Goal: Task Accomplishment & Management: Manage account settings

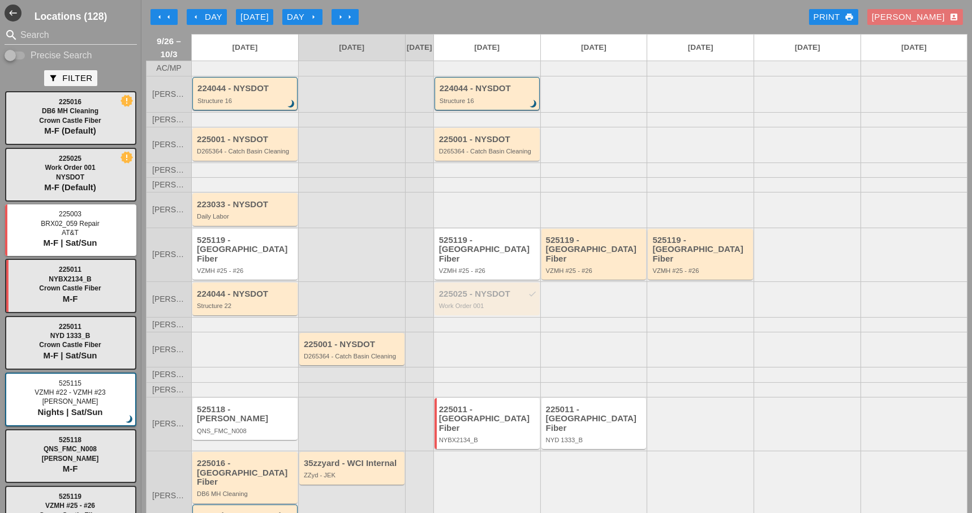
drag, startPoint x: 538, startPoint y: 294, endPoint x: 688, endPoint y: 311, distance: 151.0
click at [688, 311] on div "Luca G. 224044 - NYSDOT Structure 22 225025 - NYSDOT check Work Order 001" at bounding box center [557, 298] width 822 height 35
drag, startPoint x: 501, startPoint y: 296, endPoint x: 566, endPoint y: 297, distance: 65.1
click at [566, 297] on div "Luca G. 224044 - NYSDOT Structure 22 225025 - NYSDOT check Work Order 001" at bounding box center [557, 298] width 822 height 35
click at [514, 294] on div "225025 - NYSDOT check" at bounding box center [488, 294] width 98 height 10
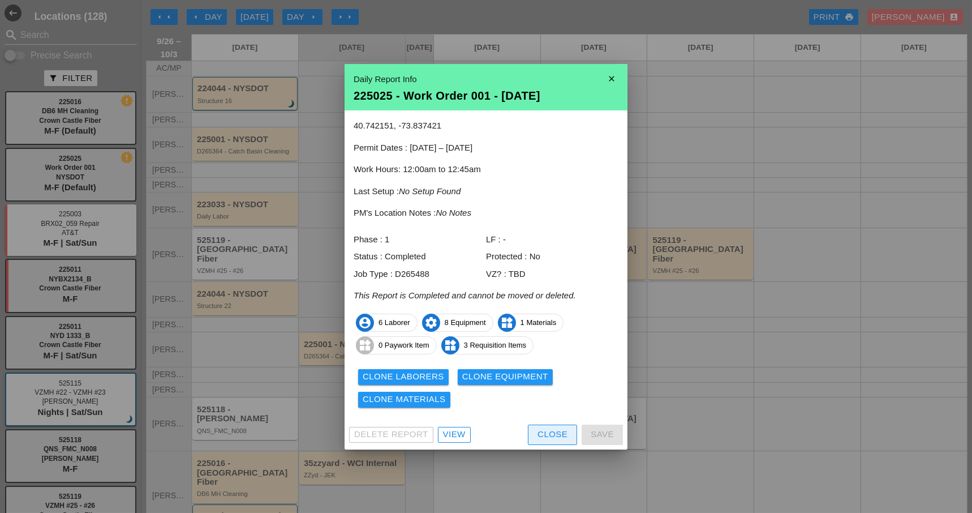
click at [555, 428] on button "Close" at bounding box center [552, 434] width 49 height 20
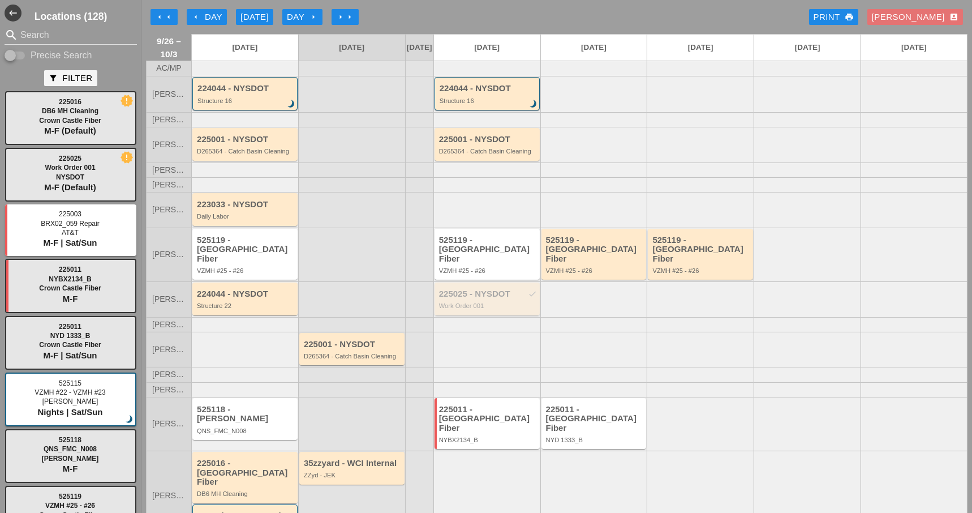
click at [495, 289] on div "225025 - NYSDOT check" at bounding box center [488, 294] width 98 height 10
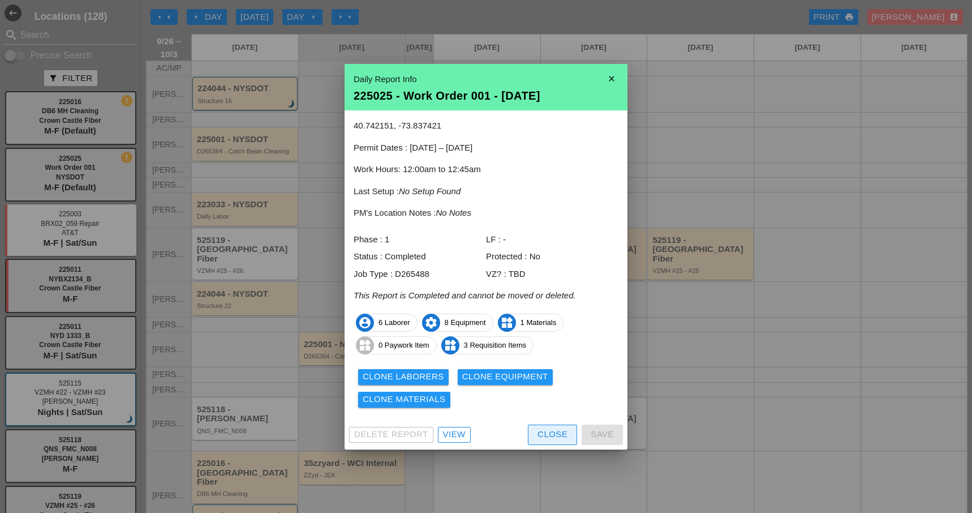
click at [544, 431] on div "Close" at bounding box center [553, 434] width 30 height 13
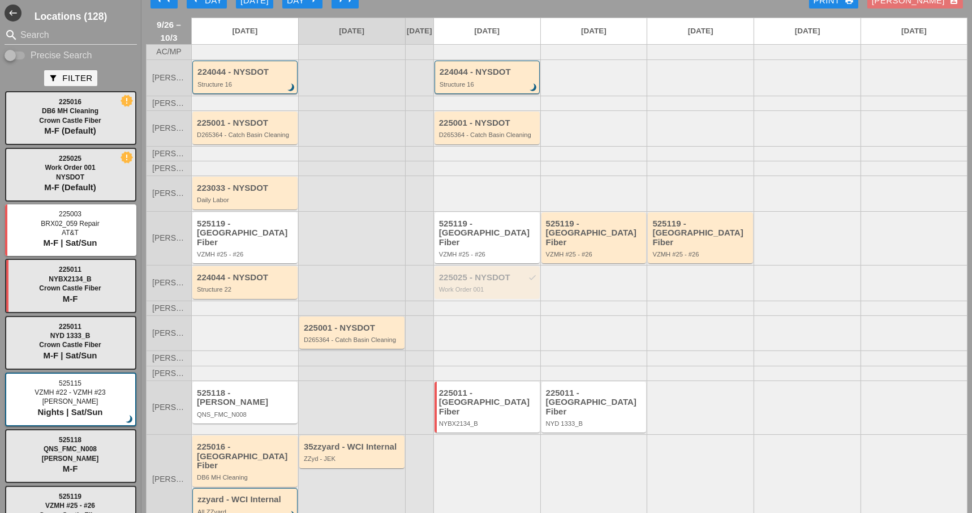
scroll to position [25, 0]
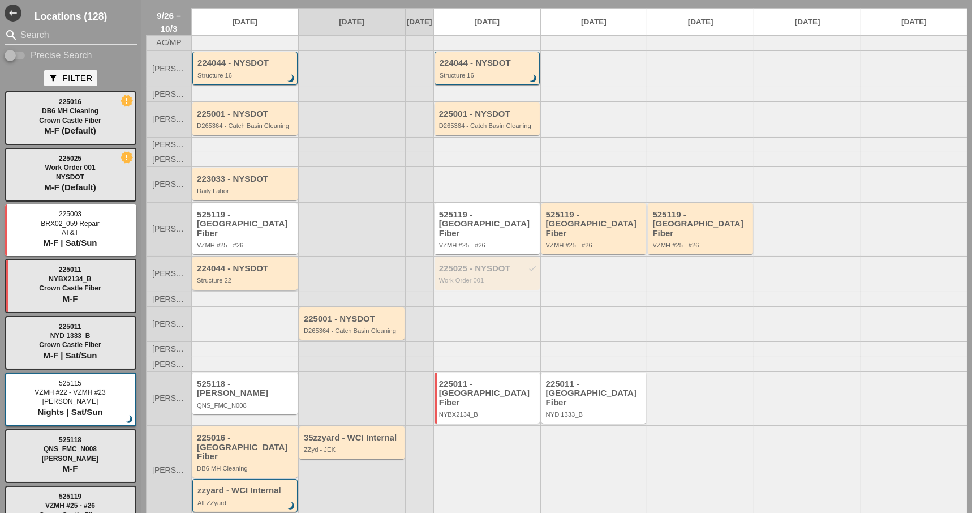
click at [252, 264] on div "224044 - NYSDOT" at bounding box center [246, 269] width 98 height 10
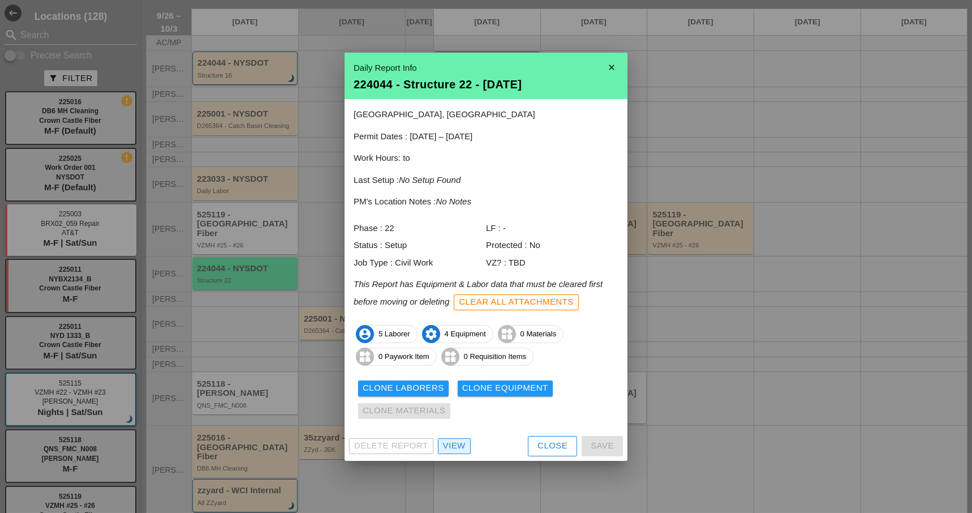
click at [456, 445] on div "View" at bounding box center [454, 445] width 23 height 13
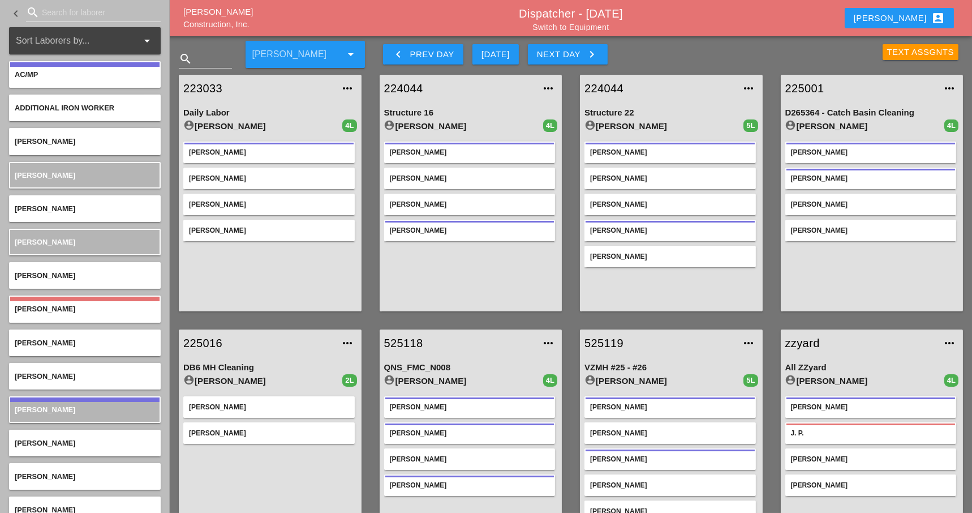
click at [579, 27] on link "Switch to Equipment" at bounding box center [571, 27] width 76 height 9
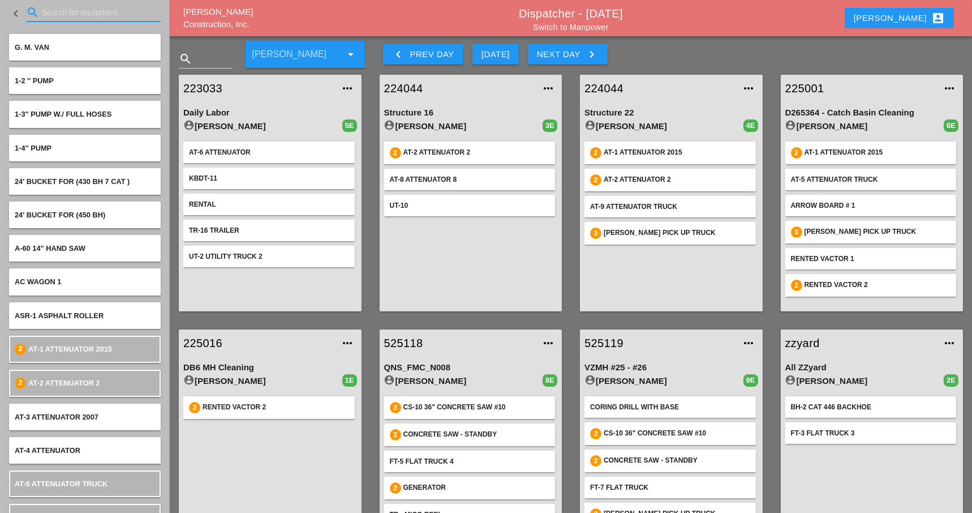
click at [65, 8] on input "Search for equipment" at bounding box center [93, 12] width 103 height 18
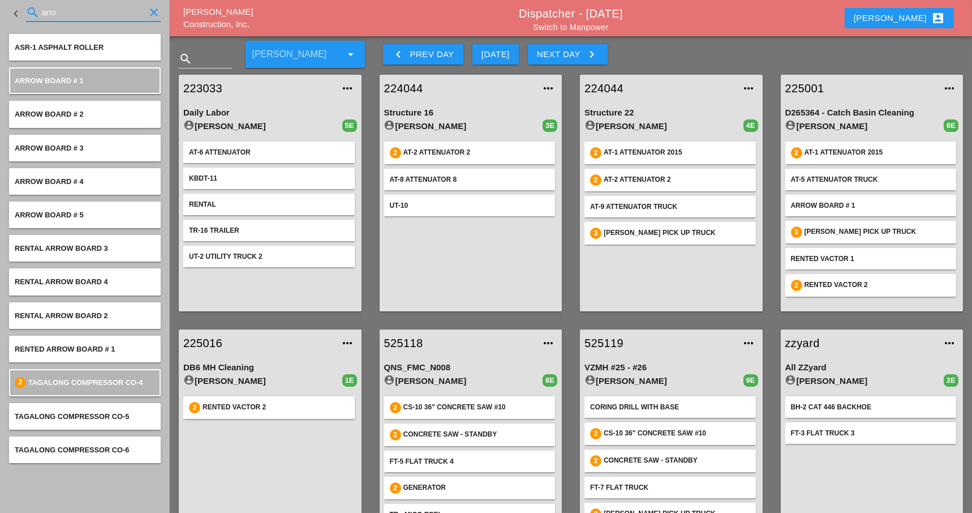
type input "arro"
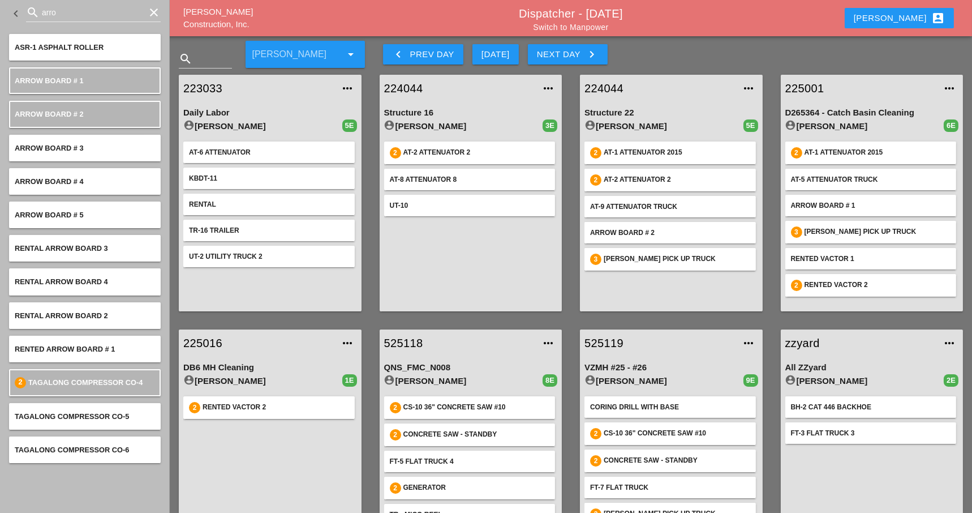
click at [616, 89] on link "224044" at bounding box center [660, 88] width 151 height 17
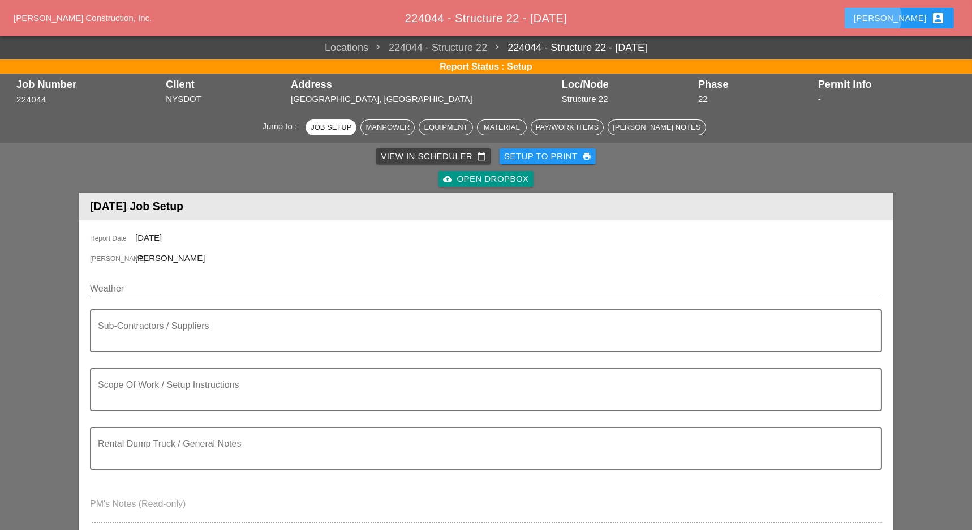
click at [917, 16] on div "Luca account_box" at bounding box center [899, 18] width 91 height 14
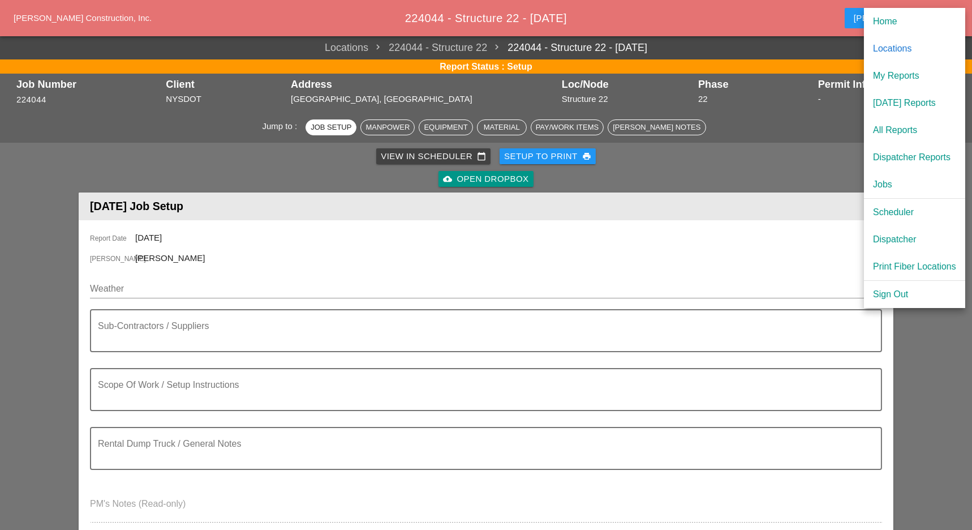
drag, startPoint x: 896, startPoint y: 241, endPoint x: 684, endPoint y: 208, distance: 214.3
click at [896, 241] on div "Dispatcher" at bounding box center [914, 240] width 83 height 14
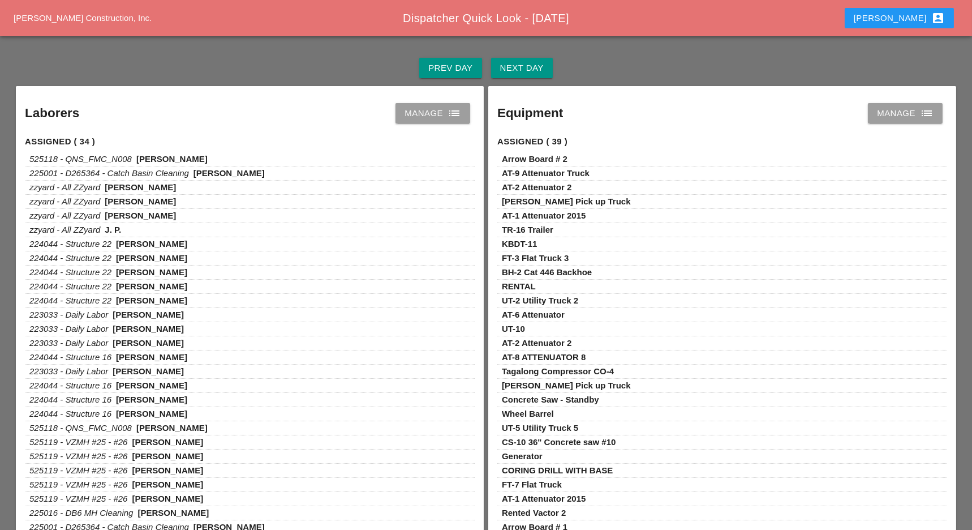
click at [431, 110] on div "Manage list" at bounding box center [433, 113] width 57 height 14
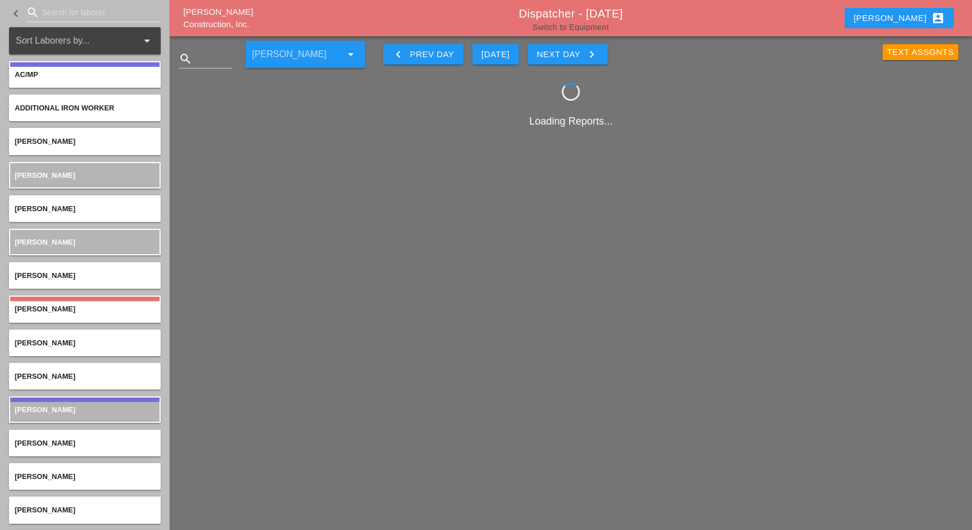
click at [548, 27] on link "Switch to Equipment" at bounding box center [571, 27] width 76 height 9
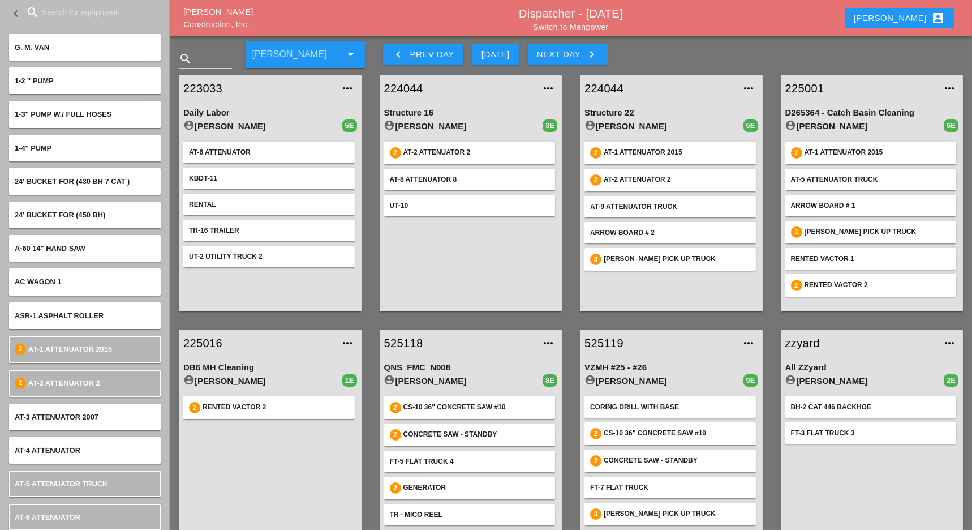
click at [560, 51] on div "Next Day keyboard_arrow_right" at bounding box center [568, 55] width 62 height 14
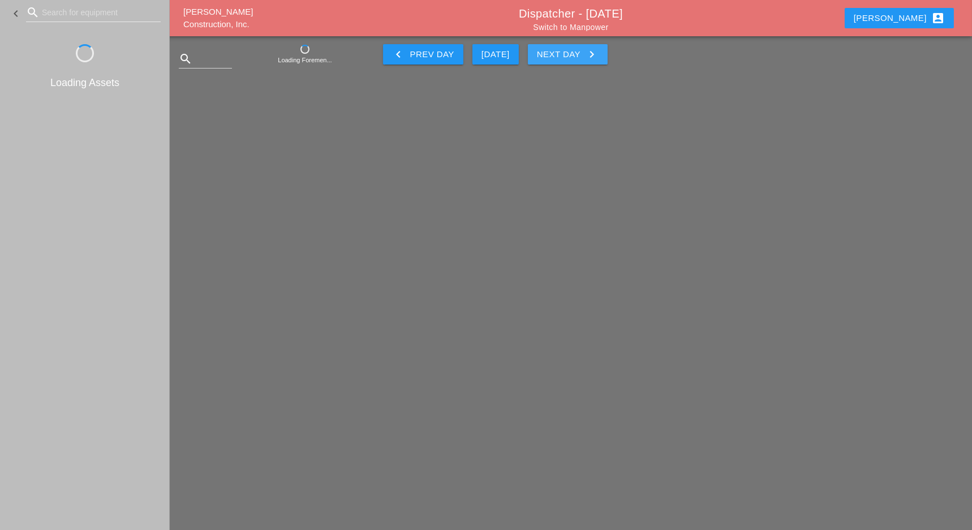
click at [560, 51] on div "Next Day keyboard_arrow_right" at bounding box center [568, 55] width 62 height 14
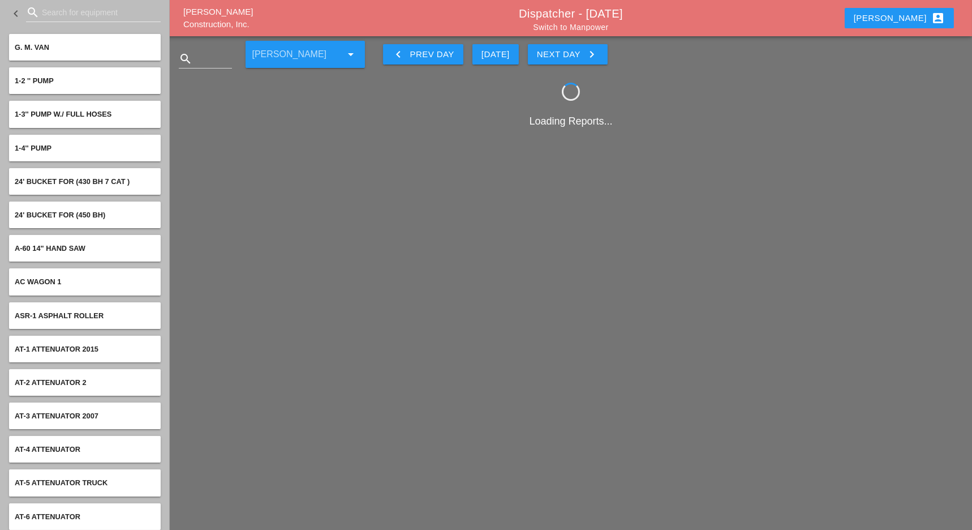
click at [437, 55] on div "keyboard_arrow_left Prev Day" at bounding box center [423, 55] width 62 height 14
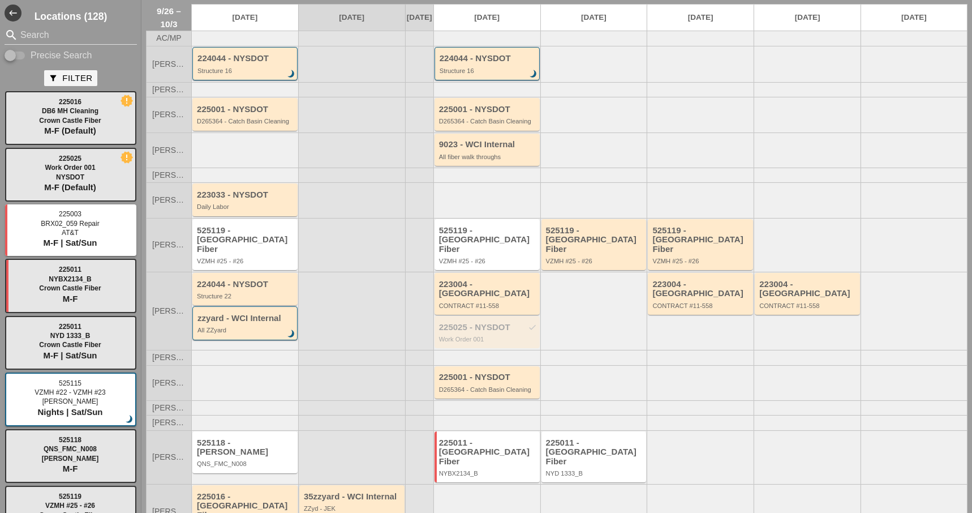
scroll to position [46, 0]
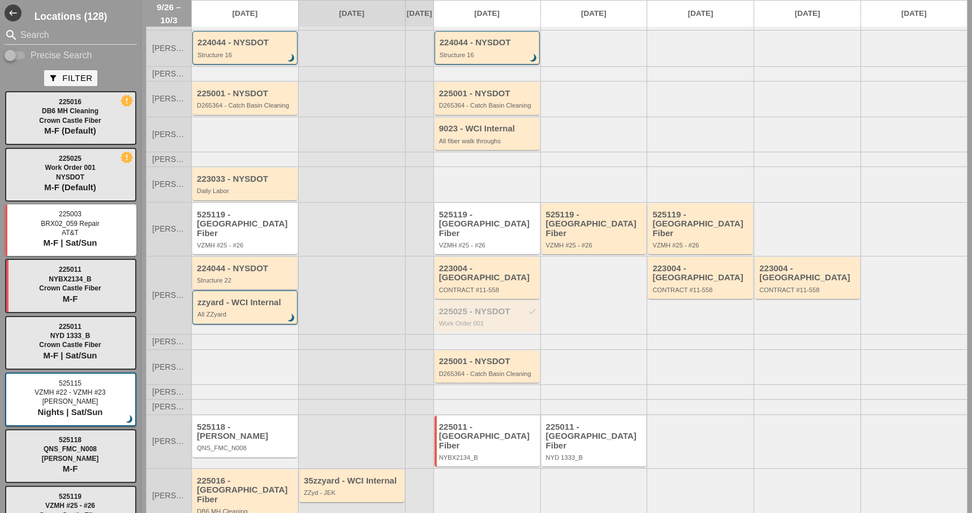
click at [241, 277] on div "Structure 22" at bounding box center [246, 280] width 98 height 7
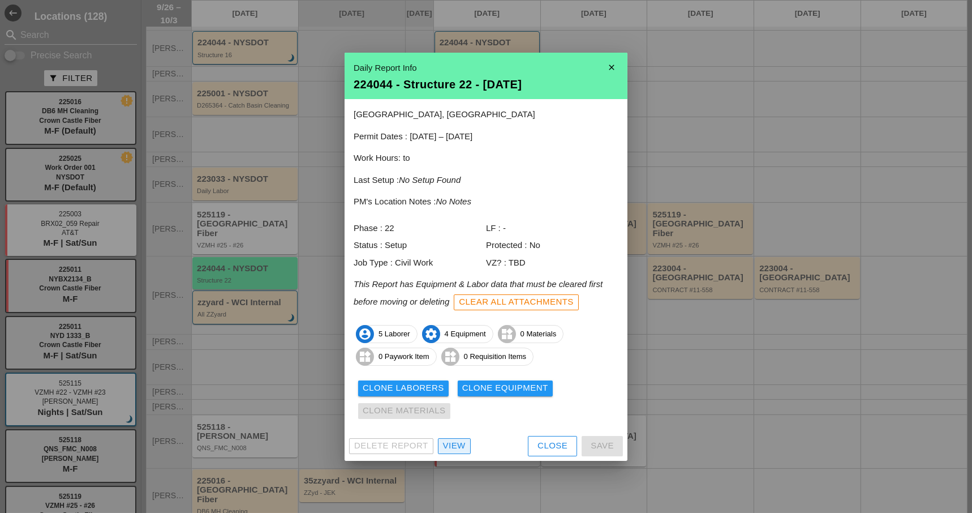
click at [456, 444] on div "View" at bounding box center [454, 445] width 23 height 13
click at [453, 441] on div "View" at bounding box center [454, 445] width 23 height 13
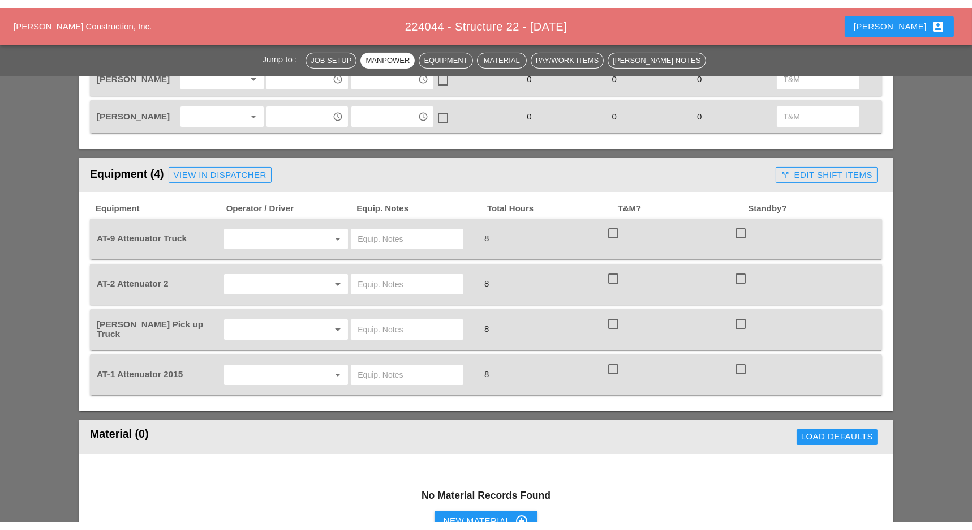
scroll to position [679, 0]
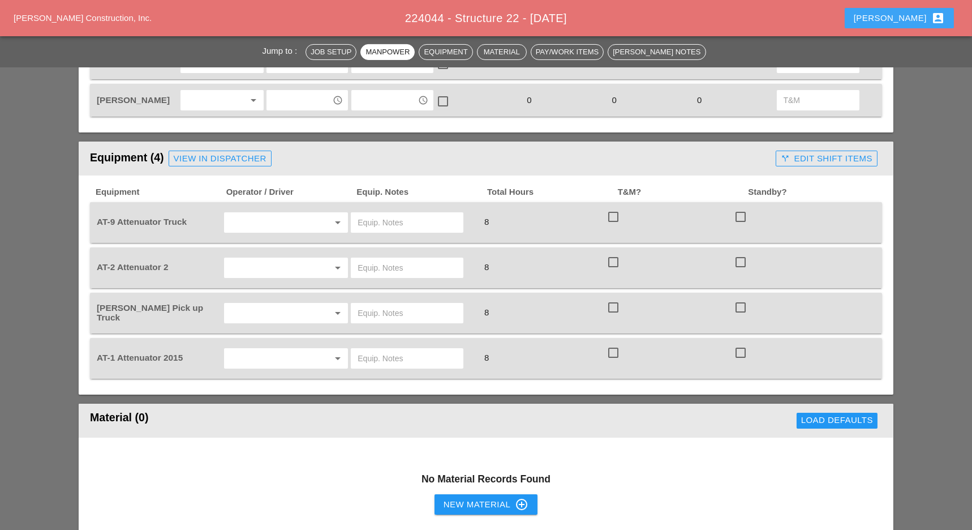
drag, startPoint x: 911, startPoint y: 18, endPoint x: 908, endPoint y: 38, distance: 20.6
click at [911, 18] on div "Luca account_box" at bounding box center [899, 18] width 91 height 14
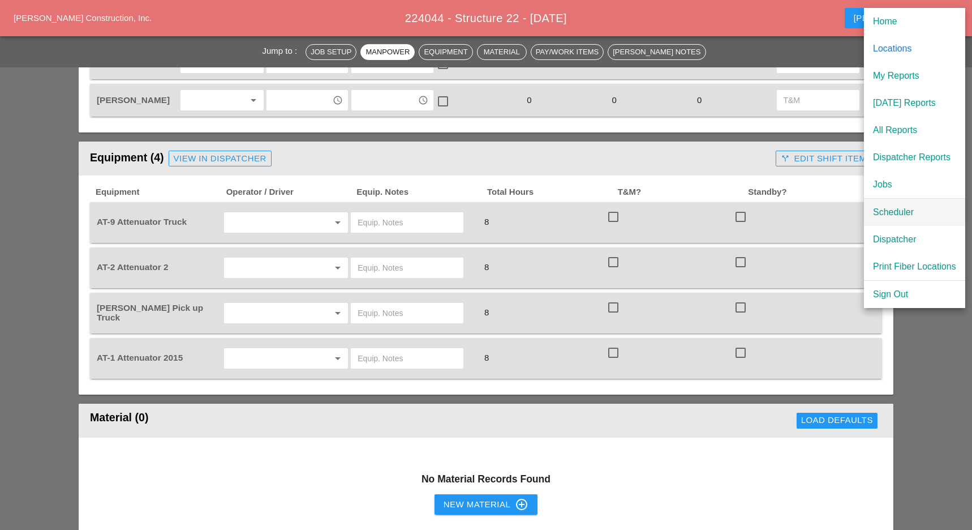
click at [903, 209] on div "Scheduler" at bounding box center [914, 212] width 83 height 14
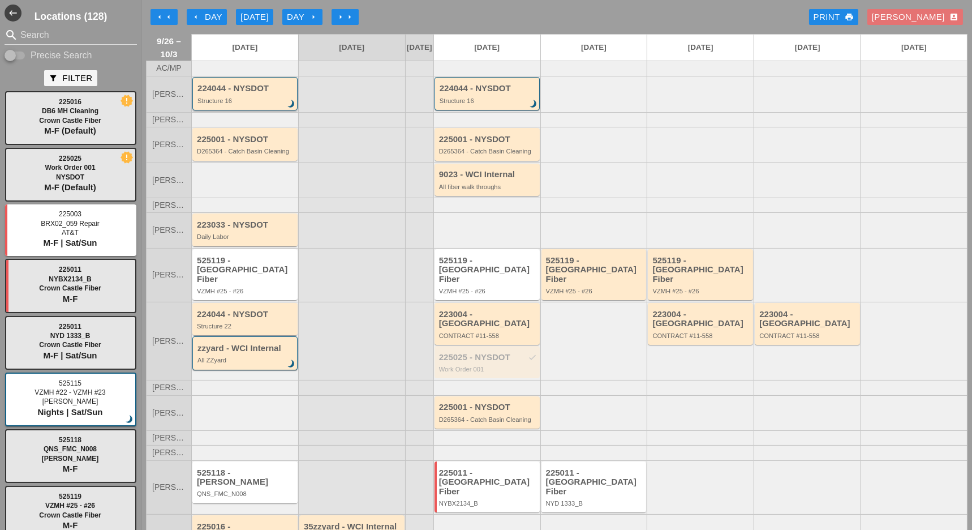
click at [264, 103] on div "224044 - NYSDOT Structure 16 brightness_3" at bounding box center [246, 94] width 97 height 20
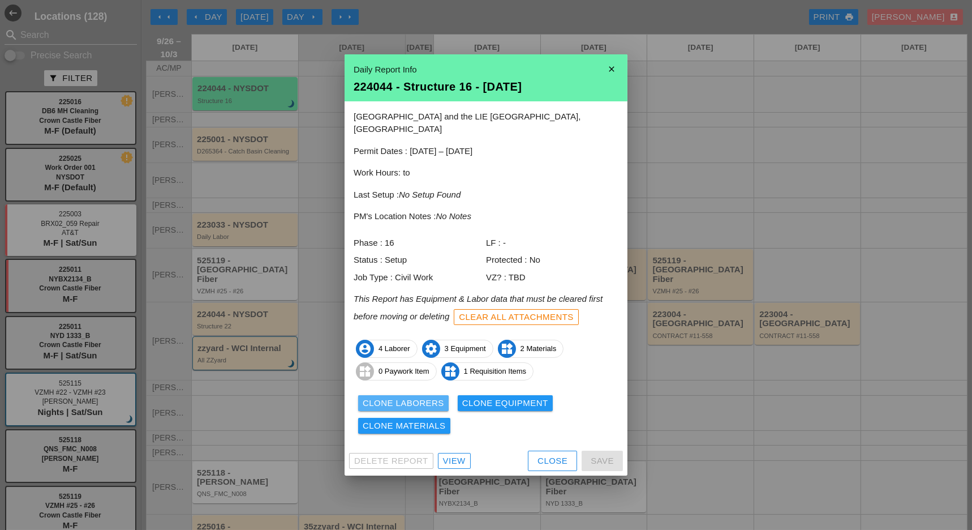
click at [416, 397] on div "Clone Laborers" at bounding box center [403, 403] width 81 height 13
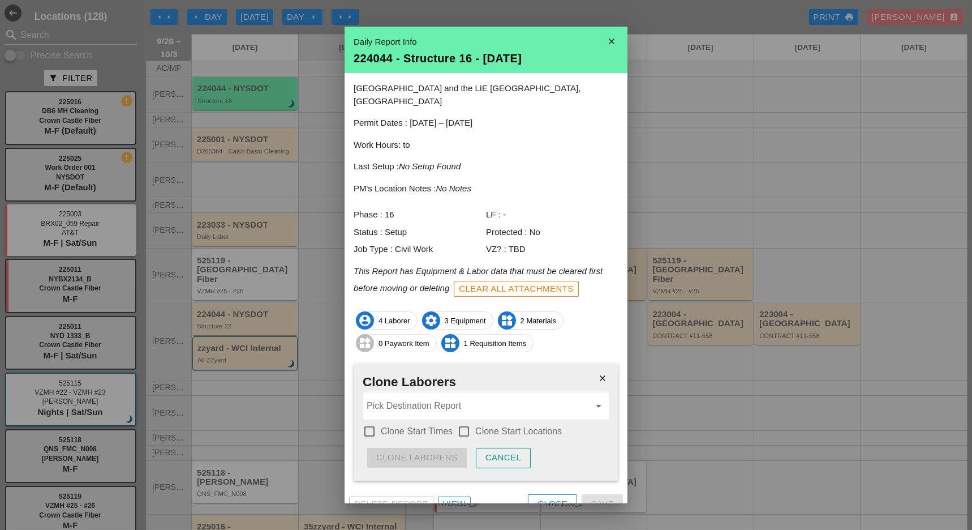
click at [377, 422] on div at bounding box center [369, 431] width 19 height 19
checkbox input "true"
click at [400, 397] on input "Pick Destination Report" at bounding box center [478, 406] width 223 height 18
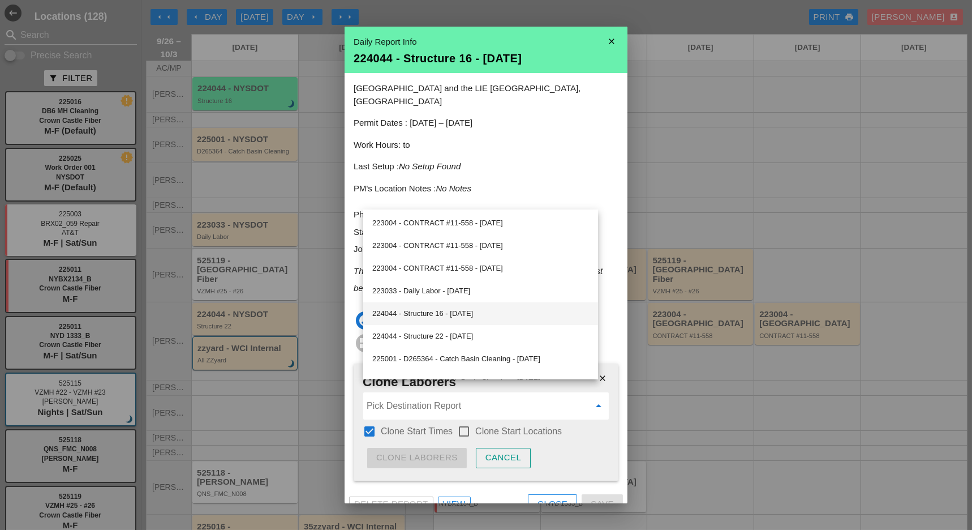
click at [431, 310] on div "224044 - Structure 16 - 09/29/2025" at bounding box center [480, 314] width 217 height 14
type input "224044 - Structure 16 - 09/29/2025"
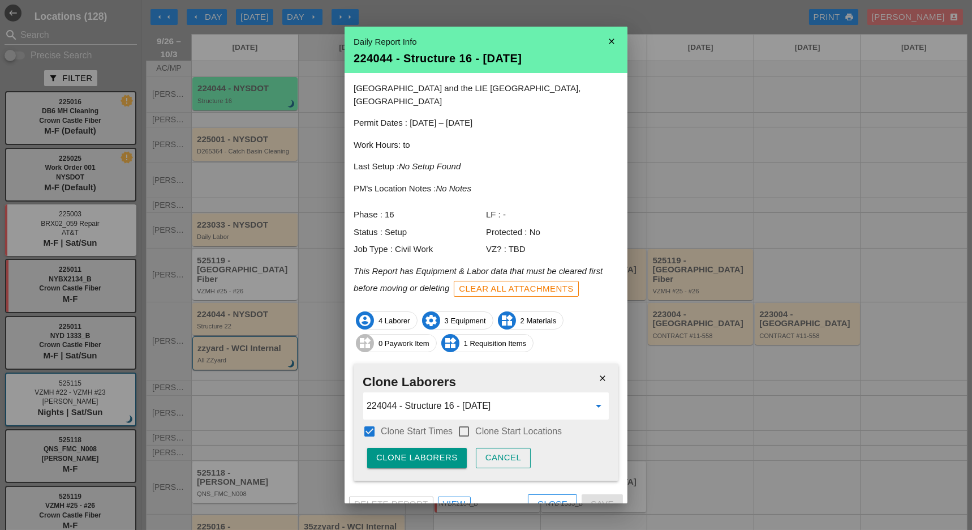
click at [427, 451] on div "Clone Laborers" at bounding box center [416, 457] width 81 height 13
click at [426, 451] on div "Are you sure?" at bounding box center [412, 457] width 72 height 13
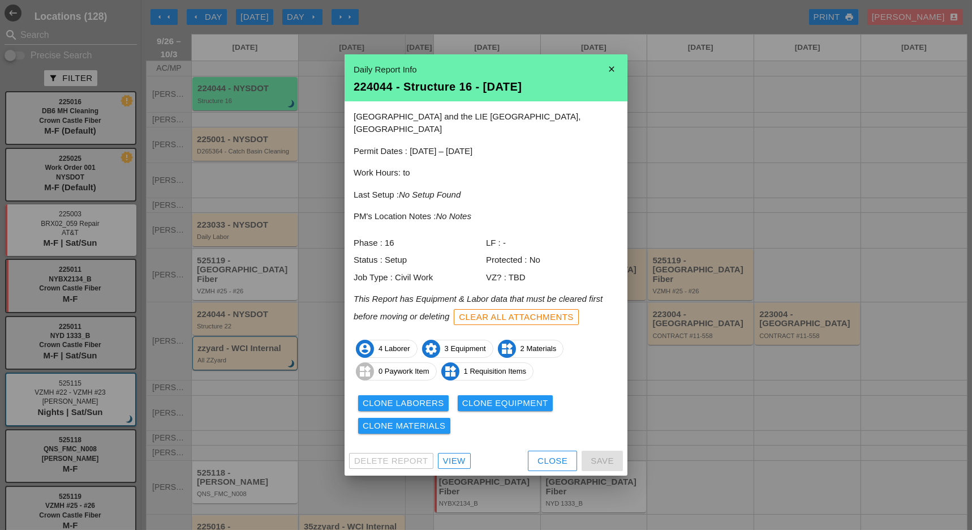
click at [440, 402] on div "Clone Laborers" at bounding box center [403, 403] width 81 height 13
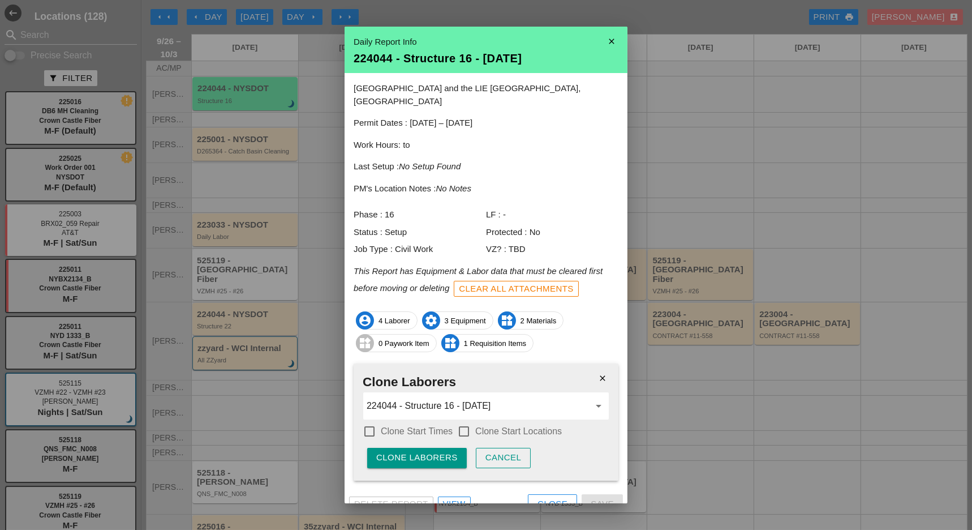
click at [377, 422] on div at bounding box center [369, 431] width 19 height 19
checkbox input "true"
click at [470, 422] on div at bounding box center [463, 431] width 19 height 19
checkbox input "true"
click at [425, 451] on div "Clone Laborers" at bounding box center [416, 457] width 81 height 13
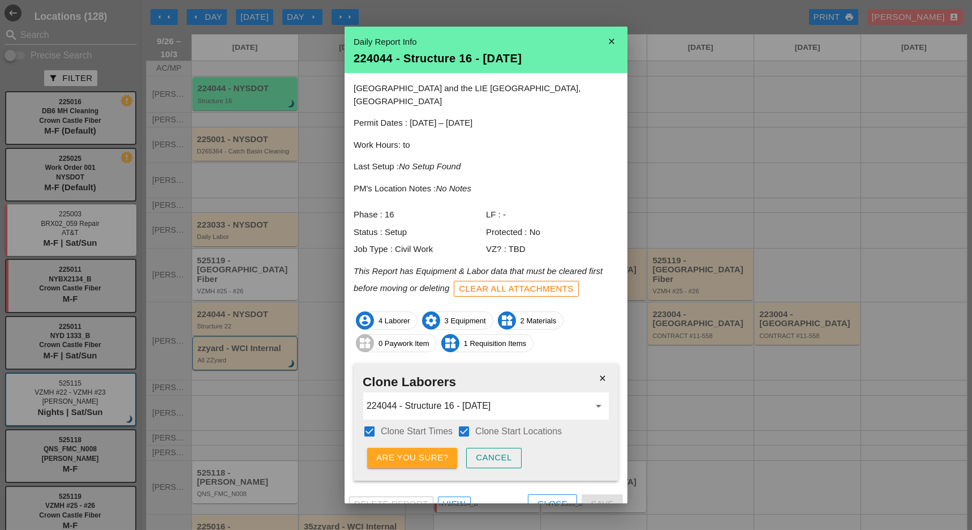
click at [427, 451] on div "Are you sure?" at bounding box center [412, 457] width 72 height 13
click at [538, 497] on div "Close" at bounding box center [553, 503] width 30 height 13
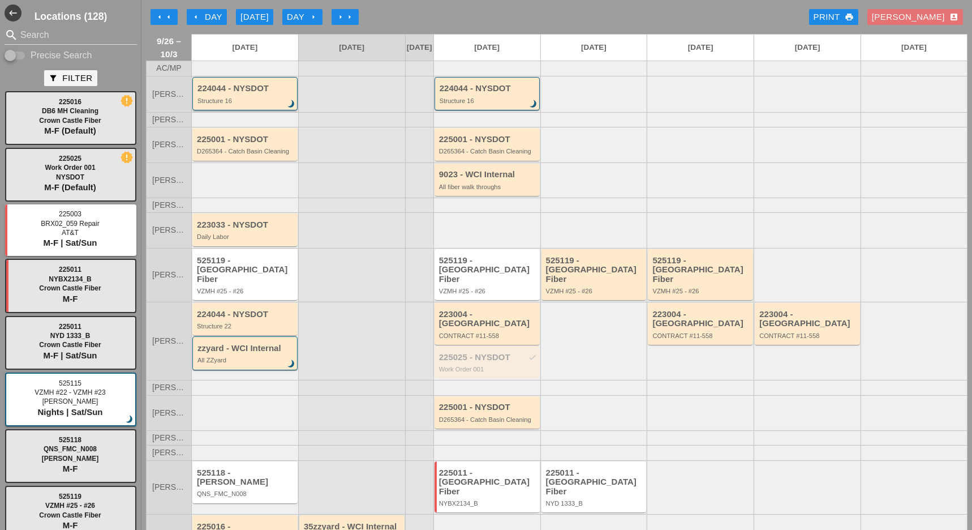
click at [248, 101] on div "224044 - NYSDOT Structure 16 brightness_3" at bounding box center [246, 94] width 97 height 20
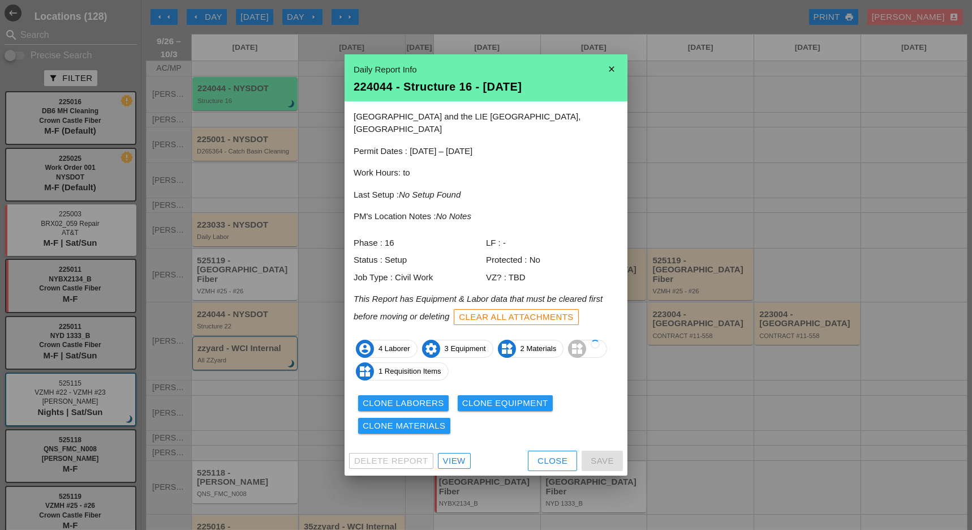
click at [485, 397] on div "Clone Equipment" at bounding box center [505, 403] width 86 height 13
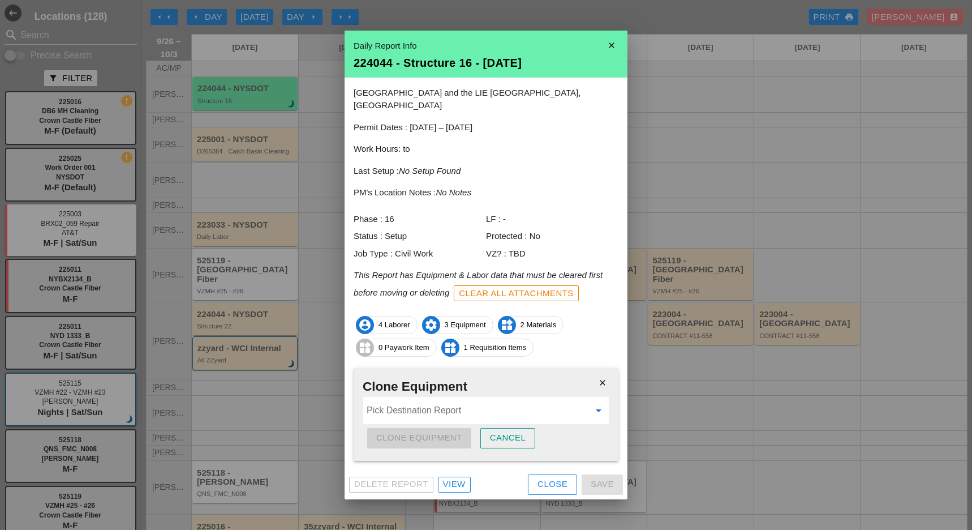
click at [426, 405] on input "Pick Destination Report" at bounding box center [478, 410] width 223 height 18
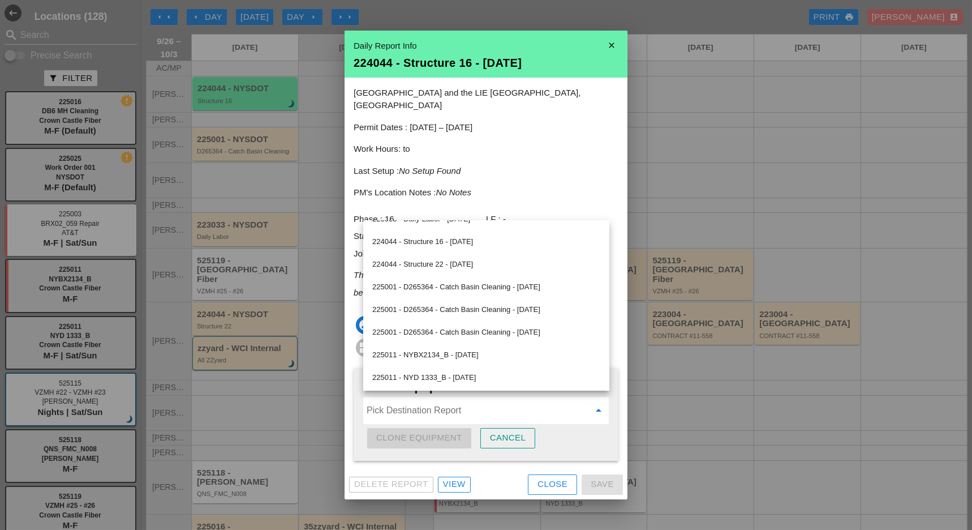
scroll to position [8, 0]
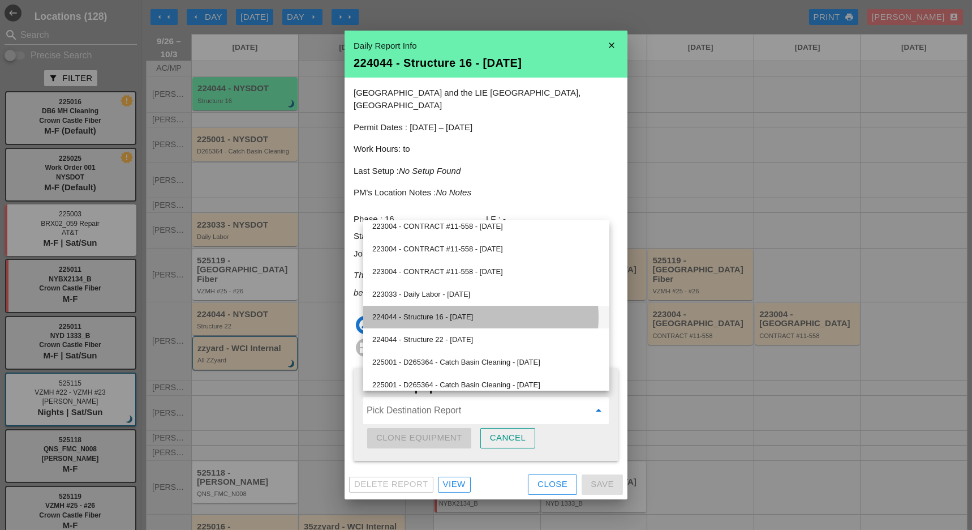
click at [467, 315] on div "224044 - Structure 16 - [DATE]" at bounding box center [486, 317] width 228 height 14
type input "224044 - Structure 16 - [DATE]"
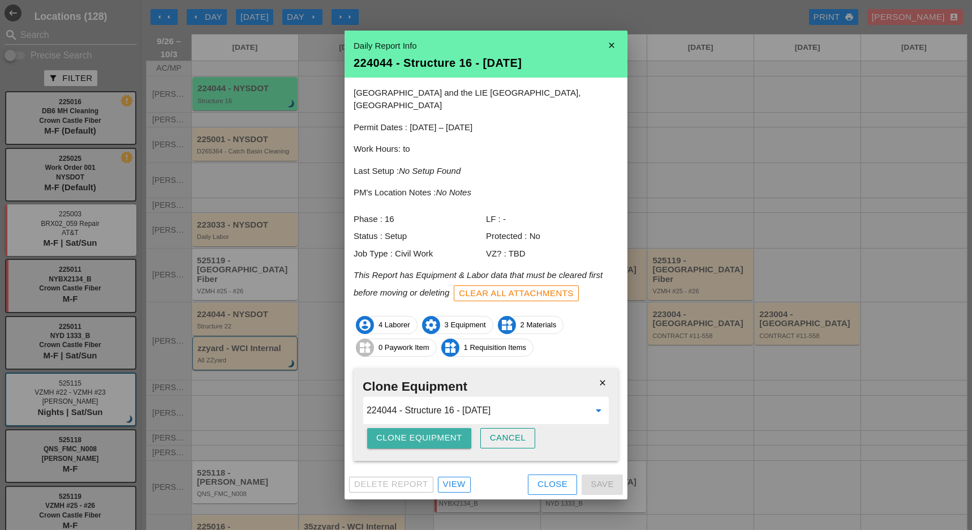
click at [420, 434] on div "Clone Equipment" at bounding box center [419, 437] width 86 height 13
click at [420, 435] on div "Are you sure?" at bounding box center [412, 437] width 72 height 13
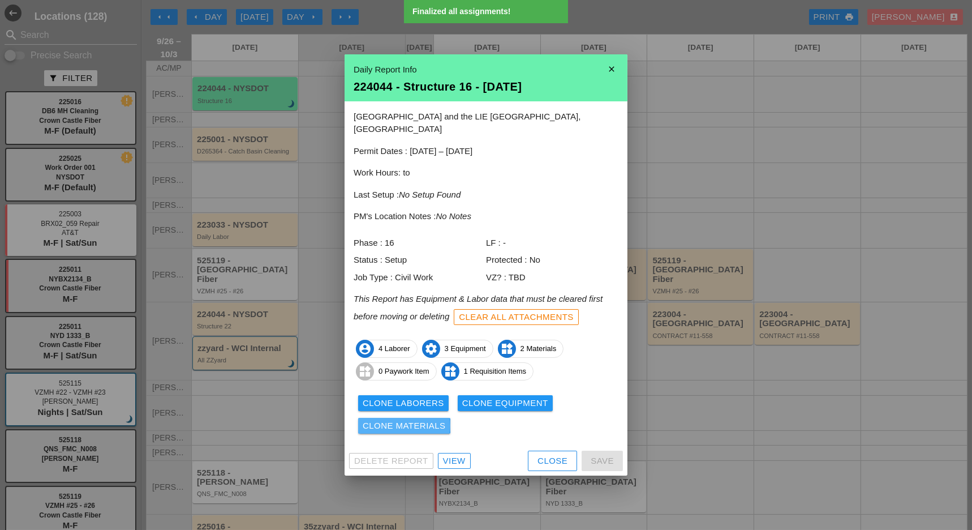
click at [427, 426] on button "Clone Materials" at bounding box center [404, 426] width 92 height 16
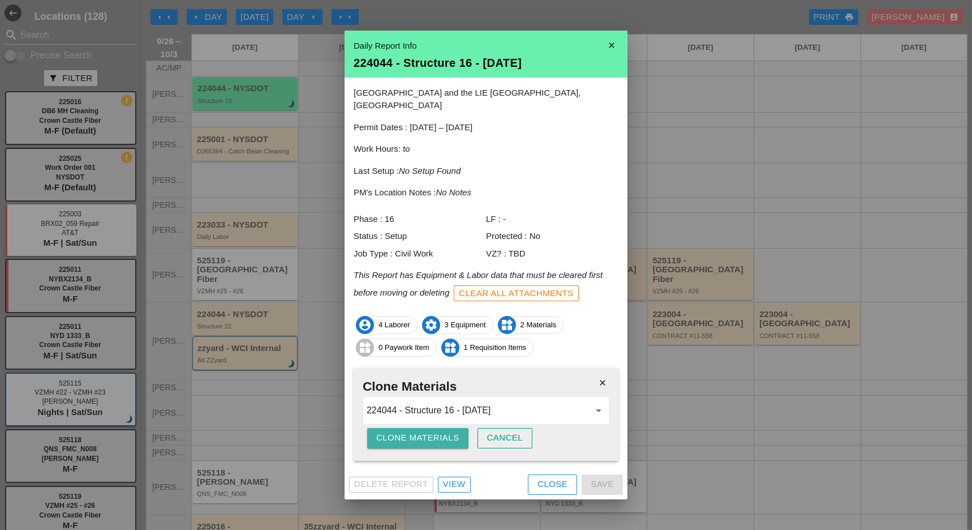
click at [443, 434] on div "Clone Materials" at bounding box center [417, 437] width 83 height 13
click at [422, 432] on div "Are you sure?" at bounding box center [412, 437] width 72 height 13
click at [550, 484] on button "Close" at bounding box center [552, 484] width 49 height 20
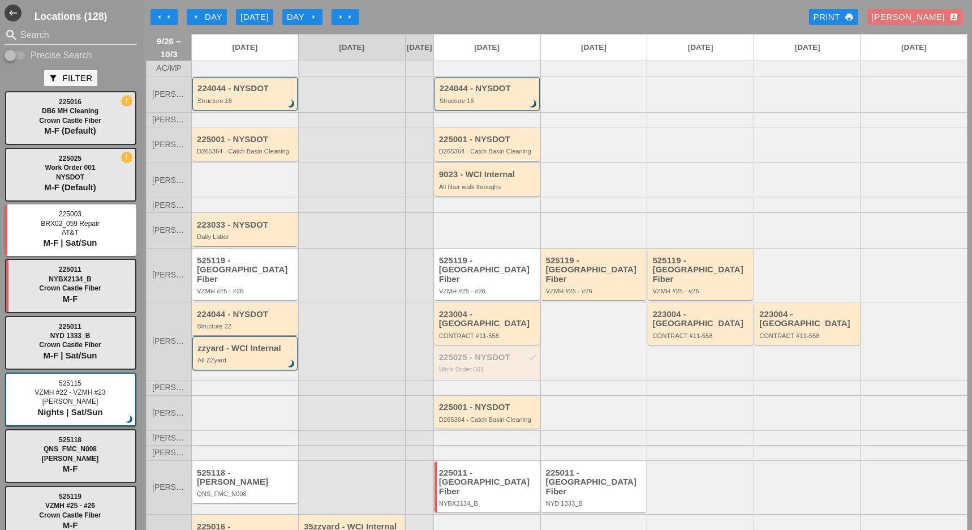
click at [516, 154] on div "D265364 - Catch Basin Cleaning" at bounding box center [488, 151] width 98 height 7
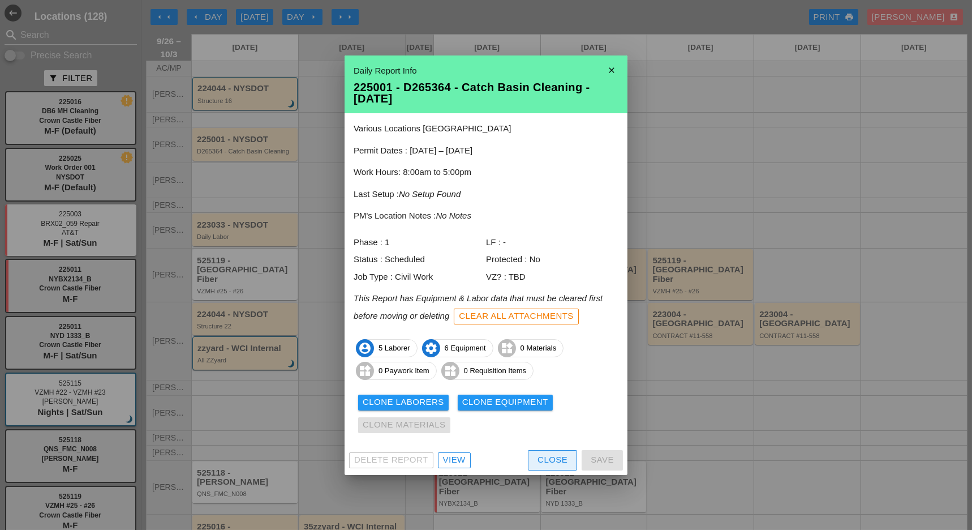
click at [553, 453] on div "Close" at bounding box center [553, 459] width 30 height 13
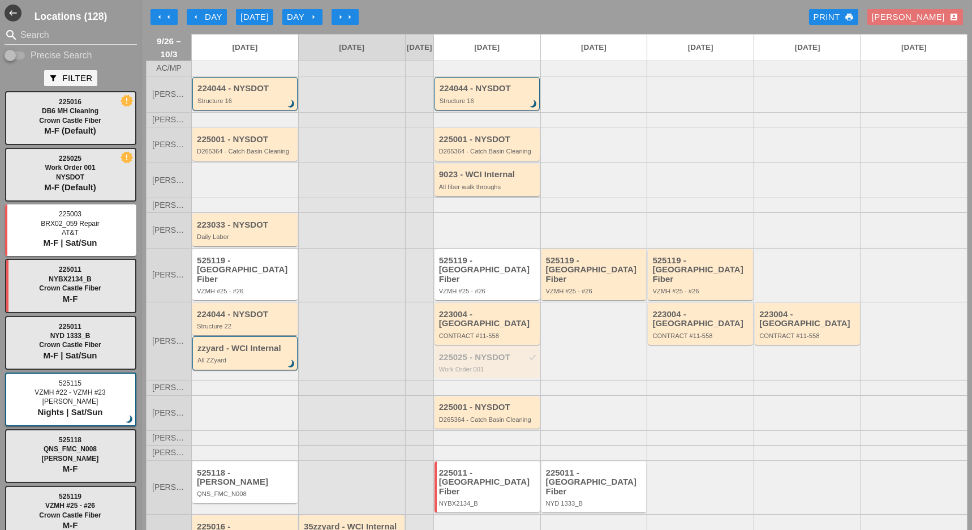
click at [488, 190] on div "All fiber walk throughs" at bounding box center [488, 186] width 98 height 7
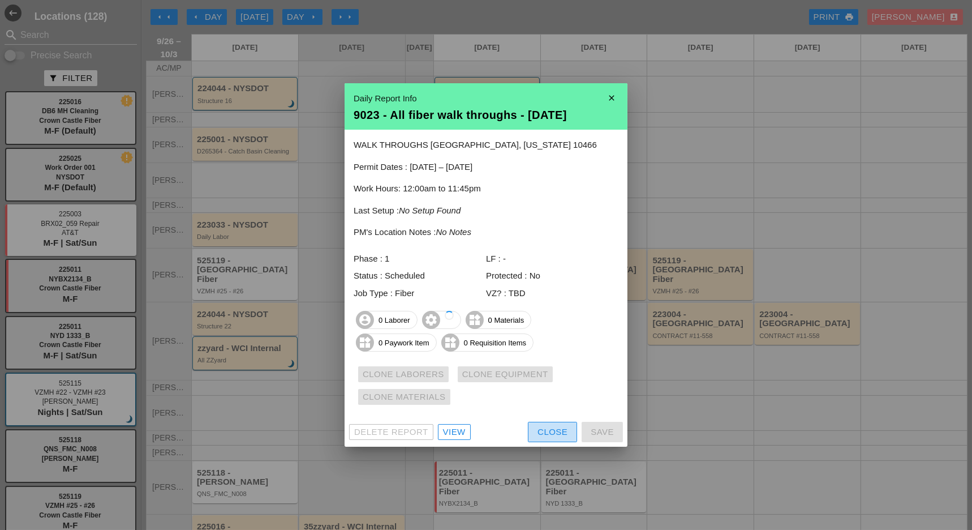
click at [550, 430] on div "Close" at bounding box center [553, 432] width 30 height 13
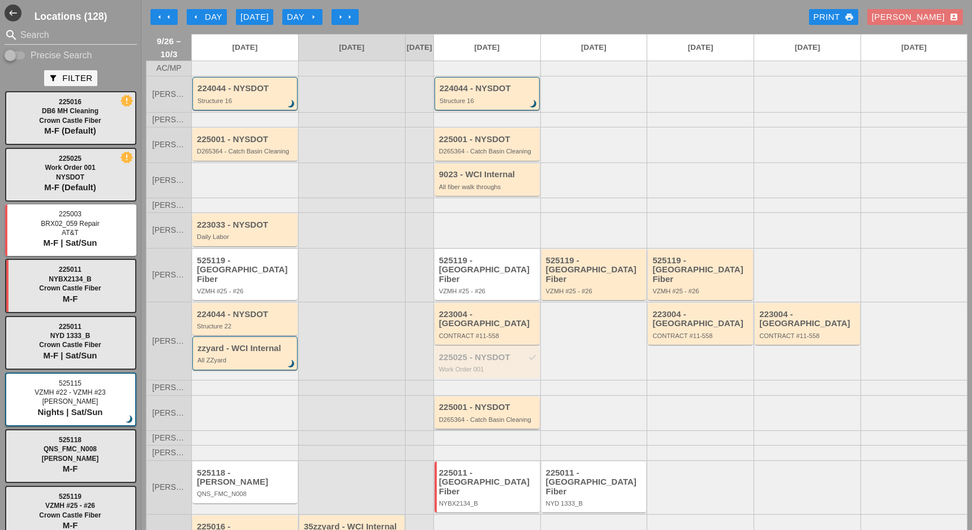
click at [470, 402] on div "225001 - NYSDOT" at bounding box center [488, 407] width 98 height 10
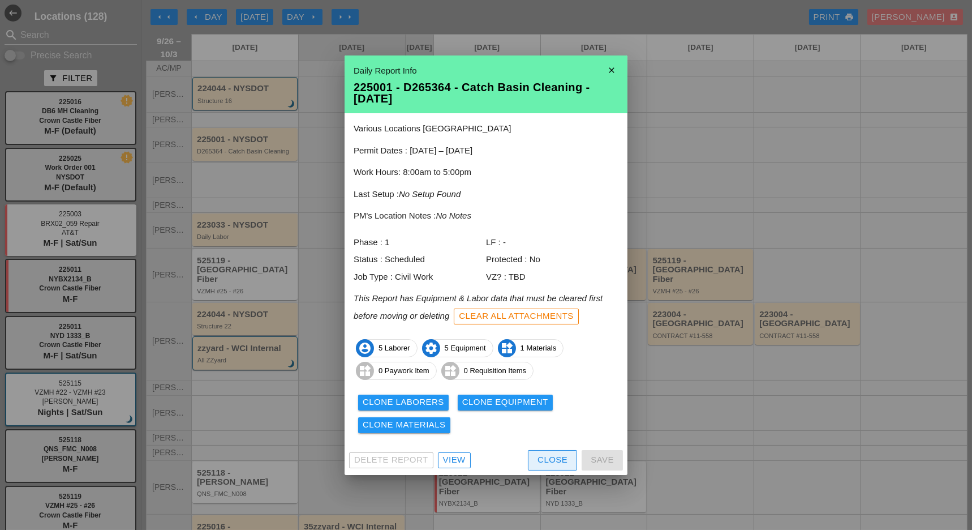
click at [544, 454] on div "Close" at bounding box center [553, 459] width 30 height 13
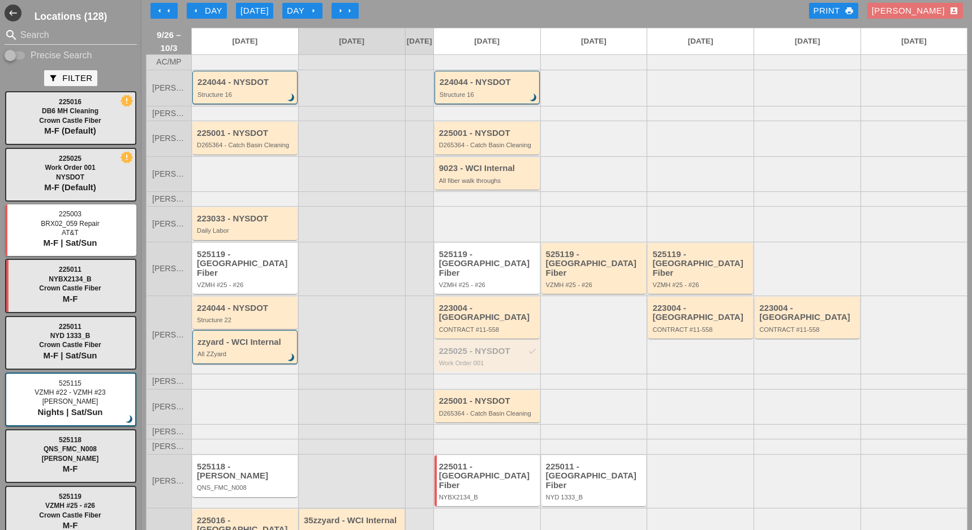
scroll to position [0, 0]
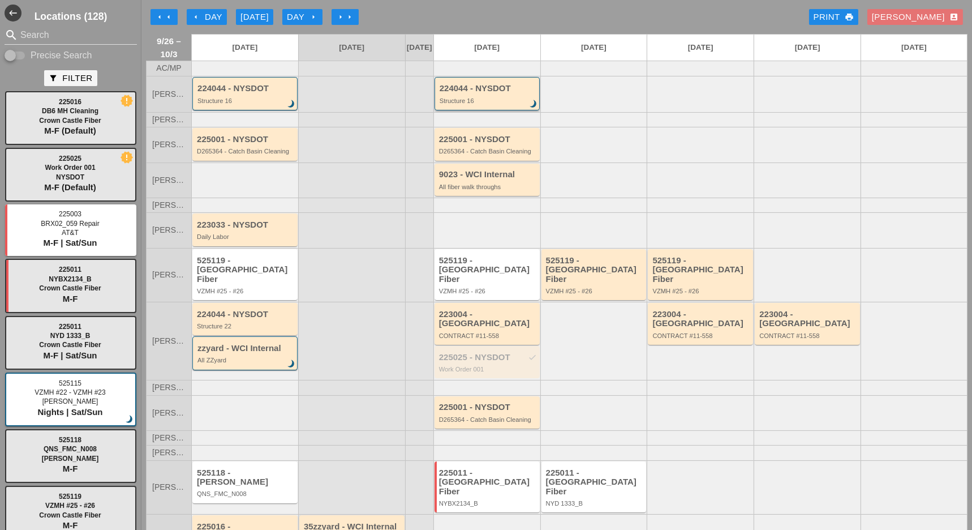
click at [497, 103] on div "224044 - NYSDOT Structure 16 brightness_3" at bounding box center [488, 94] width 97 height 20
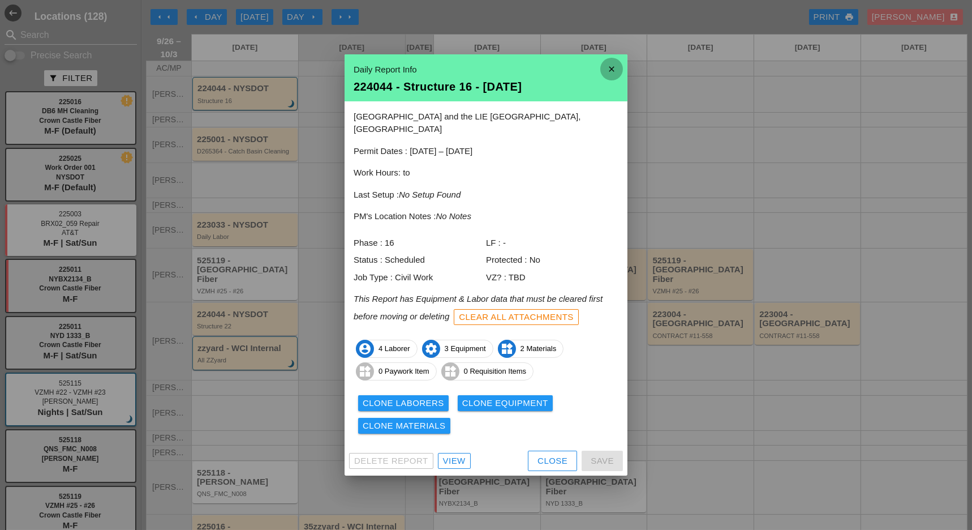
click at [613, 74] on icon "close" at bounding box center [611, 69] width 23 height 23
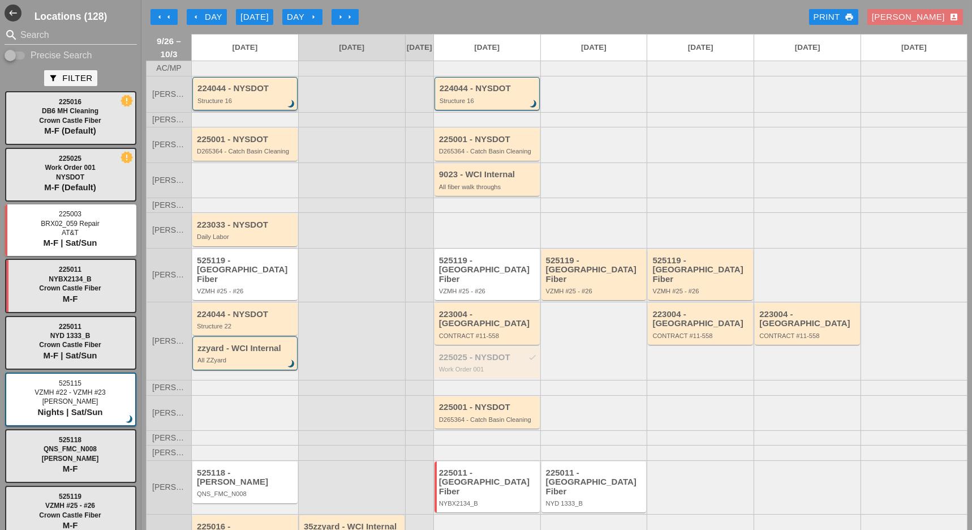
click at [217, 102] on div "224044 - NYSDOT Structure 16 brightness_3" at bounding box center [246, 94] width 97 height 20
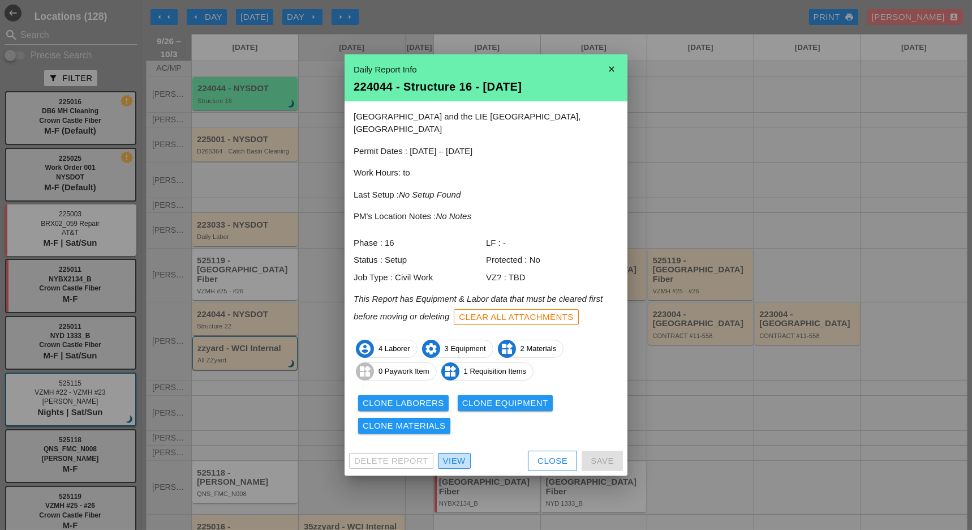
click at [445, 456] on div "View" at bounding box center [454, 460] width 23 height 13
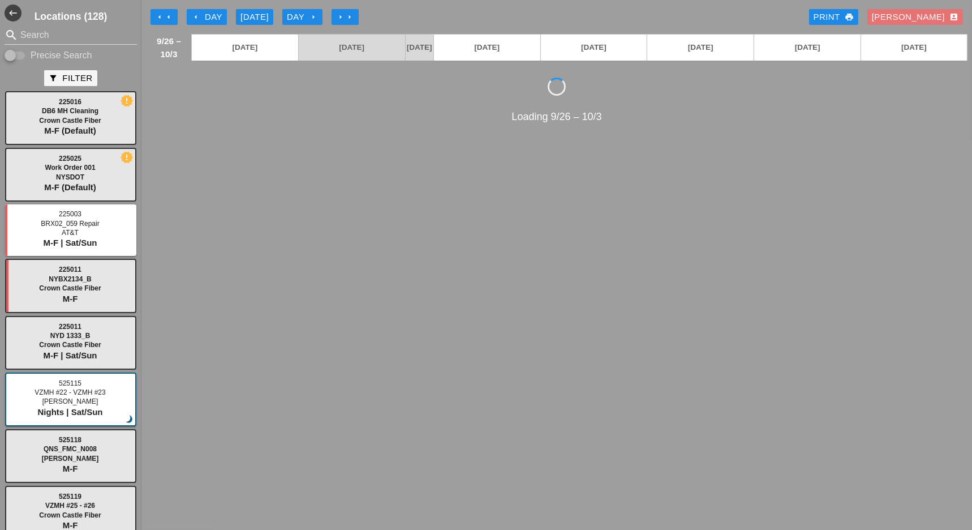
click at [207, 19] on div "arrow_left Day" at bounding box center [206, 17] width 31 height 13
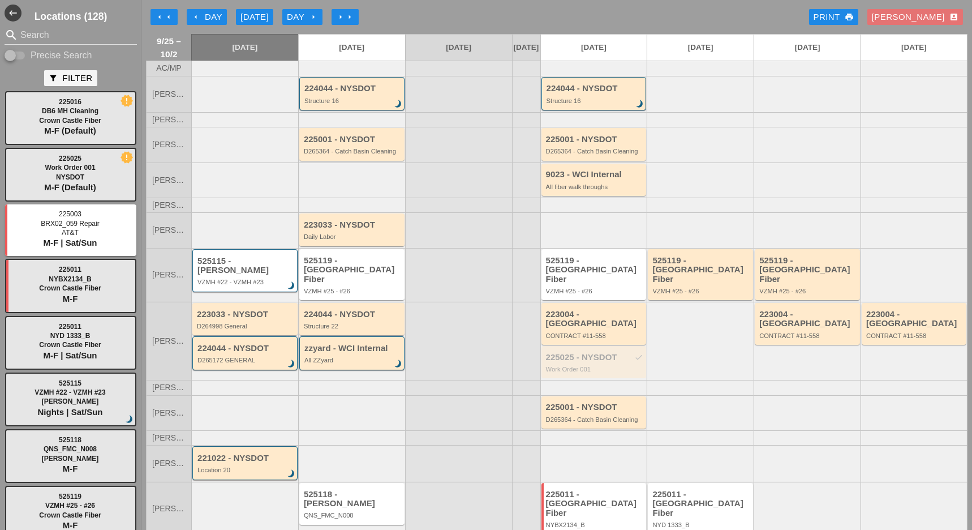
click at [203, 16] on div "arrow_left Day" at bounding box center [206, 17] width 31 height 13
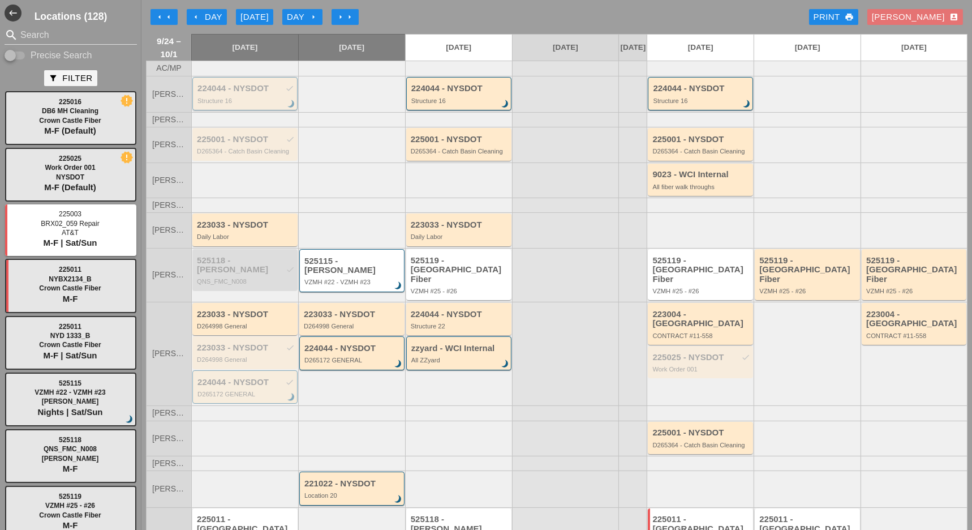
click at [220, 93] on div "224044 - NYSDOT check" at bounding box center [246, 89] width 97 height 10
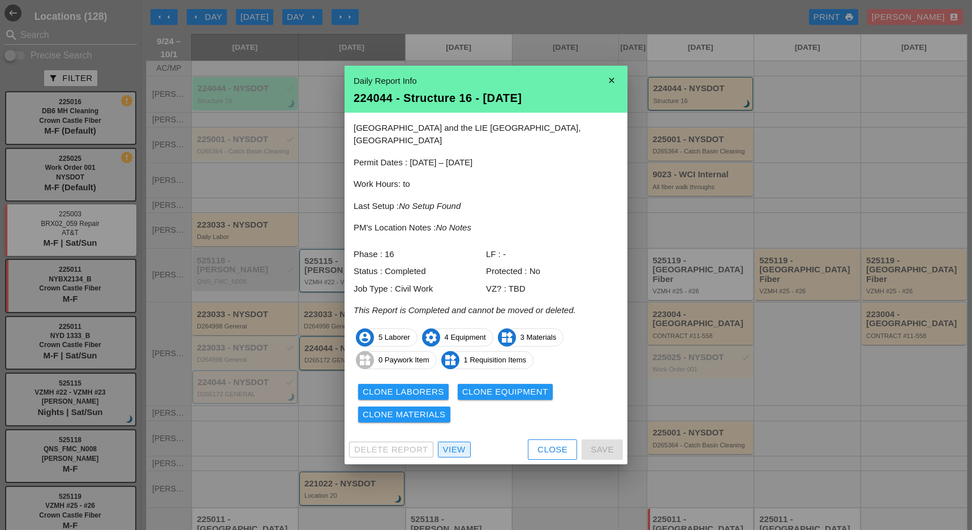
click at [445, 443] on div "View" at bounding box center [454, 449] width 23 height 13
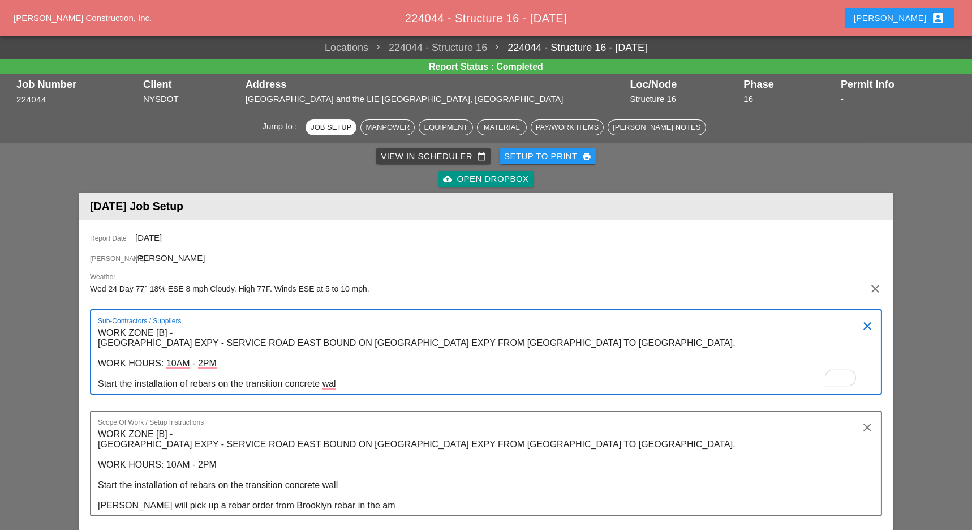
drag, startPoint x: 102, startPoint y: 332, endPoint x: 334, endPoint y: 386, distance: 238.3
click at [338, 386] on textarea "WORK ZONE [B] - LONG ISLAND EXPY - SERVICE ROAD EAST BOUND ON QUEENS MIDTOWN EX…" at bounding box center [481, 359] width 767 height 70
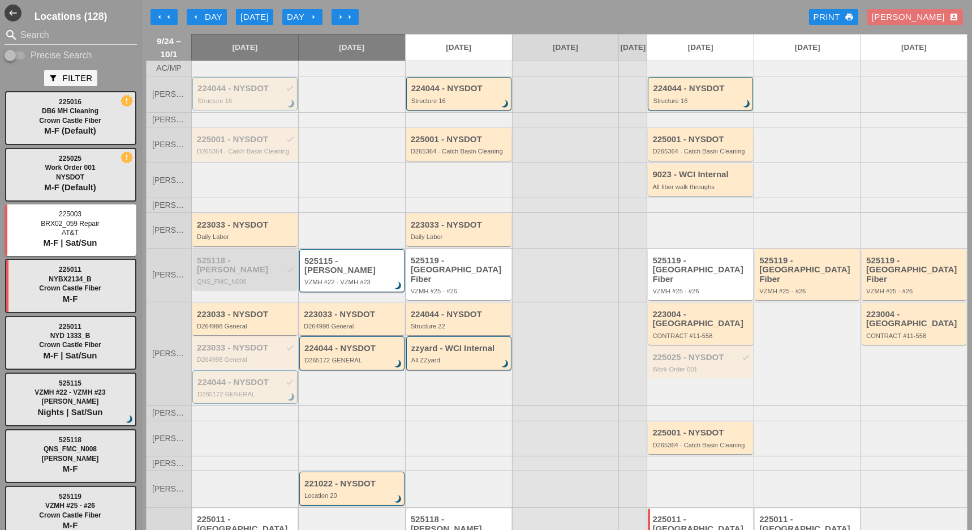
click at [222, 15] on div "arrow_left Day" at bounding box center [206, 17] width 31 height 13
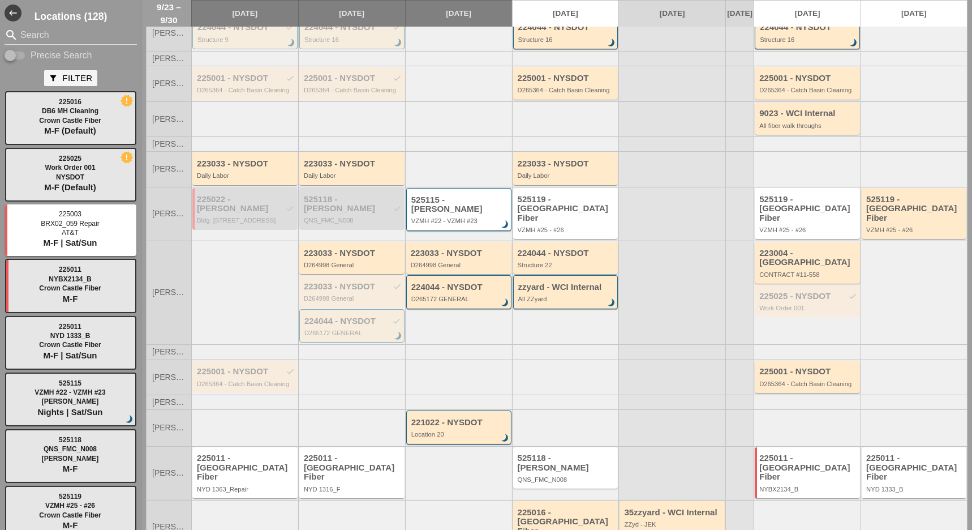
scroll to position [75, 0]
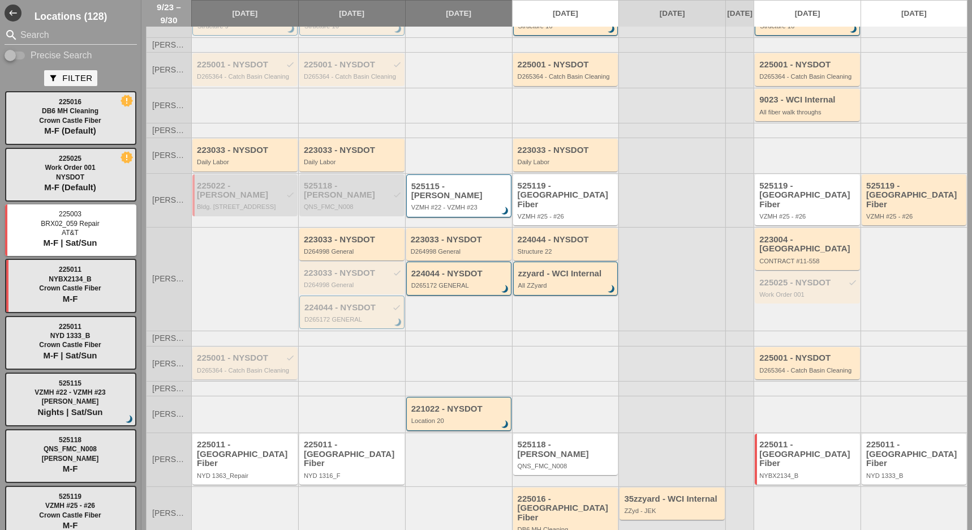
click at [243, 371] on div "225001 - NYSDOT check D265364 - Catch Basin Cleaning" at bounding box center [244, 363] width 105 height 32
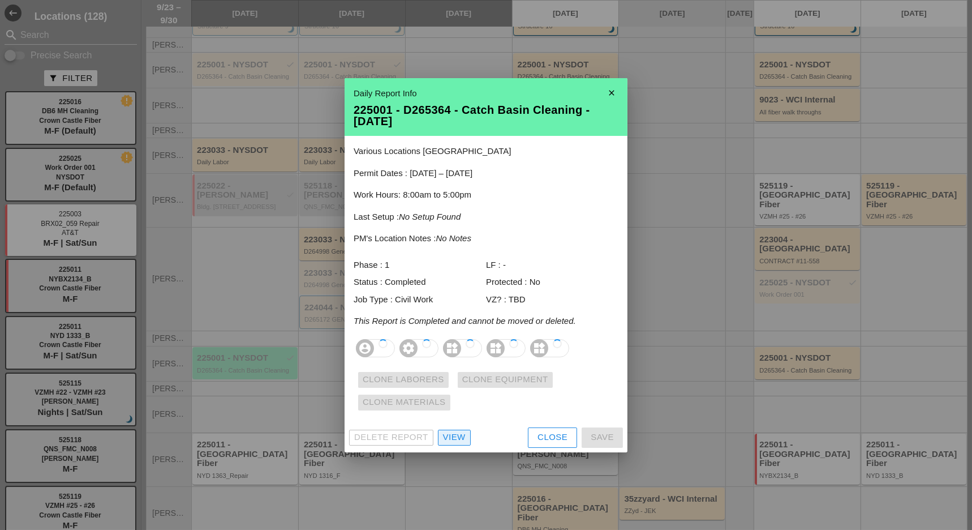
click at [449, 440] on div "View" at bounding box center [454, 437] width 23 height 13
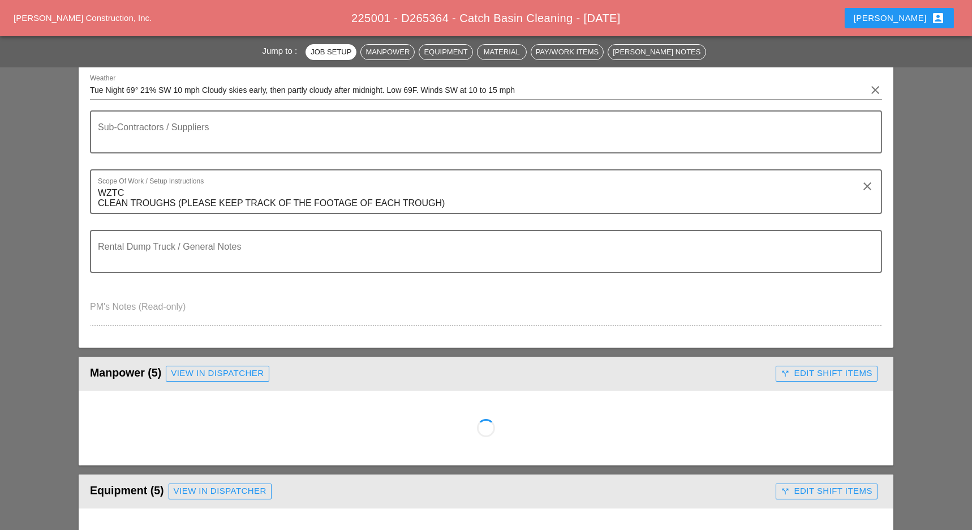
scroll to position [226, 0]
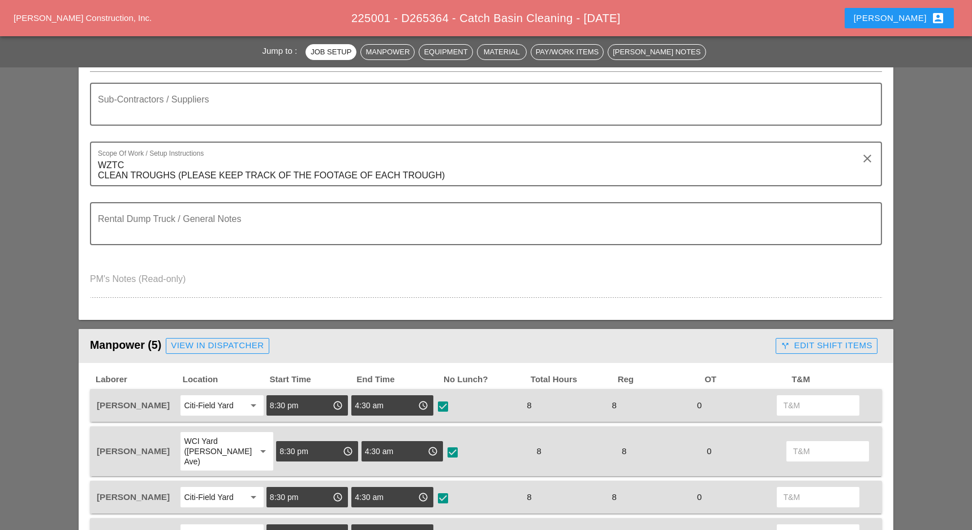
drag, startPoint x: 98, startPoint y: 166, endPoint x: 196, endPoint y: 186, distance: 100.0
click at [196, 186] on div "Scope Of Work / Setup Instructions WZTC CLEAN TROUGHS (PLEASE KEEP TRACK OF THE…" at bounding box center [486, 171] width 792 height 61
drag, startPoint x: 372, startPoint y: 175, endPoint x: 91, endPoint y: 172, distance: 281.3
click at [91, 172] on div "Scope Of Work / Setup Instructions WZTC CLEAN TROUGHS (PLEASE KEEP TRACK OF THE…" at bounding box center [486, 163] width 792 height 45
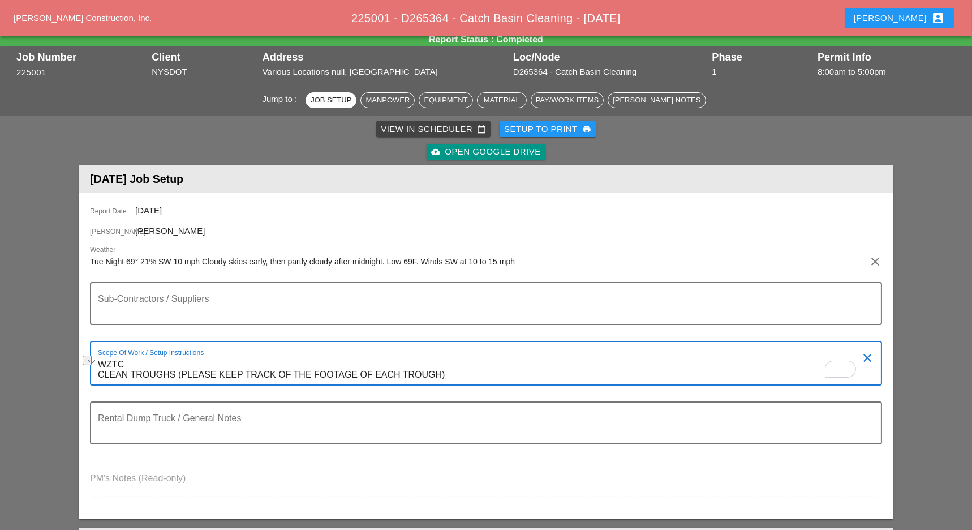
scroll to position [0, 0]
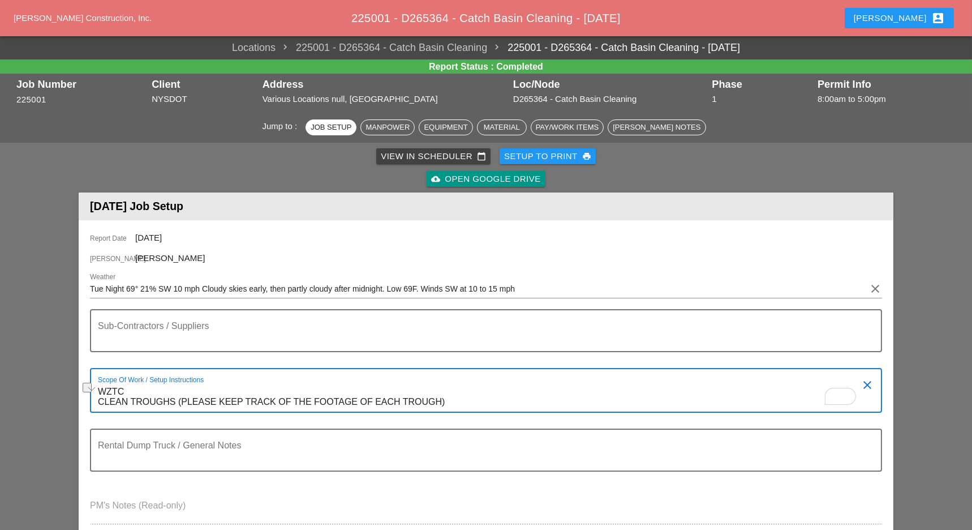
click at [918, 16] on div "Luca account_box" at bounding box center [899, 18] width 91 height 14
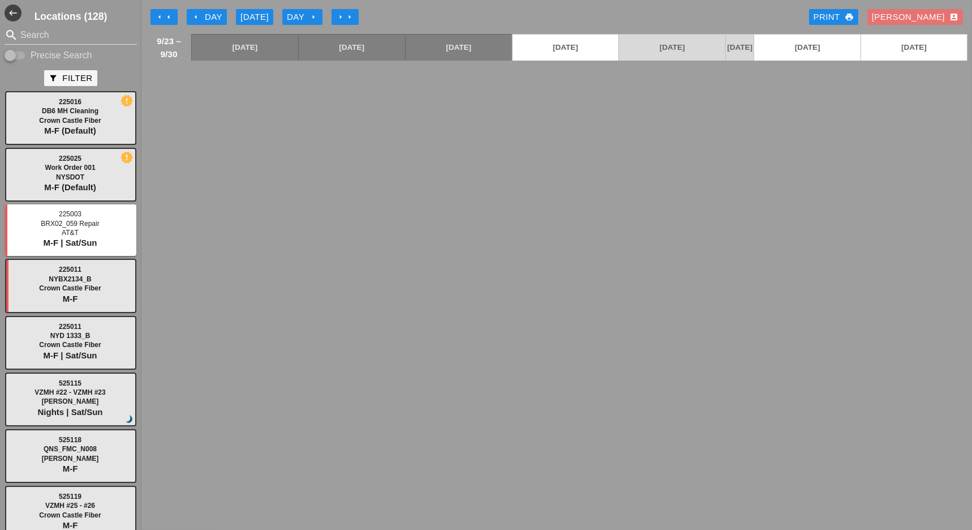
drag, startPoint x: 23, startPoint y: 54, endPoint x: 30, endPoint y: 24, distance: 30.8
click at [23, 54] on input "Precise Search" at bounding box center [16, 56] width 22 height 14
checkbox input "true"
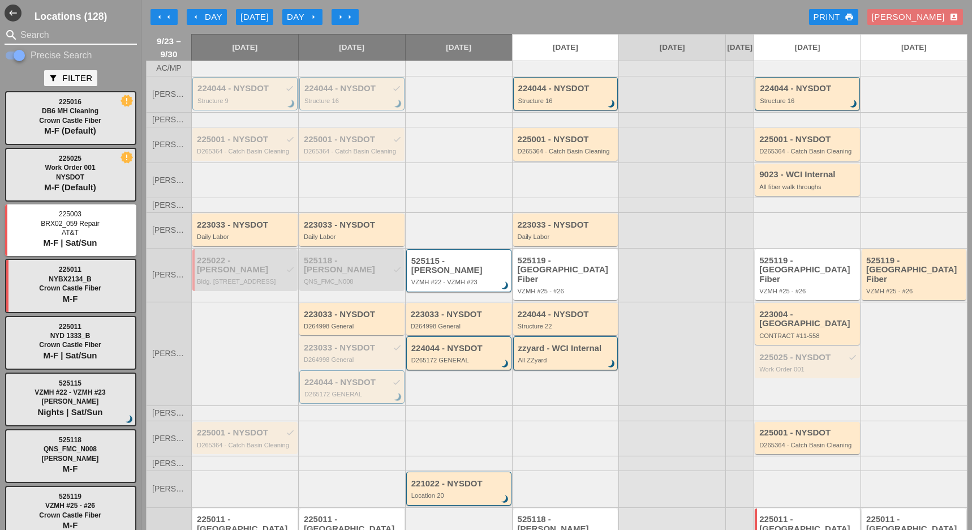
click at [31, 29] on input "Search" at bounding box center [70, 35] width 101 height 18
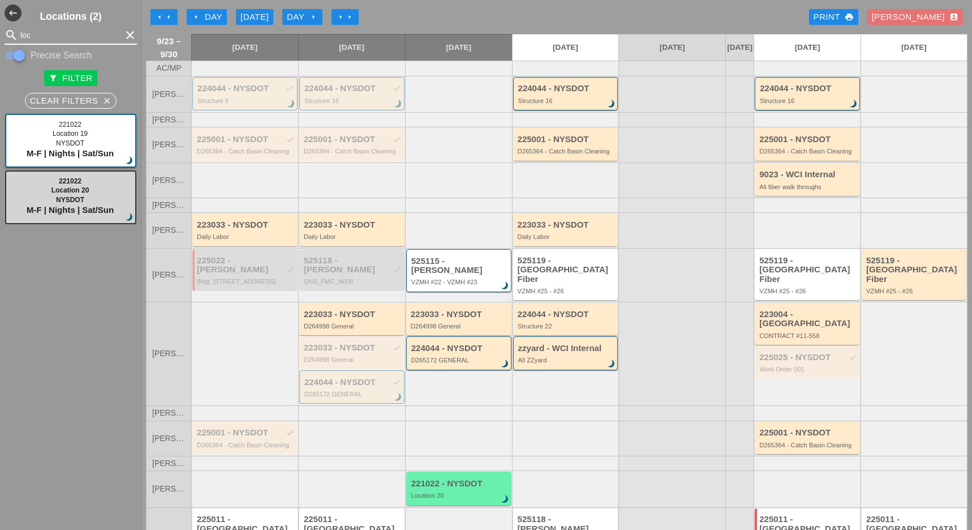
type input "loc"
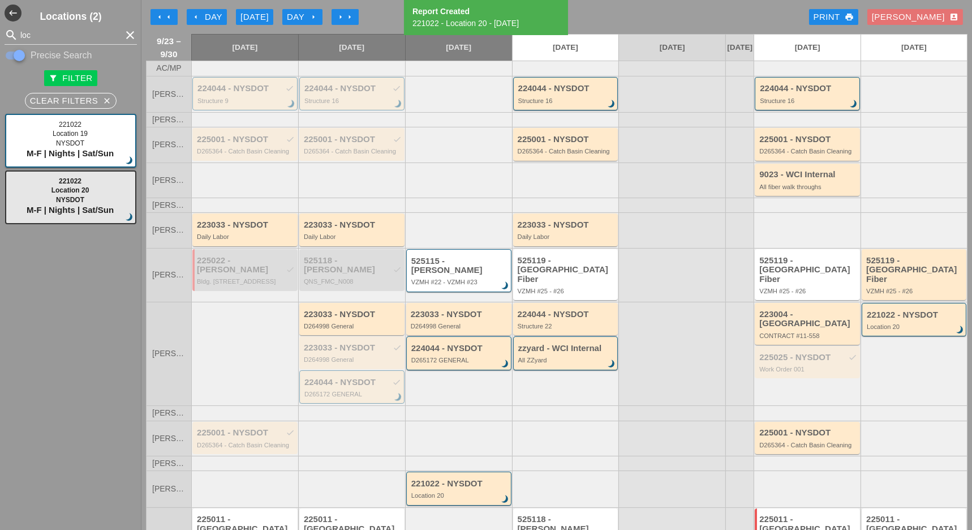
click at [310, 15] on div "Day arrow_right" at bounding box center [302, 17] width 31 height 13
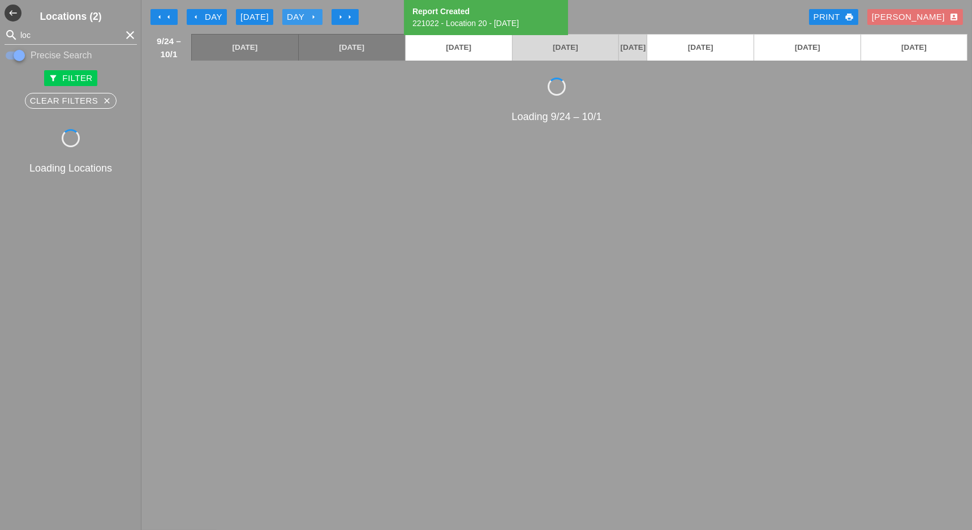
click at [310, 15] on div "Day arrow_right" at bounding box center [302, 17] width 31 height 13
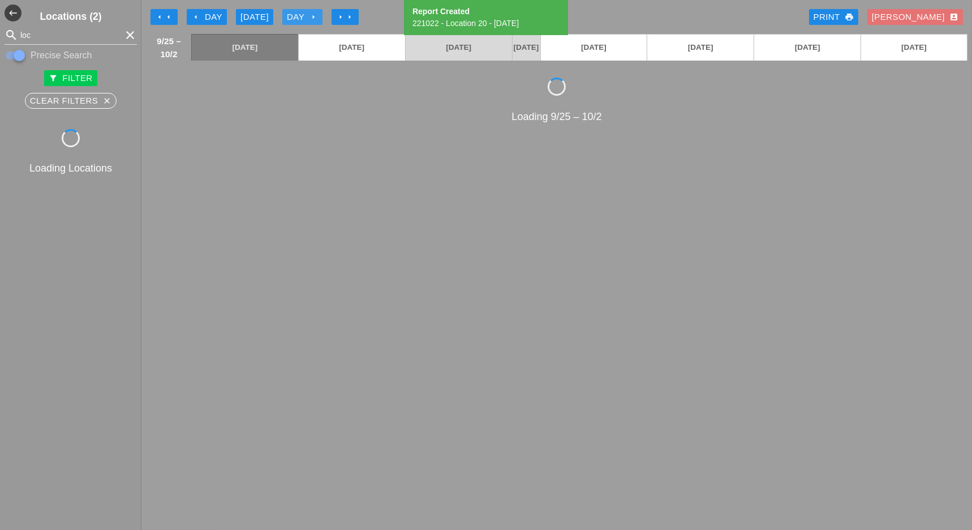
click at [310, 16] on div "Day arrow_right" at bounding box center [302, 17] width 31 height 13
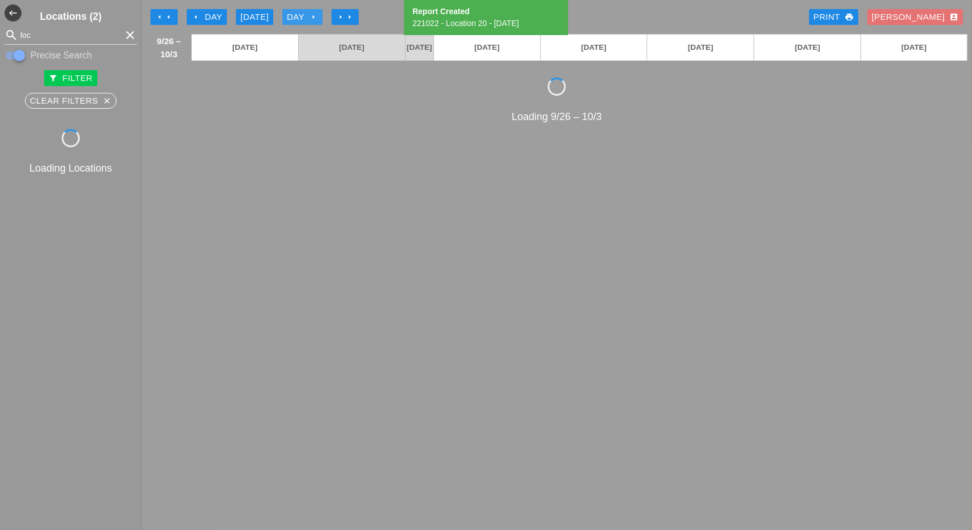
click at [310, 16] on div "Day arrow_right" at bounding box center [302, 17] width 31 height 13
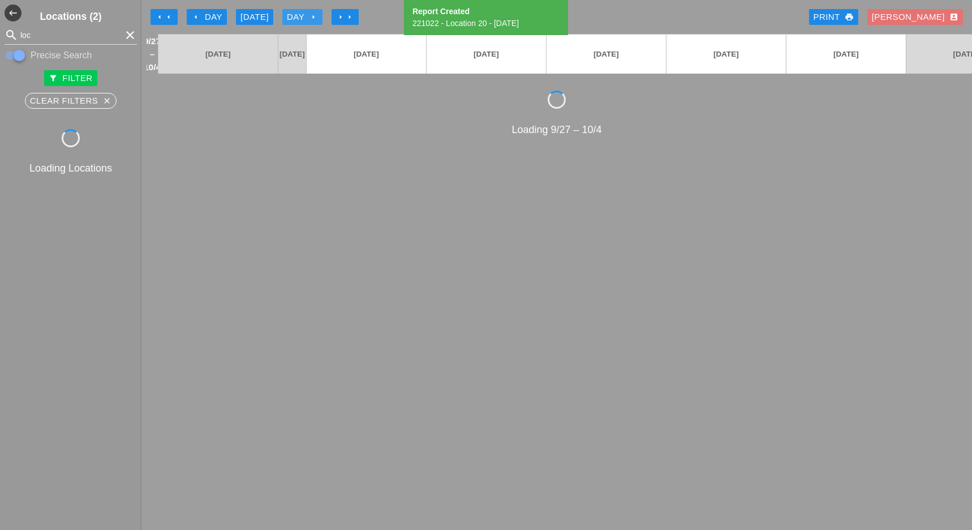
click at [310, 16] on div "Day arrow_right" at bounding box center [302, 17] width 31 height 13
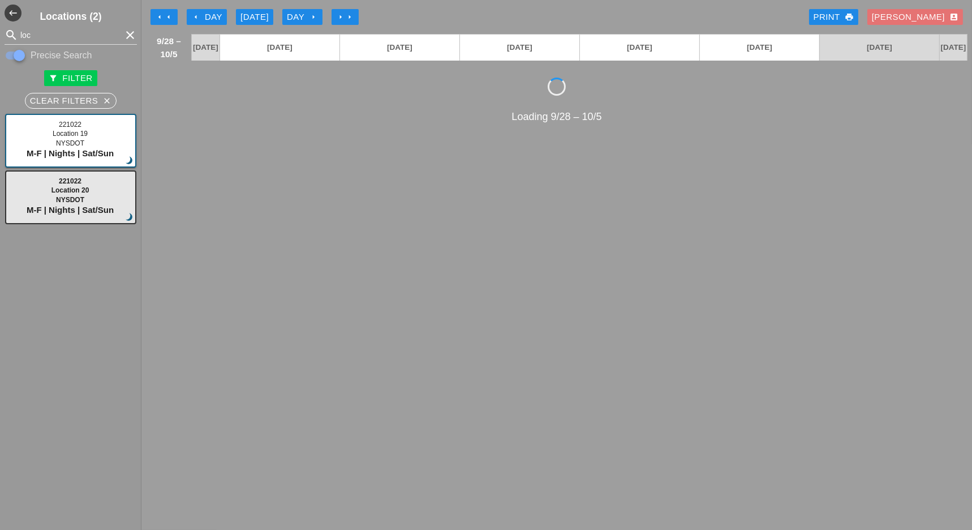
click at [308, 21] on div "Day arrow_right" at bounding box center [302, 17] width 31 height 13
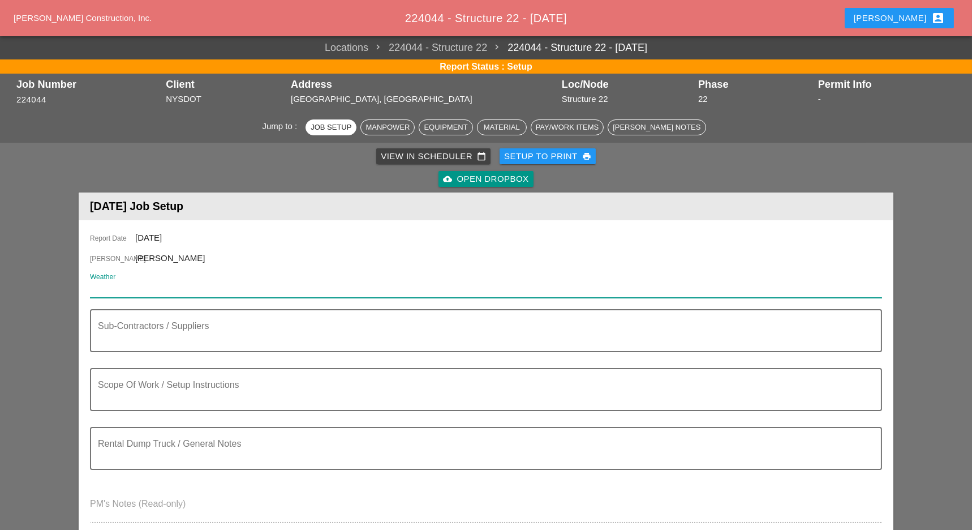
paste input "Night 64° 6% NW 6 mph A few clouds. Low 64F. Winds light and variable."
type input "Night 64° 6% NW 6 mph A few clouds. Low 64F. Winds light and variable."
click at [137, 345] on textarea "Sub-Contractors / Suppliers" at bounding box center [481, 337] width 767 height 27
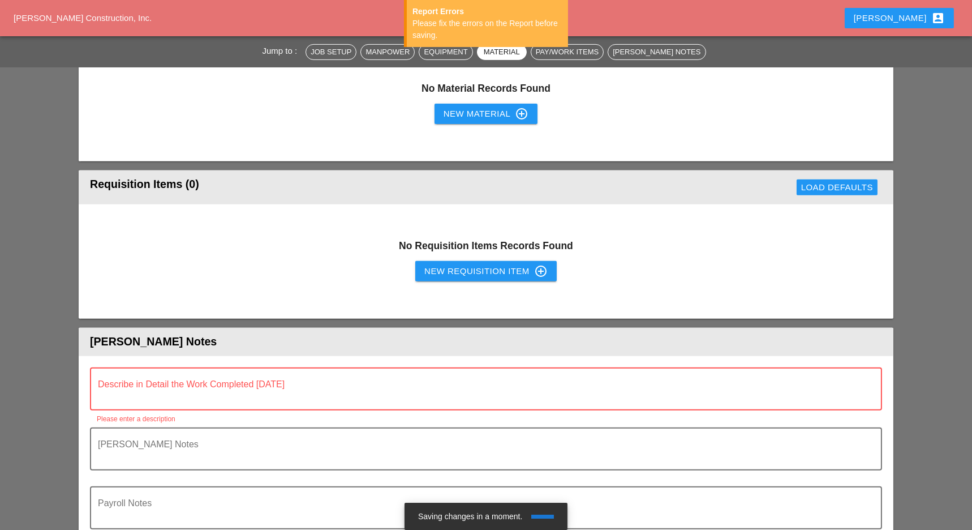
scroll to position [1132, 0]
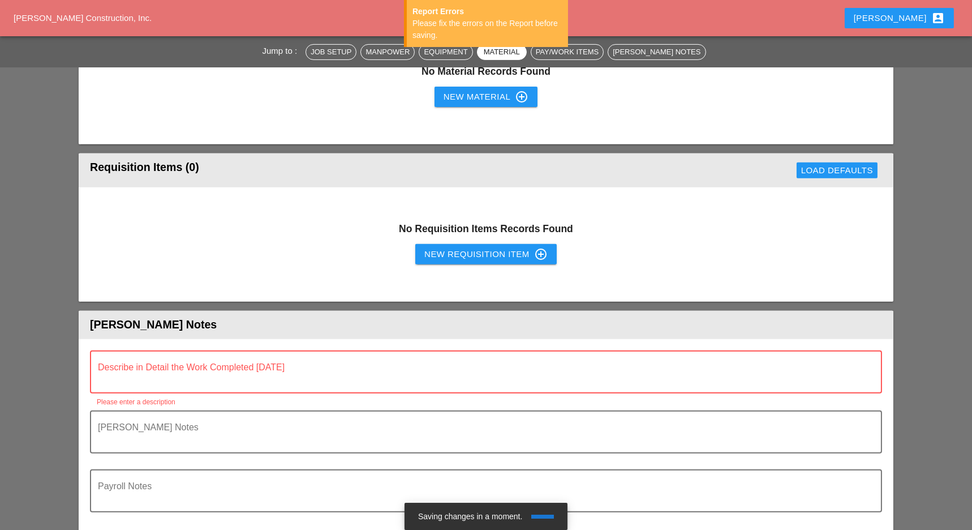
type textarea "Safety"
click at [143, 377] on textarea "Describe in Detail the Work Completed Today" at bounding box center [481, 378] width 767 height 27
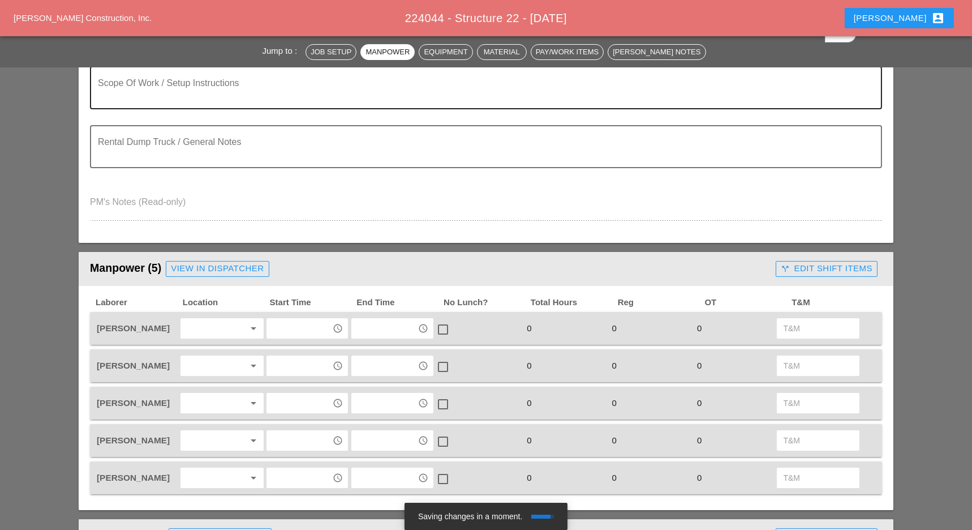
scroll to position [75, 0]
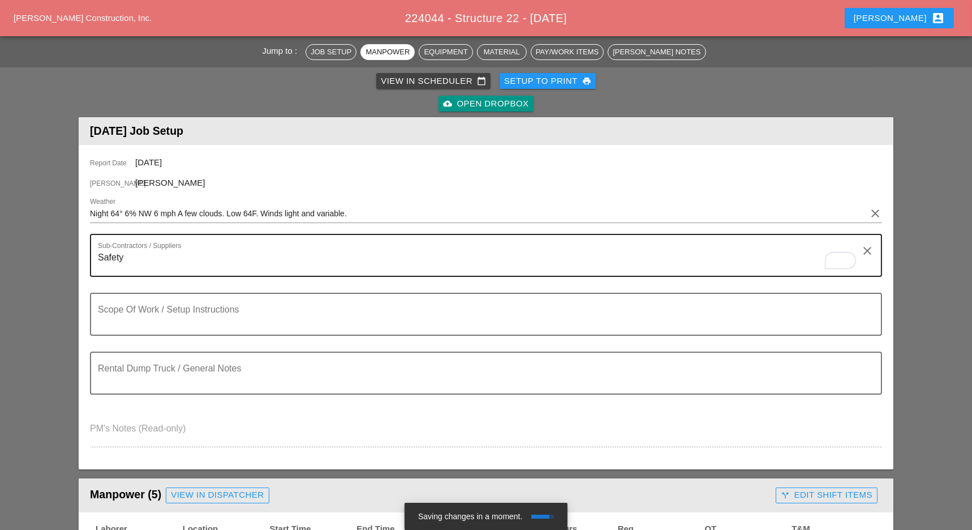
type textarea "fill out"
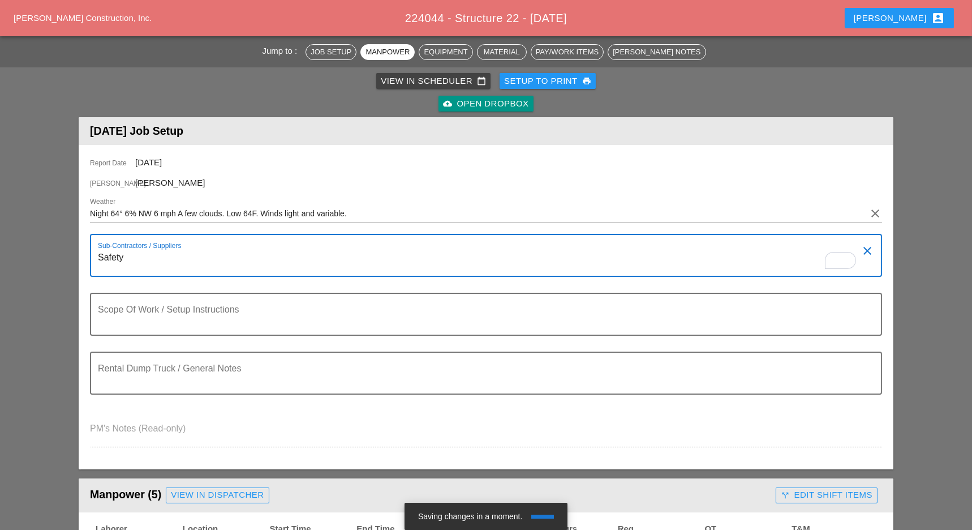
click at [161, 254] on textarea "Safety" at bounding box center [481, 261] width 767 height 27
type textarea "Safety Markings on site"
click at [406, 320] on textarea "Scope Of Work / Setup Instructions" at bounding box center [481, 320] width 767 height 27
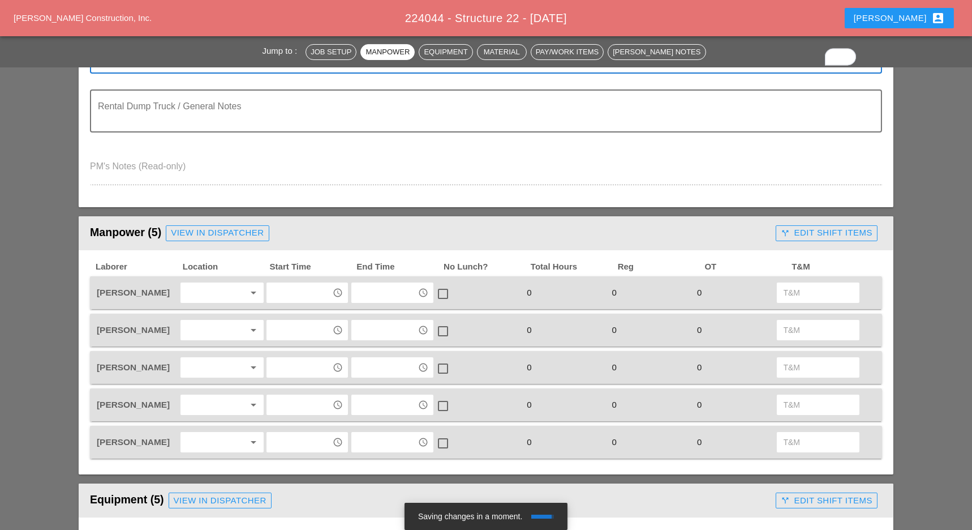
scroll to position [340, 0]
type textarea "WZTC for double right and left lane closure Assist the sub contracror"
click at [213, 286] on div at bounding box center [214, 292] width 60 height 18
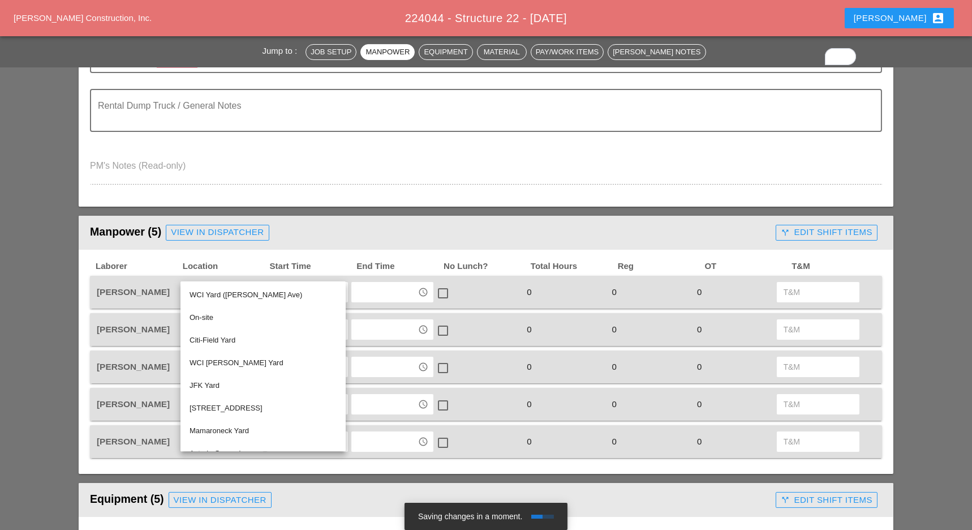
click at [218, 364] on div "WCI Bruckner Yard" at bounding box center [263, 363] width 147 height 14
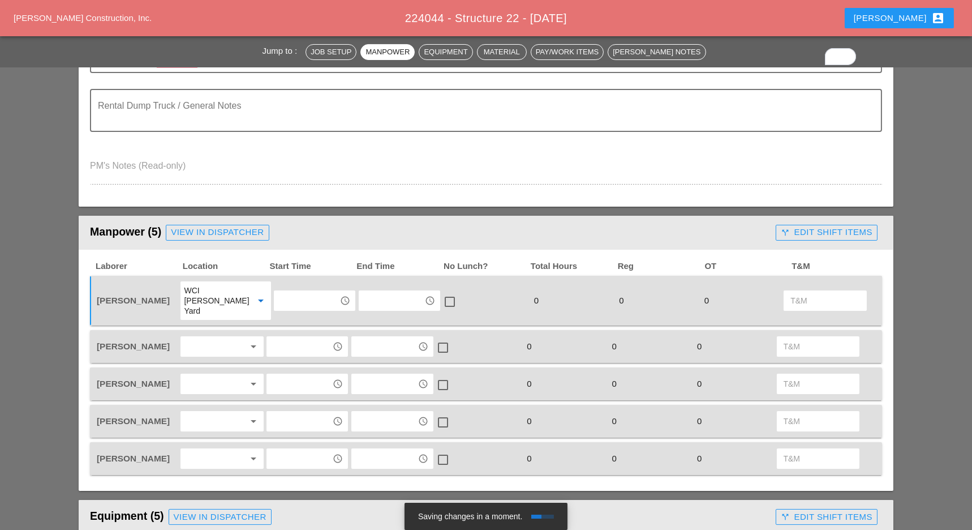
click at [214, 337] on div at bounding box center [214, 346] width 60 height 18
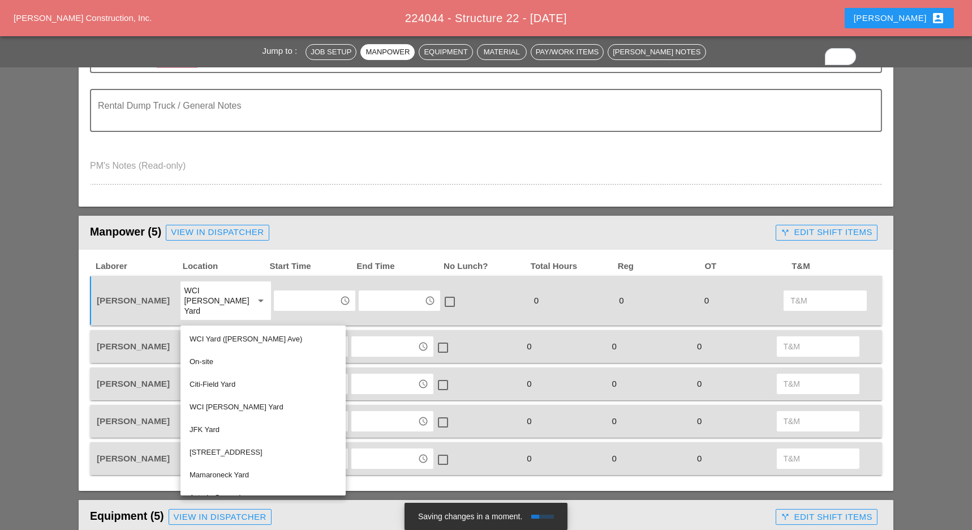
click at [218, 404] on div "WCI Bruckner Yard" at bounding box center [263, 407] width 147 height 14
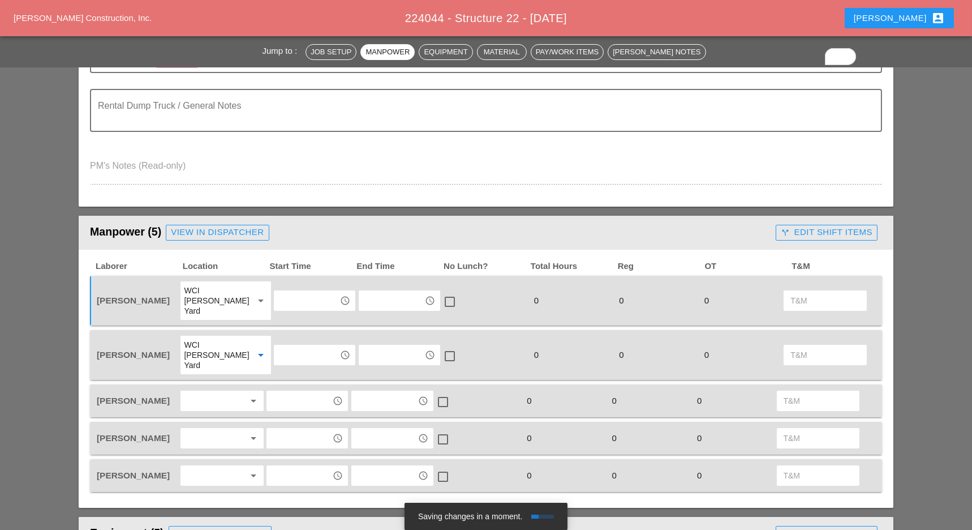
click at [212, 392] on div at bounding box center [214, 401] width 60 height 18
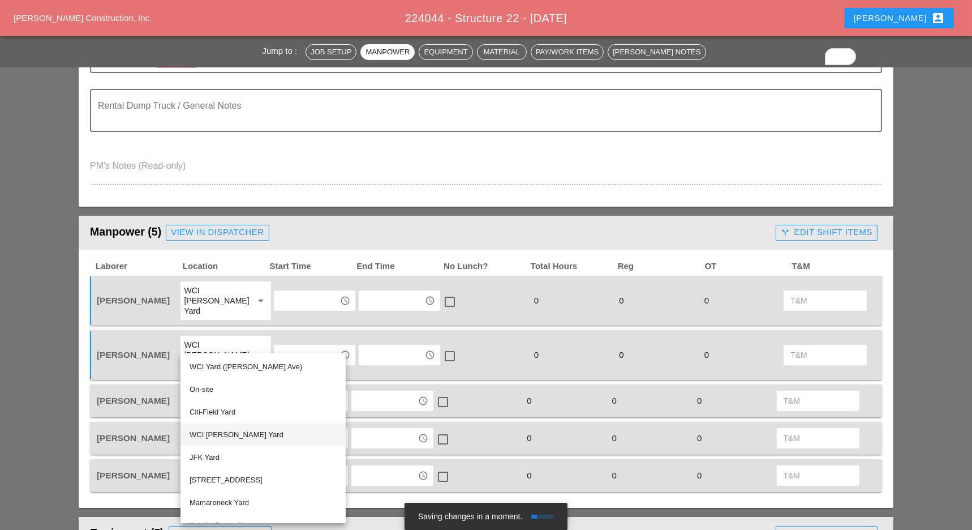
click at [213, 432] on div "WCI Bruckner Yard" at bounding box center [263, 435] width 147 height 14
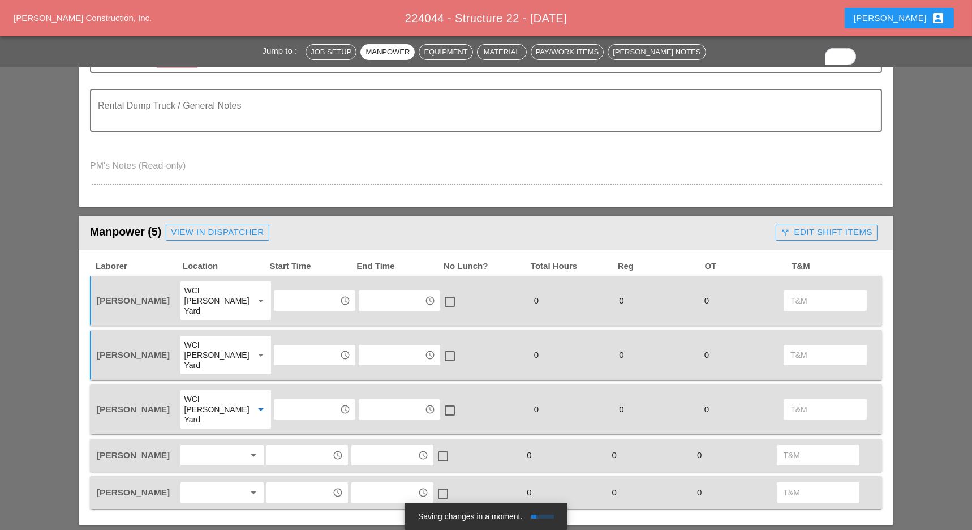
click at [213, 446] on div at bounding box center [214, 455] width 60 height 18
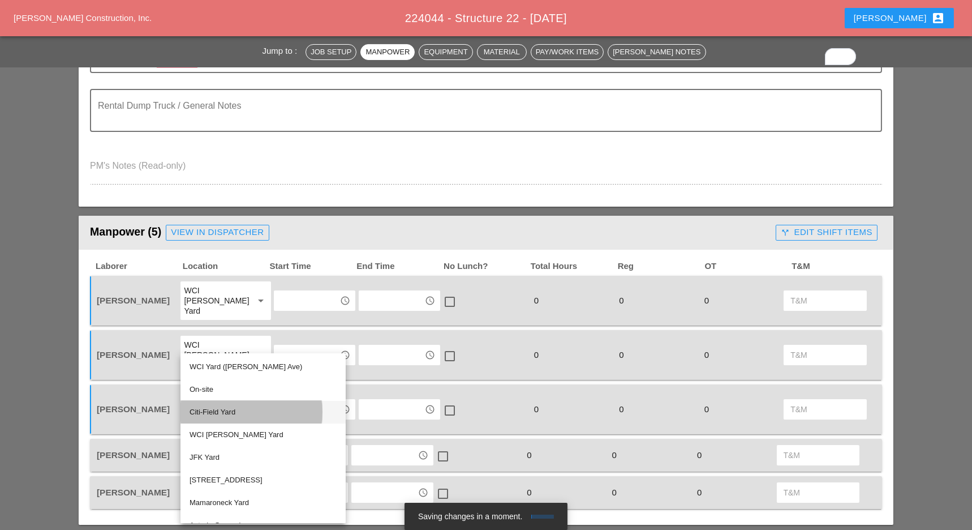
click at [222, 411] on div "Citi-Field Yard" at bounding box center [263, 412] width 147 height 14
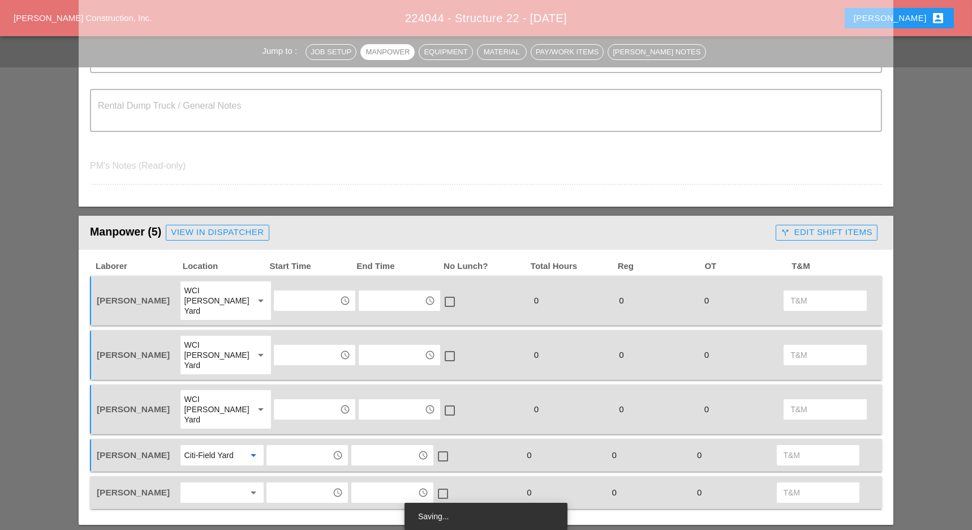
click at [219, 483] on div at bounding box center [214, 492] width 60 height 18
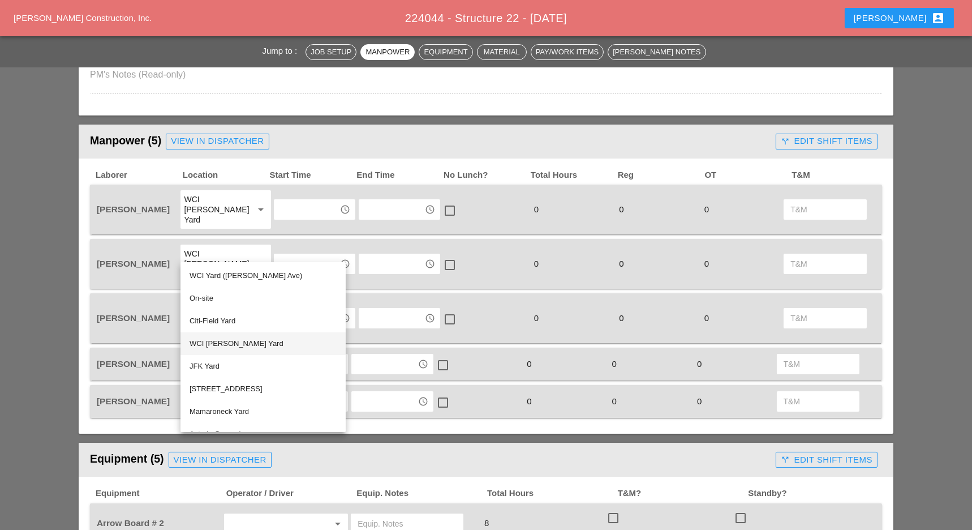
scroll to position [415, 0]
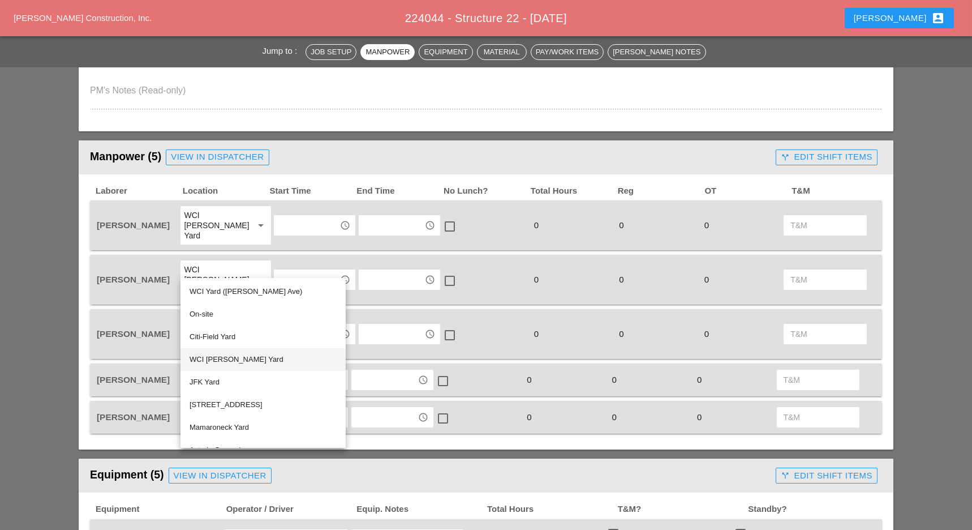
click at [238, 358] on div "WCI [PERSON_NAME] Yard" at bounding box center [263, 360] width 147 height 14
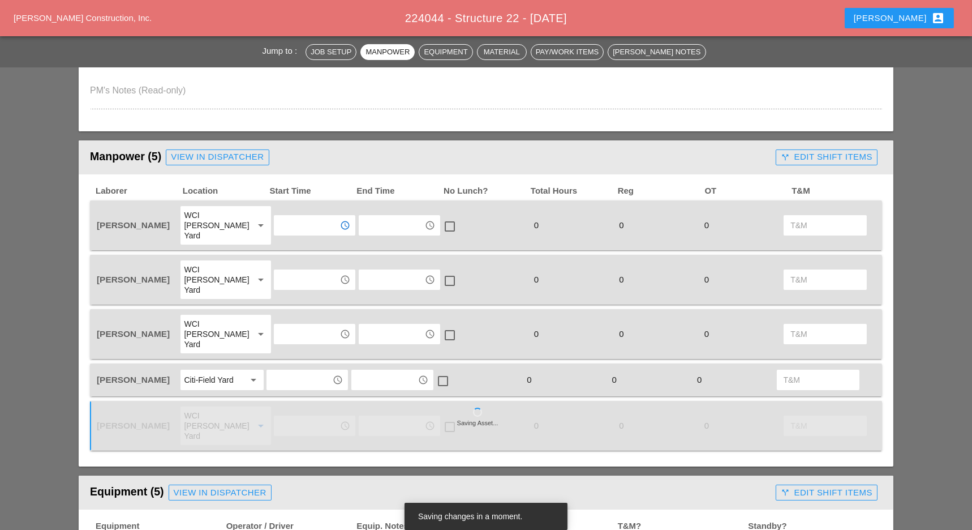
click at [295, 222] on input "text" at bounding box center [306, 225] width 59 height 18
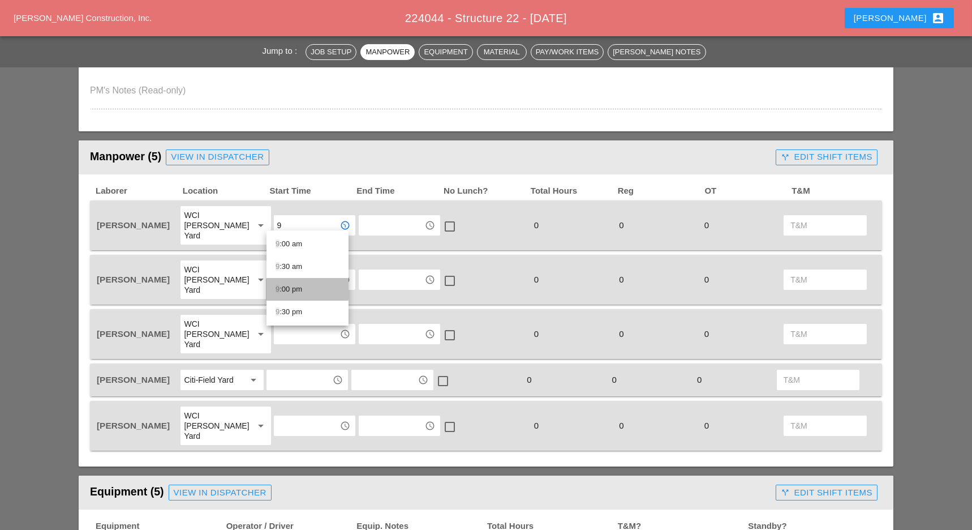
click at [297, 289] on div "9 :00 pm" at bounding box center [308, 289] width 64 height 14
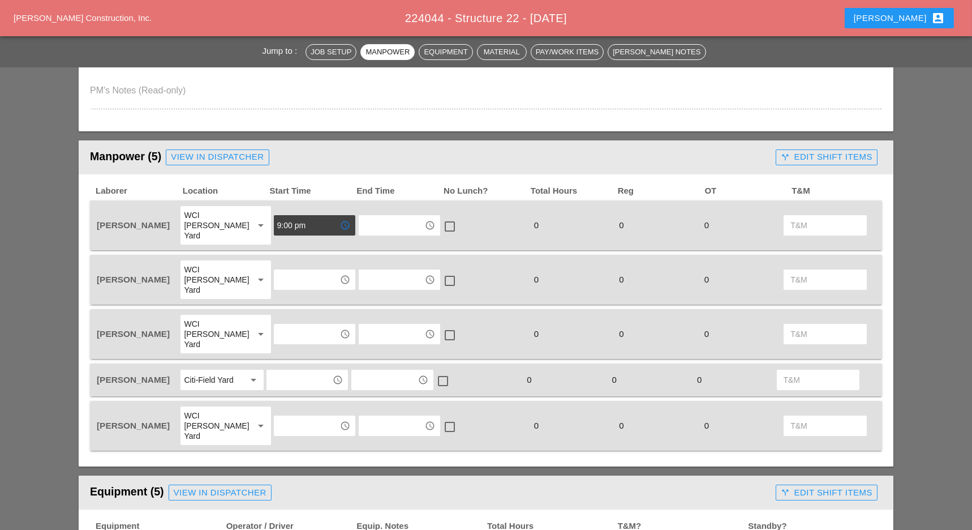
type input "9:00 pm"
click at [295, 271] on input "text" at bounding box center [306, 280] width 59 height 18
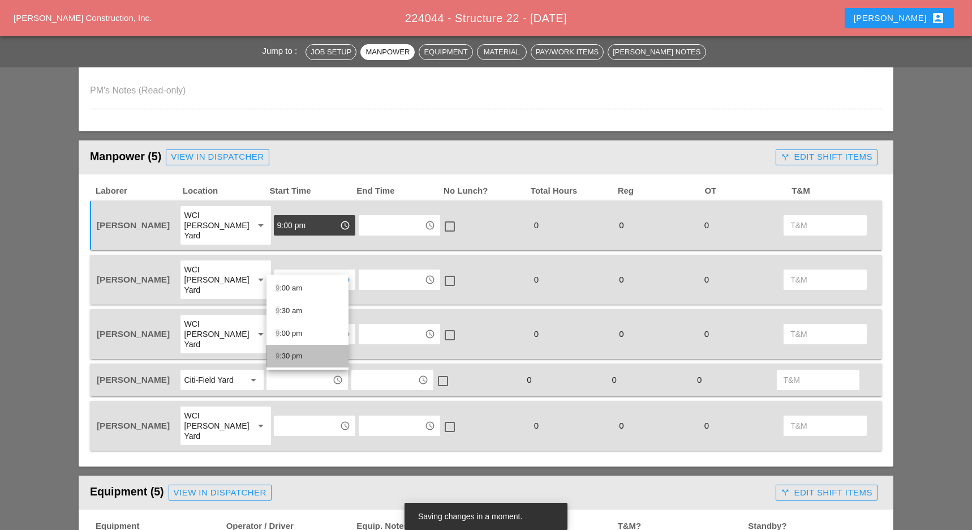
click at [294, 356] on div "9 :30 pm" at bounding box center [308, 356] width 64 height 14
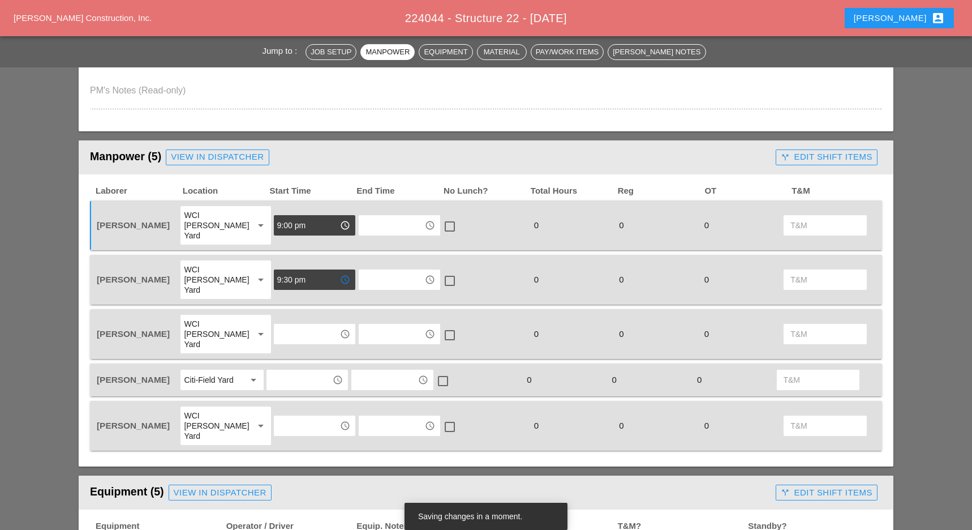
type input "9:30 pm"
click at [296, 325] on input "text" at bounding box center [306, 334] width 59 height 18
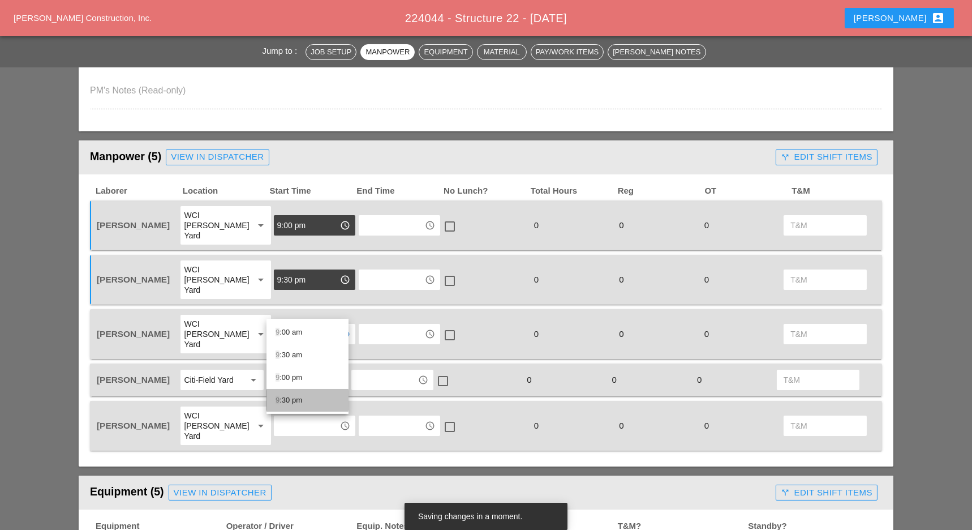
click at [293, 396] on div "9 :30 pm" at bounding box center [308, 400] width 64 height 14
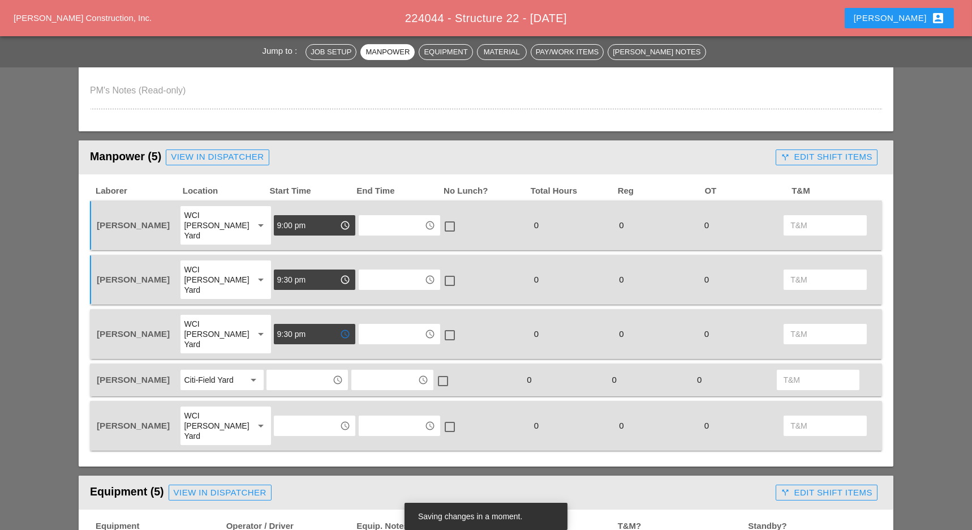
type input "9:30 pm"
click at [293, 371] on input "text" at bounding box center [299, 380] width 59 height 18
click at [286, 440] on div "9 :30 pm" at bounding box center [308, 440] width 64 height 14
type input "9:30 pm"
click at [295, 417] on input "text" at bounding box center [306, 426] width 59 height 18
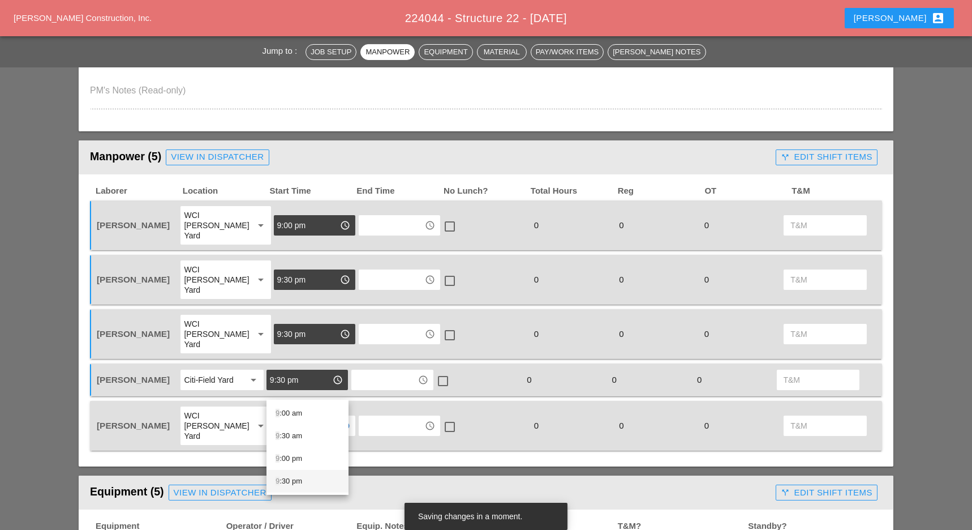
click at [286, 479] on div "9 :30 pm" at bounding box center [308, 481] width 64 height 14
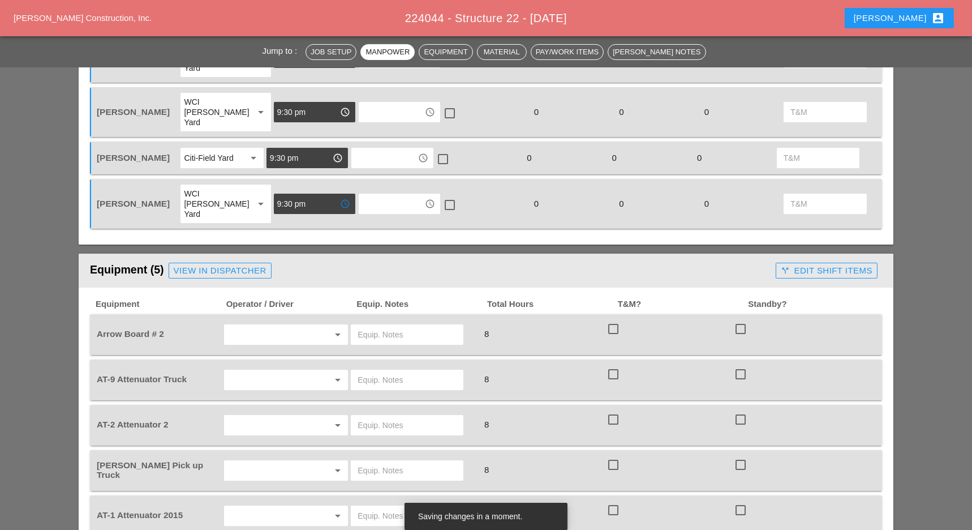
scroll to position [641, 0]
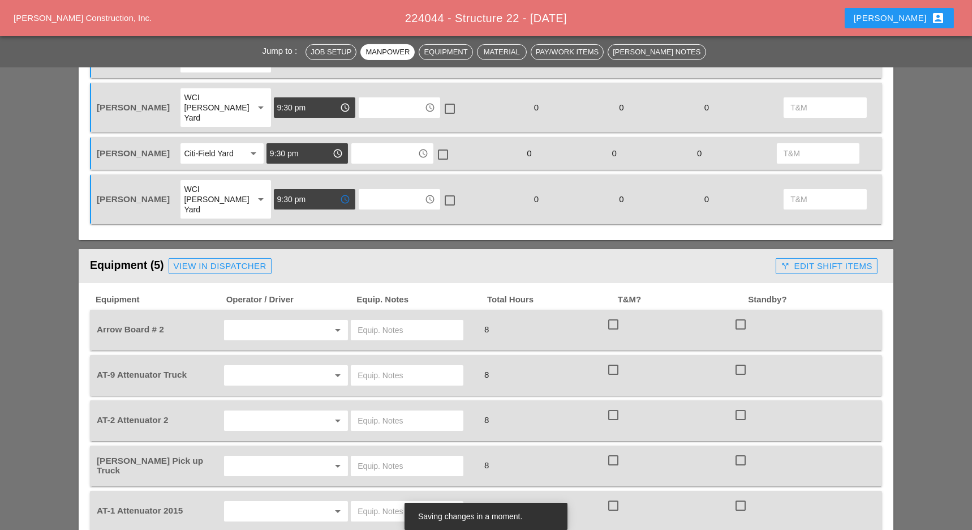
type input "9:30 pm"
click at [264, 321] on input "text" at bounding box center [270, 330] width 86 height 18
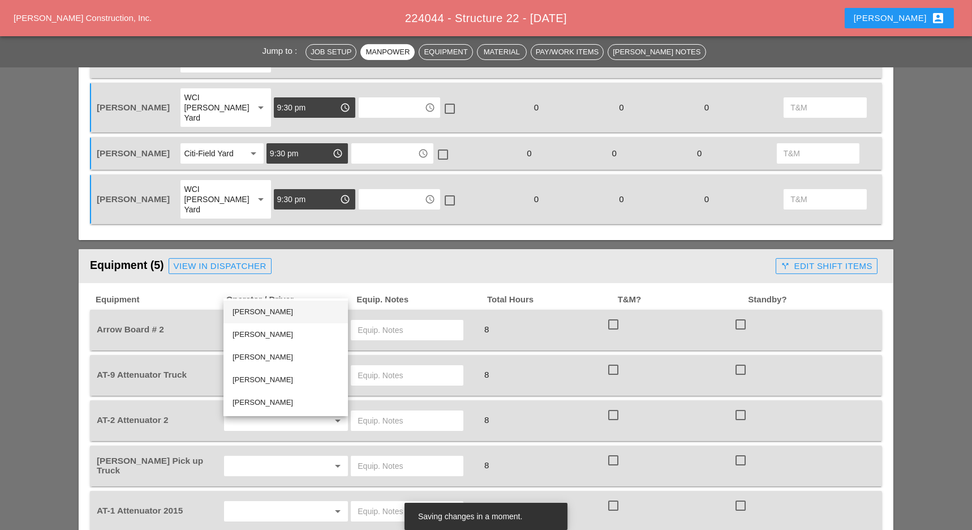
click at [267, 309] on div "Iwan Belfor" at bounding box center [286, 312] width 106 height 14
type input "Iwan Belfor"
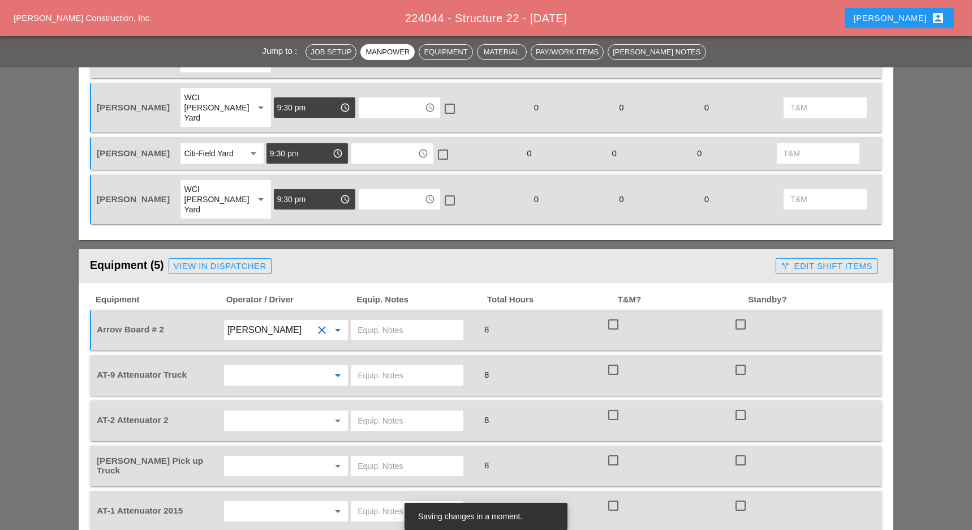
click at [260, 366] on input "text" at bounding box center [270, 375] width 86 height 18
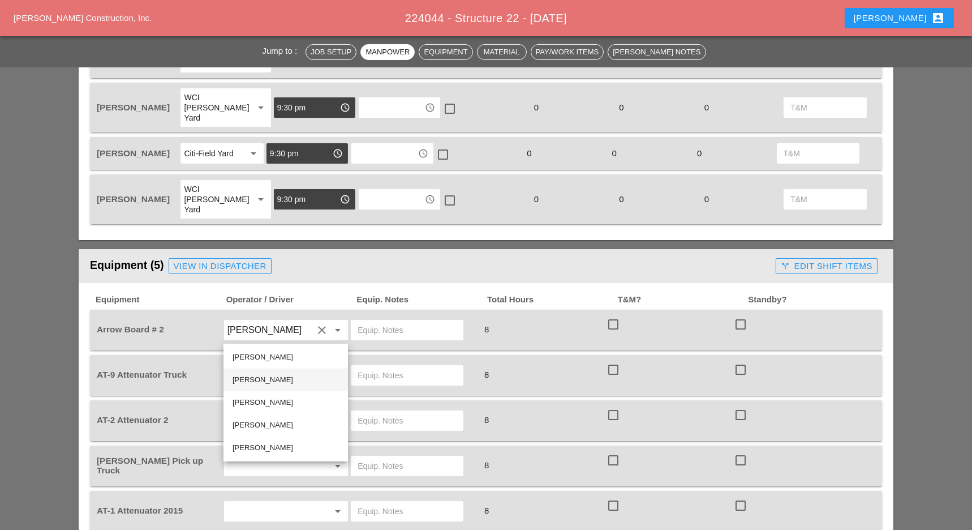
click at [255, 377] on div "Roberto Elvezio" at bounding box center [286, 380] width 106 height 14
type input "Roberto Elvezio"
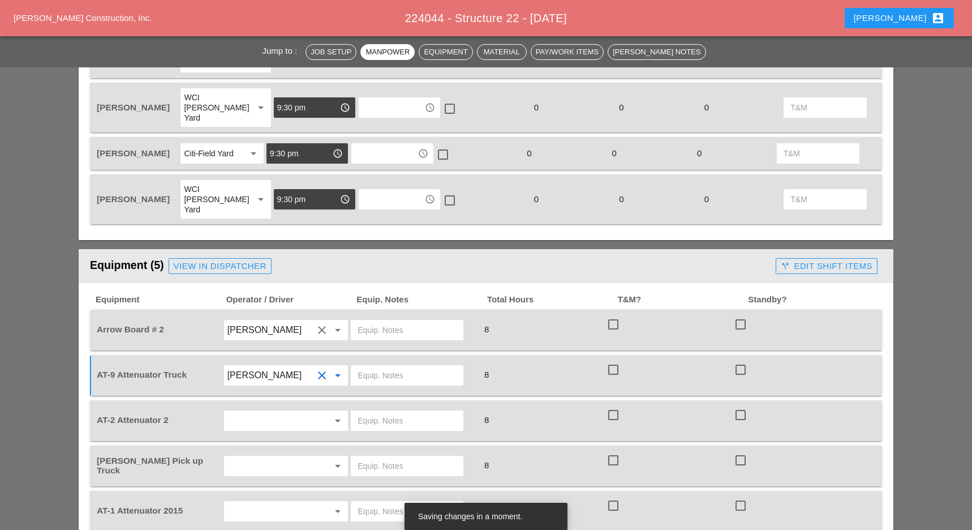
click at [245, 411] on input "text" at bounding box center [270, 420] width 86 height 18
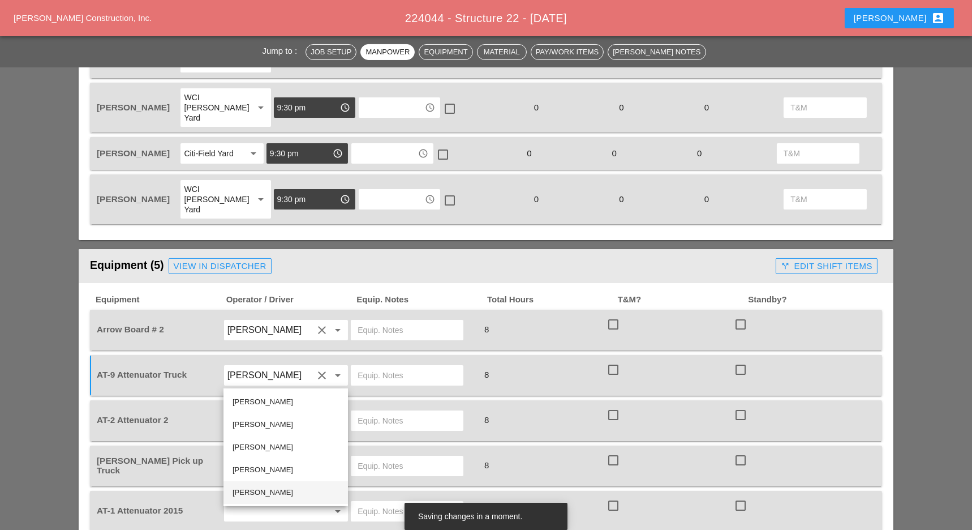
click at [243, 489] on div "[PERSON_NAME]" at bounding box center [286, 493] width 106 height 14
type input "[PERSON_NAME]"
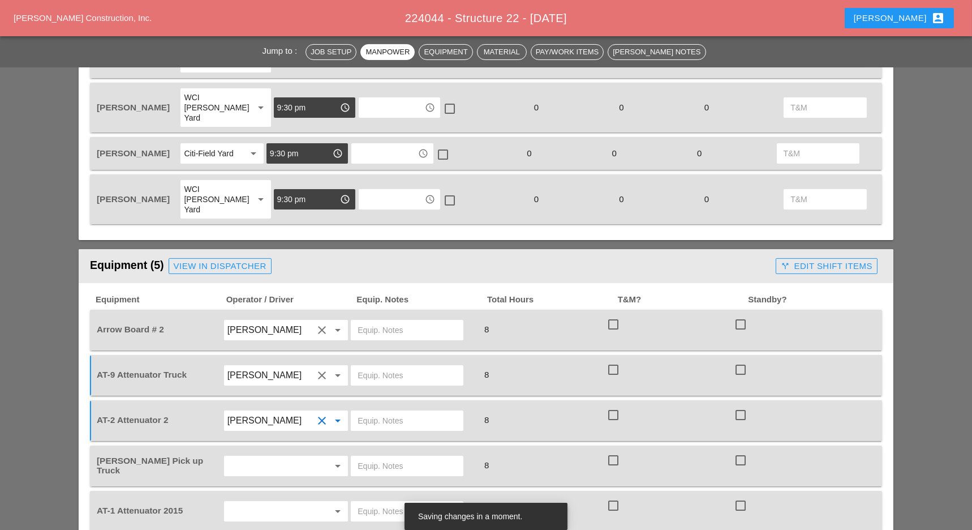
click at [263, 457] on input "text" at bounding box center [270, 466] width 86 height 18
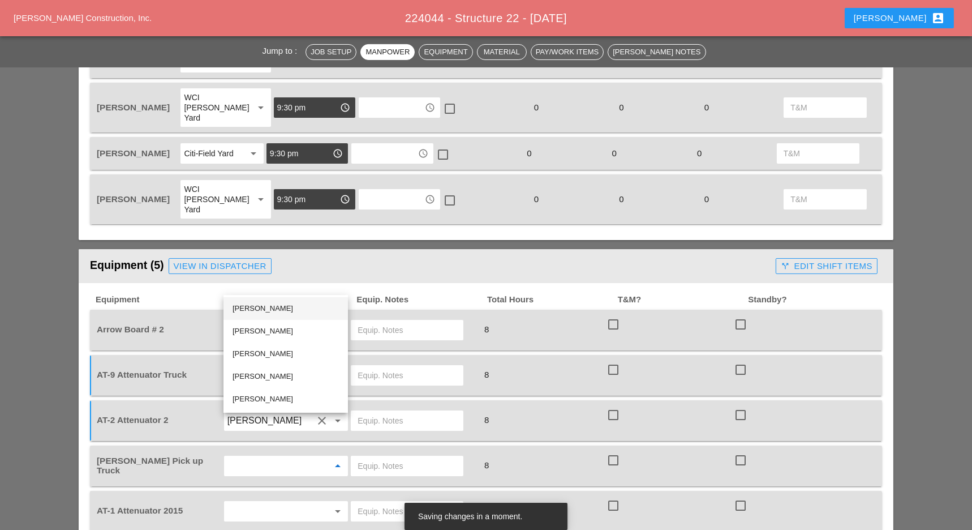
click at [256, 304] on div "Iwan Belfor" at bounding box center [286, 309] width 106 height 14
type input "Iwan Belfor"
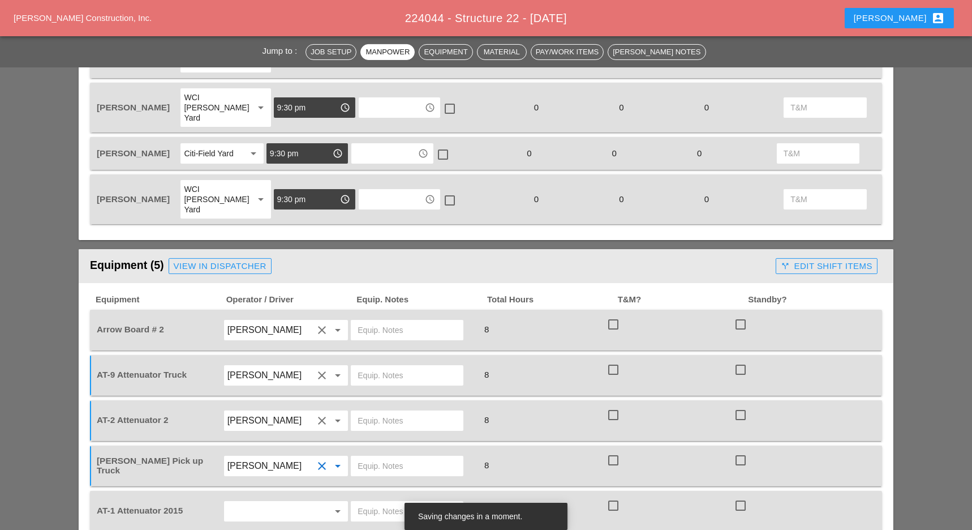
click at [241, 502] on input "text" at bounding box center [270, 511] width 86 height 18
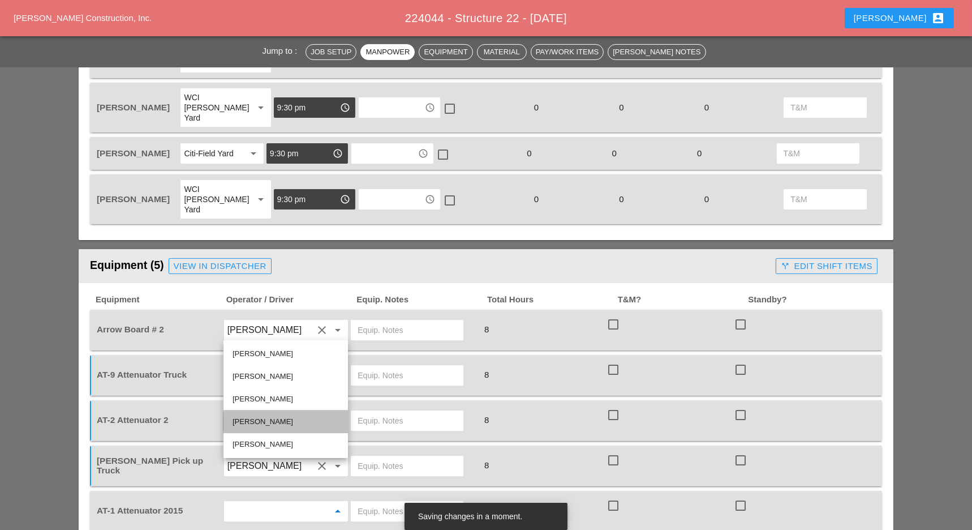
click at [256, 423] on div "Cristian Morillon" at bounding box center [286, 422] width 106 height 14
type input "Cristian Morillon"
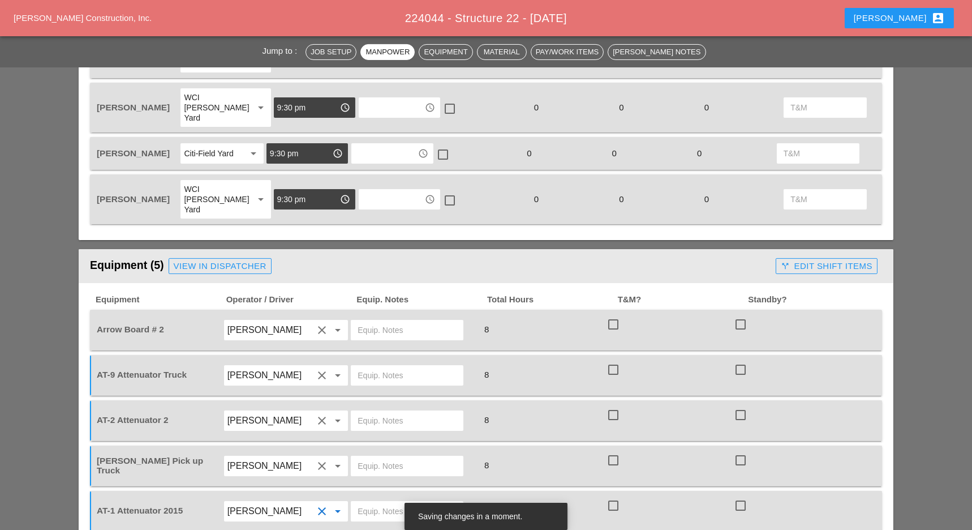
click at [364, 502] on input "text" at bounding box center [407, 511] width 99 height 18
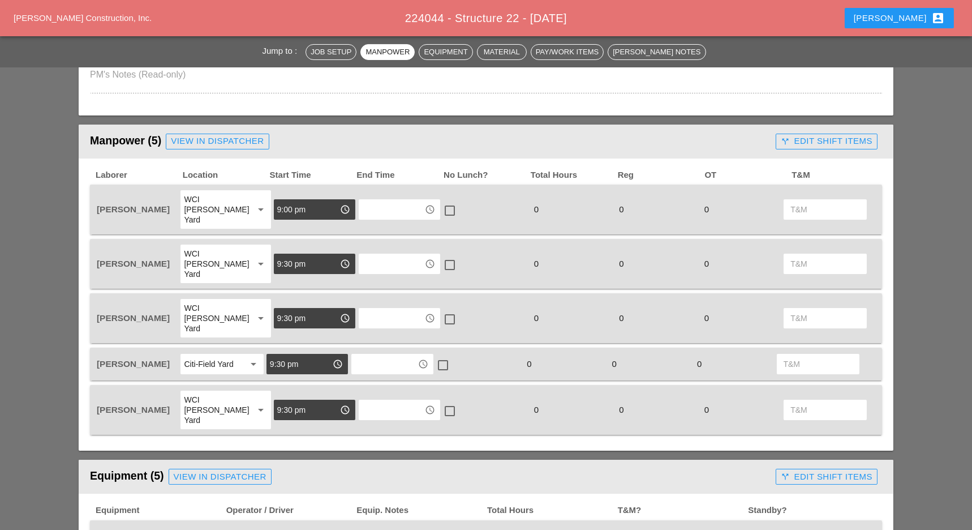
scroll to position [415, 0]
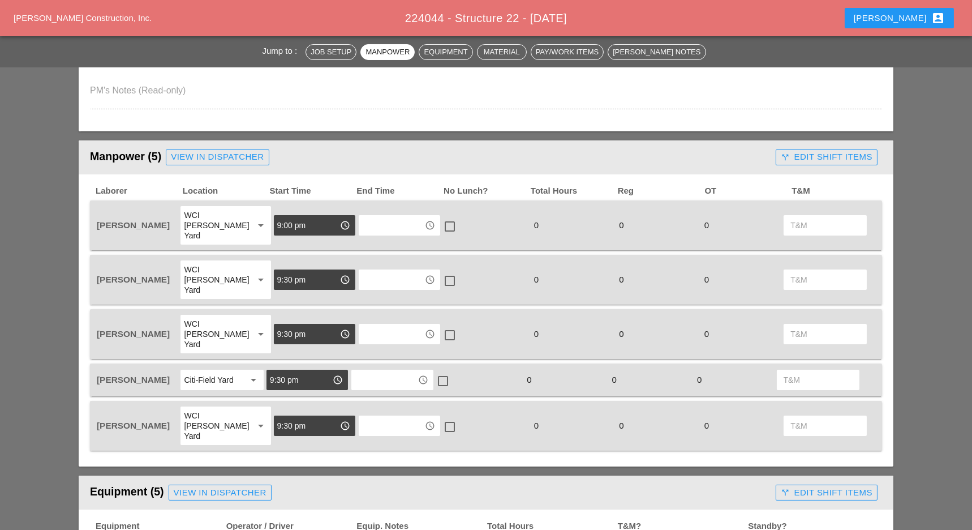
type input "City Field"
click at [293, 218] on input "9:00 pm" at bounding box center [306, 225] width 59 height 18
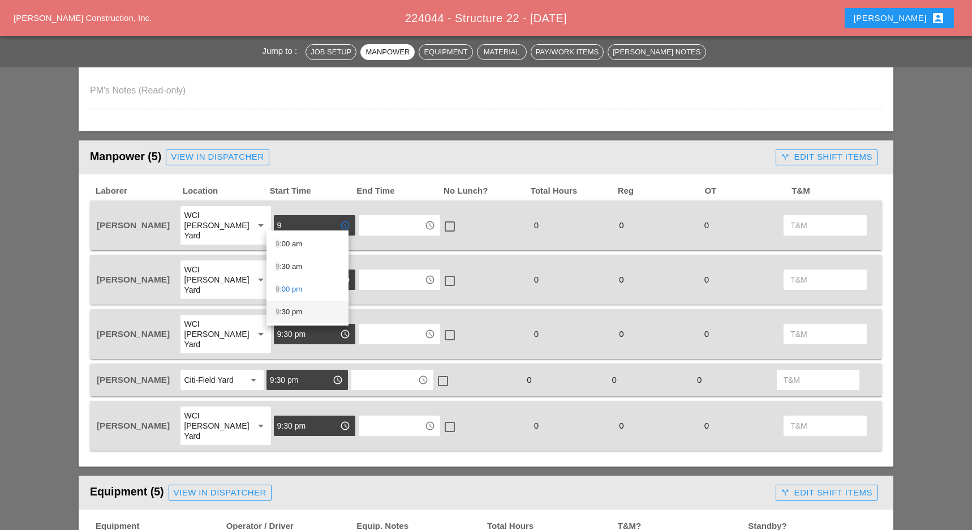
click at [288, 311] on div "9 :30 pm" at bounding box center [308, 312] width 64 height 14
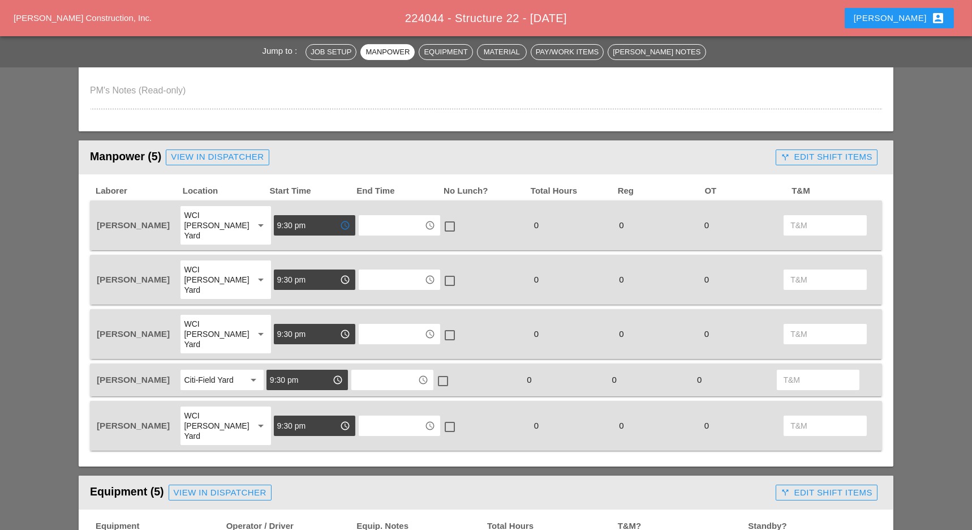
type input "9:30 pm"
click at [285, 325] on input "9:30 pm" at bounding box center [306, 334] width 59 height 18
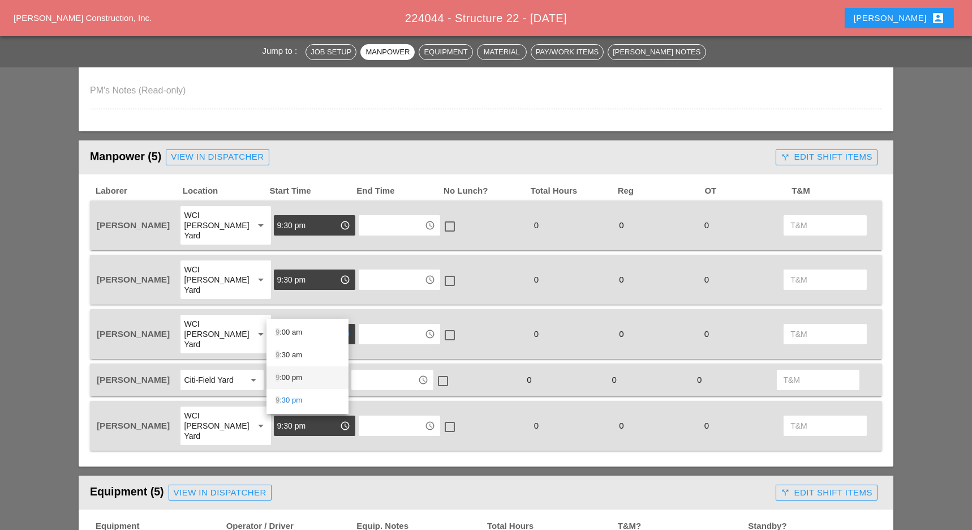
click at [292, 375] on div "9 :00 pm" at bounding box center [308, 378] width 64 height 14
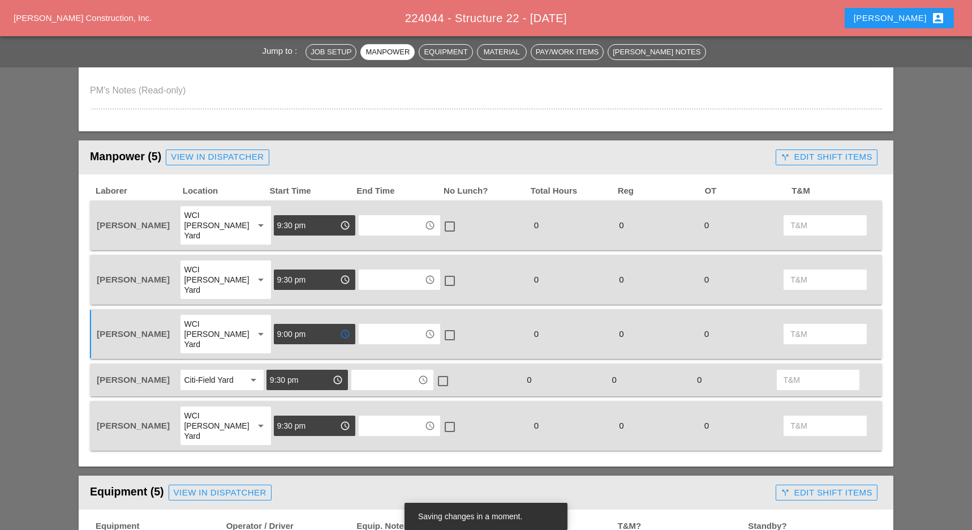
type input "9:00 pm"
click at [280, 371] on input "9:30 pm" at bounding box center [299, 380] width 59 height 18
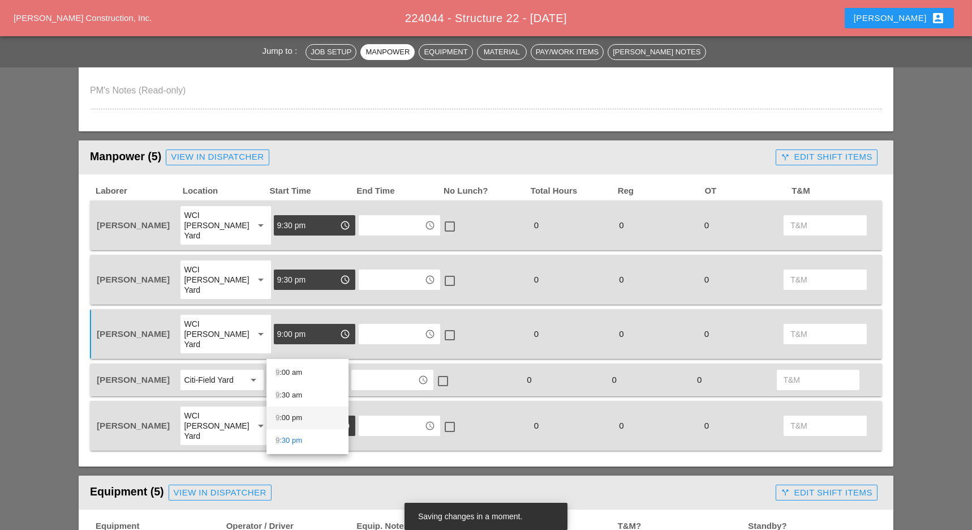
click at [287, 415] on div "9 :00 pm" at bounding box center [308, 418] width 64 height 14
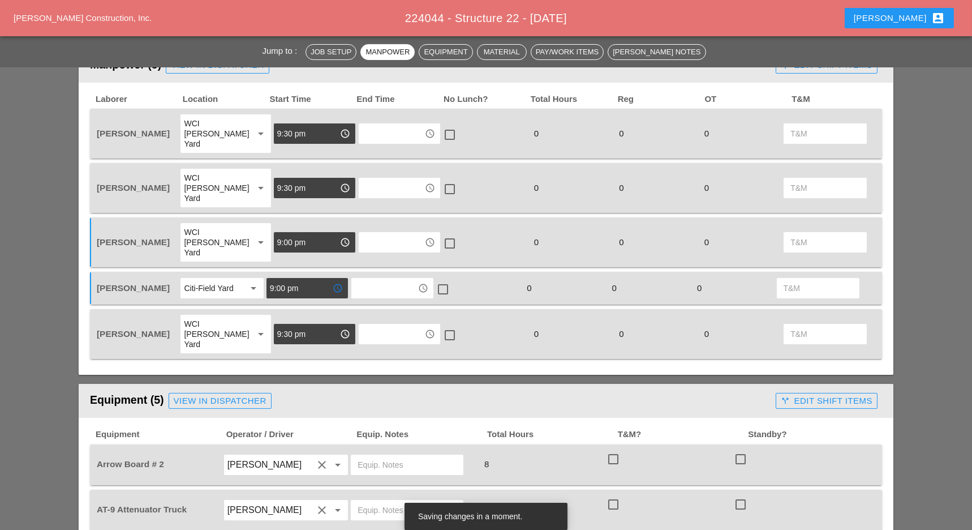
scroll to position [490, 0]
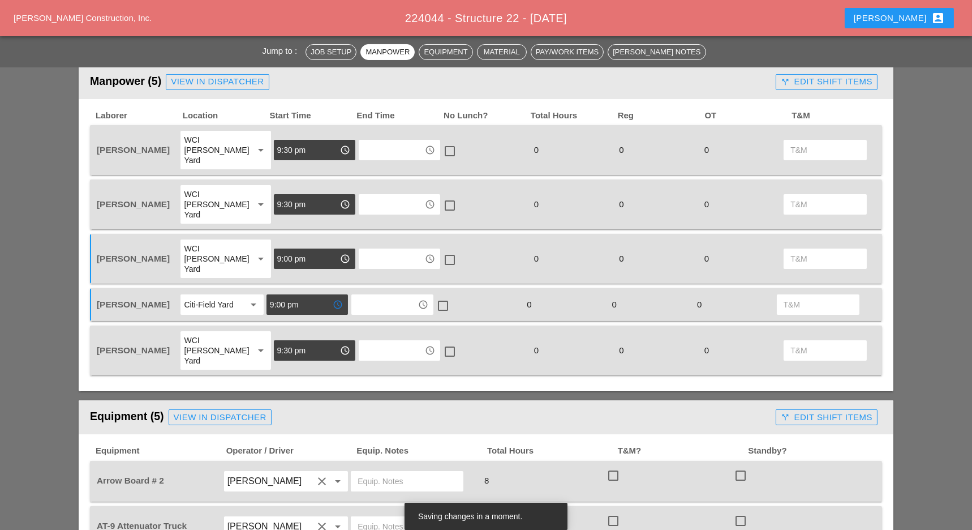
type input "9:00 pm"
click at [214, 243] on div "WCI [PERSON_NAME] Yard" at bounding box center [214, 258] width 61 height 31
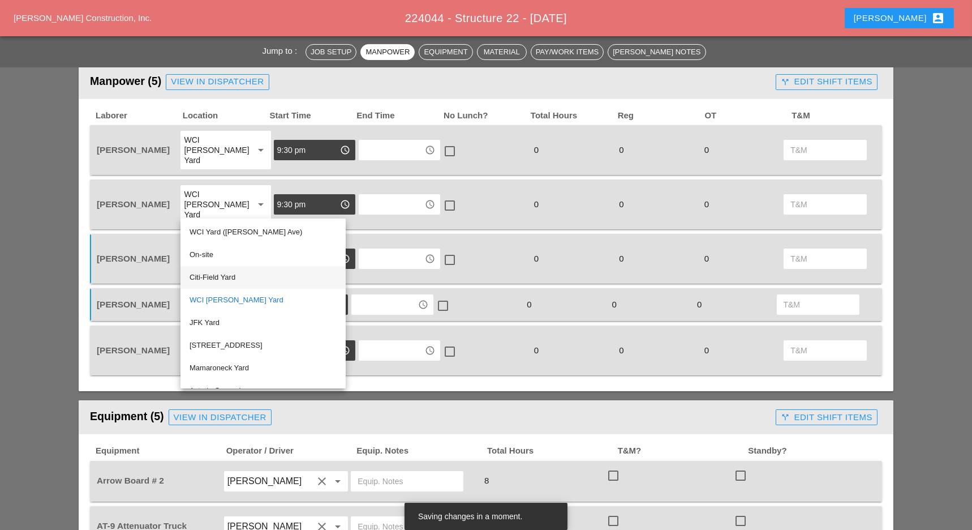
click at [215, 277] on div "Citi-Field Yard" at bounding box center [263, 278] width 147 height 14
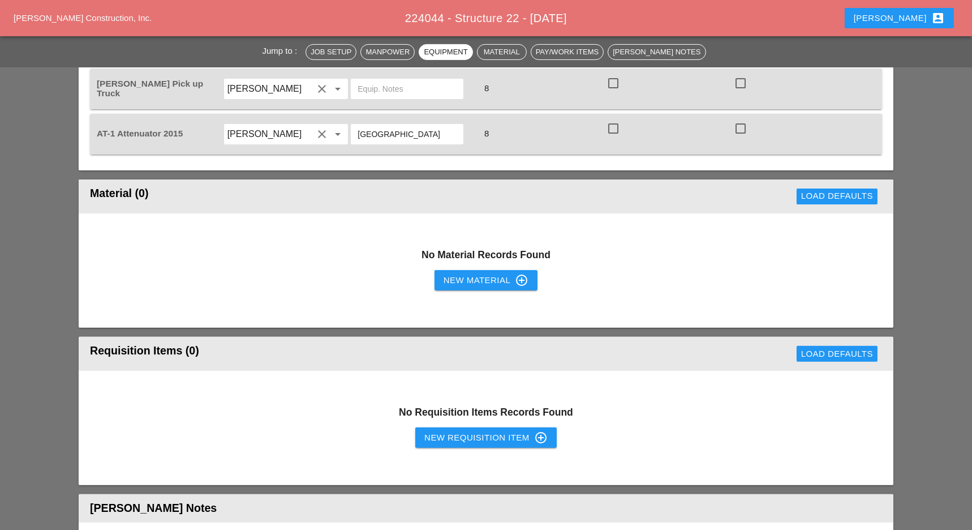
scroll to position [1019, 0]
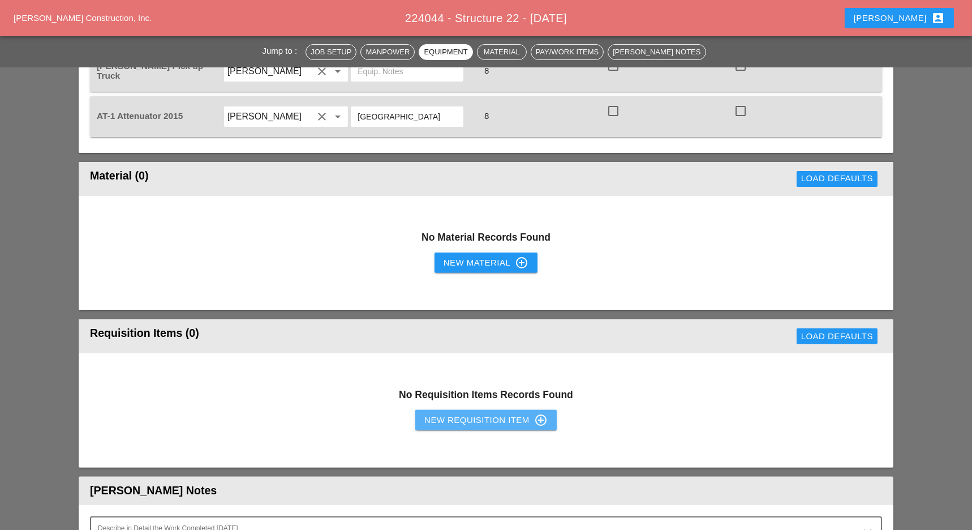
drag, startPoint x: 438, startPoint y: 380, endPoint x: 293, endPoint y: 349, distance: 148.2
click at [437, 413] on div "New Requisition Item control_point" at bounding box center [485, 420] width 123 height 14
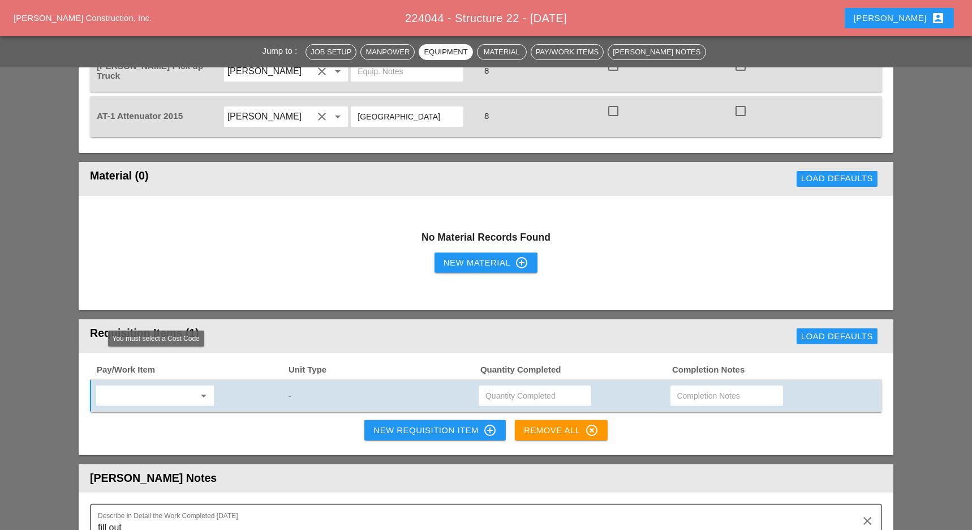
click at [184, 387] on input "text" at bounding box center [147, 396] width 95 height 18
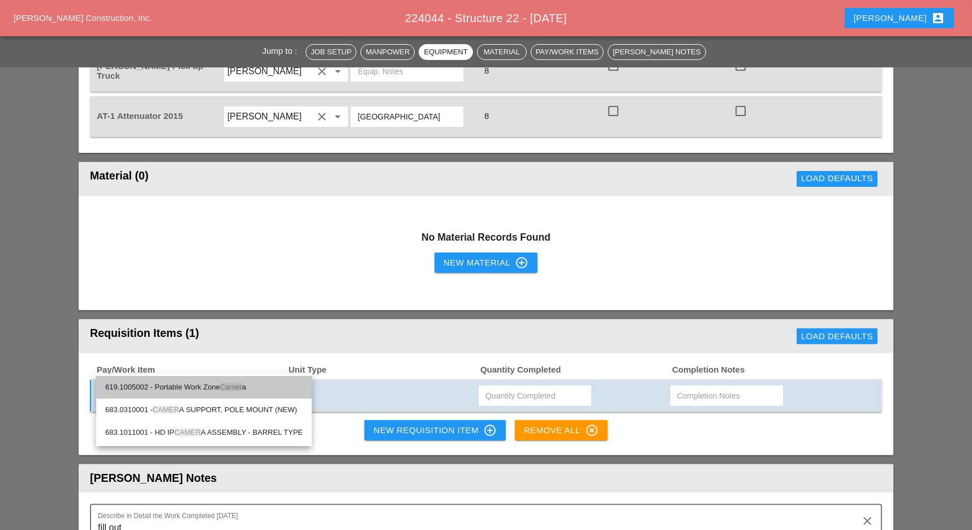
drag, startPoint x: 201, startPoint y: 389, endPoint x: 229, endPoint y: 387, distance: 28.3
click at [201, 389] on div "619.1005002 - Portable Work Zone Camer a" at bounding box center [204, 387] width 198 height 14
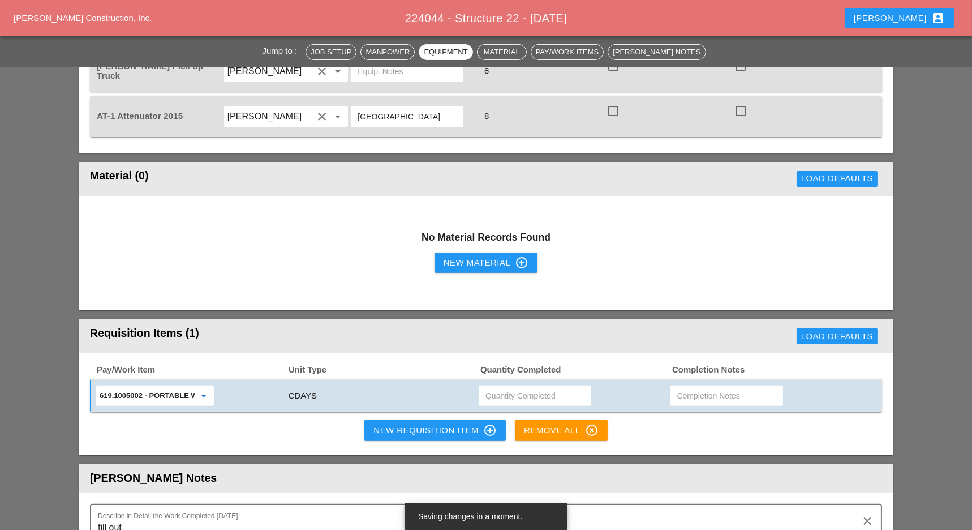
type input "619.1005002 - Portable Work Zone Camera"
click at [512, 387] on input "text" at bounding box center [535, 396] width 99 height 18
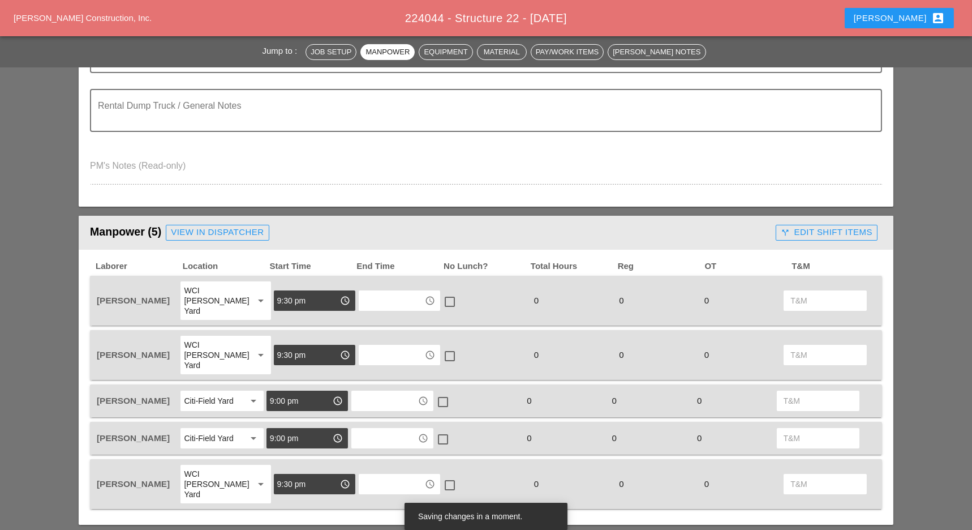
scroll to position [0, 0]
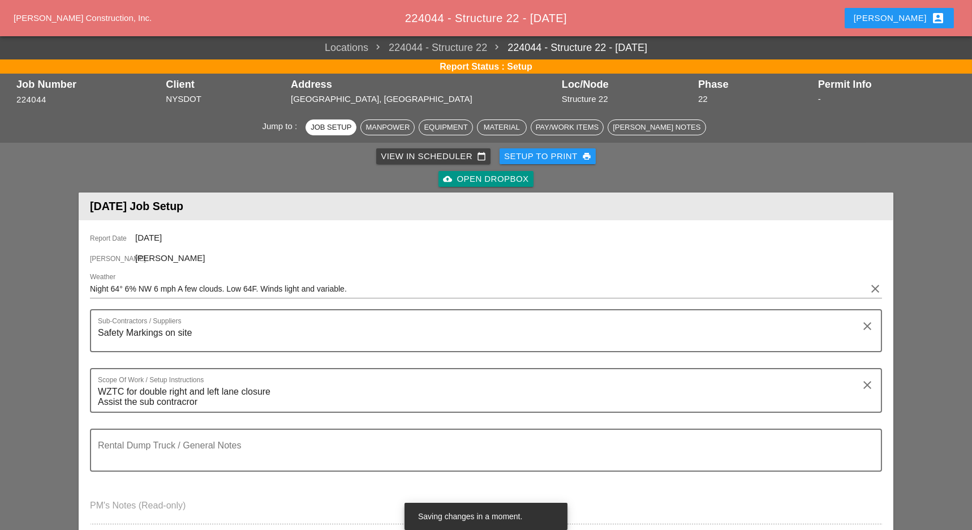
type input "4"
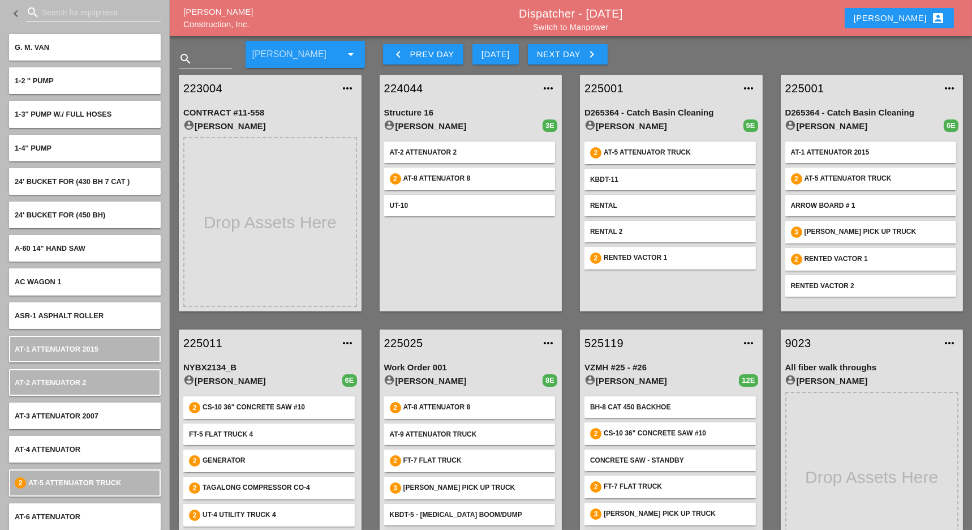
click at [52, 14] on input "Search for equipment" at bounding box center [93, 12] width 103 height 18
click at [590, 27] on link "Switch to Manpower" at bounding box center [570, 27] width 75 height 9
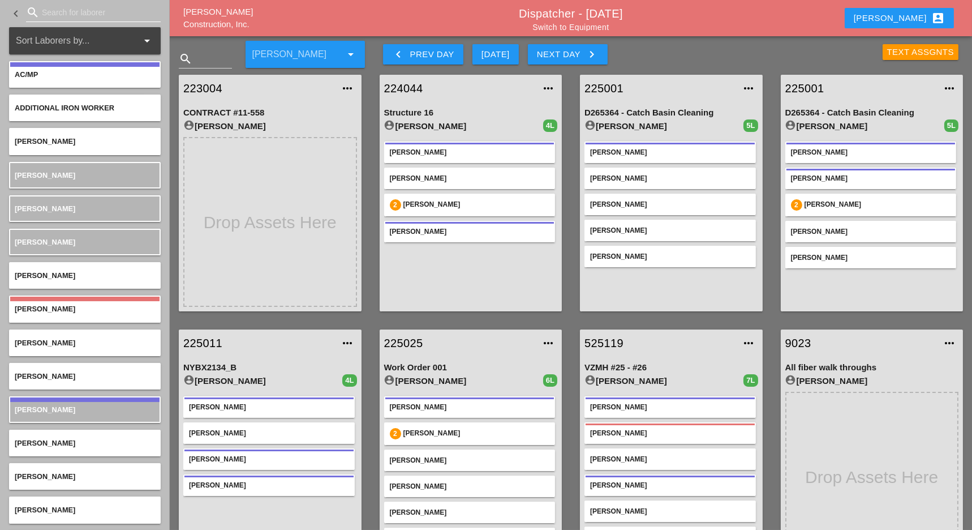
click at [66, 10] on input "Search for laborer" at bounding box center [93, 12] width 103 height 18
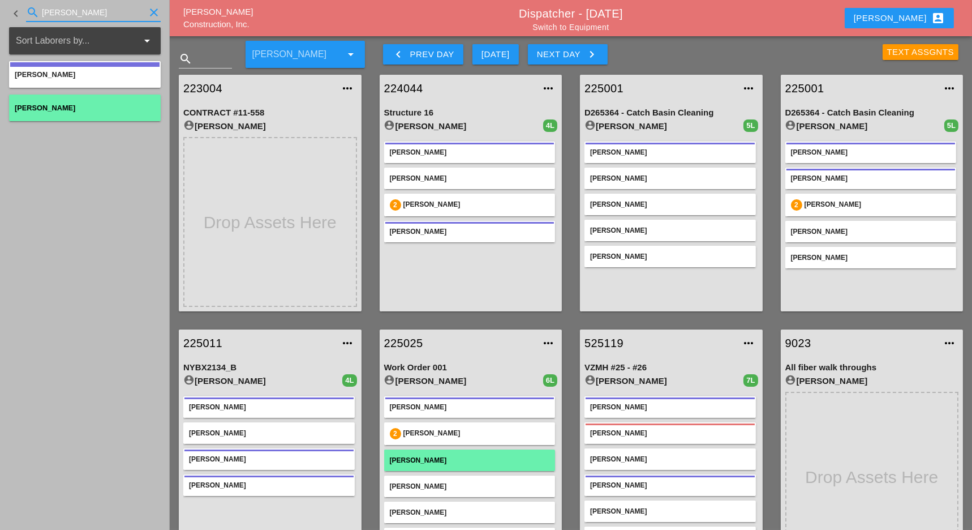
type input "[PERSON_NAME]"
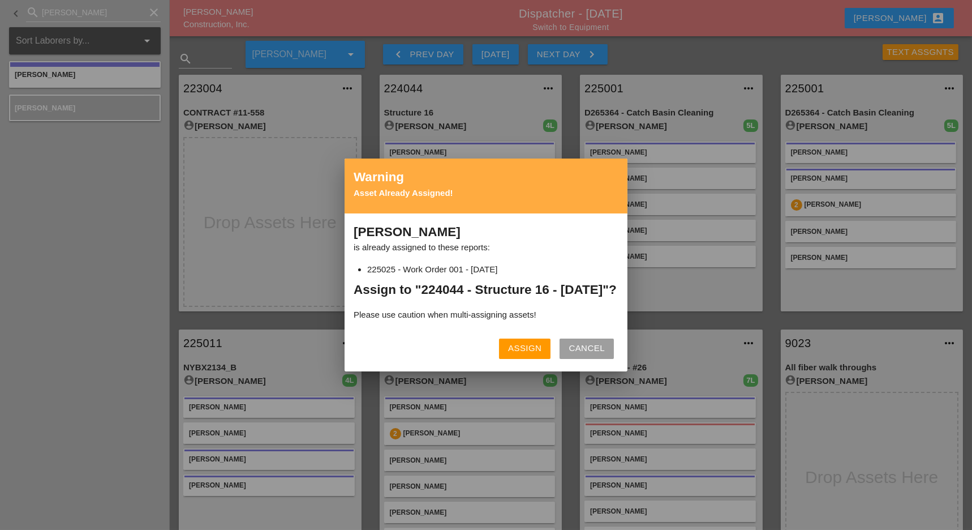
click at [516, 348] on button "Assign" at bounding box center [524, 348] width 51 height 20
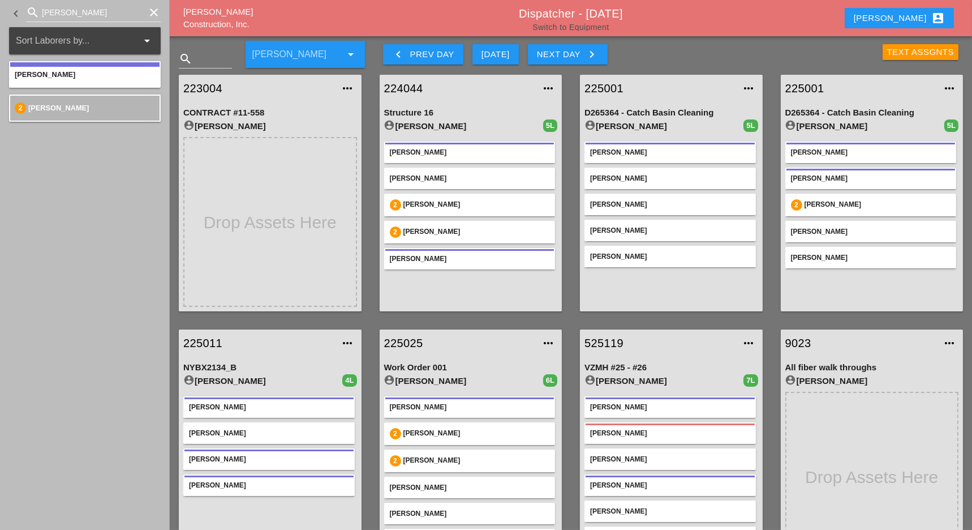
click at [574, 27] on link "Switch to Equipment" at bounding box center [571, 27] width 76 height 9
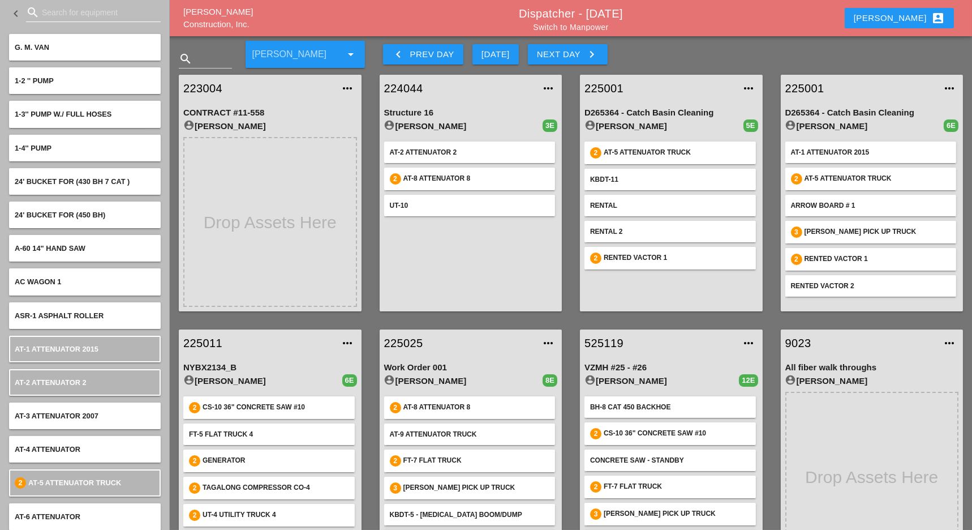
click at [114, 13] on input "Search for equipment" at bounding box center [93, 12] width 103 height 18
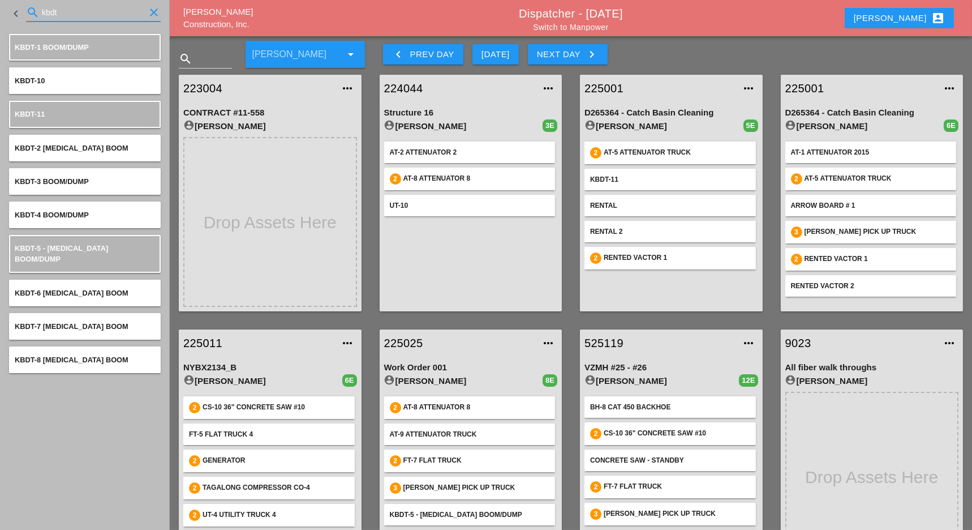
type input "kbdt"
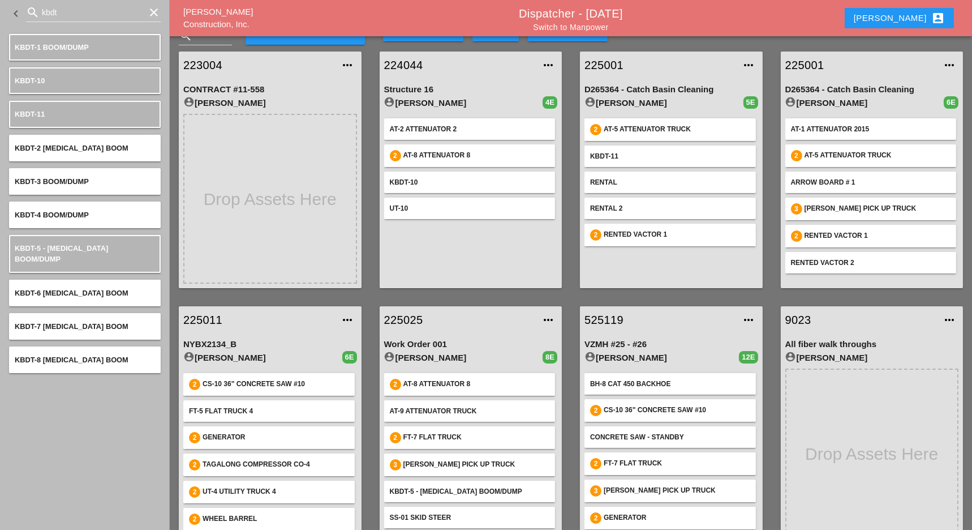
scroll to position [45, 0]
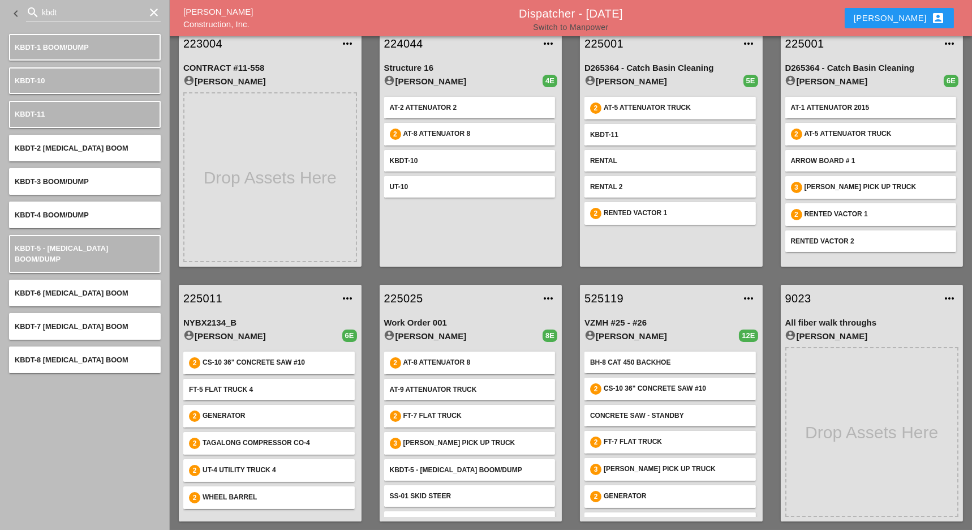
click at [599, 27] on link "Switch to Manpower" at bounding box center [570, 27] width 75 height 9
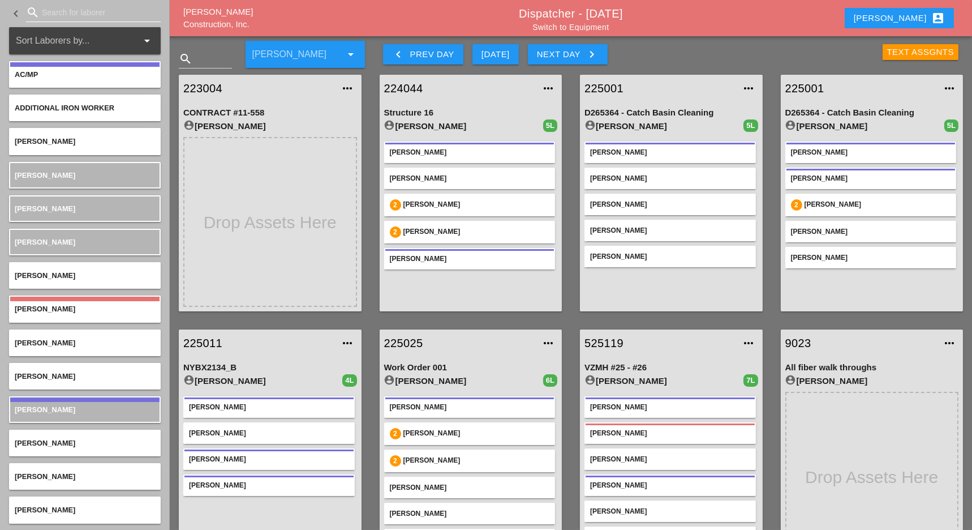
click at [71, 12] on input "Search for laborer" at bounding box center [93, 12] width 103 height 18
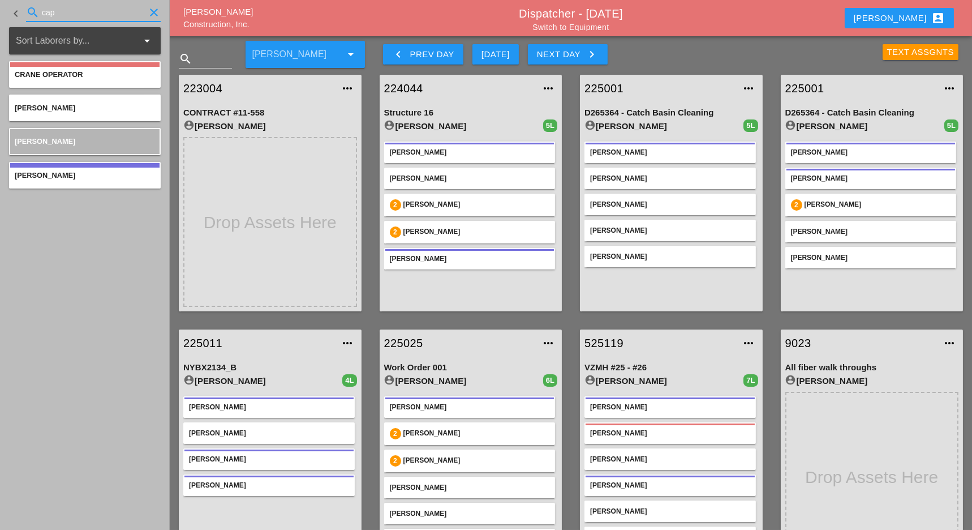
type input "cap"
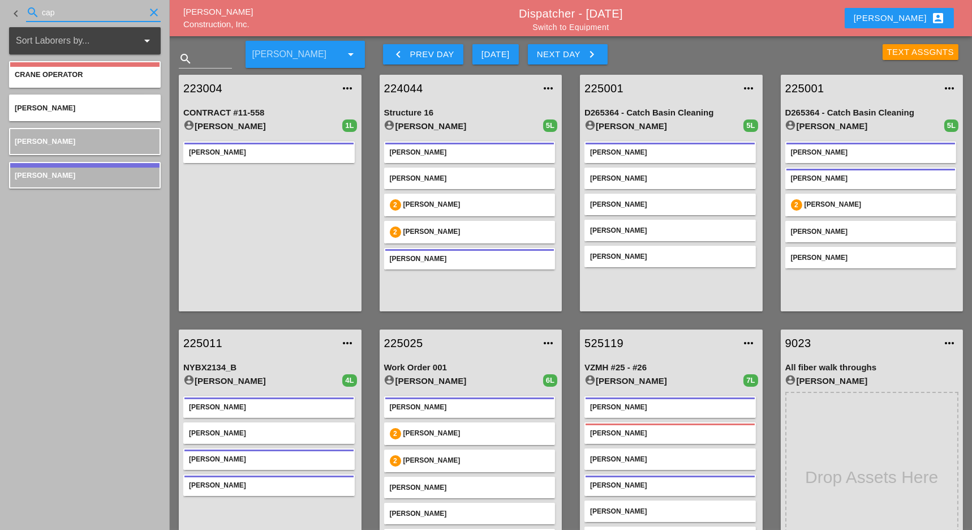
drag, startPoint x: 64, startPoint y: 11, endPoint x: 39, endPoint y: 3, distance: 26.3
click at [39, 3] on div "search cap clear" at bounding box center [93, 15] width 135 height 36
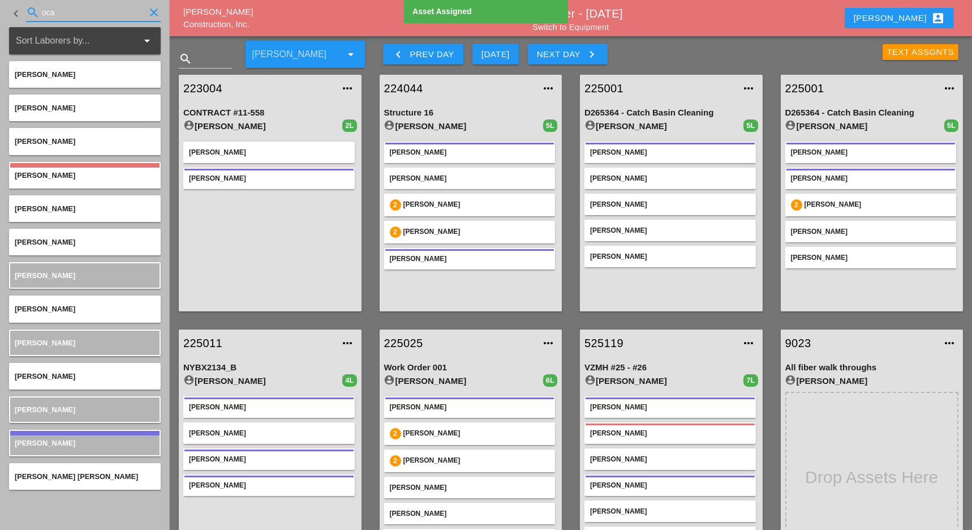
drag, startPoint x: 61, startPoint y: 11, endPoint x: 26, endPoint y: 1, distance: 36.0
click at [26, 1] on div "search oca clear" at bounding box center [93, 15] width 135 height 36
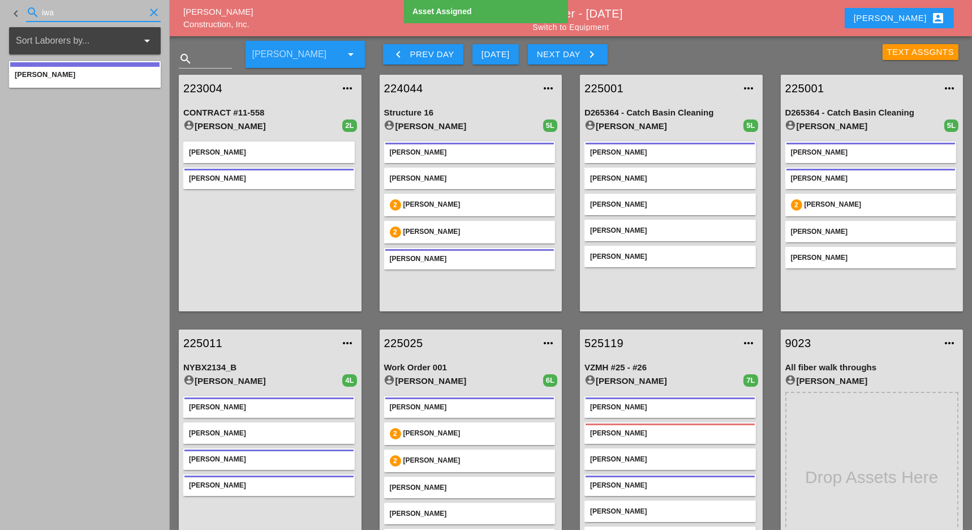
type input "iwa"
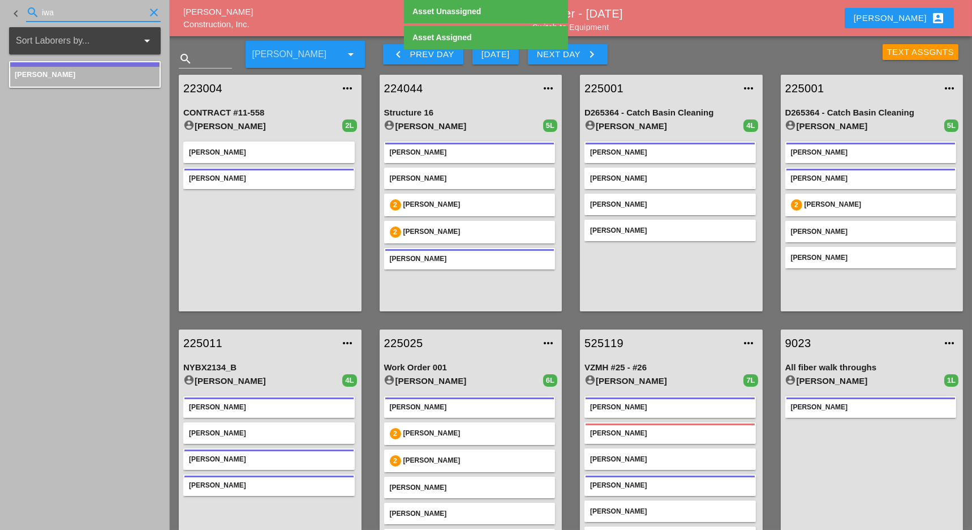
drag, startPoint x: 54, startPoint y: 10, endPoint x: 32, endPoint y: 7, distance: 22.3
click at [32, 7] on div "search iwa clear" at bounding box center [93, 12] width 135 height 18
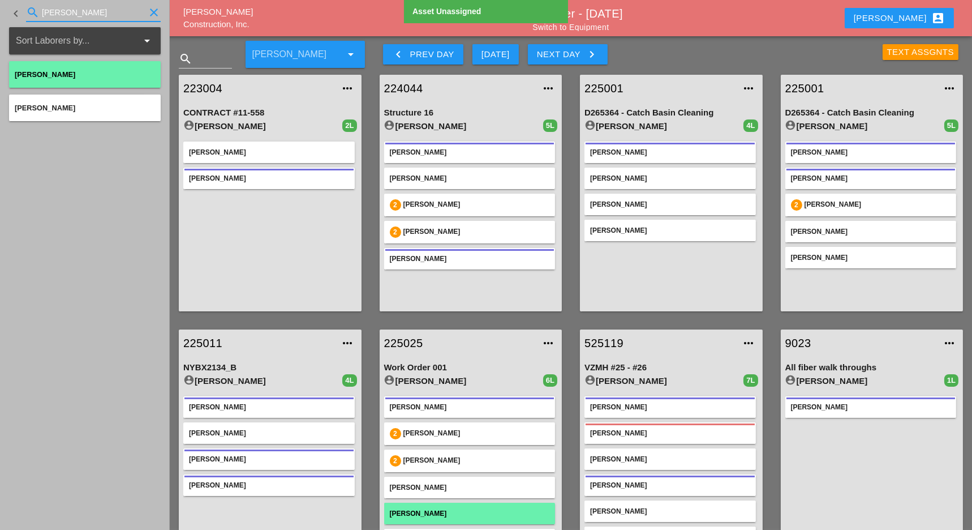
type input "[PERSON_NAME]"
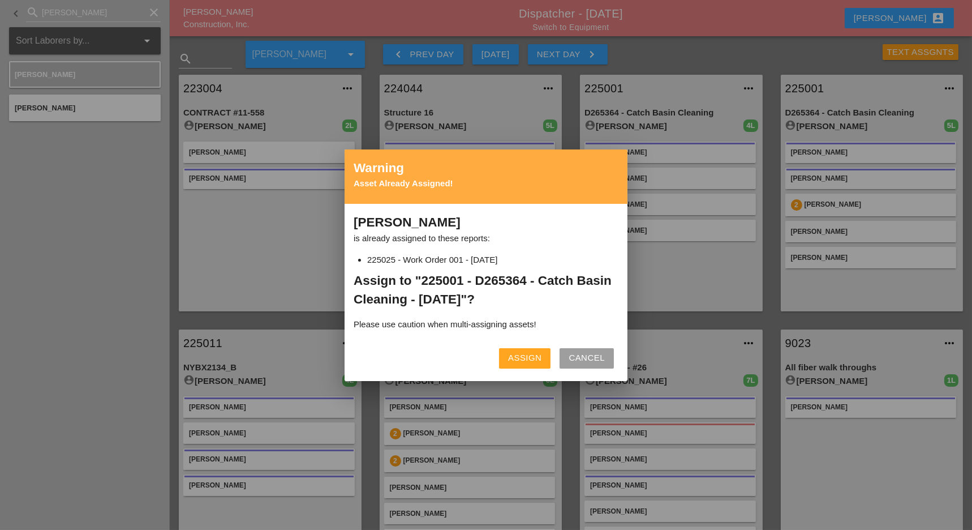
click at [514, 356] on div "Assign" at bounding box center [524, 357] width 33 height 13
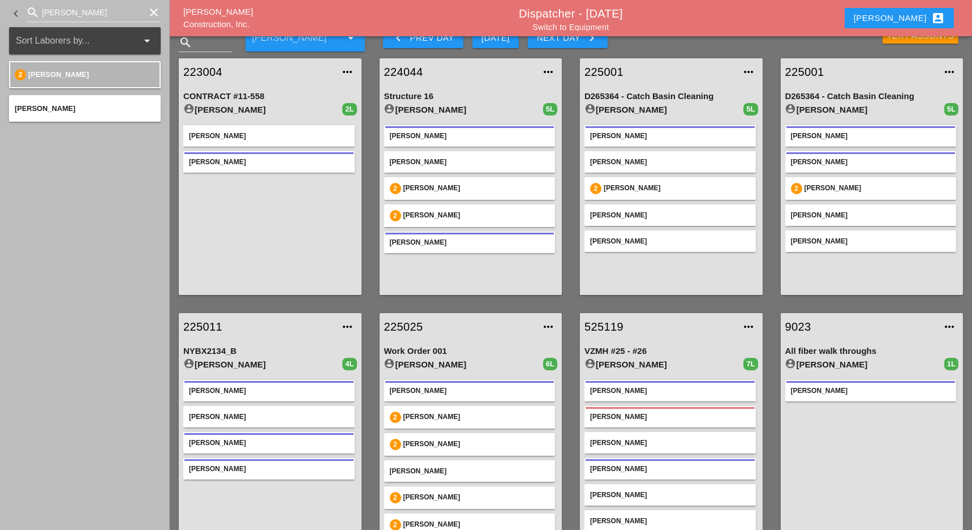
scroll to position [45, 0]
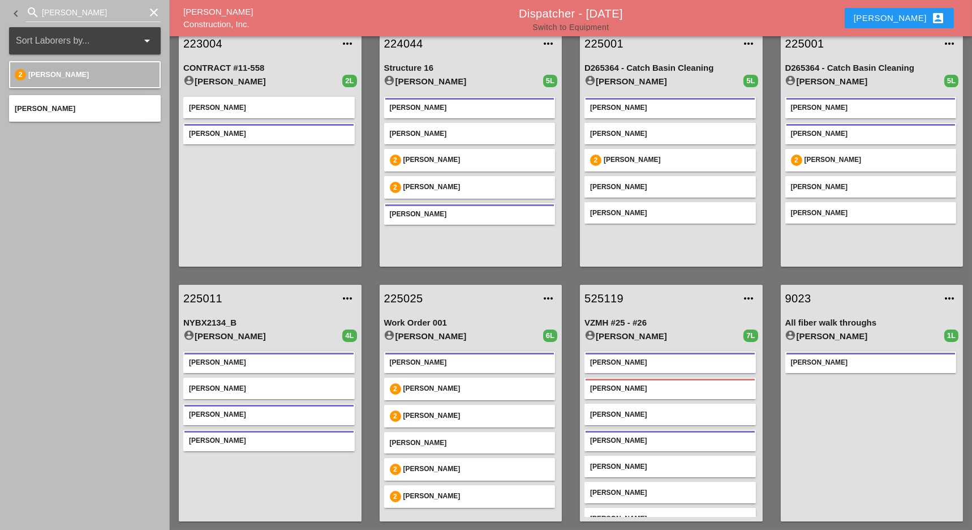
click at [597, 26] on link "Switch to Equipment" at bounding box center [571, 27] width 76 height 9
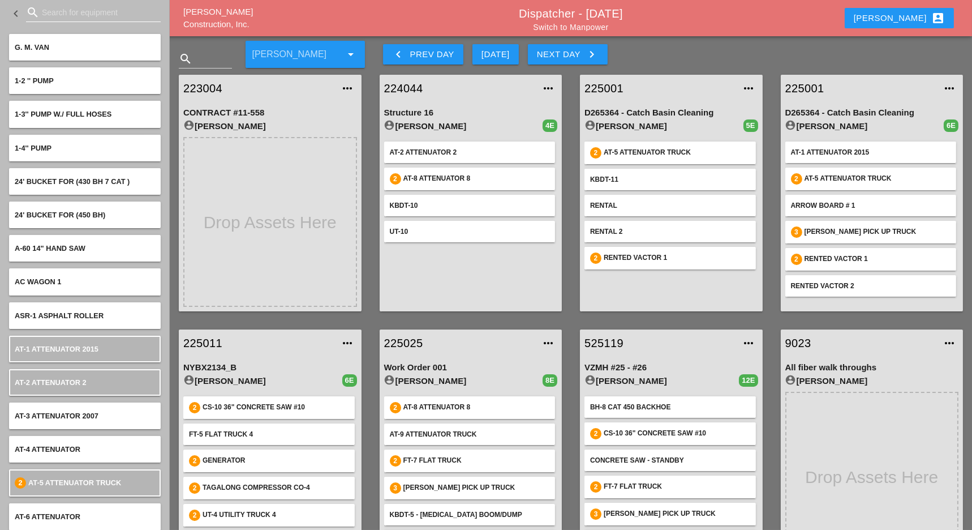
click at [62, 11] on input "Search for equipment" at bounding box center [93, 12] width 103 height 18
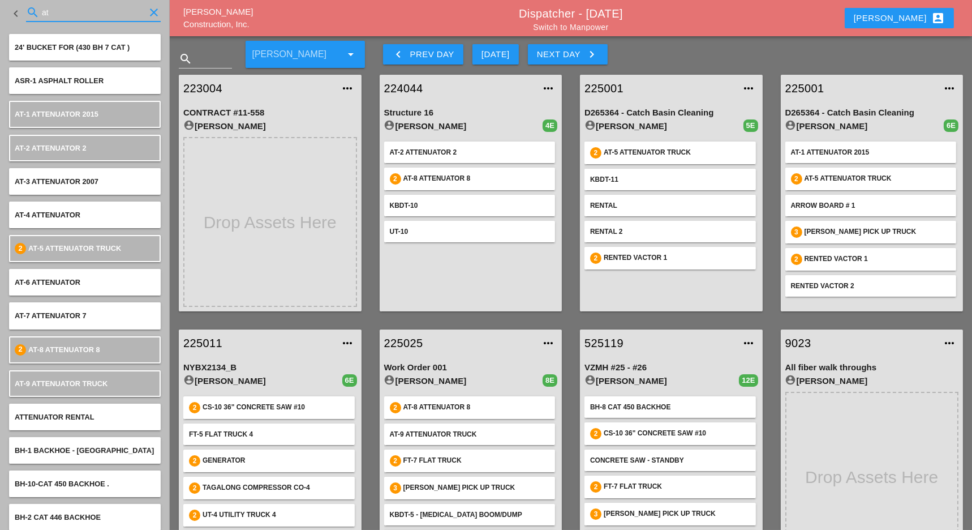
type input "at"
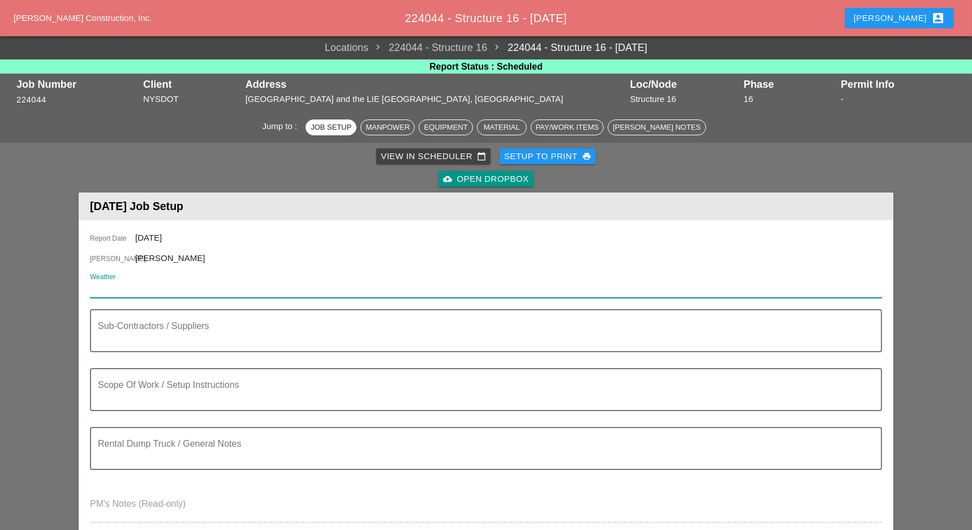
paste input "Mon 29 Day 79° 6% ENE 8 mph A mix of clouds and sun early, then becoming cloudy…"
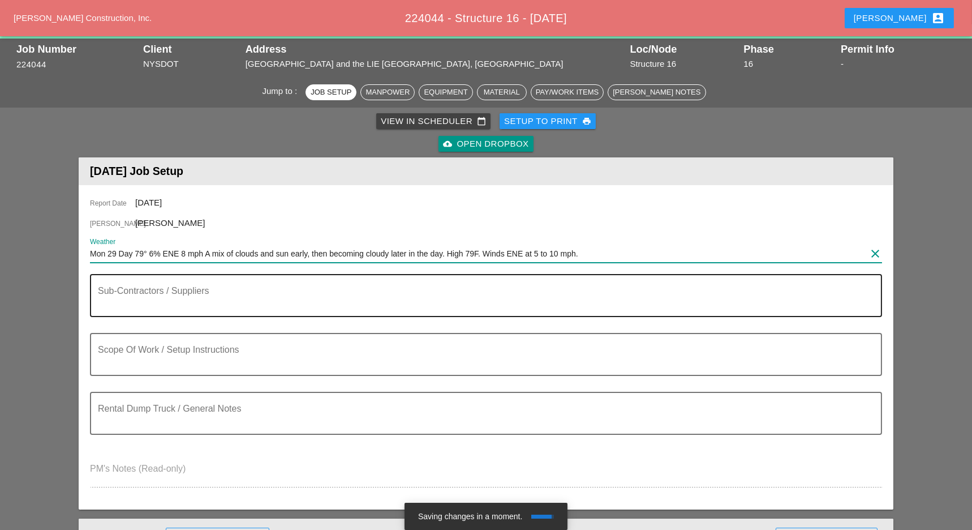
scroll to position [75, 0]
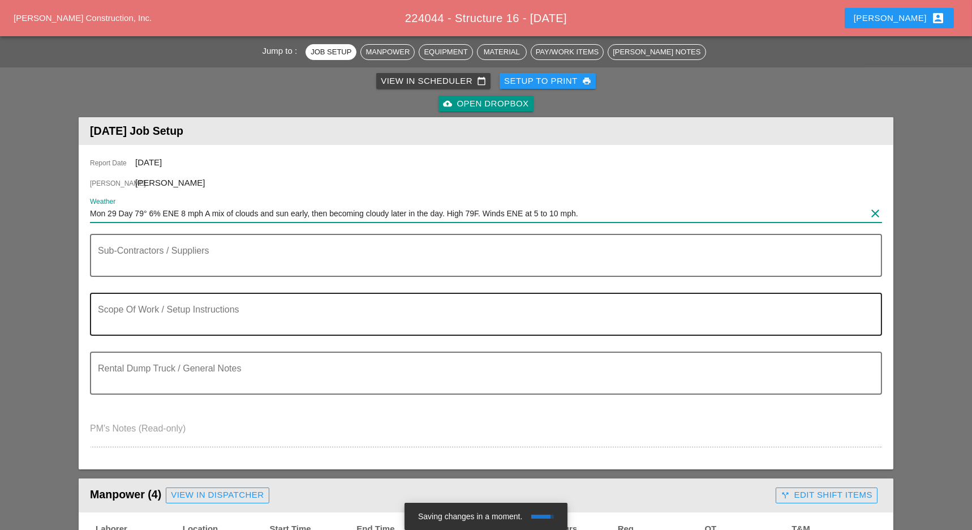
type input "Mon 29 Day 79° 6% ENE 8 mph A mix of clouds and sun early, then becoming cloudy…"
click at [147, 322] on textarea "Scope Of Work / Setup Instructions" at bounding box center [481, 320] width 767 height 27
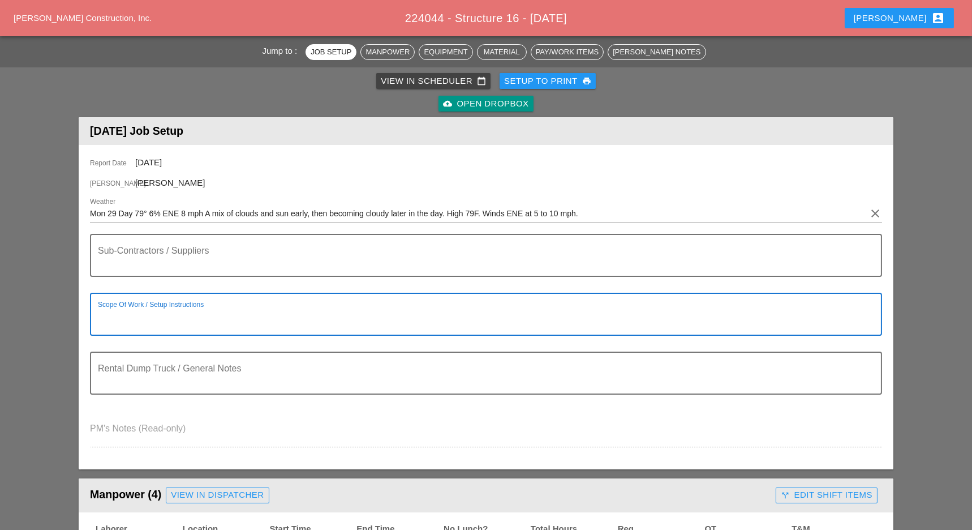
paste textarea "WORK ZONE [B] - [GEOGRAPHIC_DATA] EXPY - SERVICE ROAD EAST BOUND ON [GEOGRAPHIC…"
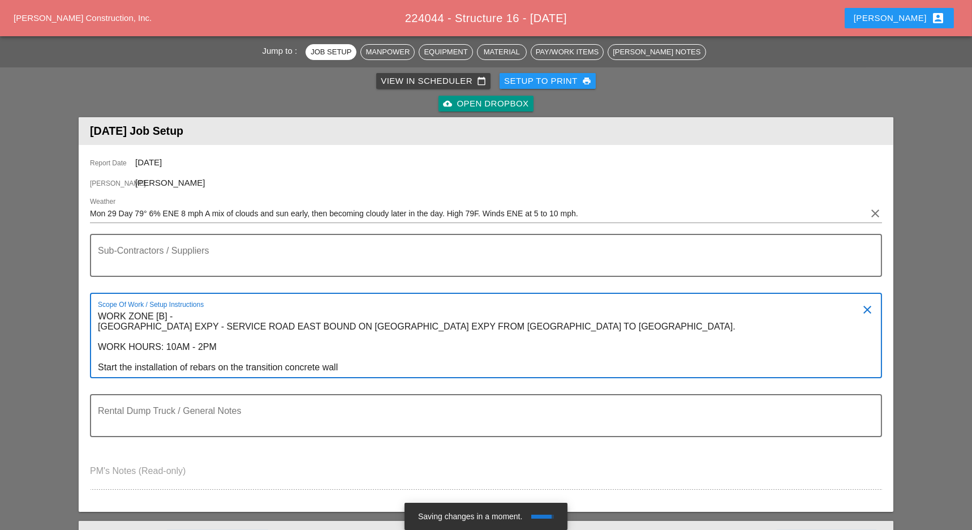
drag, startPoint x: 132, startPoint y: 363, endPoint x: 102, endPoint y: 346, distance: 34.5
click at [102, 346] on textarea "WORK ZONE [B] - [GEOGRAPHIC_DATA] EXPY - SERVICE ROAD EAST BOUND ON [GEOGRAPHIC…" at bounding box center [481, 342] width 767 height 70
click at [106, 366] on textarea "WORK ZONE [B] - [GEOGRAPHIC_DATA] EXPY - SERVICE ROAD EAST BOUND ON [GEOGRAPHIC…" at bounding box center [481, 342] width 767 height 70
click at [123, 367] on textarea "WORK ZONE [B] - [GEOGRAPHIC_DATA] EXPY - SERVICE ROAD EAST BOUND ON [GEOGRAPHIC…" at bounding box center [481, 342] width 767 height 70
drag, startPoint x: 130, startPoint y: 365, endPoint x: 96, endPoint y: 362, distance: 34.1
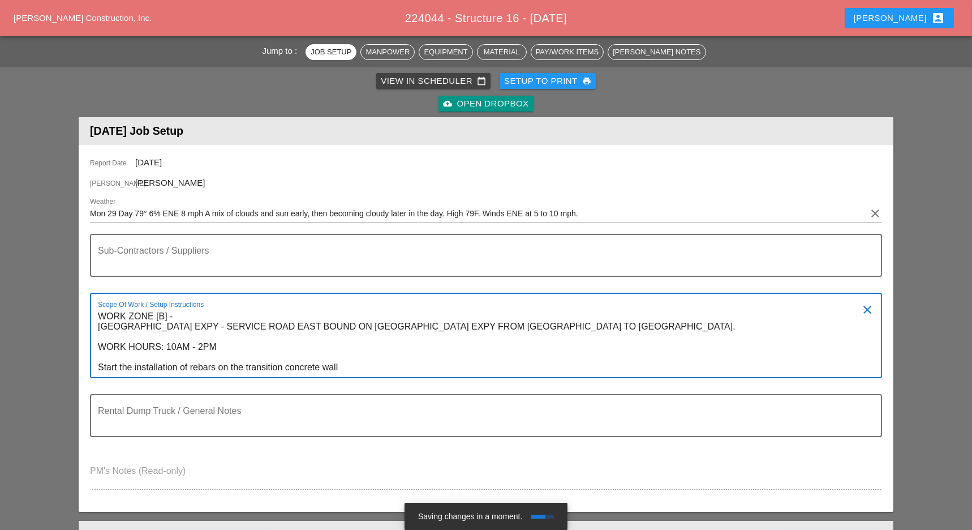
click at [96, 362] on div "Scope Of Work / Setup Instructions WORK ZONE [B] - [GEOGRAPHIC_DATA] EXPY - SER…" at bounding box center [486, 335] width 792 height 85
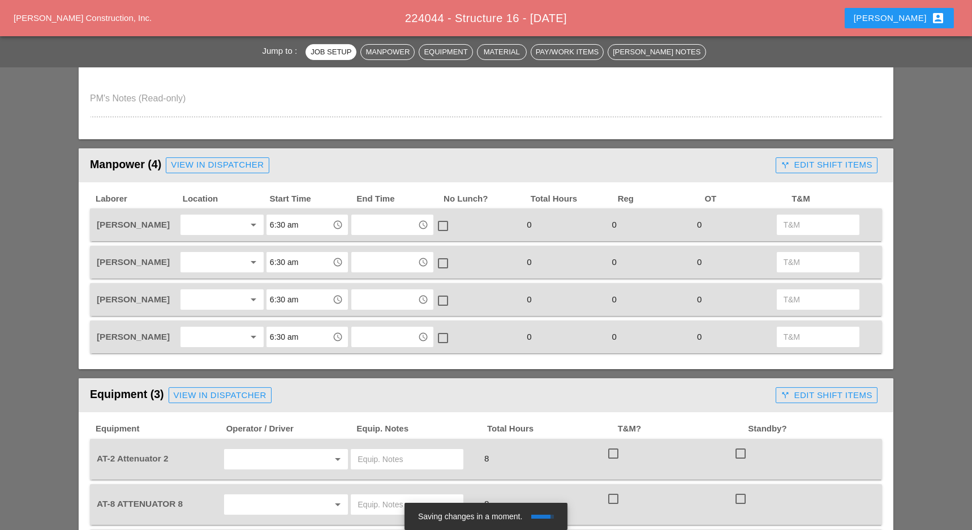
scroll to position [453, 0]
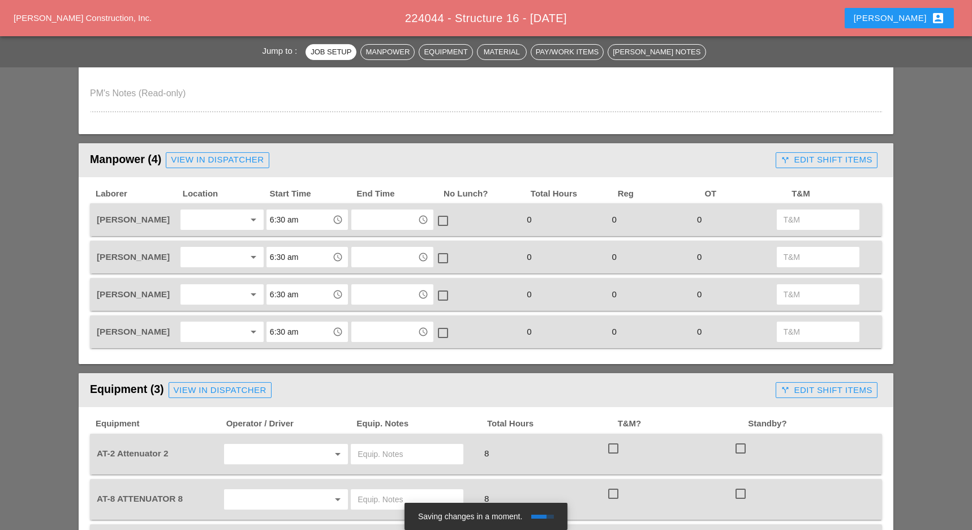
type textarea "WORK ZONE [B] - [GEOGRAPHIC_DATA] EXPY - SERVICE ROAD EAST BOUND ON [GEOGRAPHIC…"
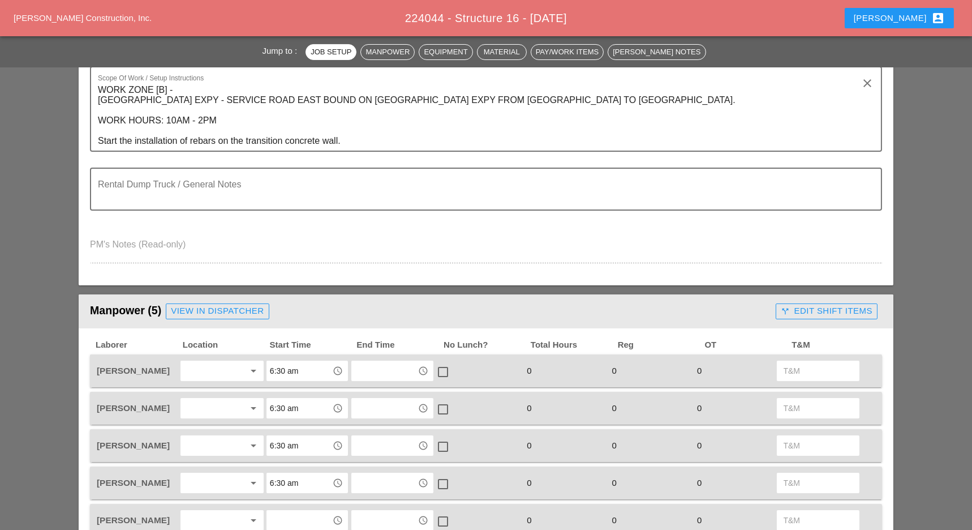
scroll to position [377, 0]
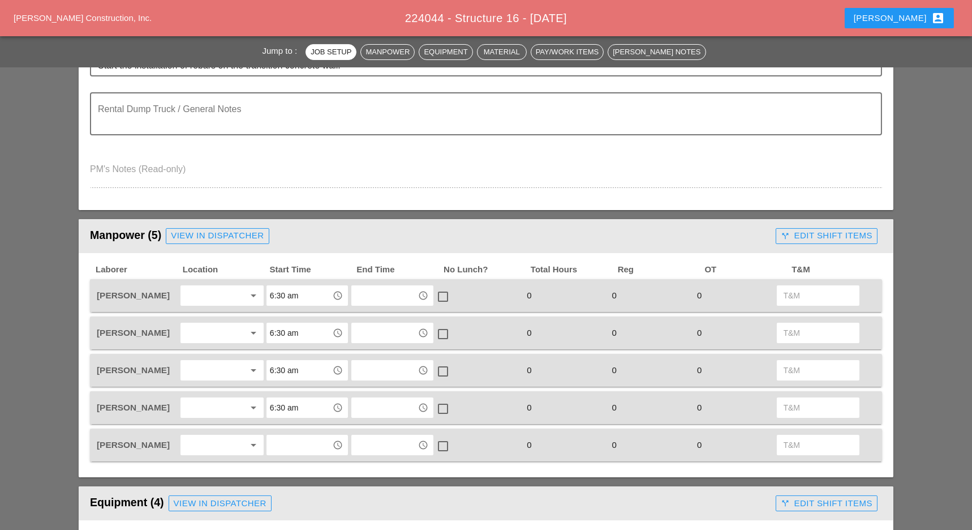
click at [283, 437] on input "text" at bounding box center [299, 445] width 59 height 18
click at [299, 418] on div "6 :30 pm" at bounding box center [308, 420] width 64 height 14
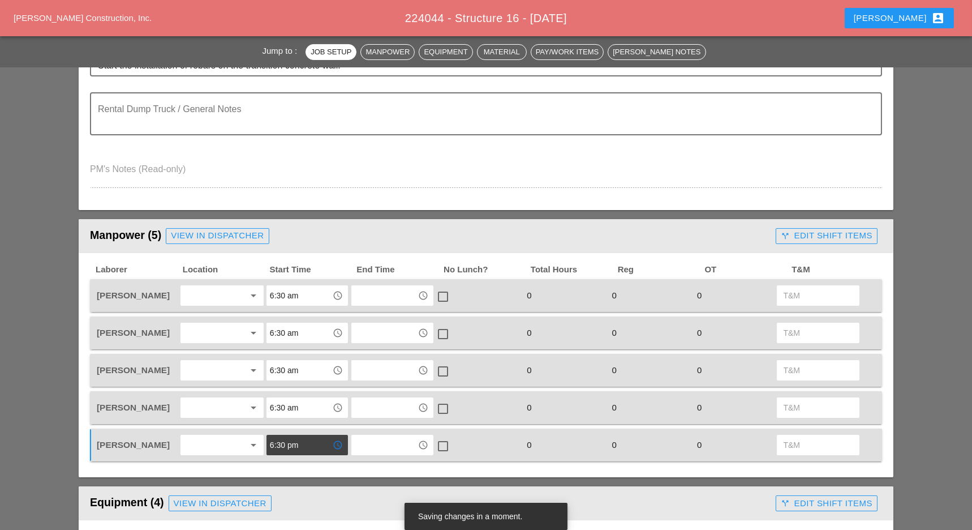
click at [214, 298] on div at bounding box center [214, 295] width 60 height 18
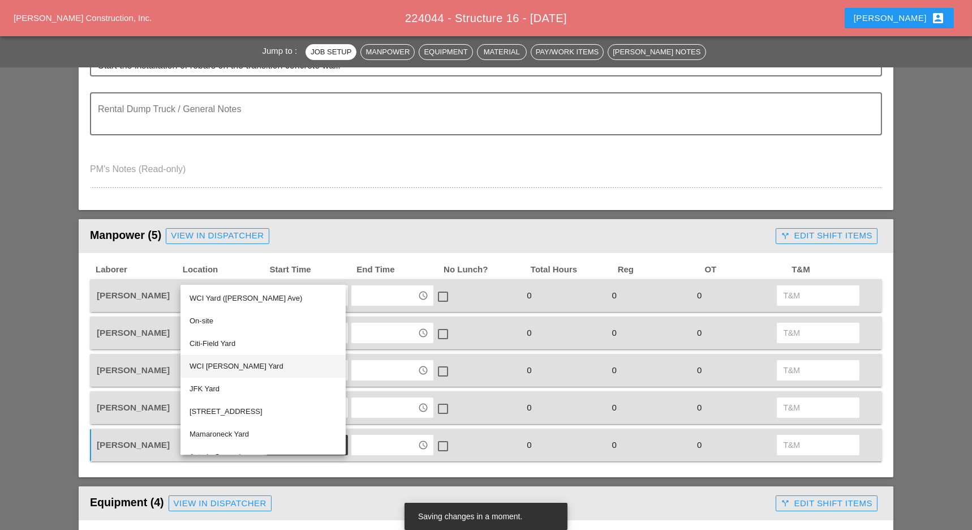
click at [233, 362] on div "WCI [PERSON_NAME] Yard" at bounding box center [263, 366] width 147 height 14
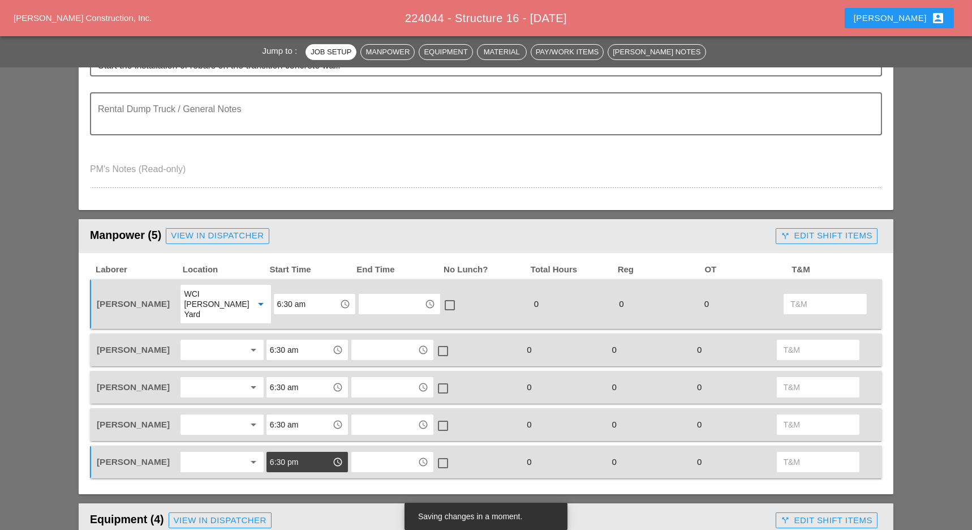
click at [225, 301] on div "WCI [PERSON_NAME] Yard" at bounding box center [214, 304] width 61 height 31
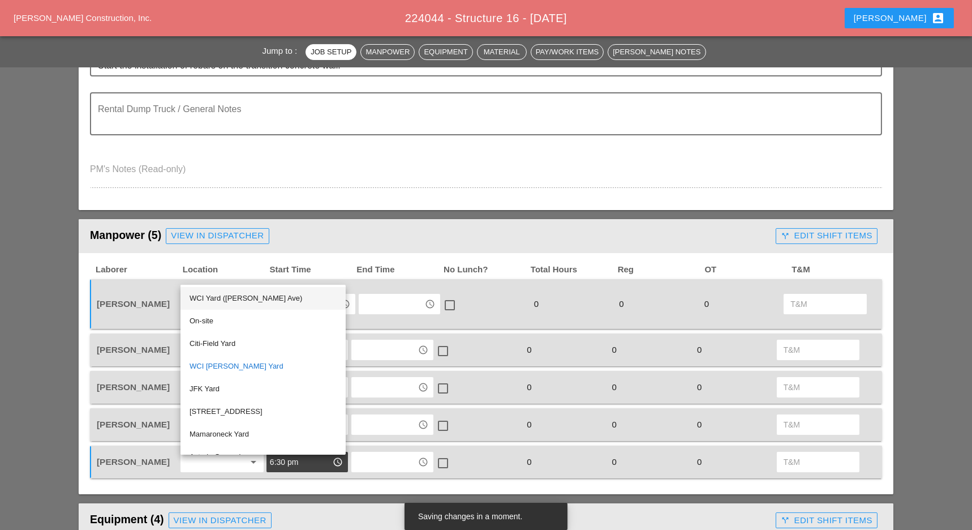
click at [231, 297] on div "WCI Yard ([PERSON_NAME] Ave)" at bounding box center [263, 298] width 147 height 14
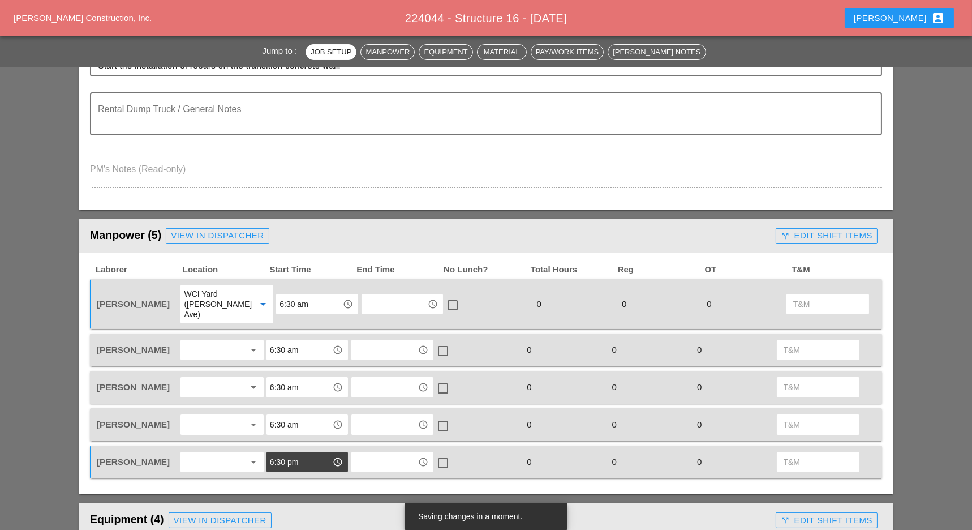
click at [201, 341] on div at bounding box center [214, 350] width 60 height 18
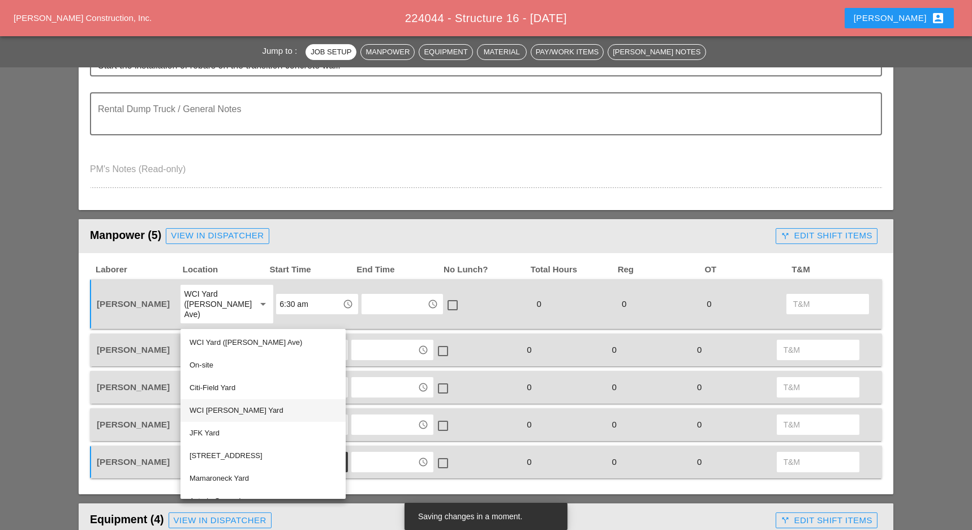
click at [215, 407] on div "WCI [PERSON_NAME] Yard" at bounding box center [263, 410] width 147 height 14
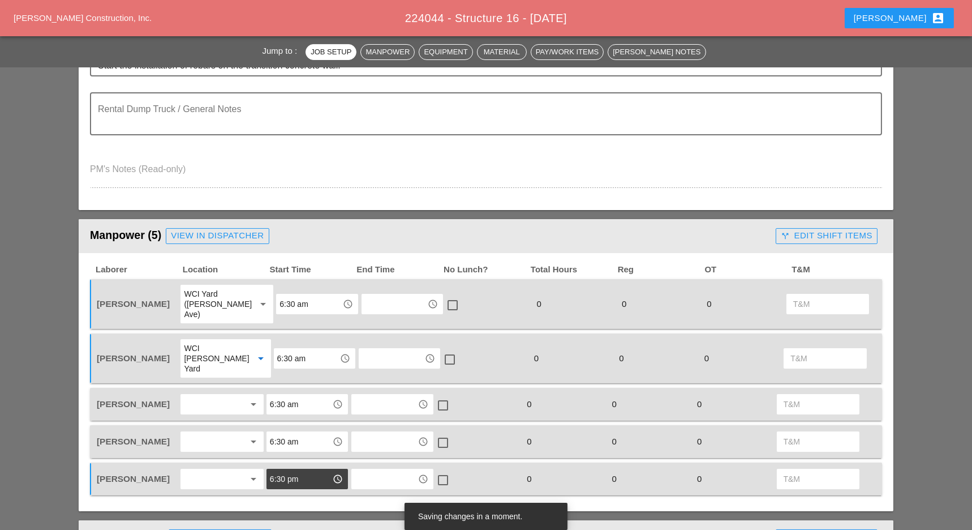
click at [201, 395] on div at bounding box center [214, 404] width 60 height 18
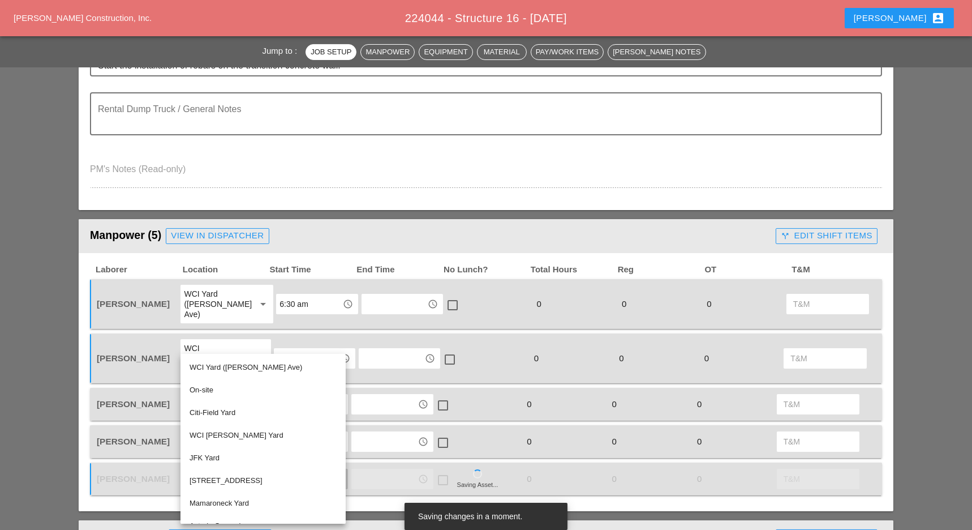
click at [226, 363] on div "WCI Yard ([PERSON_NAME] Ave)" at bounding box center [263, 367] width 147 height 14
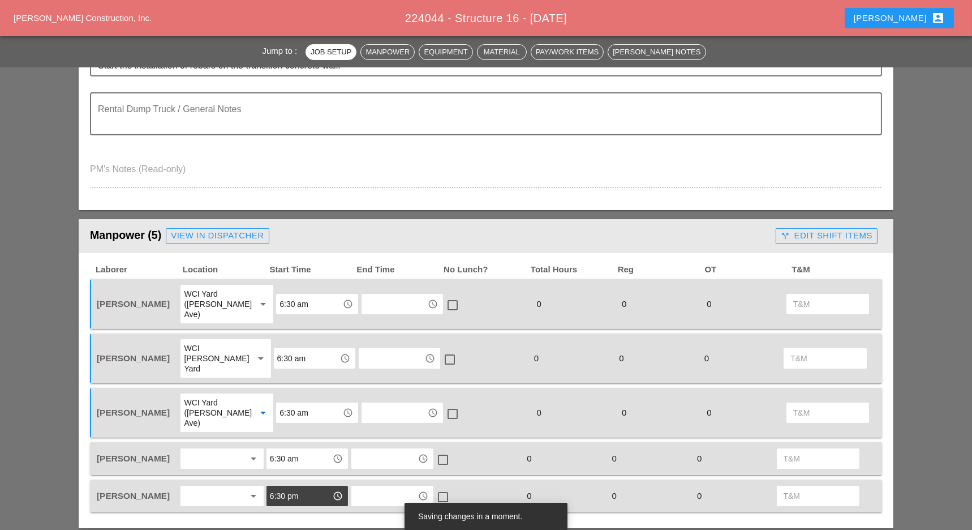
click at [200, 449] on div at bounding box center [214, 458] width 60 height 18
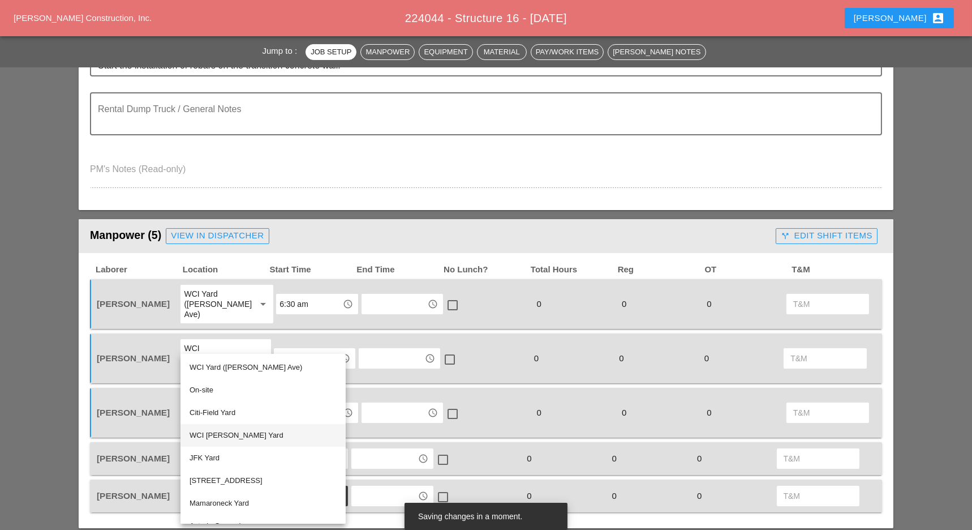
click at [225, 432] on div "WCI [PERSON_NAME] Yard" at bounding box center [263, 435] width 147 height 14
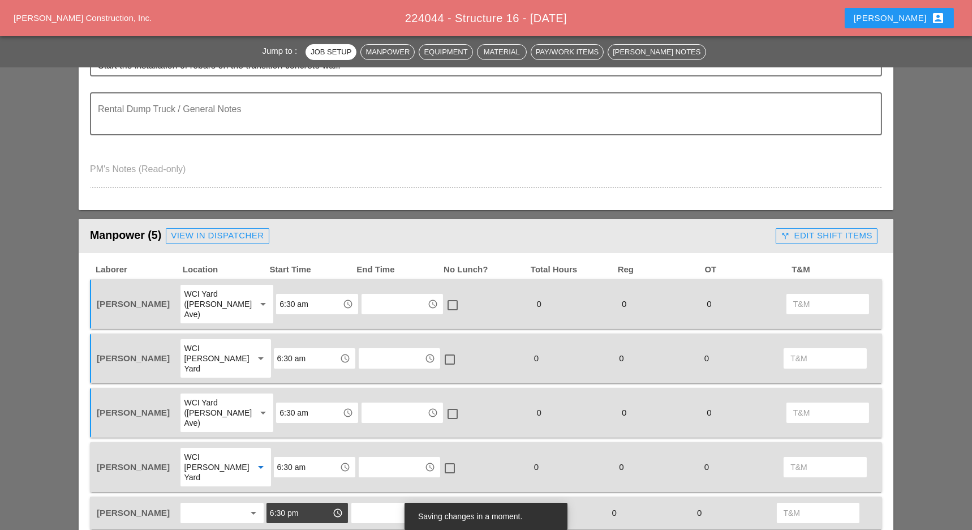
click at [207, 504] on div at bounding box center [214, 513] width 60 height 18
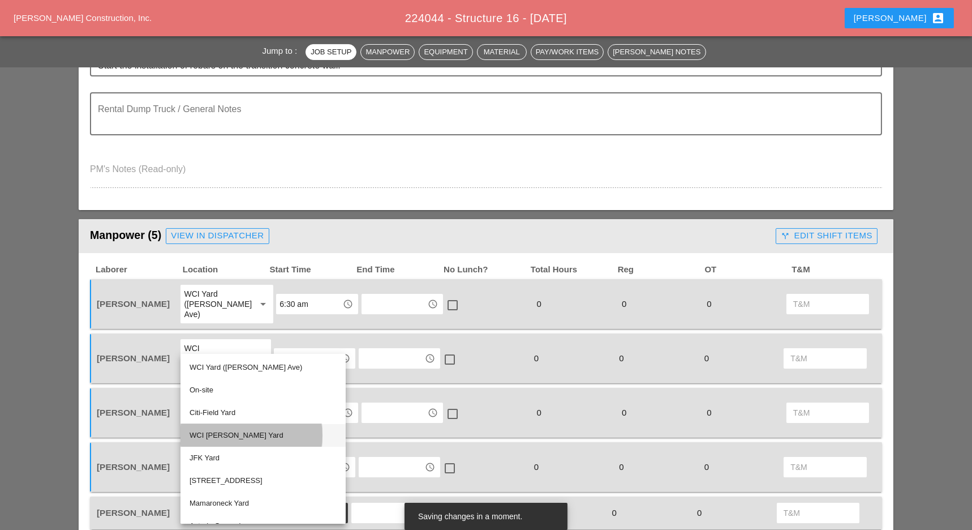
click at [218, 436] on div "WCI [PERSON_NAME] Yard" at bounding box center [263, 435] width 147 height 14
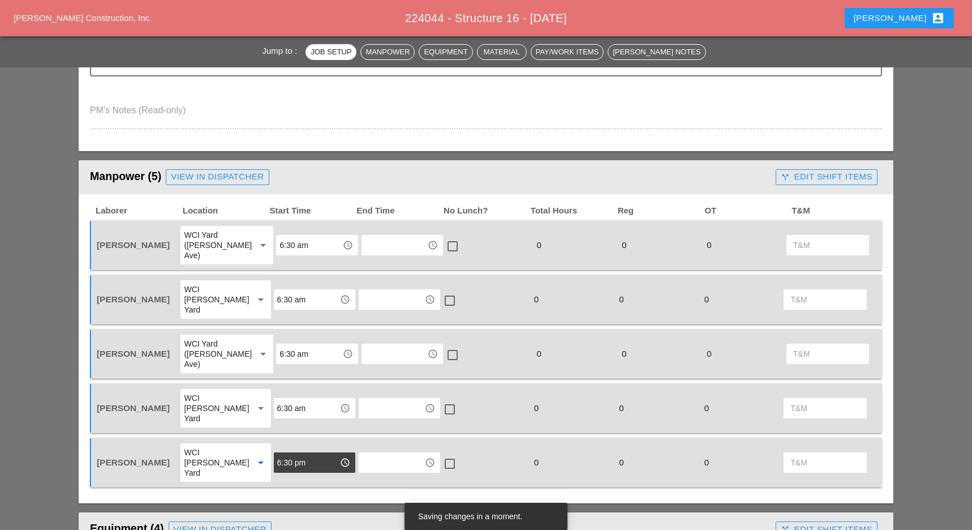
scroll to position [453, 0]
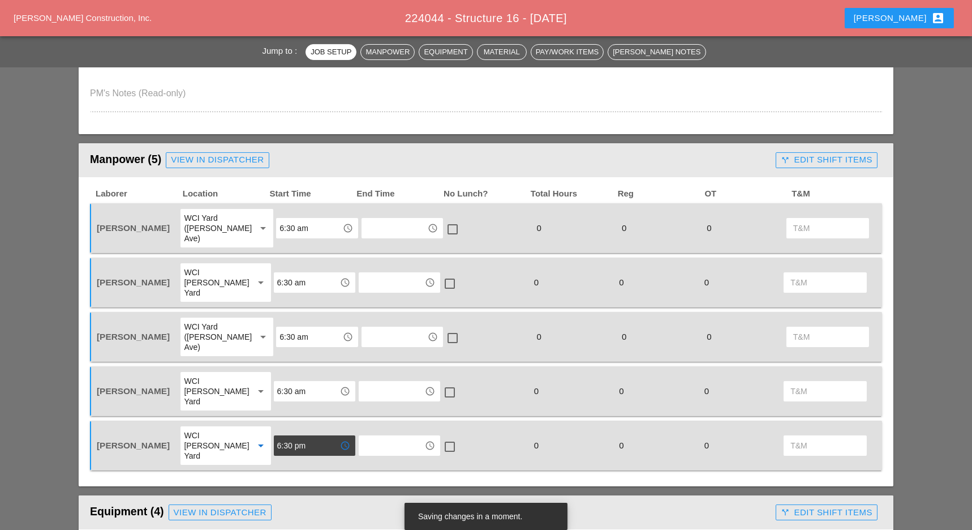
click at [314, 436] on input "6:30 pm" at bounding box center [306, 445] width 59 height 18
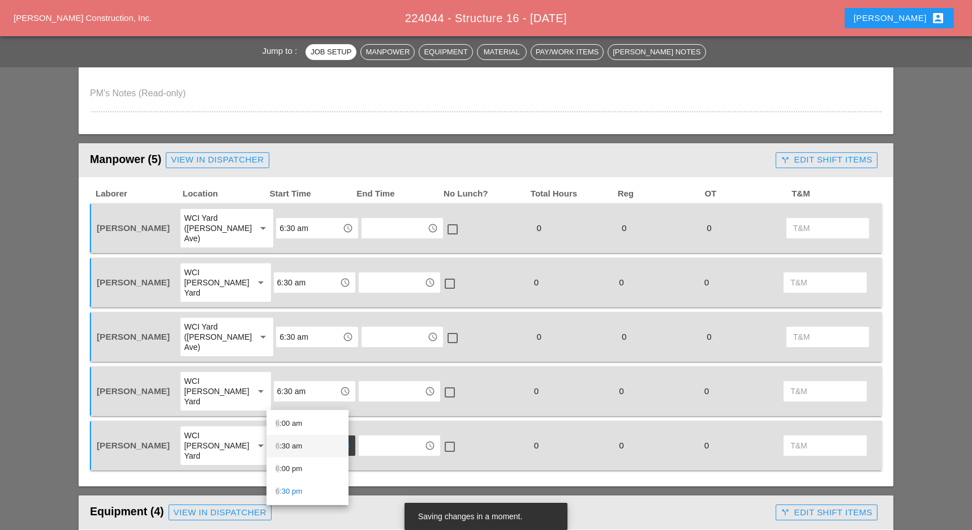
click at [298, 446] on div "6 :30 am" at bounding box center [308, 446] width 64 height 14
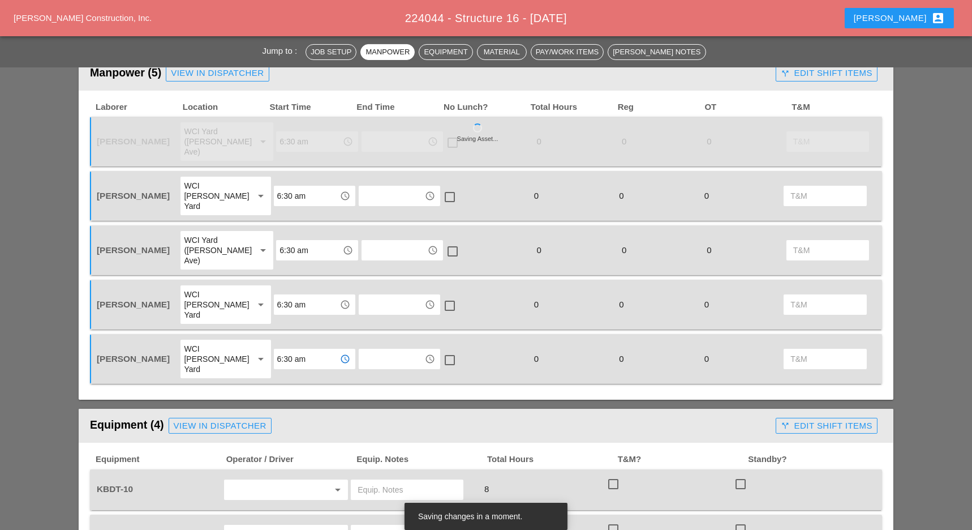
scroll to position [679, 0]
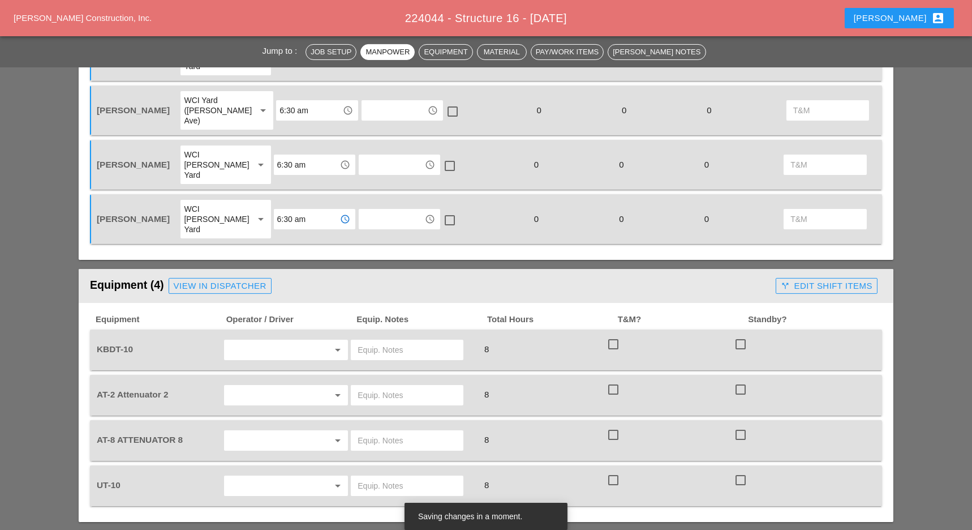
type input "6:30 am"
click at [260, 341] on input "text" at bounding box center [270, 350] width 86 height 18
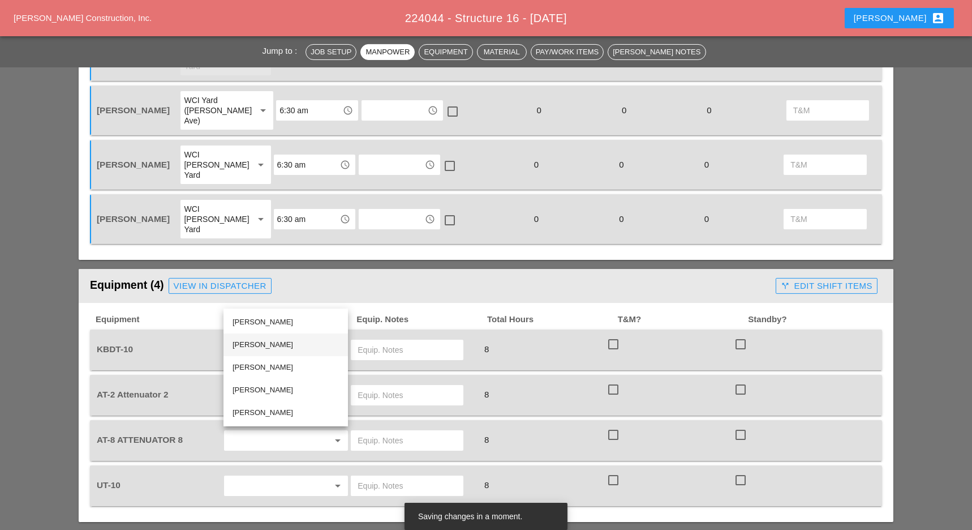
click at [260, 343] on div "[PERSON_NAME]" at bounding box center [286, 345] width 106 height 14
type input "[PERSON_NAME]"
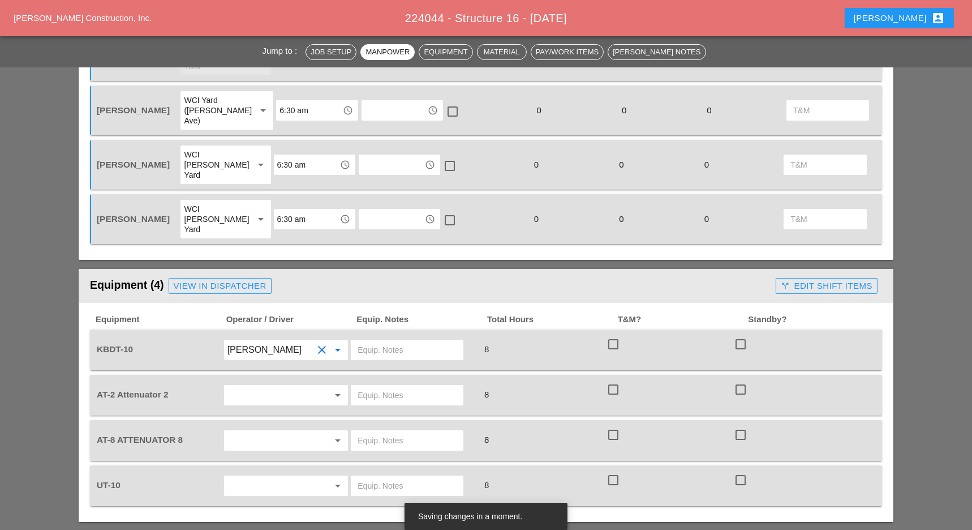
click at [256, 386] on input "text" at bounding box center [270, 395] width 86 height 18
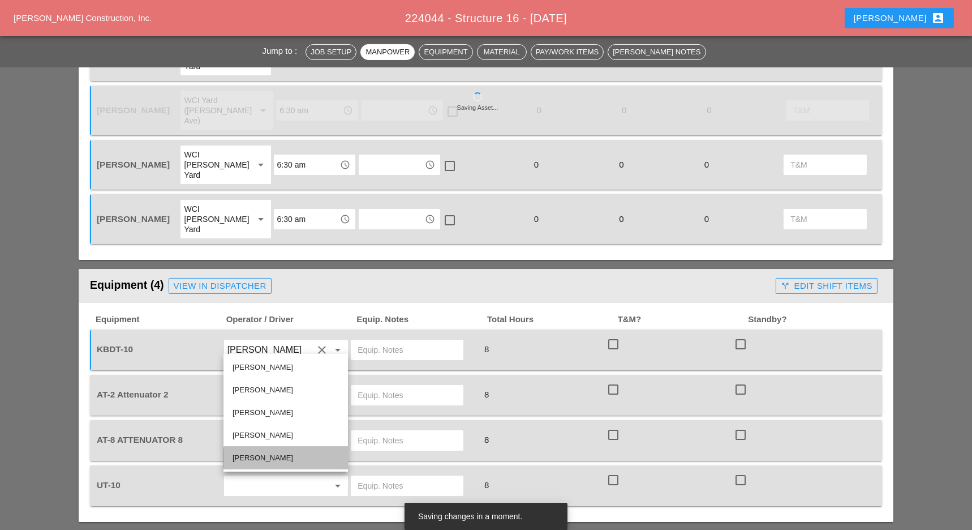
click at [254, 453] on div "[PERSON_NAME]" at bounding box center [286, 458] width 106 height 14
type input "[PERSON_NAME]"
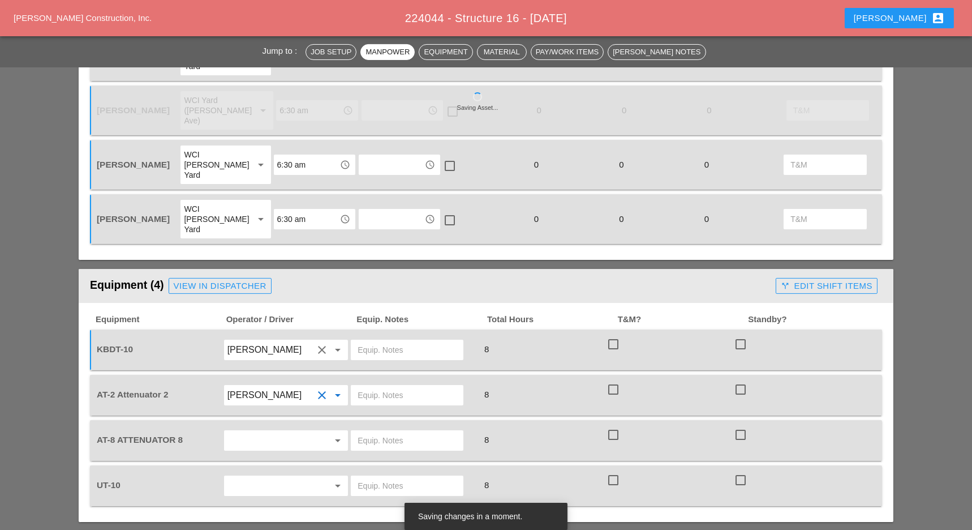
click at [255, 431] on input "text" at bounding box center [270, 440] width 86 height 18
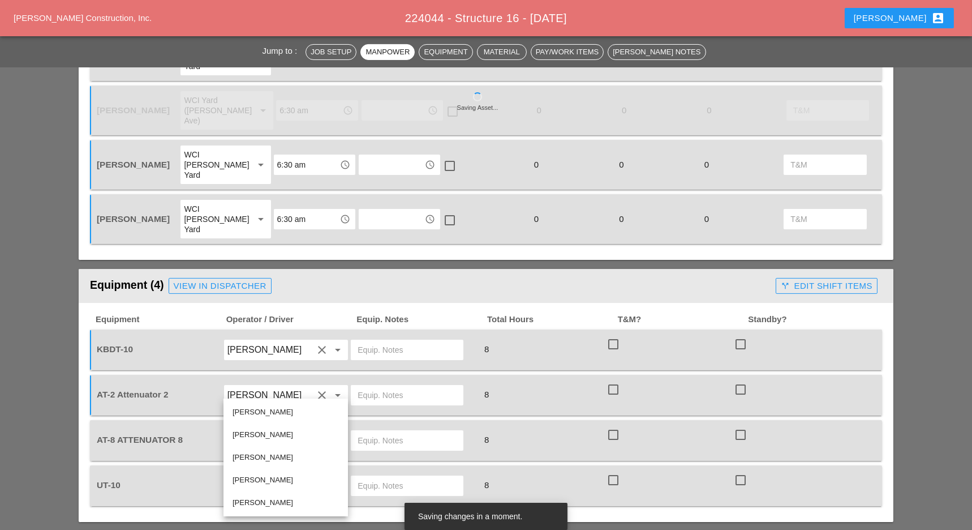
click at [251, 480] on div "[PERSON_NAME]" at bounding box center [286, 480] width 106 height 14
type input "[PERSON_NAME]"
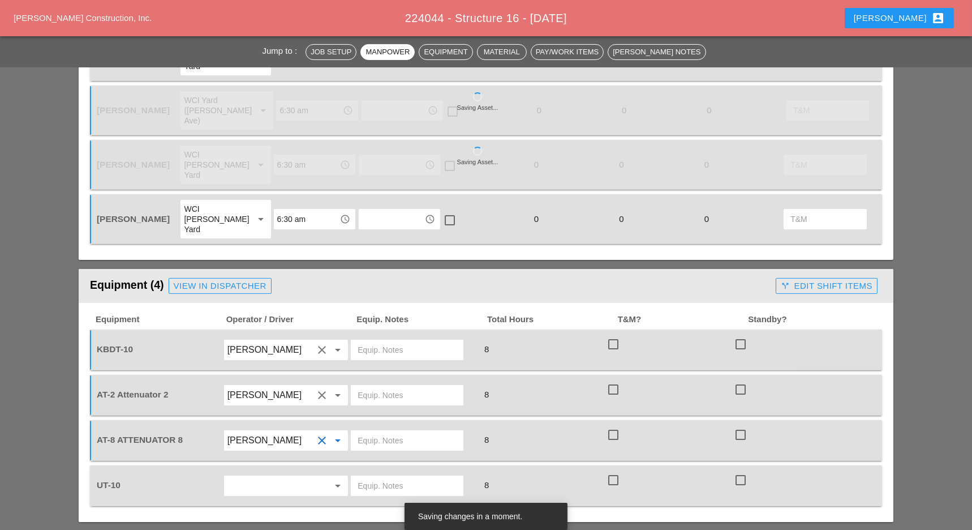
click at [257, 476] on input "text" at bounding box center [270, 485] width 86 height 18
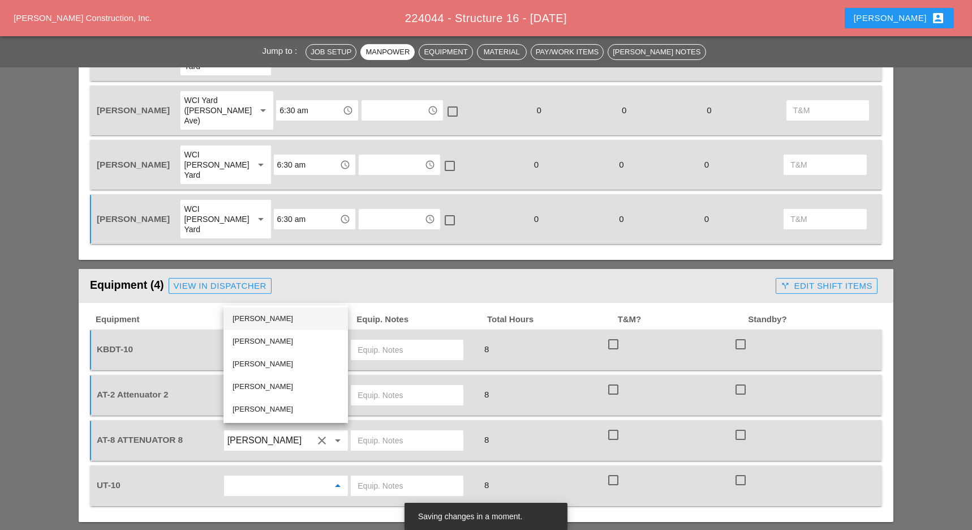
click at [256, 320] on div "[PERSON_NAME]" at bounding box center [286, 319] width 106 height 14
type input "[PERSON_NAME]"
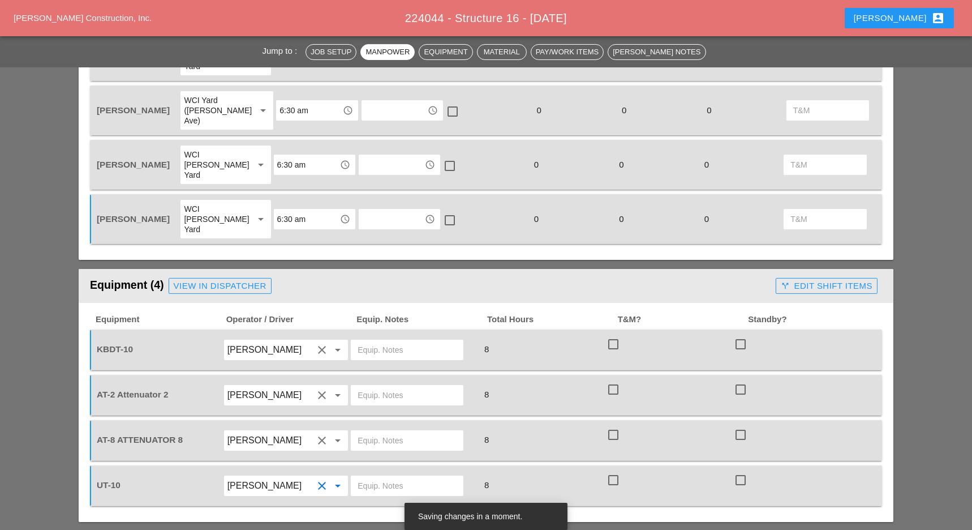
scroll to position [830, 0]
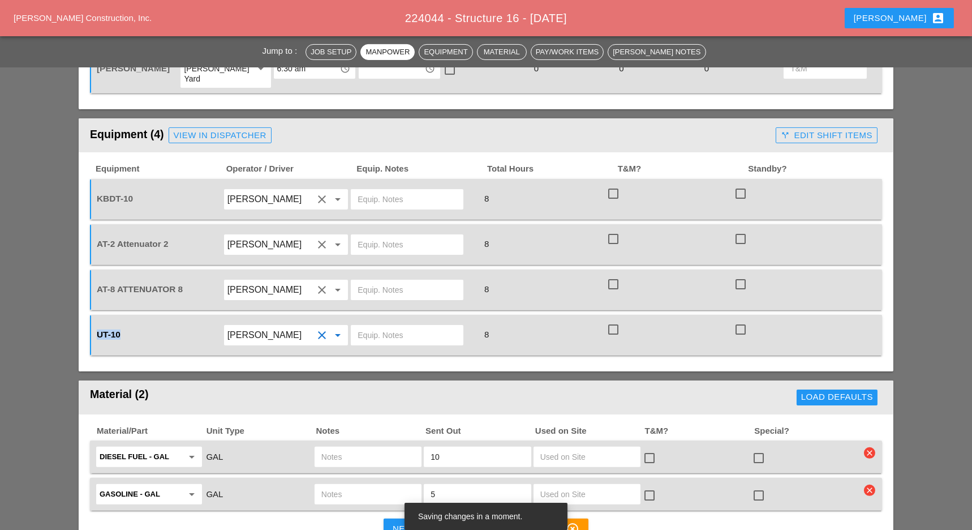
drag, startPoint x: 124, startPoint y: 275, endPoint x: 84, endPoint y: 275, distance: 39.6
click at [84, 275] on div "Equipment Operator / Driver Equip. Notes Total Hours T&M? [GEOGRAPHIC_DATA]? KB…" at bounding box center [486, 261] width 815 height 219
copy span "UT-10"
click at [357, 448] on input "text" at bounding box center [367, 457] width 93 height 18
paste input "UT-10"
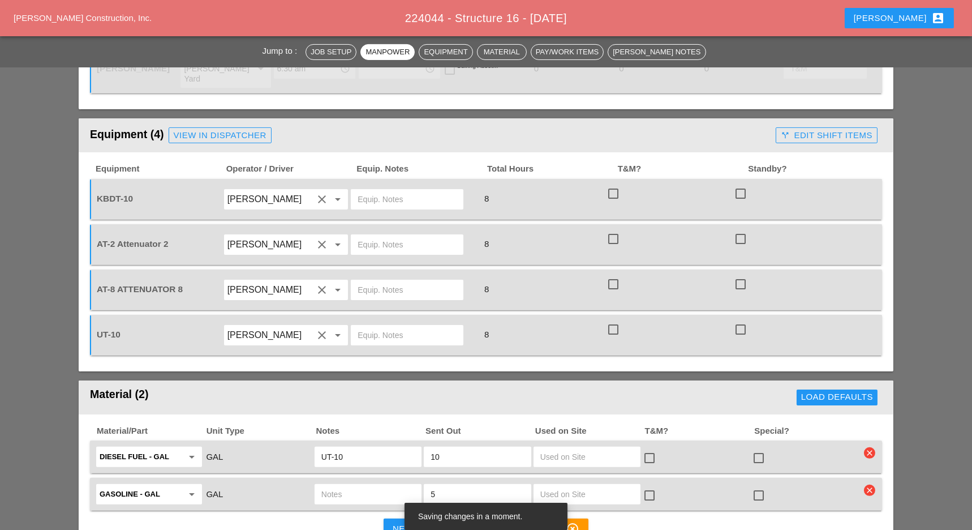
type input "UT-10"
click at [345, 485] on input "text" at bounding box center [367, 494] width 93 height 18
paste input "UT-10"
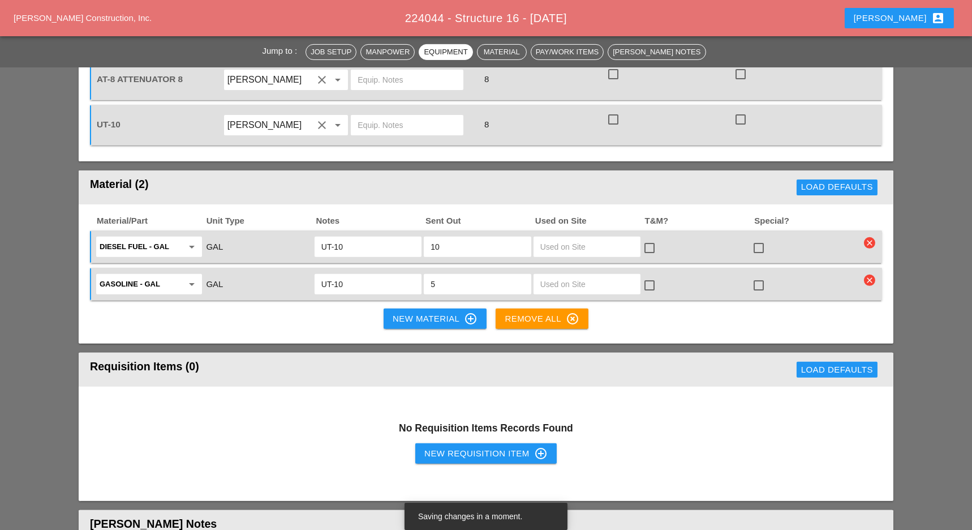
scroll to position [1056, 0]
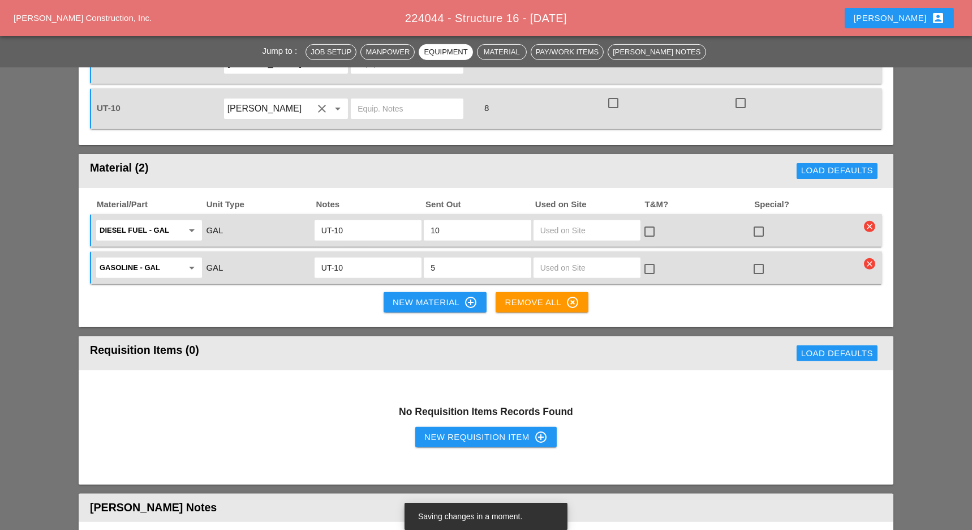
type input "UT-10"
drag, startPoint x: 437, startPoint y: 382, endPoint x: 194, endPoint y: 337, distance: 248.0
click at [436, 430] on div "New Requisition Item control_point" at bounding box center [485, 437] width 123 height 14
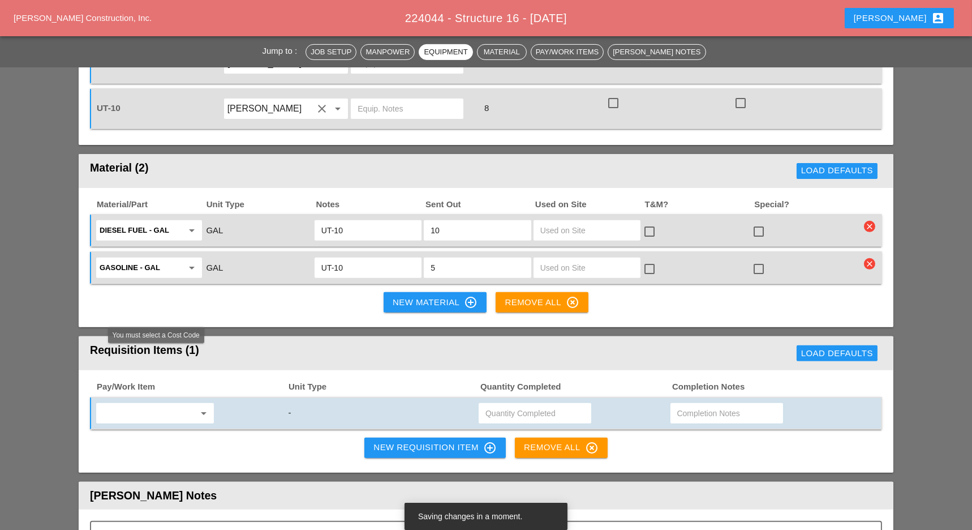
click at [124, 404] on input "text" at bounding box center [147, 413] width 95 height 18
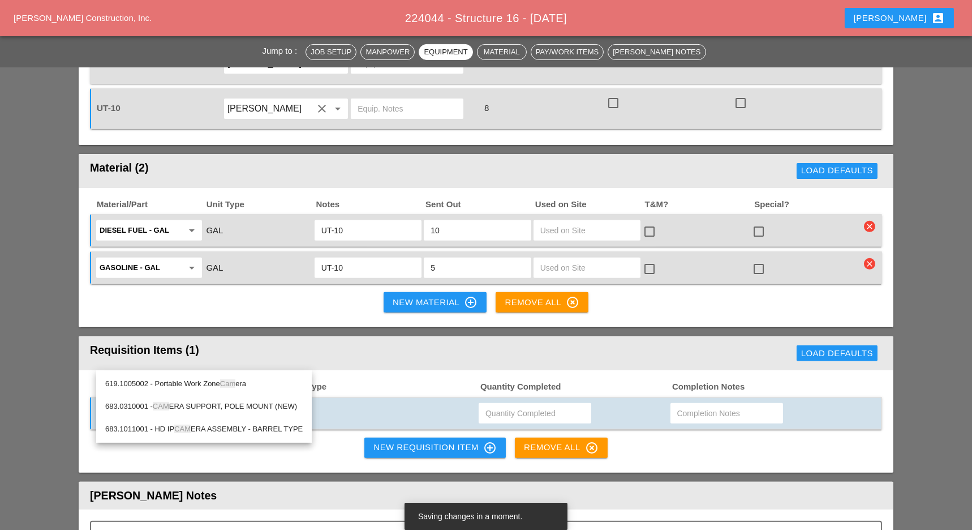
click at [217, 383] on div "619.1005002 - Portable Work Zone Cam era" at bounding box center [204, 384] width 198 height 14
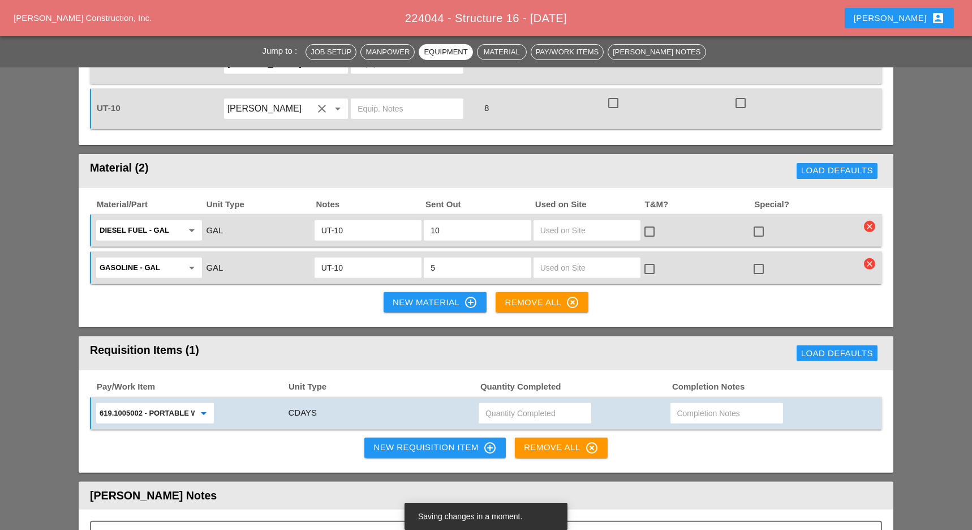
type input "619.1005002 - Portable Work Zone Camera"
click at [506, 404] on input "text" at bounding box center [535, 413] width 99 height 18
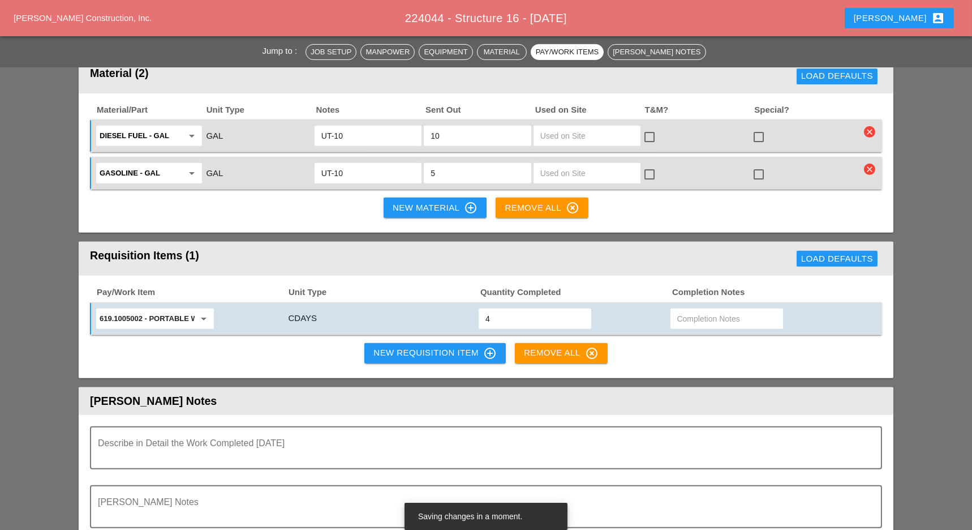
scroll to position [981, 0]
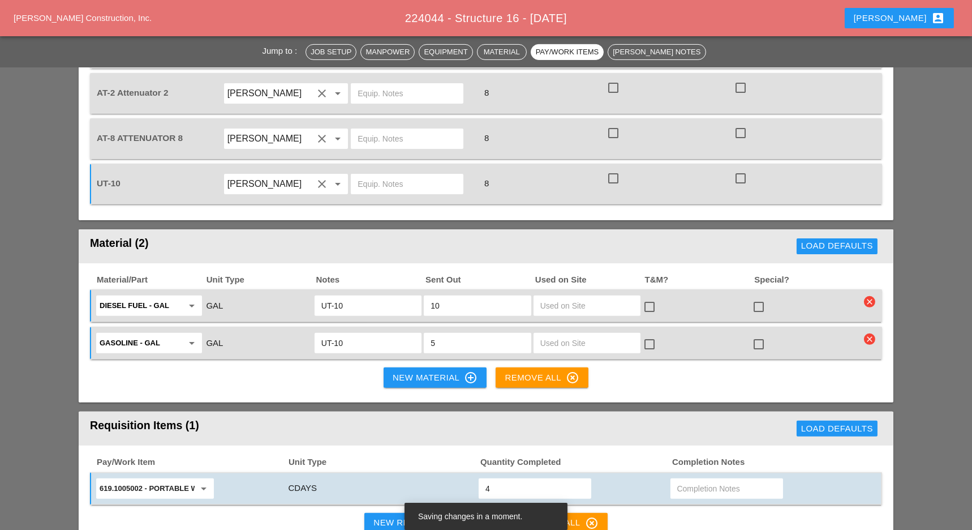
type input "4"
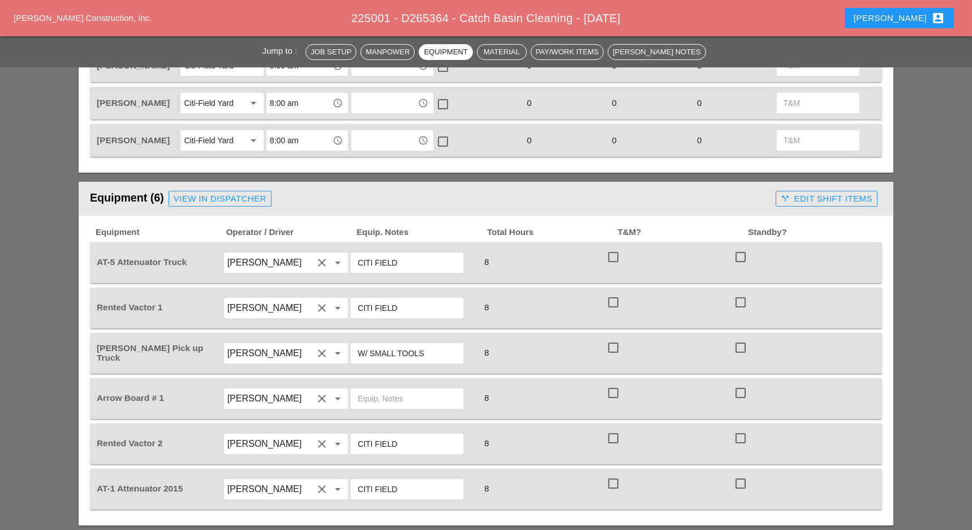
scroll to position [679, 0]
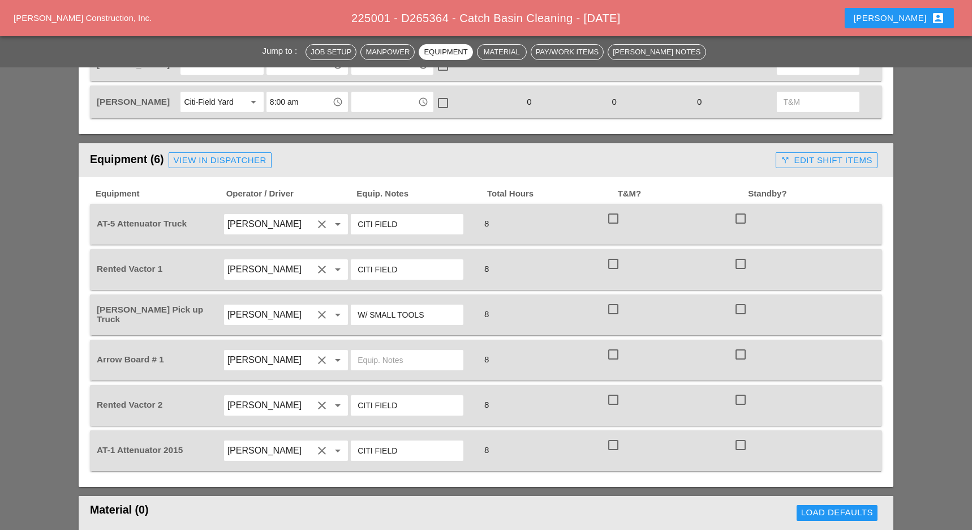
drag, startPoint x: 375, startPoint y: 395, endPoint x: 345, endPoint y: 392, distance: 30.1
click at [345, 392] on div "Rented Vactor 2 [PERSON_NAME] clear arrow_drop_down CITI FIELD 8 check_box_outl…" at bounding box center [478, 405] width 766 height 32
click at [369, 357] on input "text" at bounding box center [407, 360] width 99 height 18
paste input "CITI FIELD"
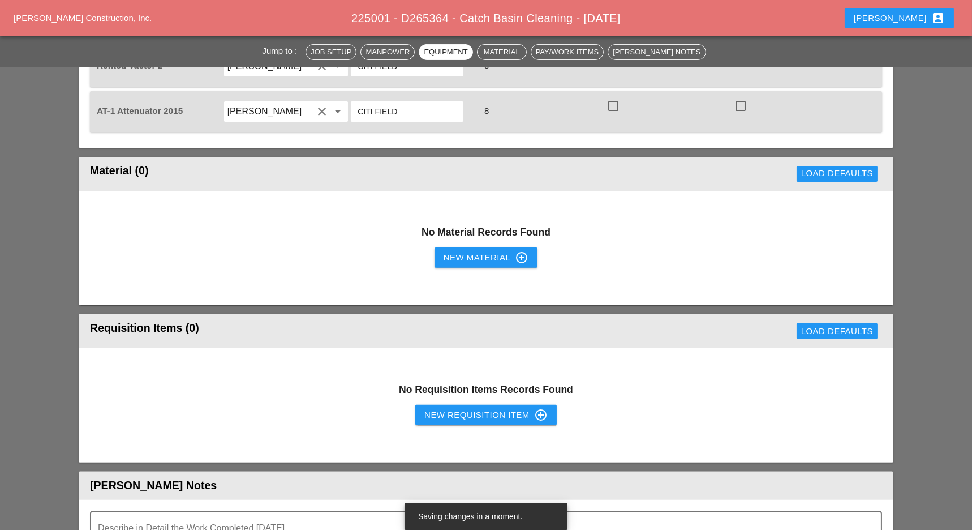
scroll to position [1056, 0]
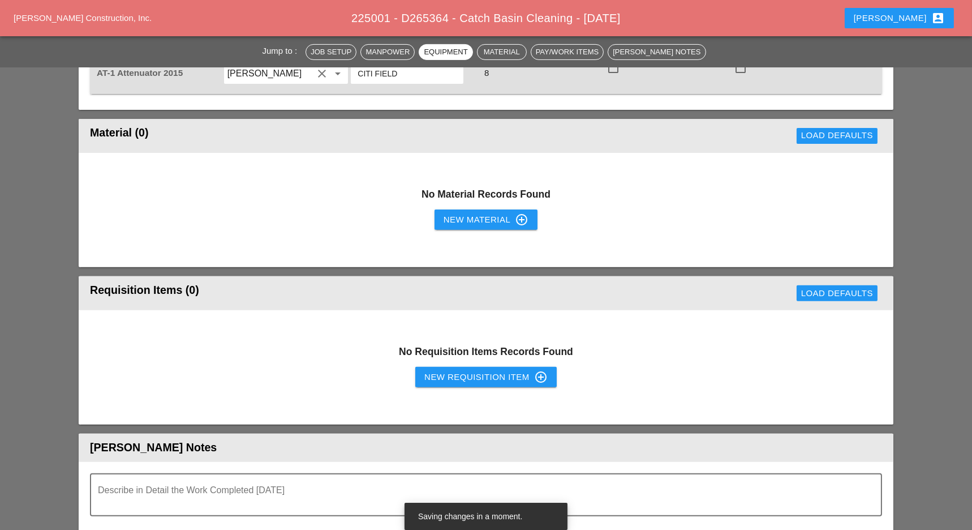
type input "CITI FIELD"
click at [456, 372] on div "New Requisition Item control_point" at bounding box center [485, 377] width 123 height 14
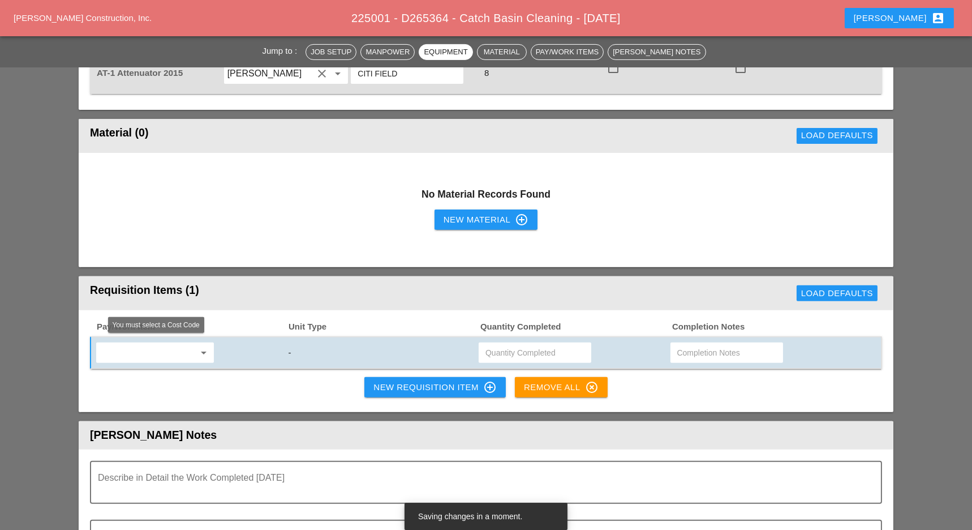
click at [170, 351] on input "text" at bounding box center [147, 353] width 95 height 18
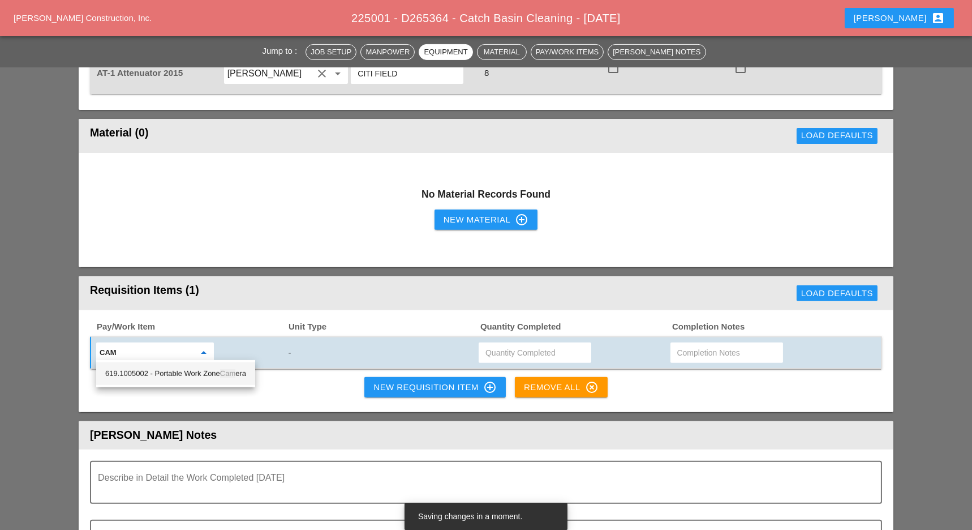
click at [171, 370] on div "619.1005002 - Portable Work Zone Cam era" at bounding box center [175, 374] width 141 height 14
type input "619.1005002 - Portable Work Zone Camera"
click at [515, 349] on input "text" at bounding box center [535, 353] width 99 height 18
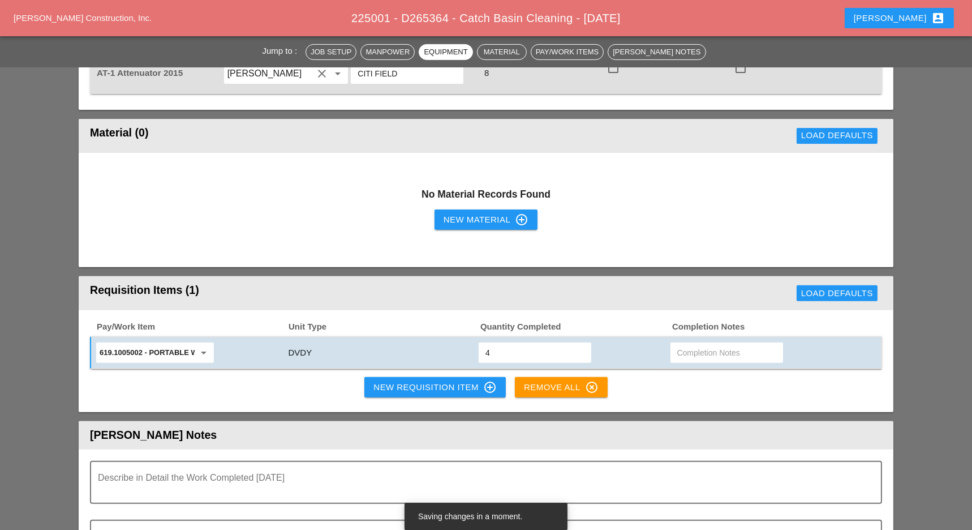
type input "4"
click at [437, 388] on div "New Requisition Item control_point" at bounding box center [434, 387] width 123 height 14
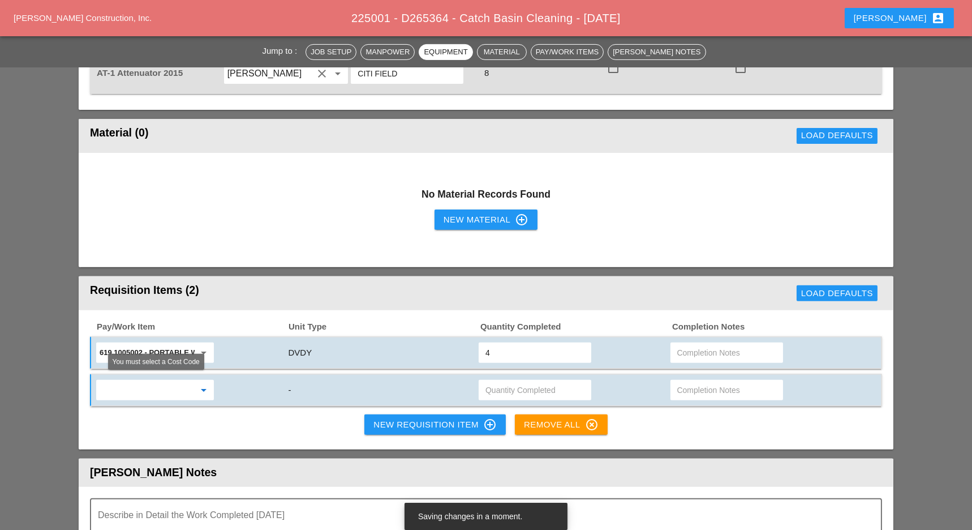
click at [157, 385] on input "text" at bounding box center [147, 390] width 95 height 18
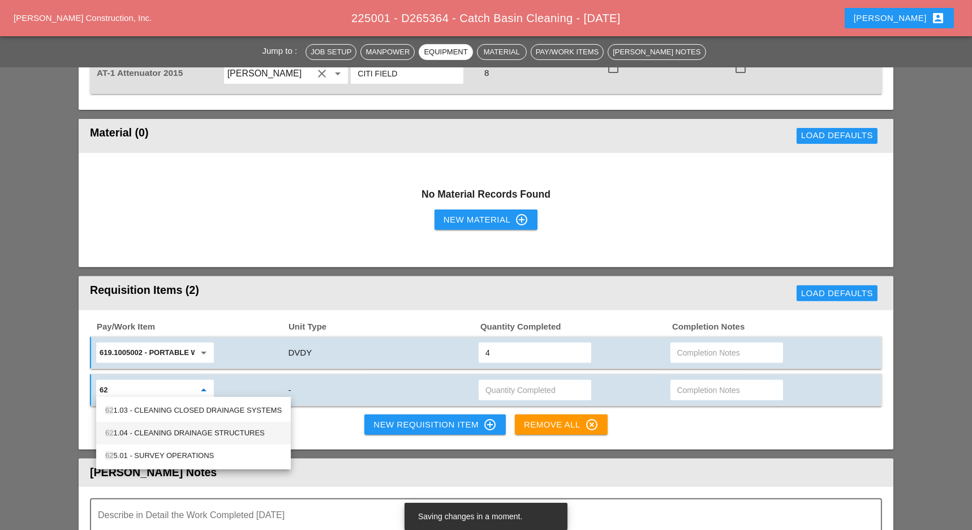
click at [175, 431] on div "62 1.04 - CLEANING DRAINAGE STRUCTURES" at bounding box center [193, 433] width 177 height 14
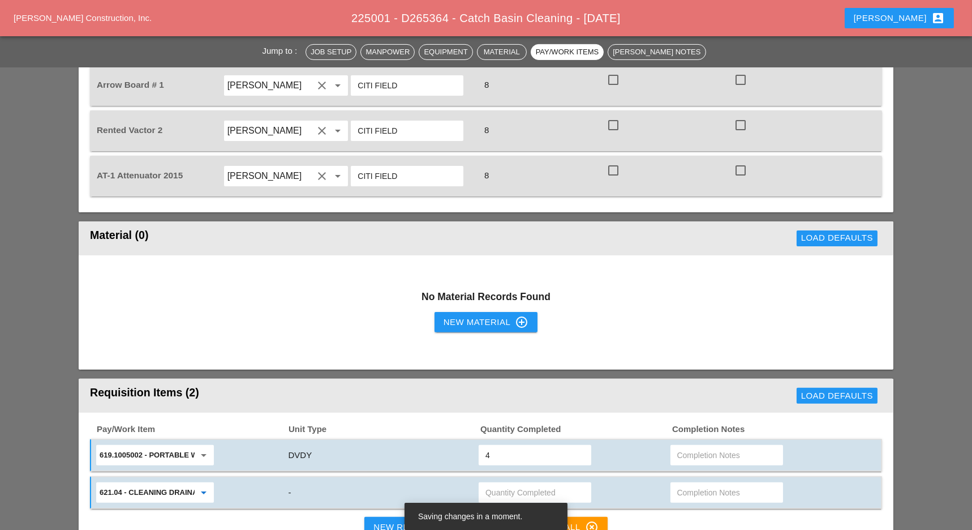
scroll to position [905, 0]
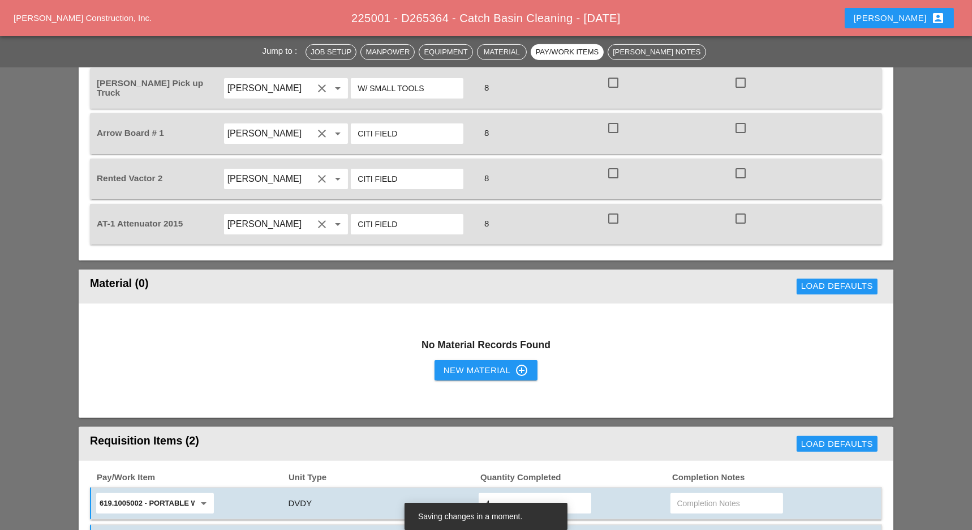
type input "621.04 - CLEANING DRAINAGE STRUCTURES"
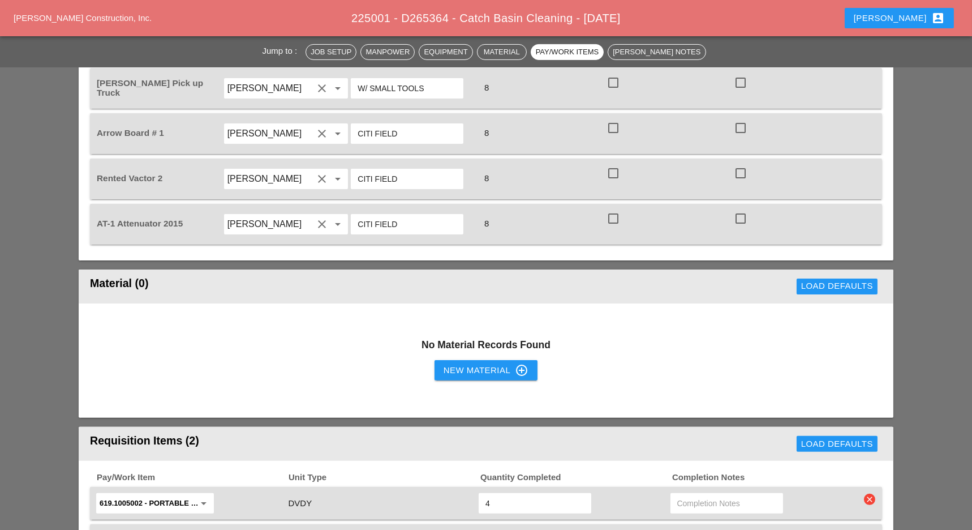
scroll to position [603, 0]
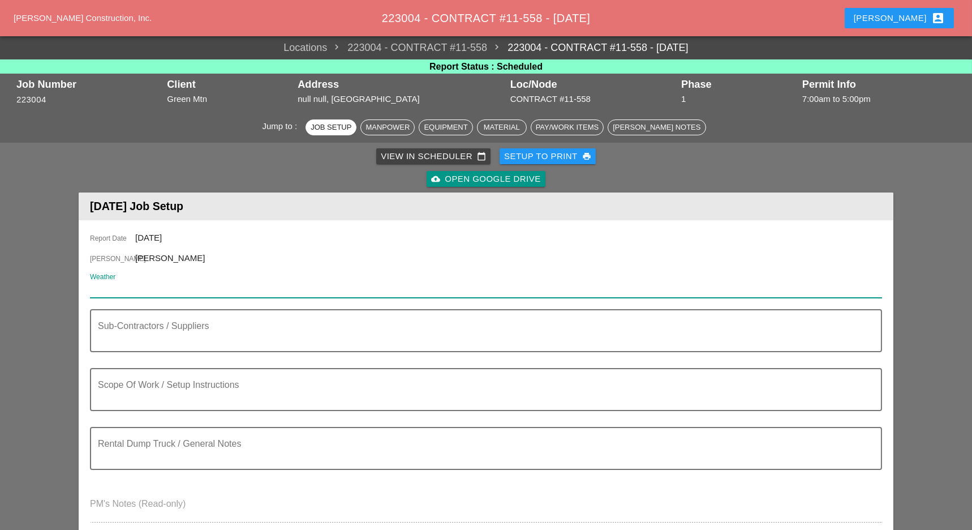
paste input "Mon 29 Day 79° 6% ENE 8 mph A mix of clouds and sun early, then becoming cloudy…"
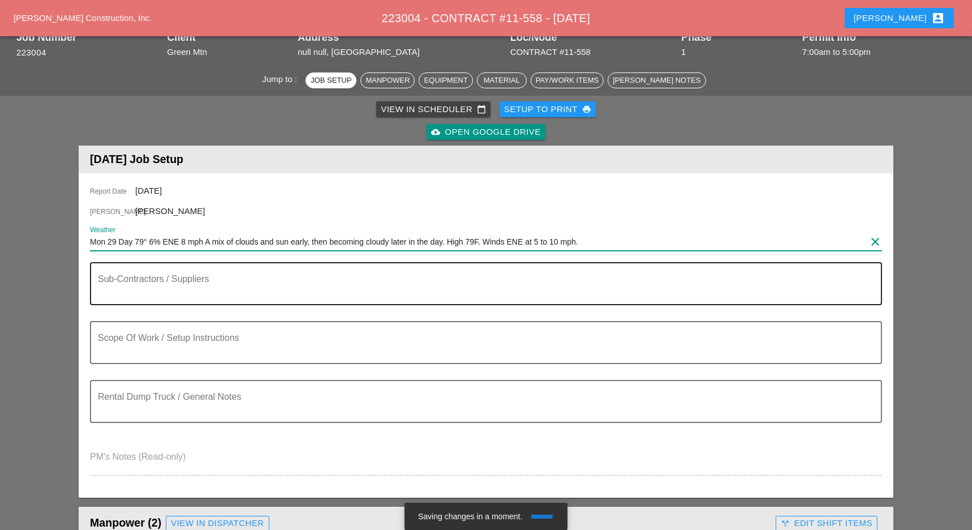
scroll to position [75, 0]
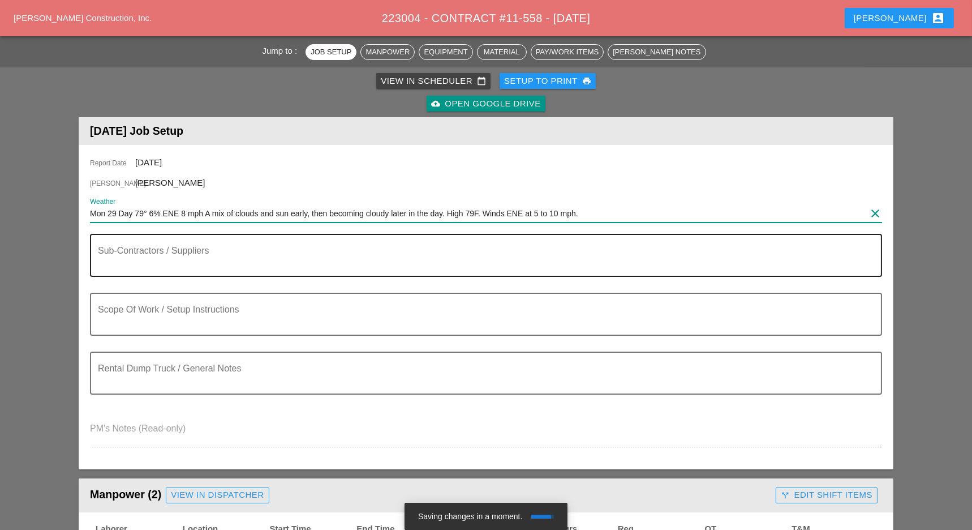
type input "Mon 29 Day 79° 6% ENE 8 mph A mix of clouds and sun early, then becoming cloudy…"
click at [161, 269] on textarea "Sub-Contractors / Suppliers" at bounding box center [481, 261] width 767 height 27
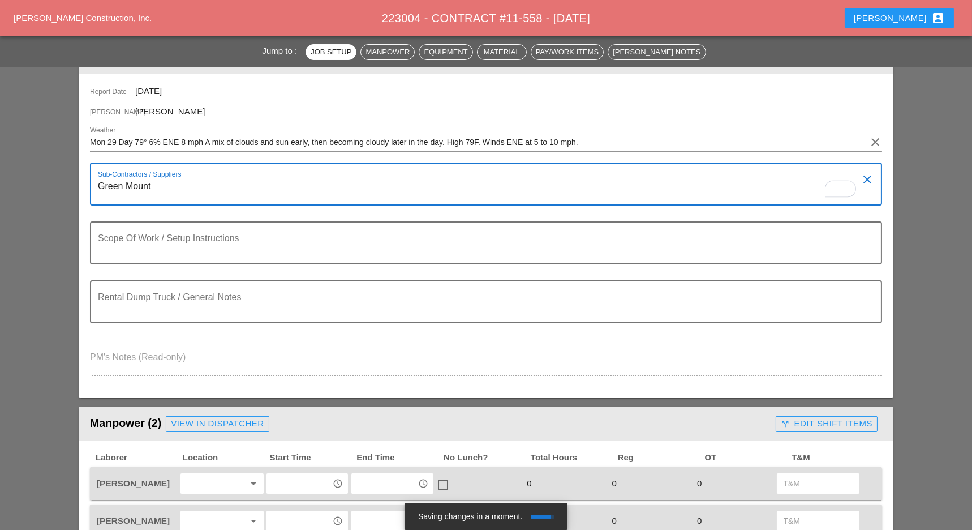
scroll to position [151, 0]
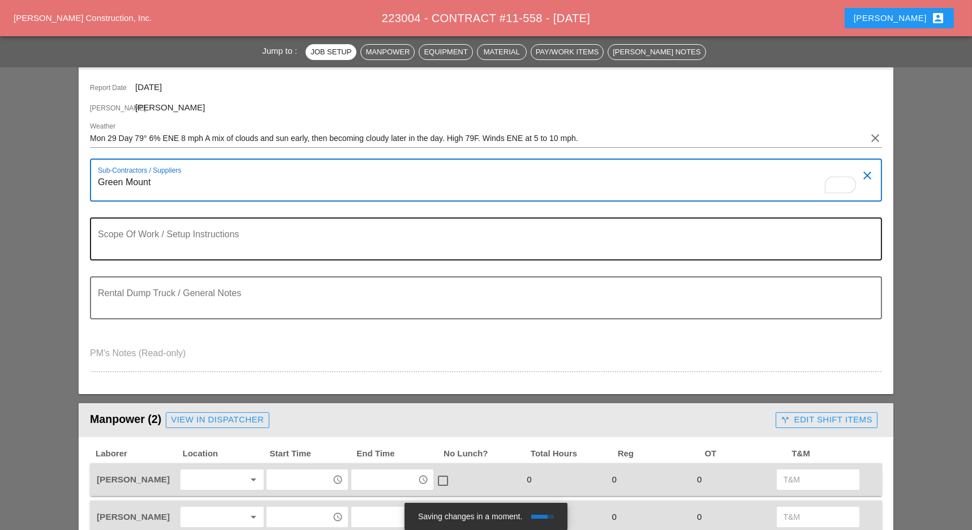
type textarea "Green Mount"
click at [143, 247] on textarea "Scope Of Work / Setup Instructions" at bounding box center [481, 245] width 767 height 27
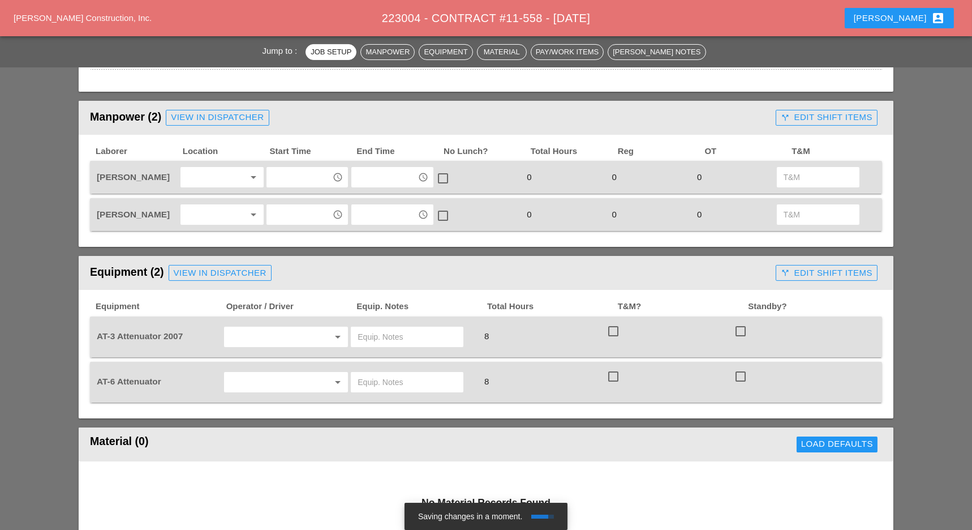
scroll to position [377, 0]
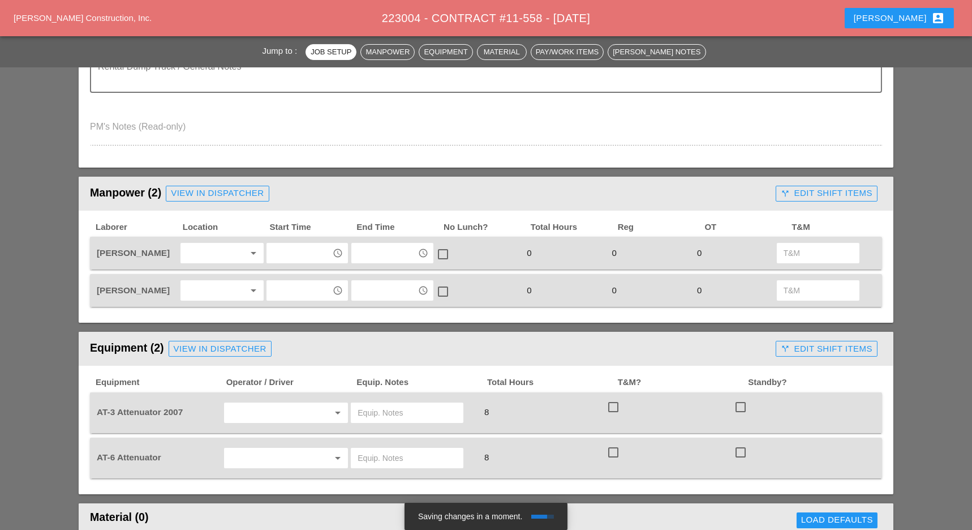
type textarea "WZTC"
click at [220, 251] on div at bounding box center [214, 253] width 60 height 18
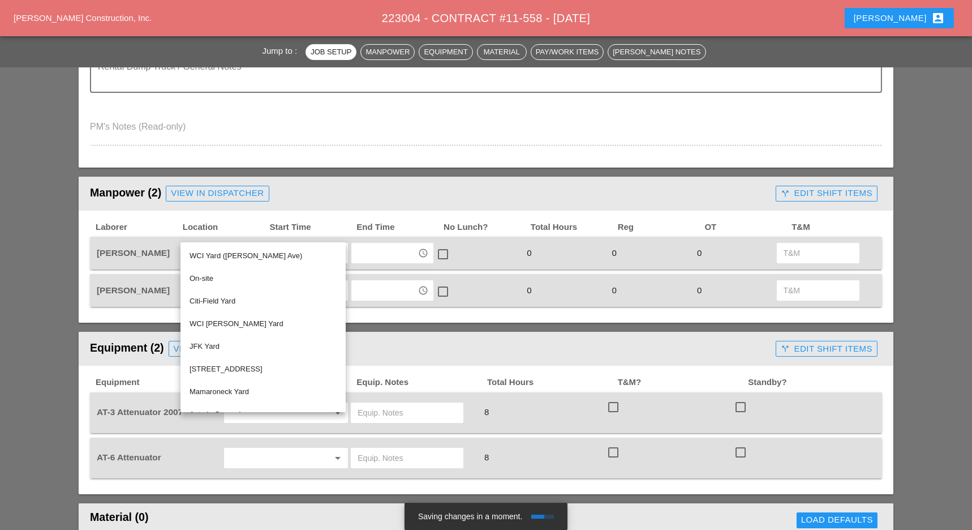
click at [216, 322] on div "WCI [PERSON_NAME] Yard" at bounding box center [263, 324] width 147 height 14
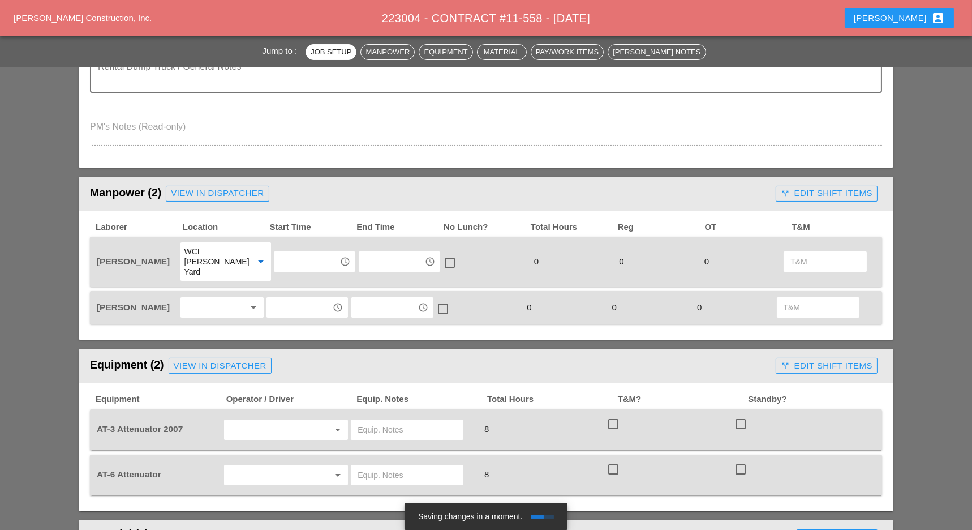
click at [210, 298] on div at bounding box center [214, 307] width 60 height 18
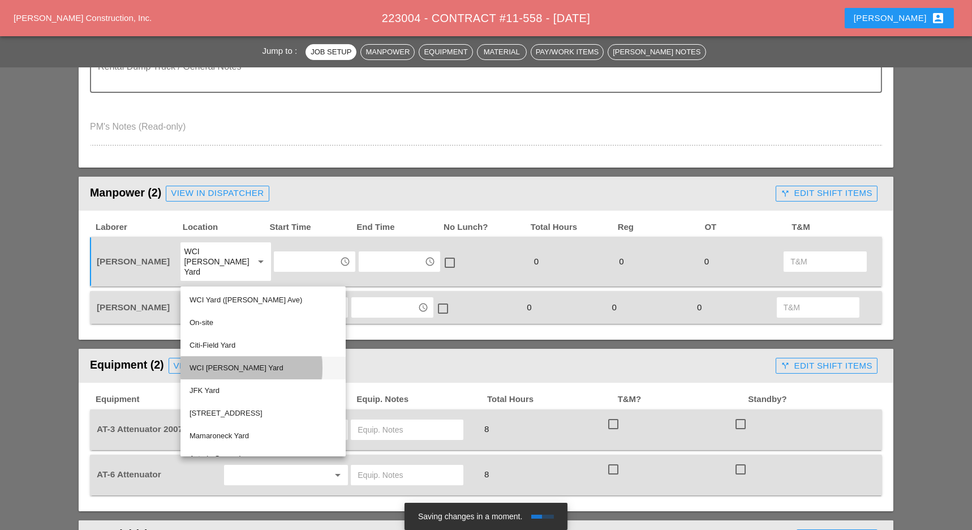
click at [221, 366] on div "WCI [PERSON_NAME] Yard" at bounding box center [263, 368] width 147 height 14
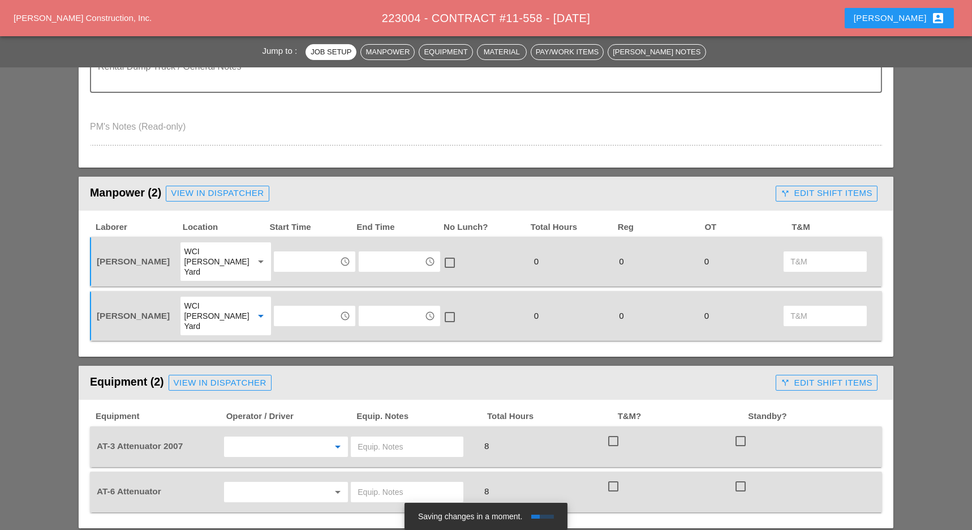
click at [265, 437] on input "text" at bounding box center [270, 446] width 86 height 18
click at [253, 475] on div "Luis Ocasio" at bounding box center [286, 473] width 106 height 14
type input "Luis Ocasio"
click at [263, 483] on input "text" at bounding box center [270, 492] width 86 height 18
click at [260, 427] on div "Ricardo Capao" at bounding box center [286, 425] width 106 height 14
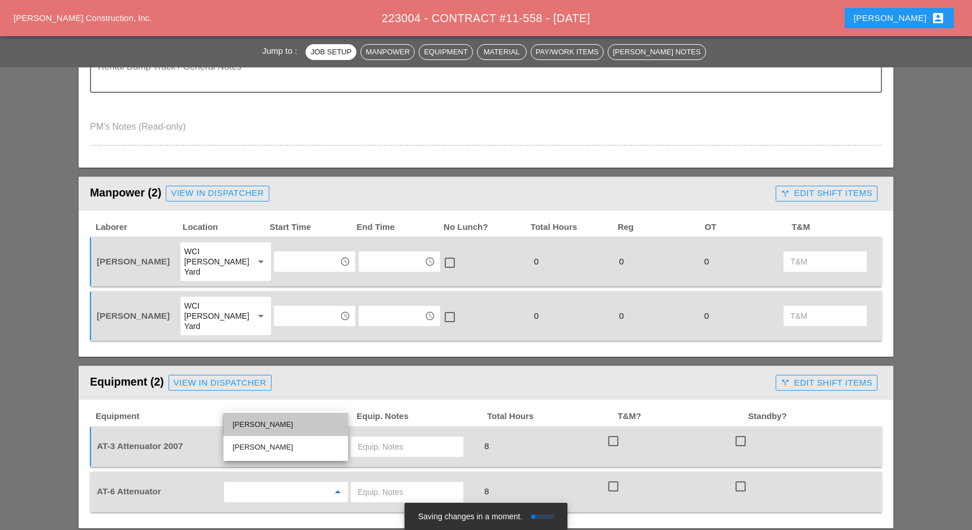
type input "Ricardo Capao"
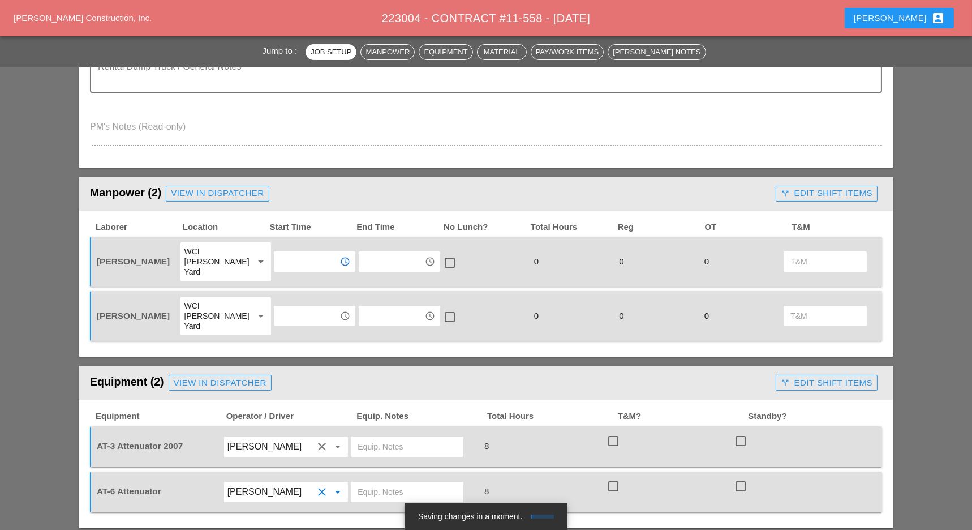
click at [281, 256] on input "text" at bounding box center [306, 261] width 59 height 18
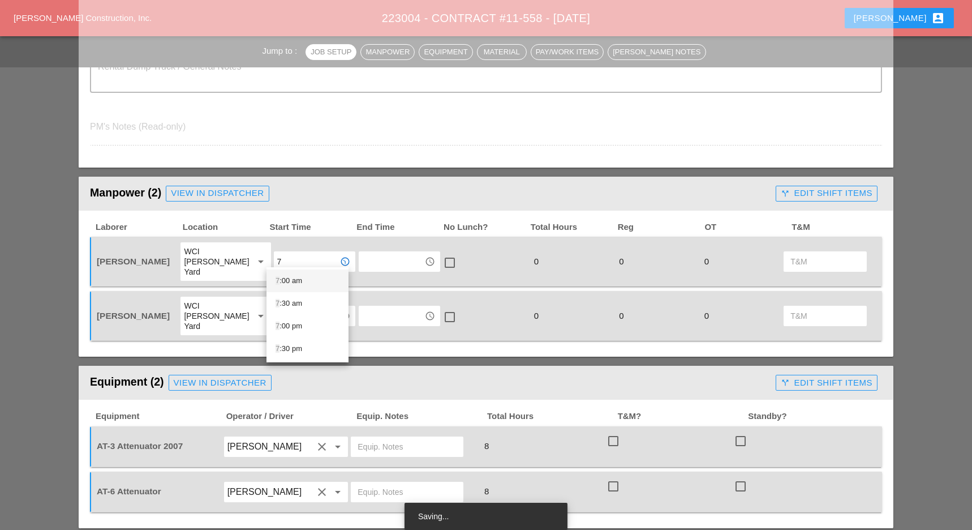
click at [283, 278] on div "7 :00 am" at bounding box center [308, 281] width 64 height 14
type input "7:00 am"
click at [288, 307] on input "text" at bounding box center [306, 316] width 59 height 18
click at [293, 323] on div "7 :00 am" at bounding box center [308, 325] width 64 height 14
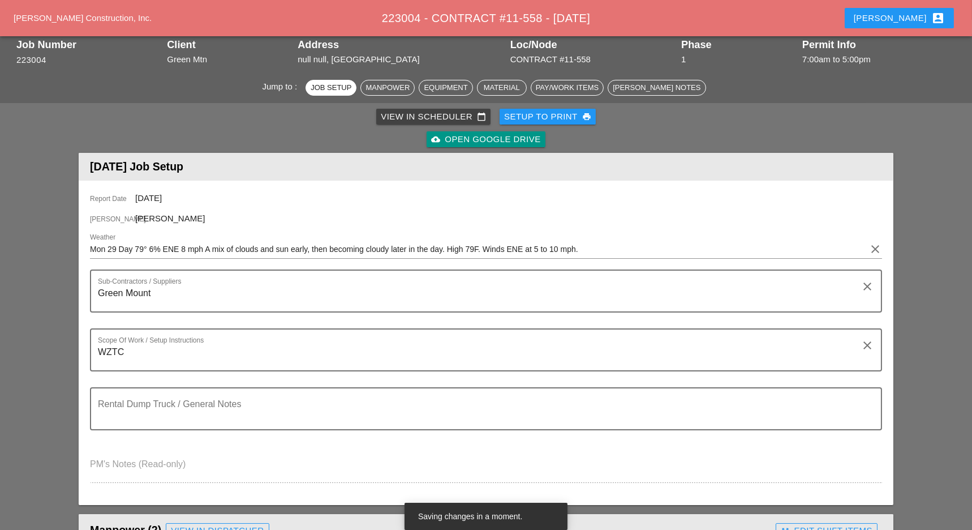
scroll to position [0, 0]
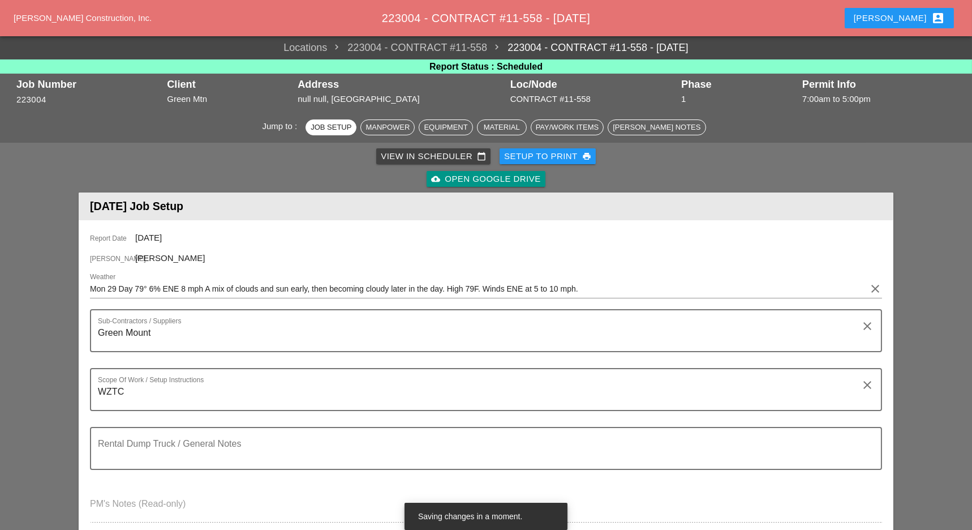
type input "7:00 am"
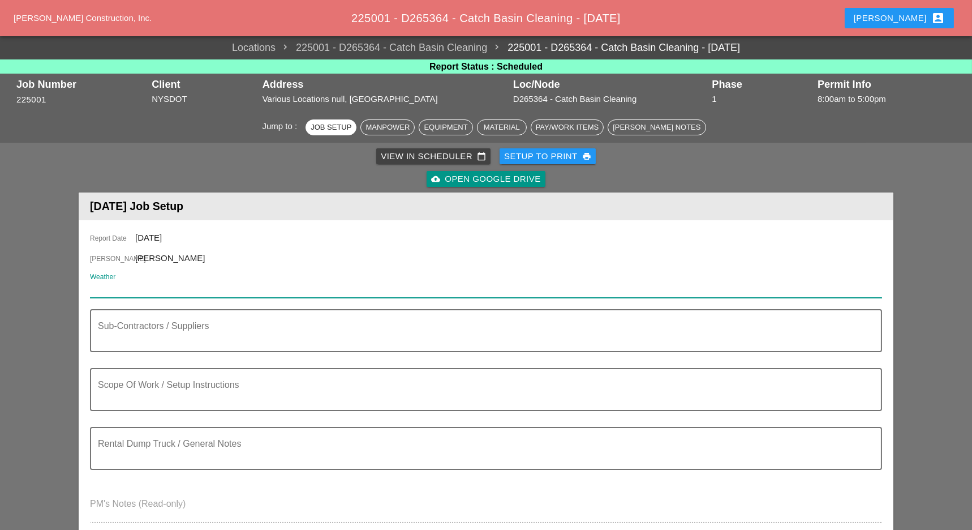
paste input "Night 64° 18% NE 5 mph Overcast. Low 64F. Winds light and variable."
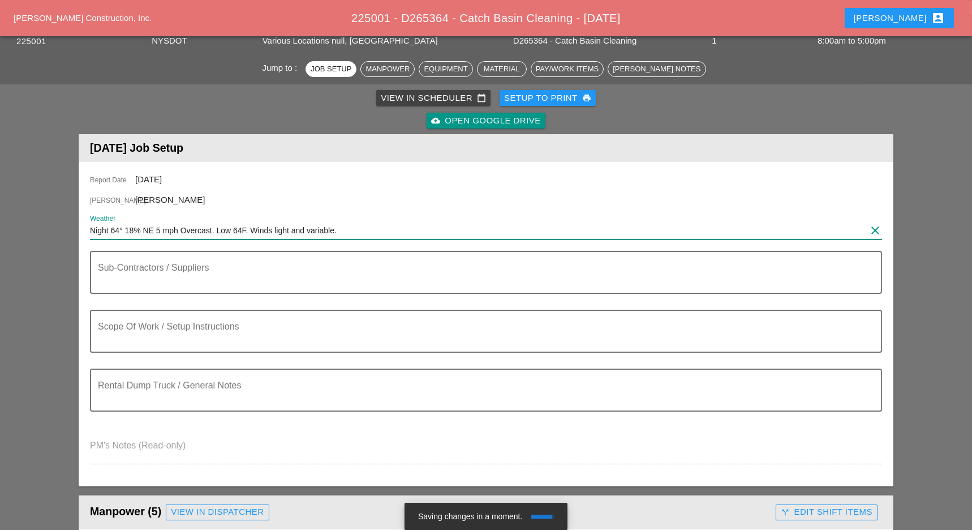
scroll to position [75, 0]
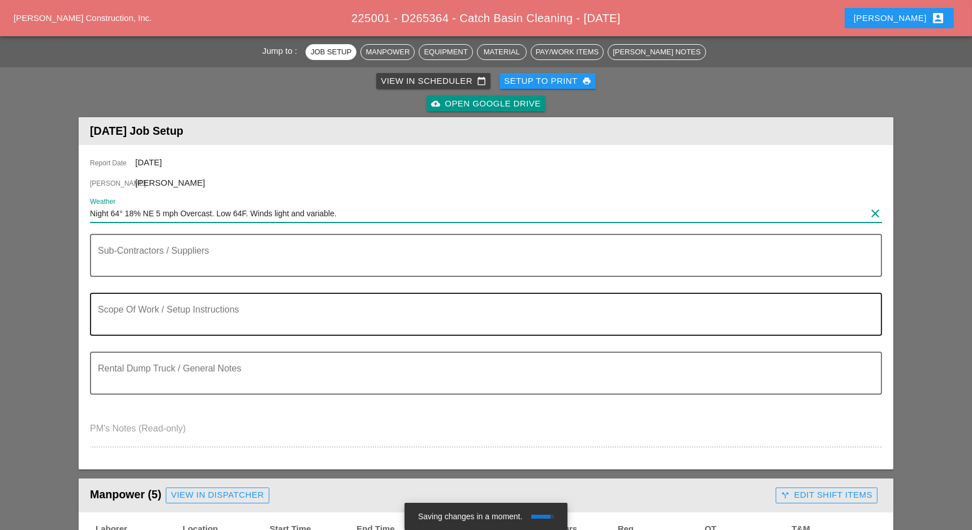
type input "Night 64° 18% NE 5 mph Overcast. Low 64F. Winds light and variable."
click at [154, 319] on textarea "Scope Of Work / Setup Instructions" at bounding box center [481, 320] width 767 height 27
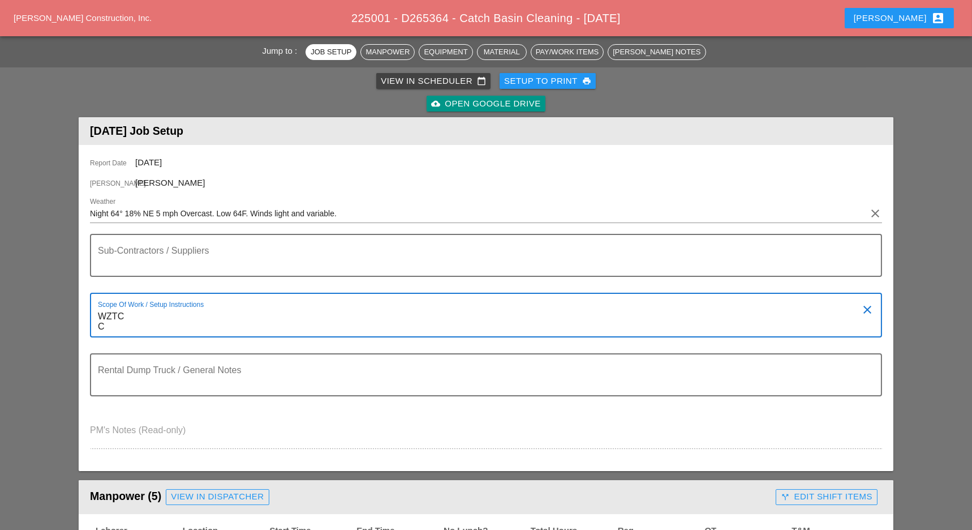
drag, startPoint x: 116, startPoint y: 327, endPoint x: 93, endPoint y: 320, distance: 23.8
click at [93, 320] on div "Scope Of Work / Setup Instructions WZTC C clear" at bounding box center [486, 315] width 792 height 45
click at [103, 324] on textarea "WZTC C" at bounding box center [481, 321] width 767 height 29
click at [110, 327] on textarea "WZTC C" at bounding box center [481, 321] width 767 height 29
click at [109, 326] on textarea "WZTC C" at bounding box center [481, 321] width 767 height 29
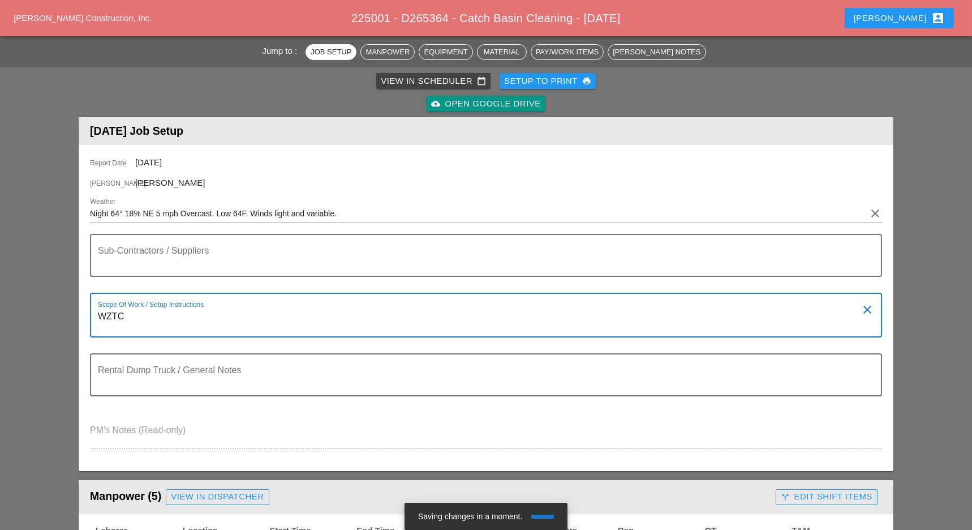
paste textarea "CLEAN TROUGHS (PLEASE KEEP TRACK OF THE FOOTAGE OF EACH TROUGH)"
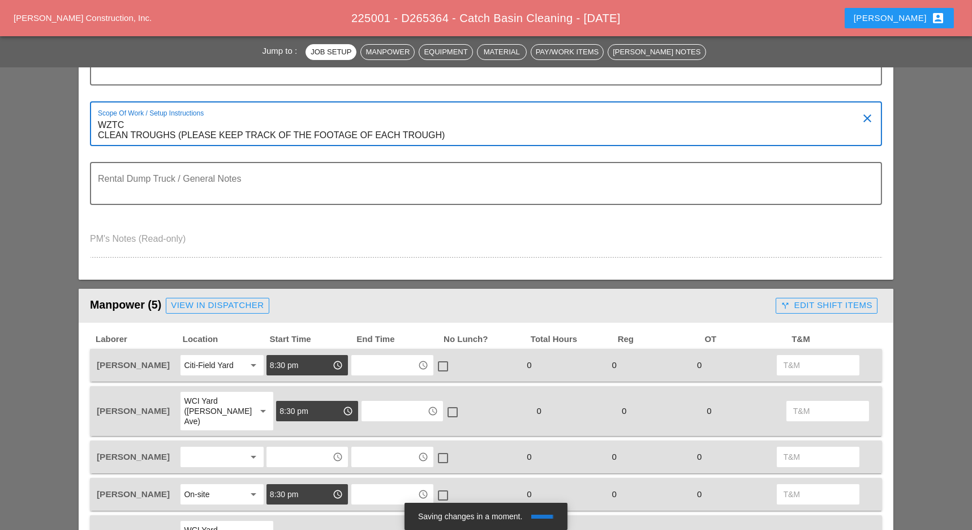
scroll to position [377, 0]
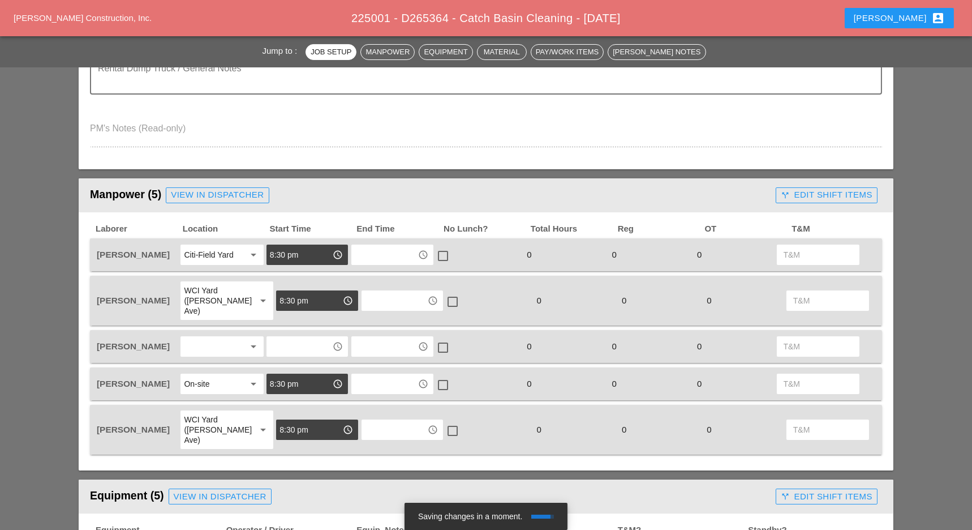
type textarea "WZTC CLEAN TROUGHS (PLEASE KEEP TRACK OF THE FOOTAGE OF EACH TROUGH)"
click at [207, 337] on div at bounding box center [214, 346] width 60 height 18
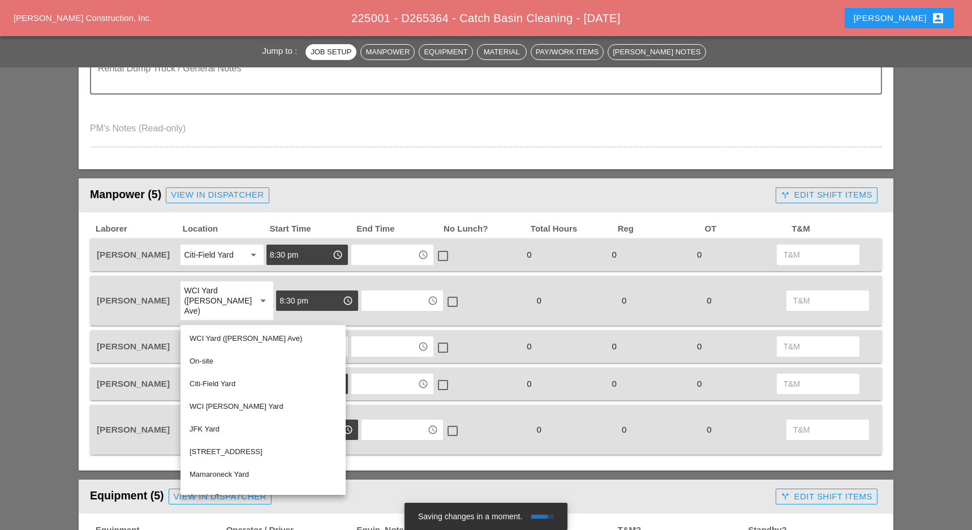
click at [219, 384] on div "Citi-Field Yard" at bounding box center [263, 384] width 147 height 14
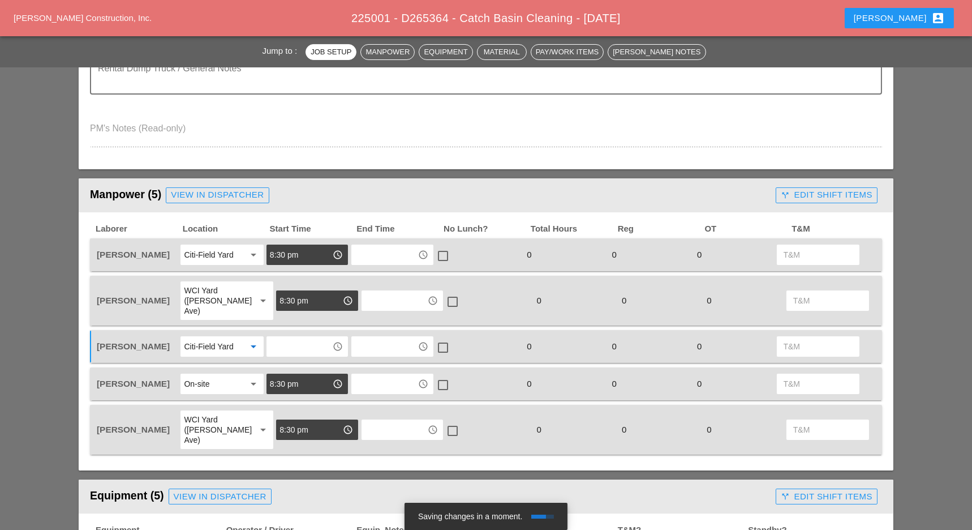
click at [288, 337] on input "text" at bounding box center [299, 346] width 59 height 18
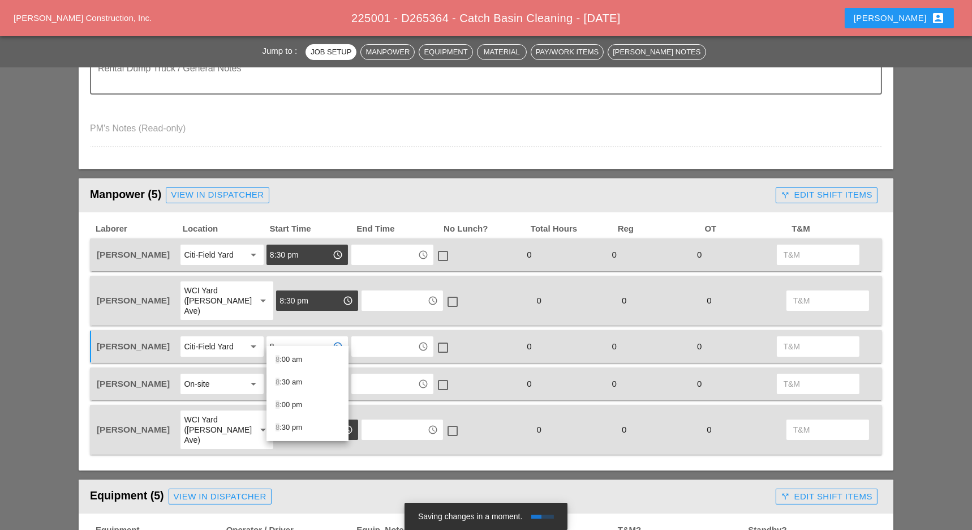
click at [293, 425] on div "8 :30 pm" at bounding box center [308, 427] width 64 height 14
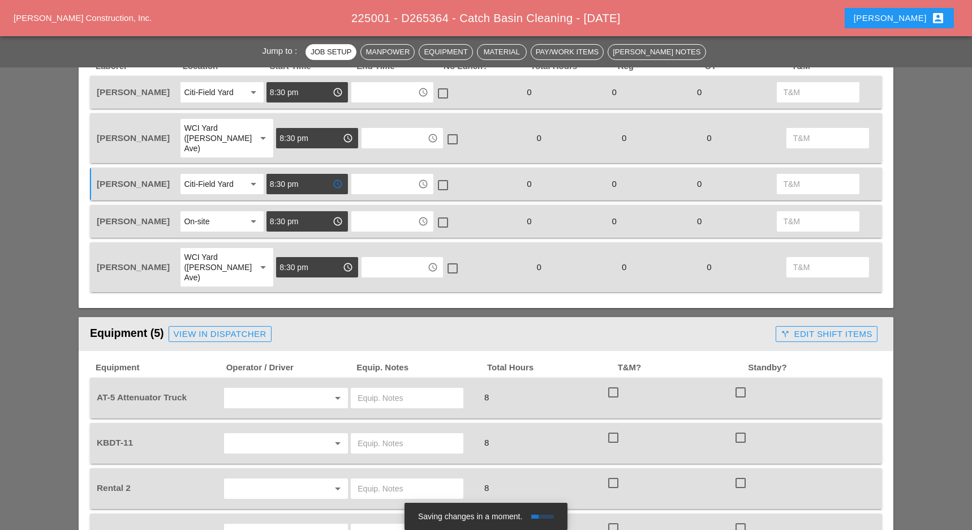
scroll to position [603, 0]
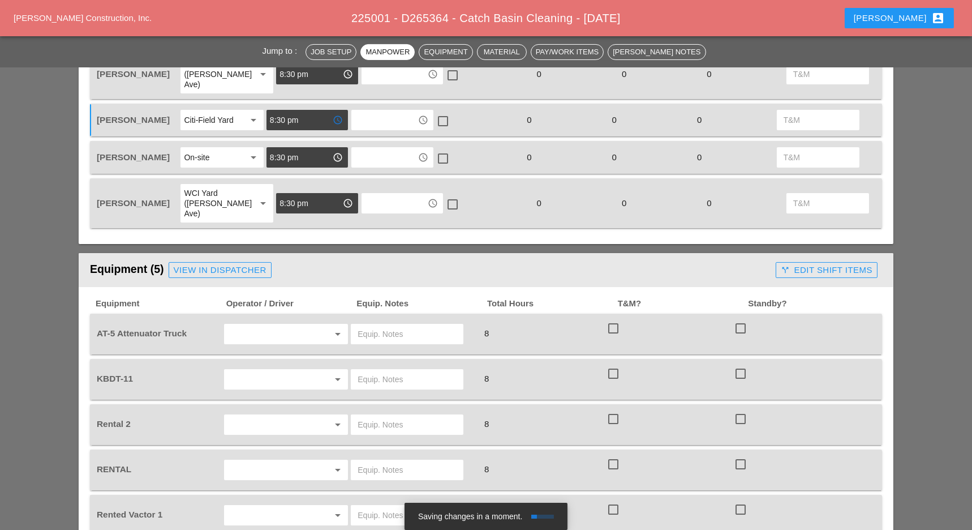
type input "8:30 pm"
click at [272, 325] on input "text" at bounding box center [270, 334] width 86 height 18
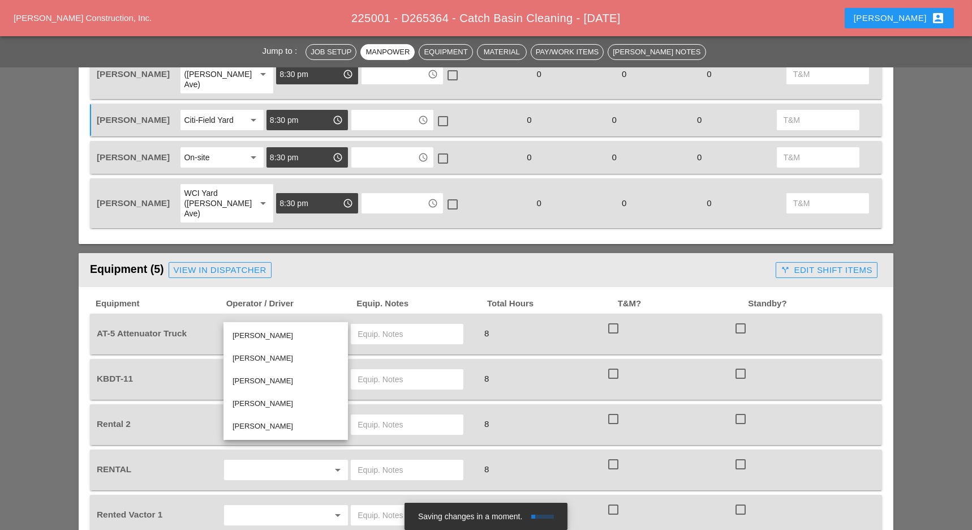
click at [257, 354] on div "[PERSON_NAME]" at bounding box center [286, 358] width 106 height 14
type input "[PERSON_NAME]"
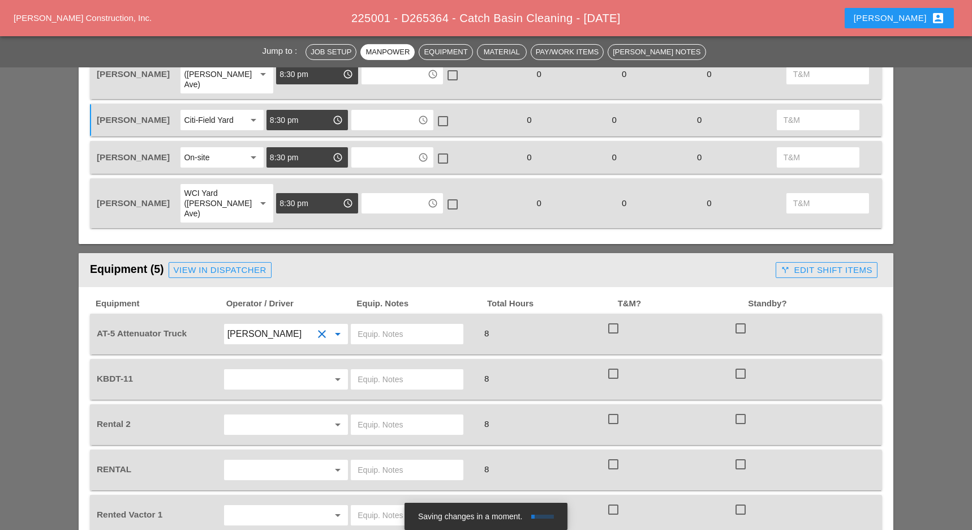
click at [258, 370] on input "text" at bounding box center [270, 379] width 86 height 18
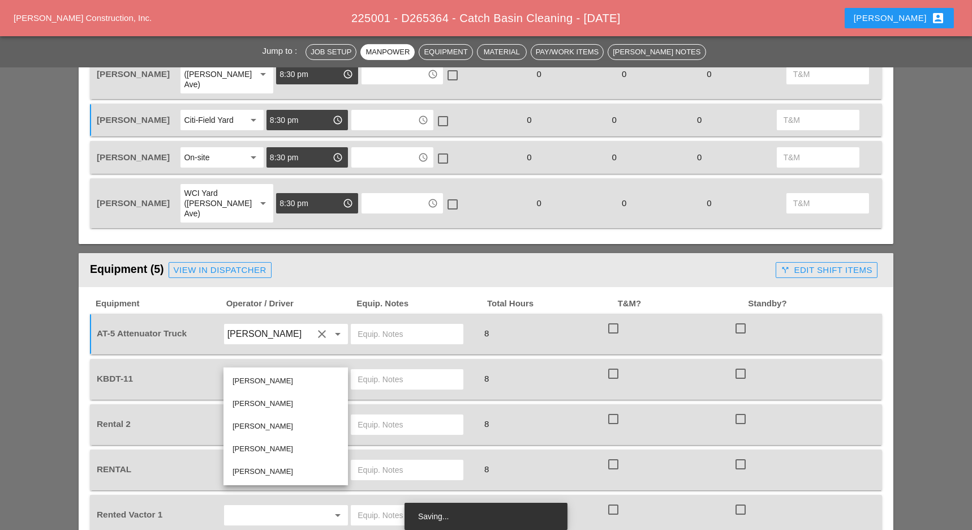
click at [263, 383] on div "[PERSON_NAME]" at bounding box center [286, 381] width 106 height 14
type input "[PERSON_NAME]"
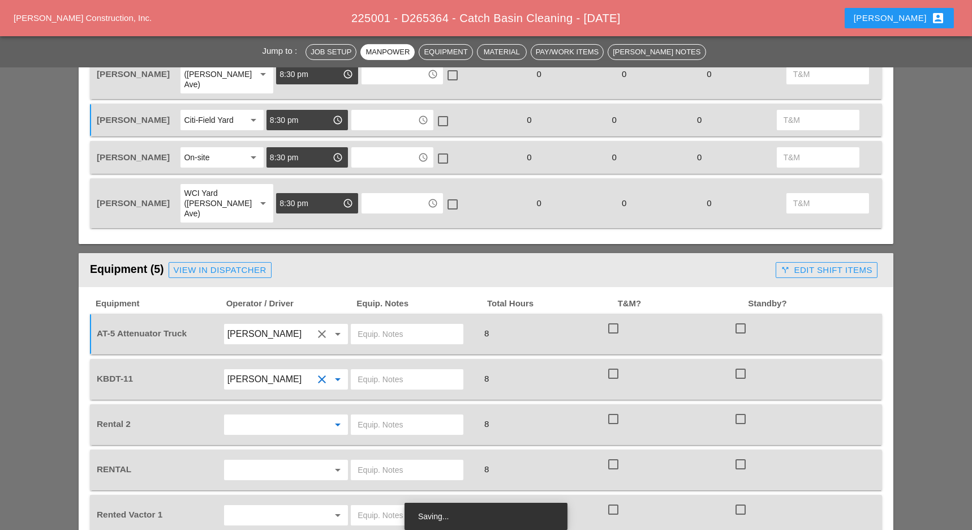
click at [255, 415] on input "text" at bounding box center [270, 424] width 86 height 18
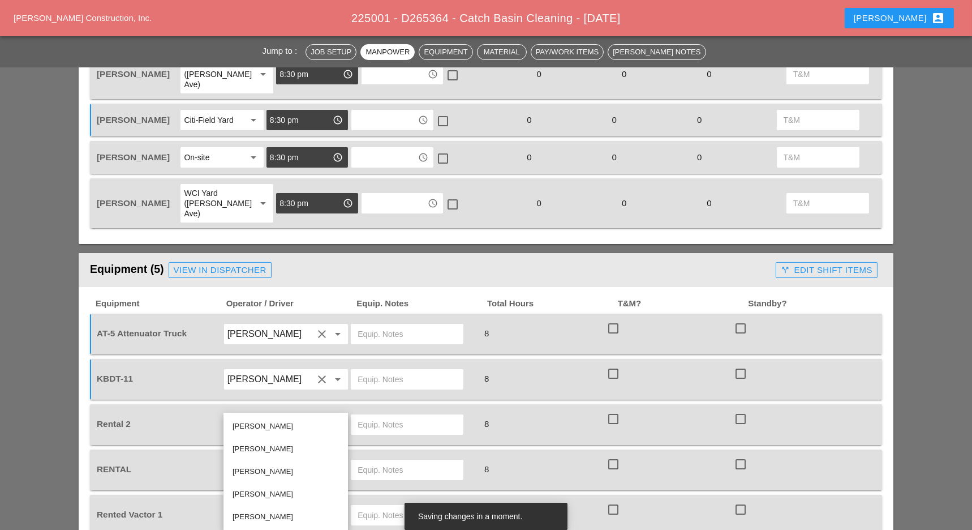
click at [366, 415] on input "text" at bounding box center [407, 424] width 99 height 18
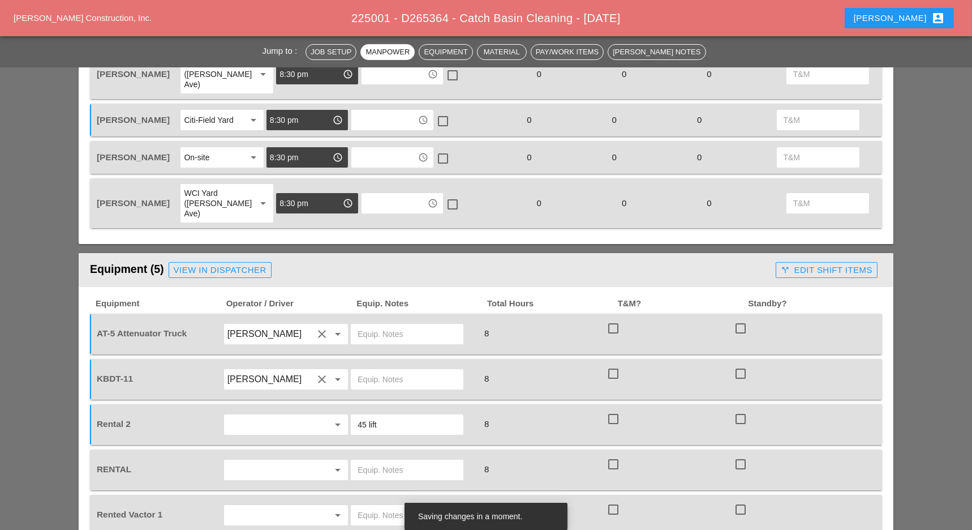
type input "45 lift"
click at [377, 461] on input "text" at bounding box center [407, 470] width 99 height 18
type input "45 lift"
click at [403, 415] on input "45 lift" at bounding box center [407, 424] width 99 height 18
type input "45 lift on site"
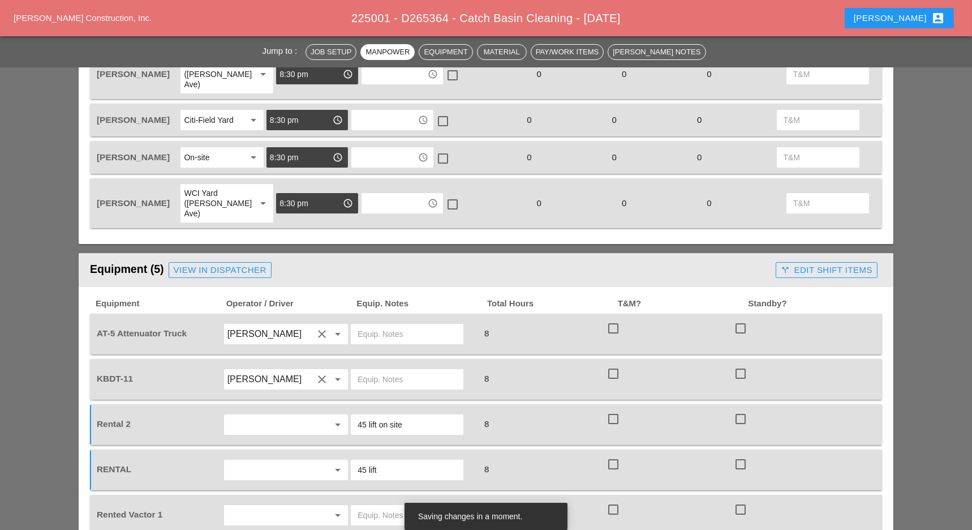
click at [400, 461] on input "45 lift" at bounding box center [407, 470] width 99 height 18
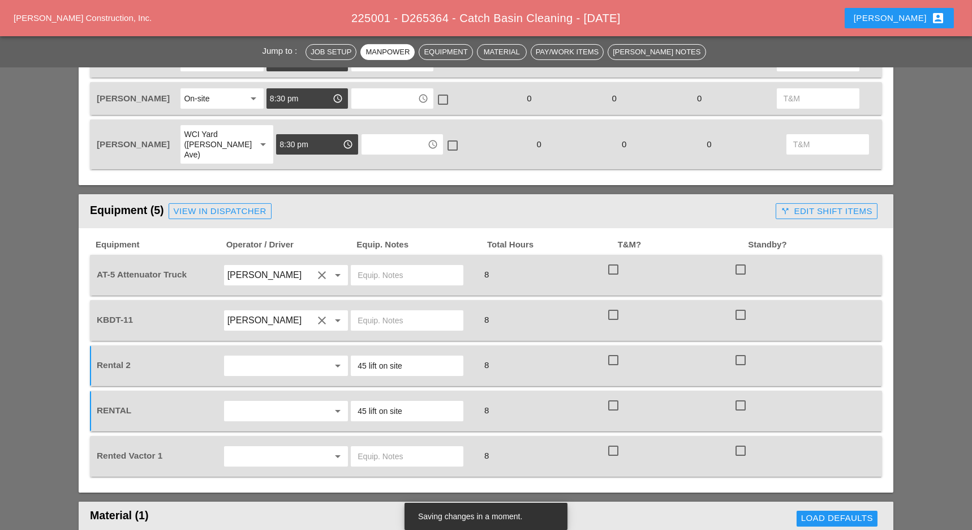
scroll to position [679, 0]
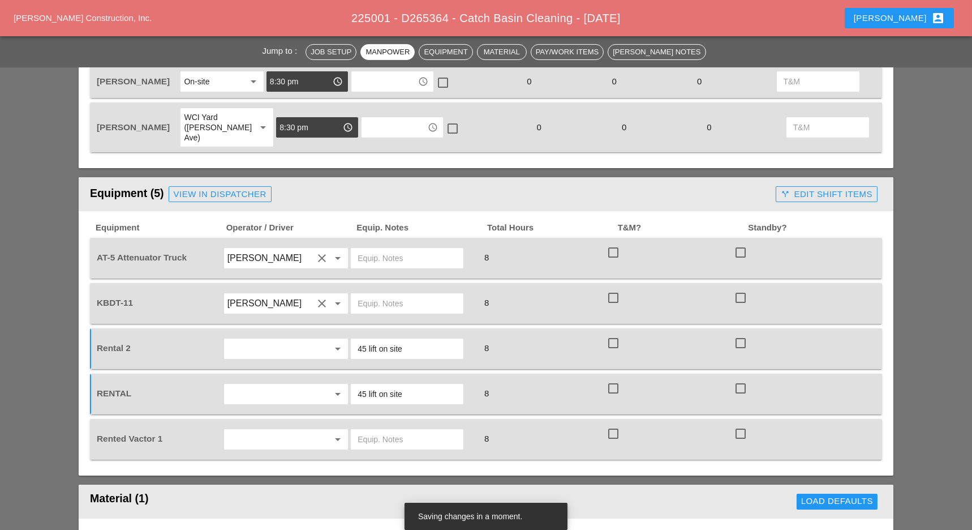
type input "45 lift on site"
click at [260, 430] on input "text" at bounding box center [270, 439] width 86 height 18
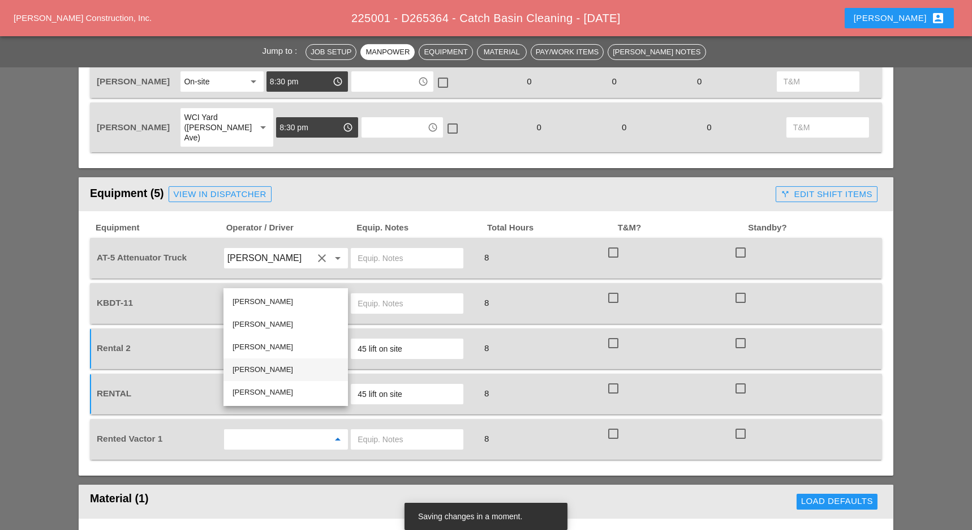
click at [256, 367] on div "[PERSON_NAME]" at bounding box center [286, 370] width 106 height 14
type input "[PERSON_NAME]"
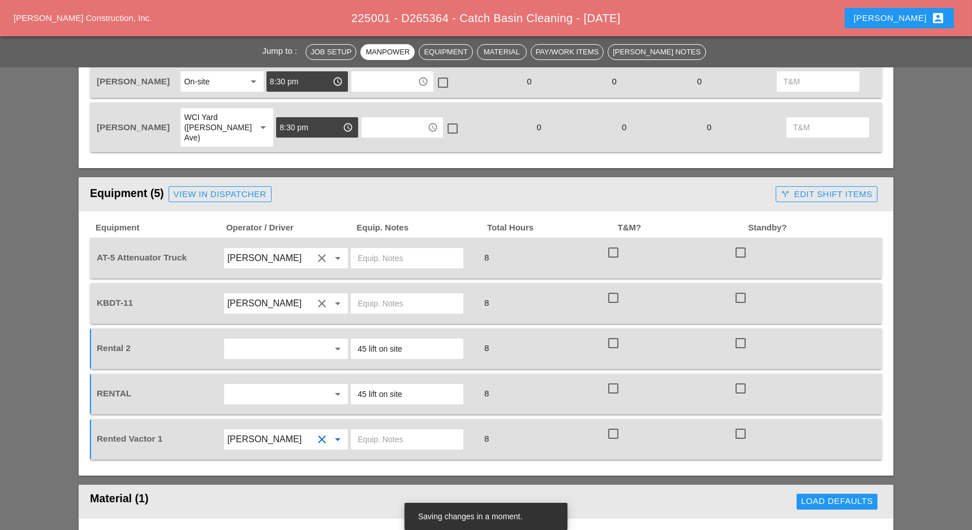
click at [381, 430] on input "text" at bounding box center [407, 439] width 99 height 18
type input "[GEOGRAPHIC_DATA]"
click at [375, 294] on input "text" at bounding box center [407, 303] width 99 height 18
type input "main yard"
click at [375, 249] on input "text" at bounding box center [407, 258] width 99 height 18
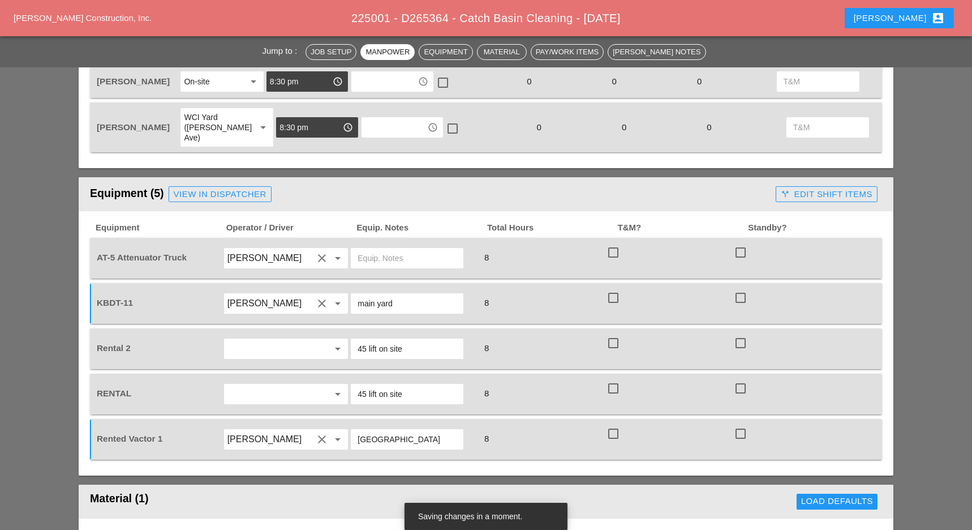
drag, startPoint x: 394, startPoint y: 414, endPoint x: 314, endPoint y: 397, distance: 82.7
click at [314, 419] on div "Rented Vactor 1 Daniel Kavanaugh clear arrow_drop_down City Field 8 check_box_o…" at bounding box center [486, 439] width 792 height 41
click at [392, 249] on input "text" at bounding box center [407, 258] width 99 height 18
paste input "[GEOGRAPHIC_DATA]"
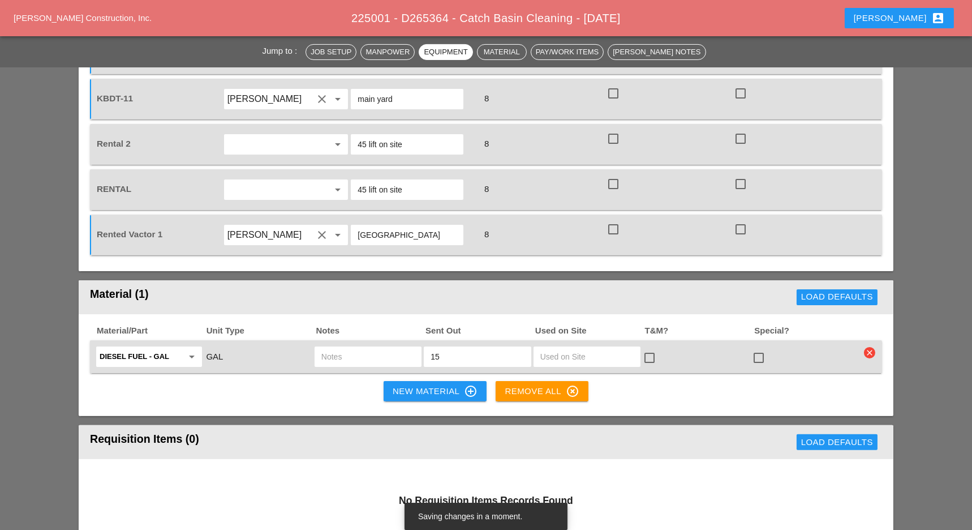
scroll to position [905, 0]
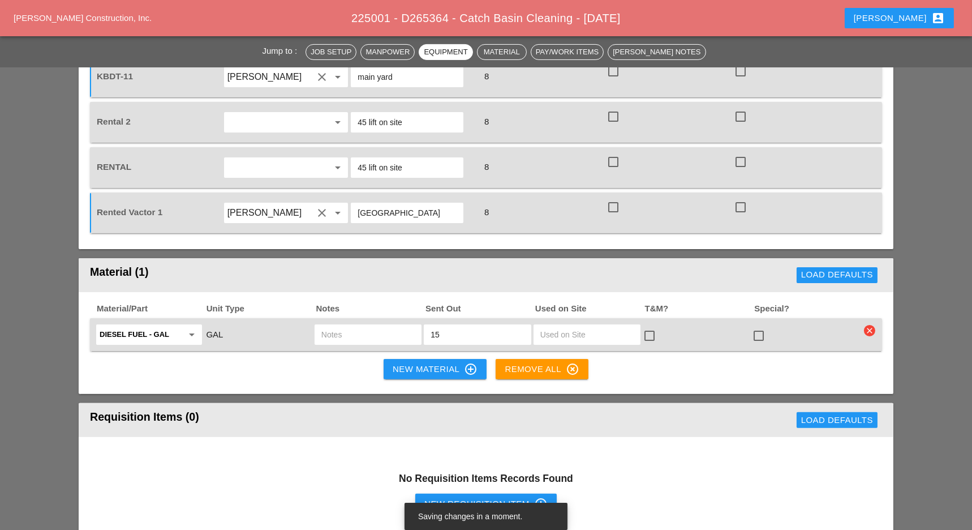
type input "[GEOGRAPHIC_DATA]"
drag, startPoint x: 436, startPoint y: 307, endPoint x: 429, endPoint y: 308, distance: 6.8
click at [430, 324] on div "15" at bounding box center [477, 334] width 107 height 20
type input "20"
click at [354, 325] on input "text" at bounding box center [367, 334] width 93 height 18
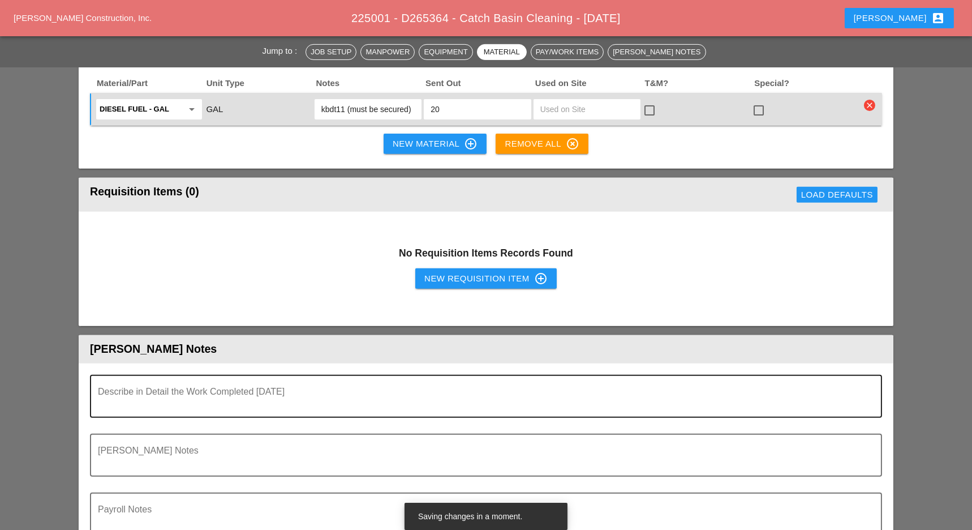
scroll to position [1132, 0]
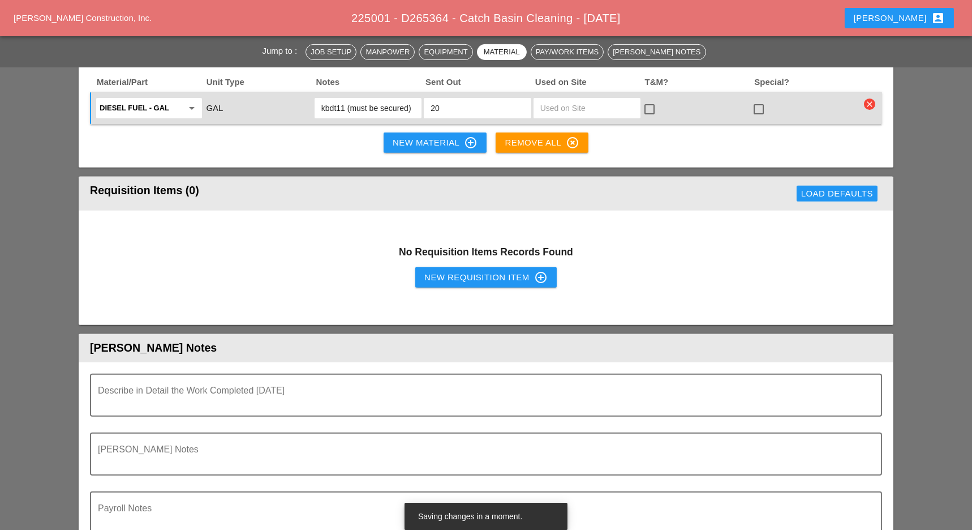
type input "kbdt11 (must be secured)"
click at [433, 271] on div "New Requisition Item control_point" at bounding box center [485, 278] width 123 height 14
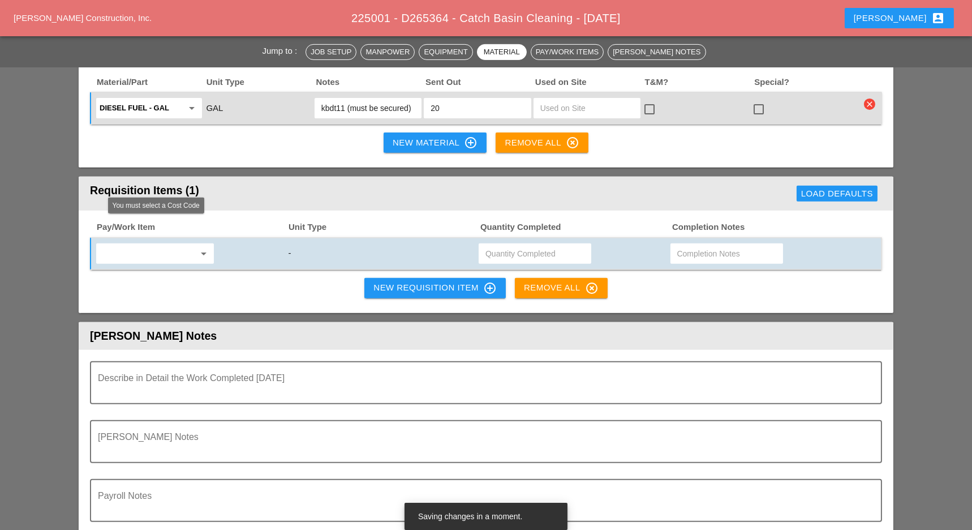
click at [146, 244] on input "text" at bounding box center [147, 253] width 95 height 18
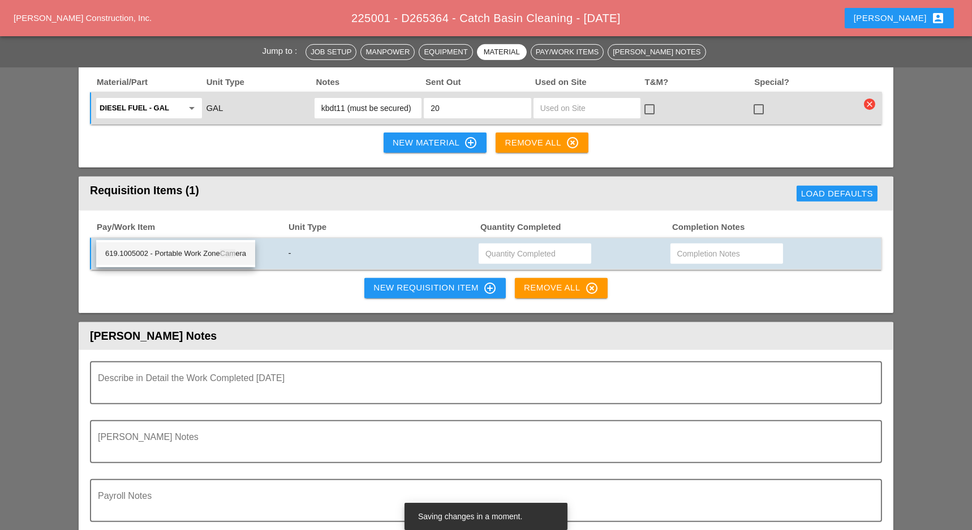
click at [172, 250] on div "619.1005002 - Portable Work Zone Cam era" at bounding box center [175, 254] width 141 height 14
type input "619.1005002 - Portable Work Zone Camera"
click at [513, 244] on input "text" at bounding box center [535, 253] width 99 height 18
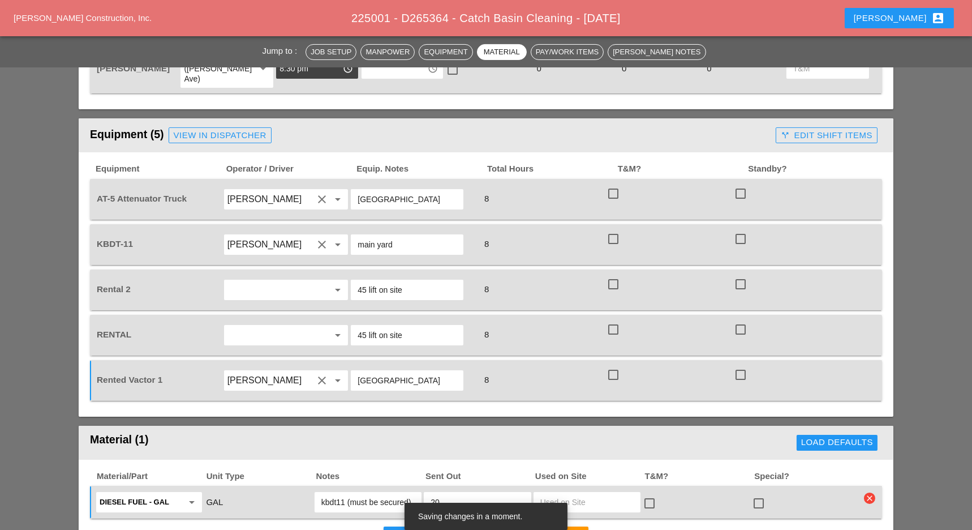
scroll to position [679, 0]
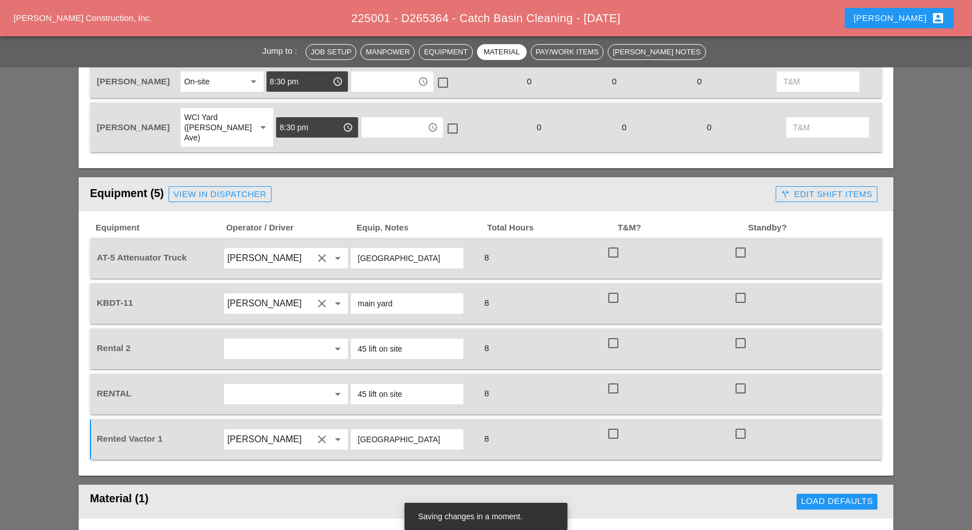
type input "2"
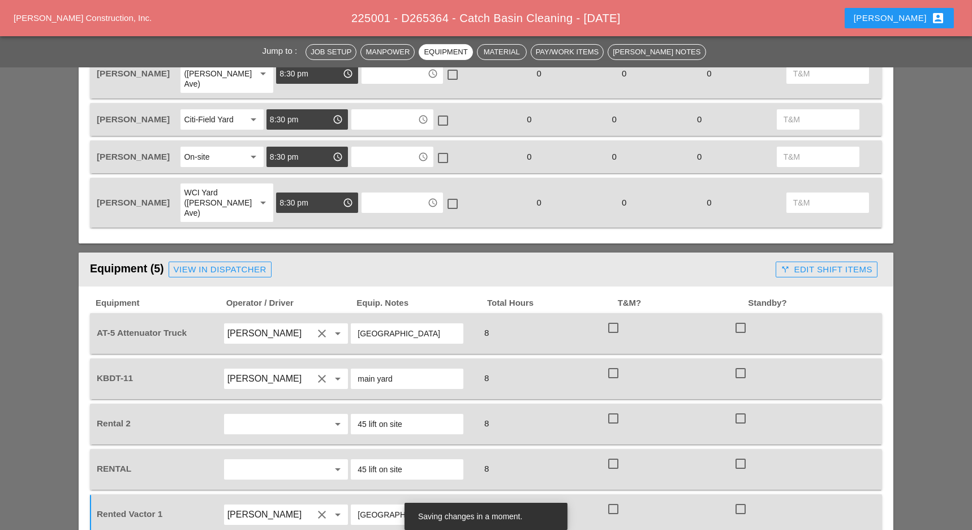
scroll to position [603, 0]
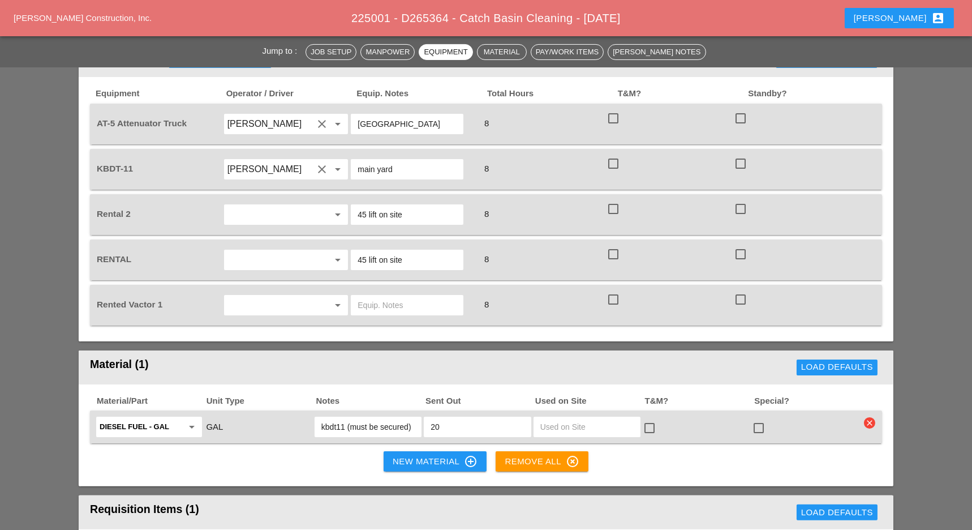
scroll to position [830, 0]
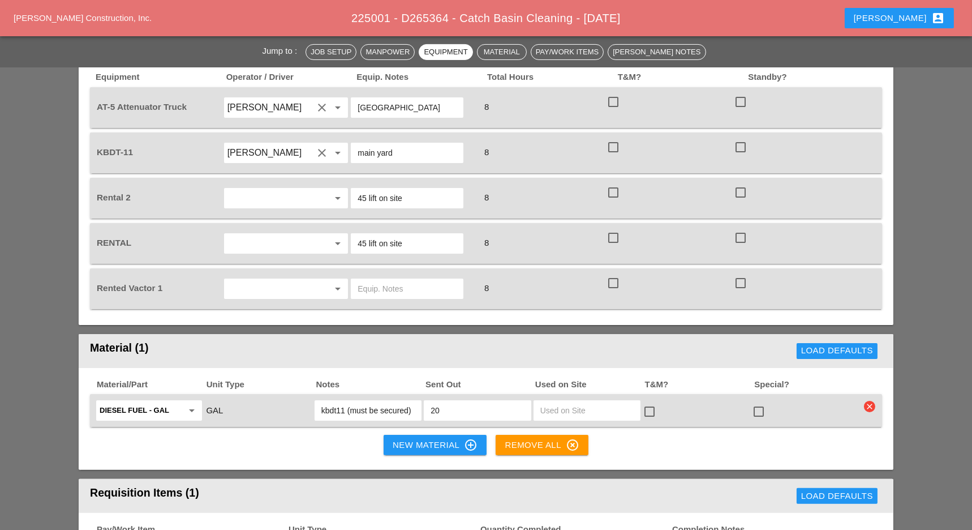
click at [268, 280] on input "text" at bounding box center [270, 289] width 86 height 18
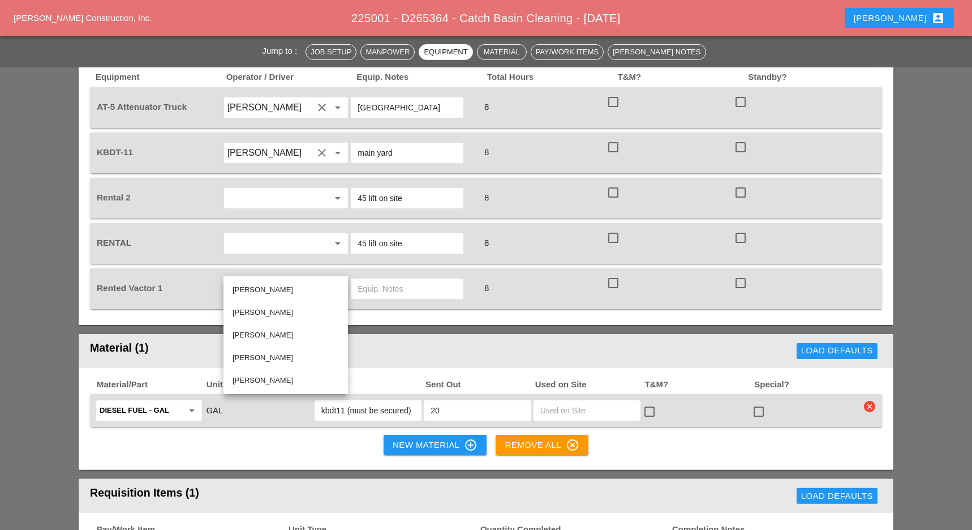
drag, startPoint x: 260, startPoint y: 357, endPoint x: 295, endPoint y: 317, distance: 53.3
click at [260, 356] on div "[PERSON_NAME]" at bounding box center [286, 358] width 106 height 14
type input "[PERSON_NAME]"
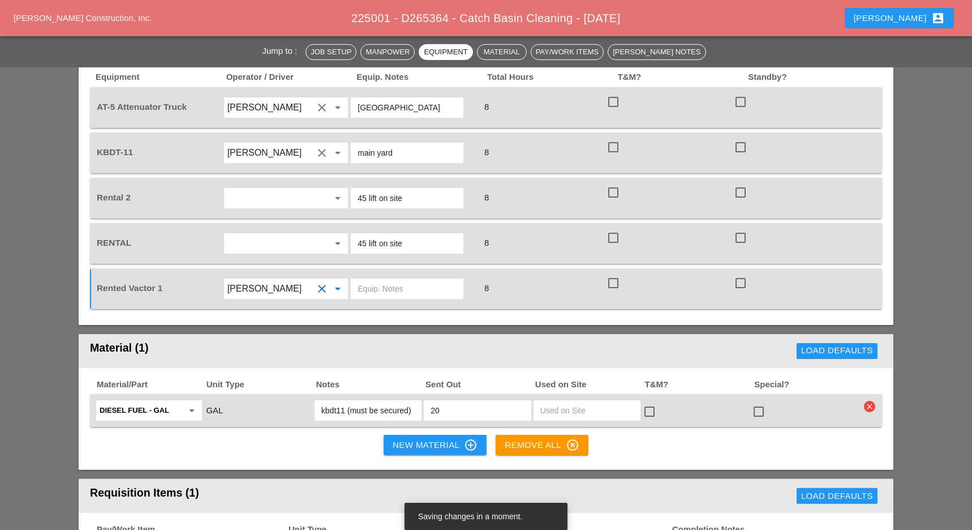
click at [376, 280] on input "text" at bounding box center [407, 289] width 99 height 18
drag, startPoint x: 406, startPoint y: 88, endPoint x: 350, endPoint y: 87, distance: 56.6
click at [351, 97] on div "[GEOGRAPHIC_DATA]" at bounding box center [407, 107] width 113 height 20
click at [375, 280] on input "text" at bounding box center [407, 289] width 99 height 18
paste input "[GEOGRAPHIC_DATA]"
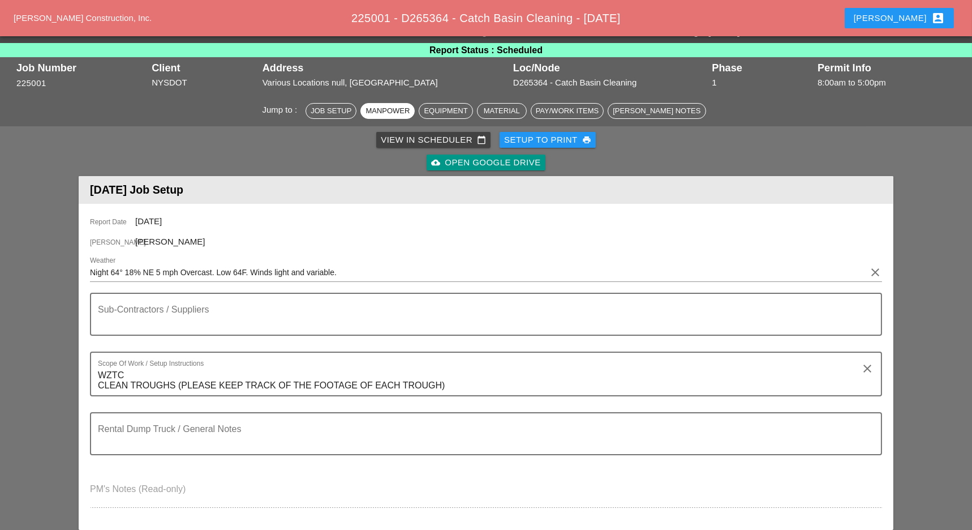
scroll to position [0, 0]
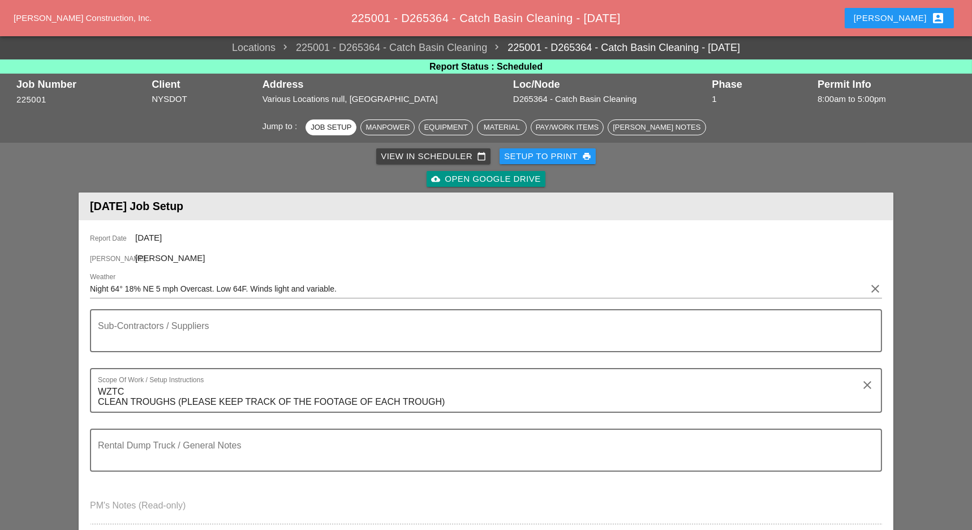
type input "[GEOGRAPHIC_DATA]"
